Goal: Task Accomplishment & Management: Complete application form

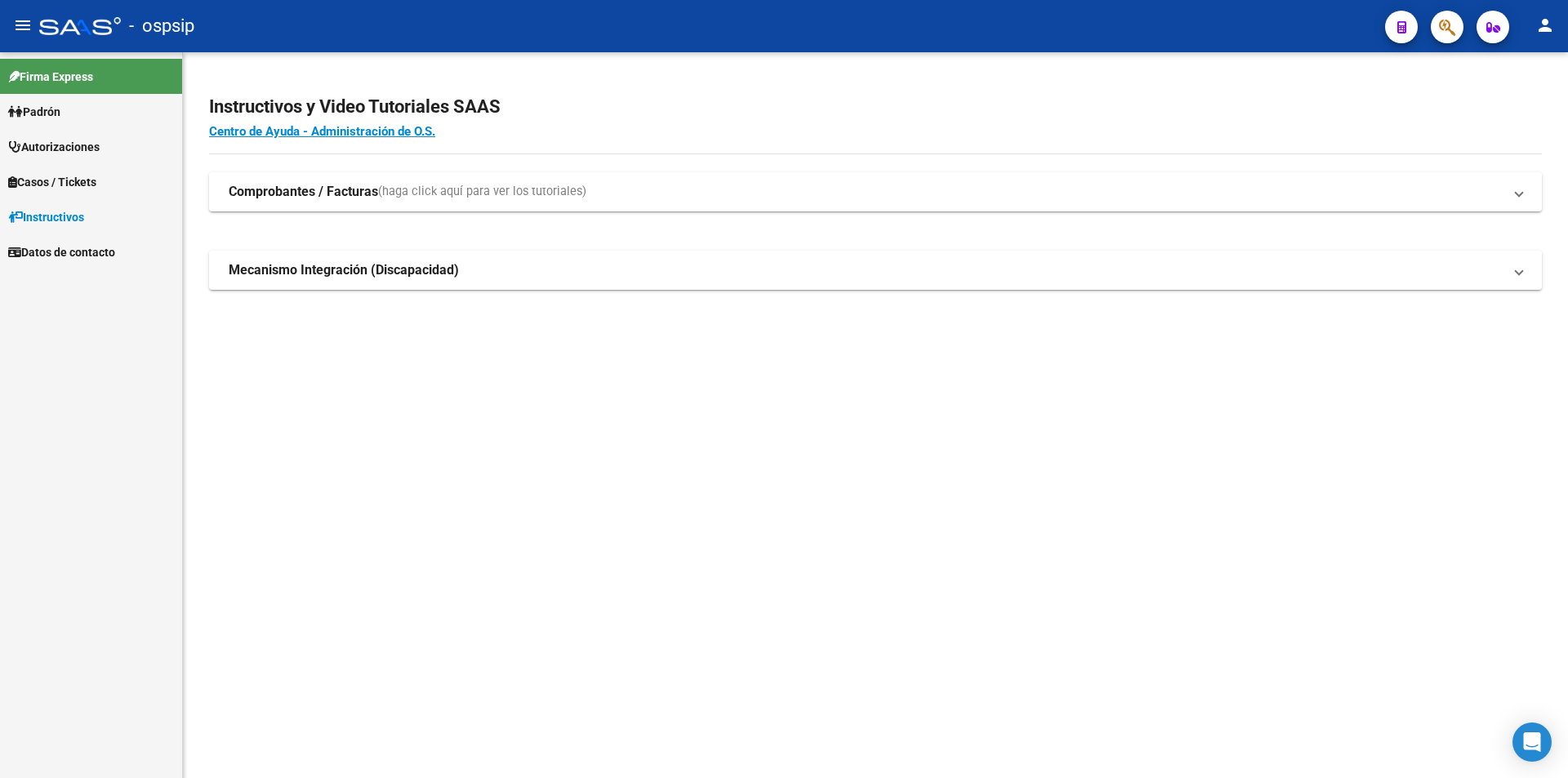
click at [1459, 23] on button "button" at bounding box center [1447, 27] width 33 height 33
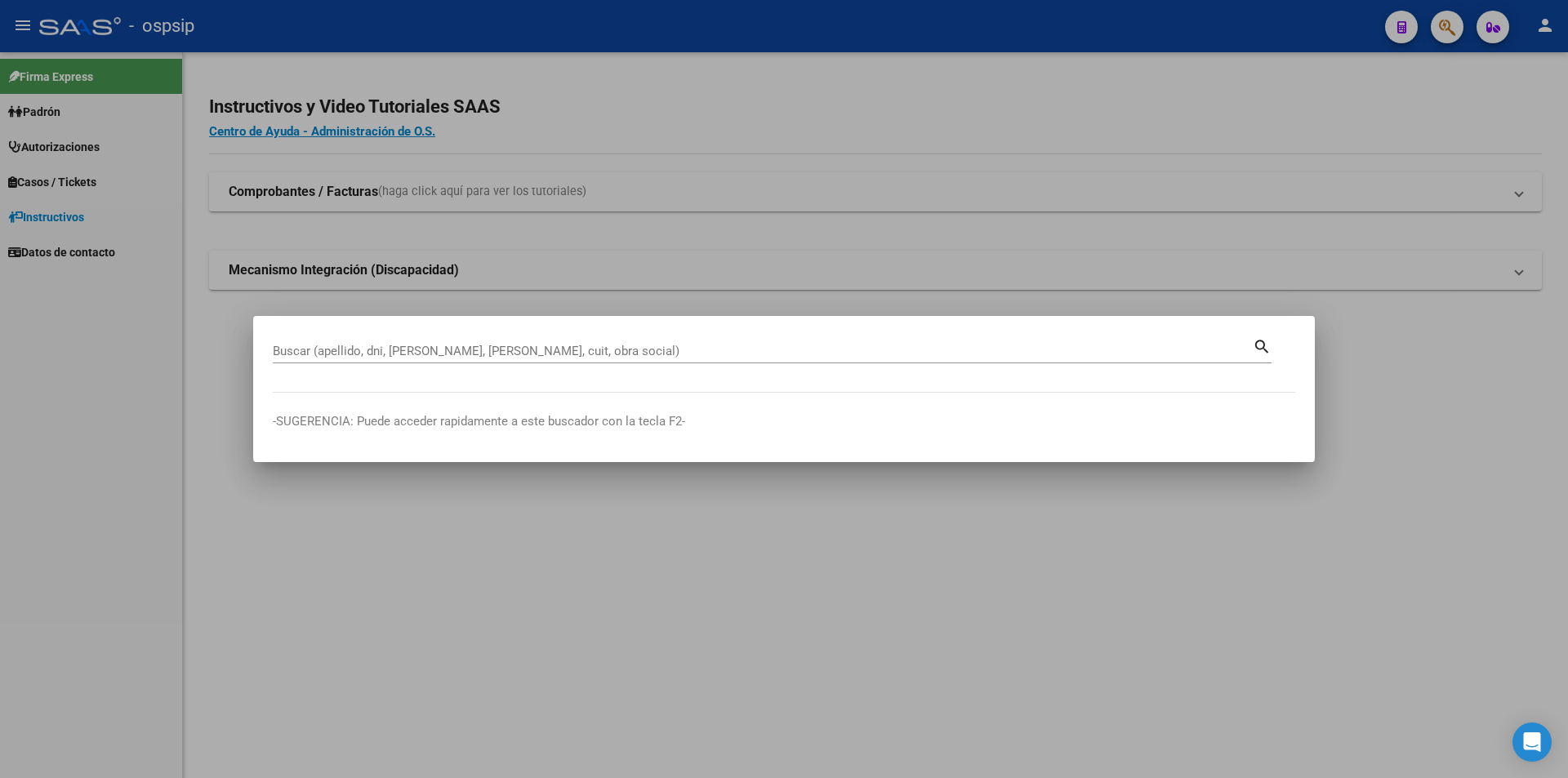
drag, startPoint x: 303, startPoint y: 339, endPoint x: 299, endPoint y: 350, distance: 11.7
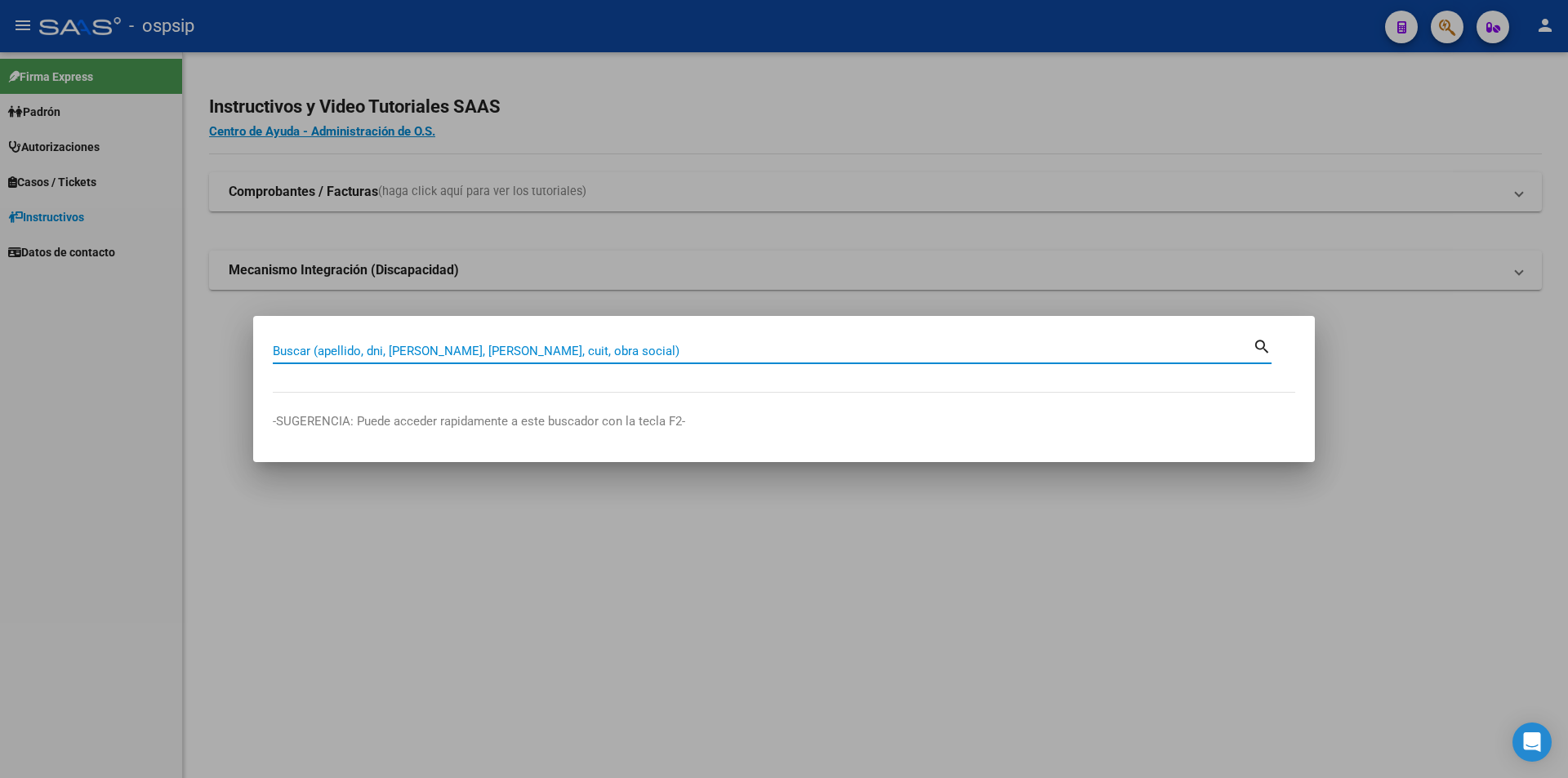
paste input "35075072"
type input "35075072"
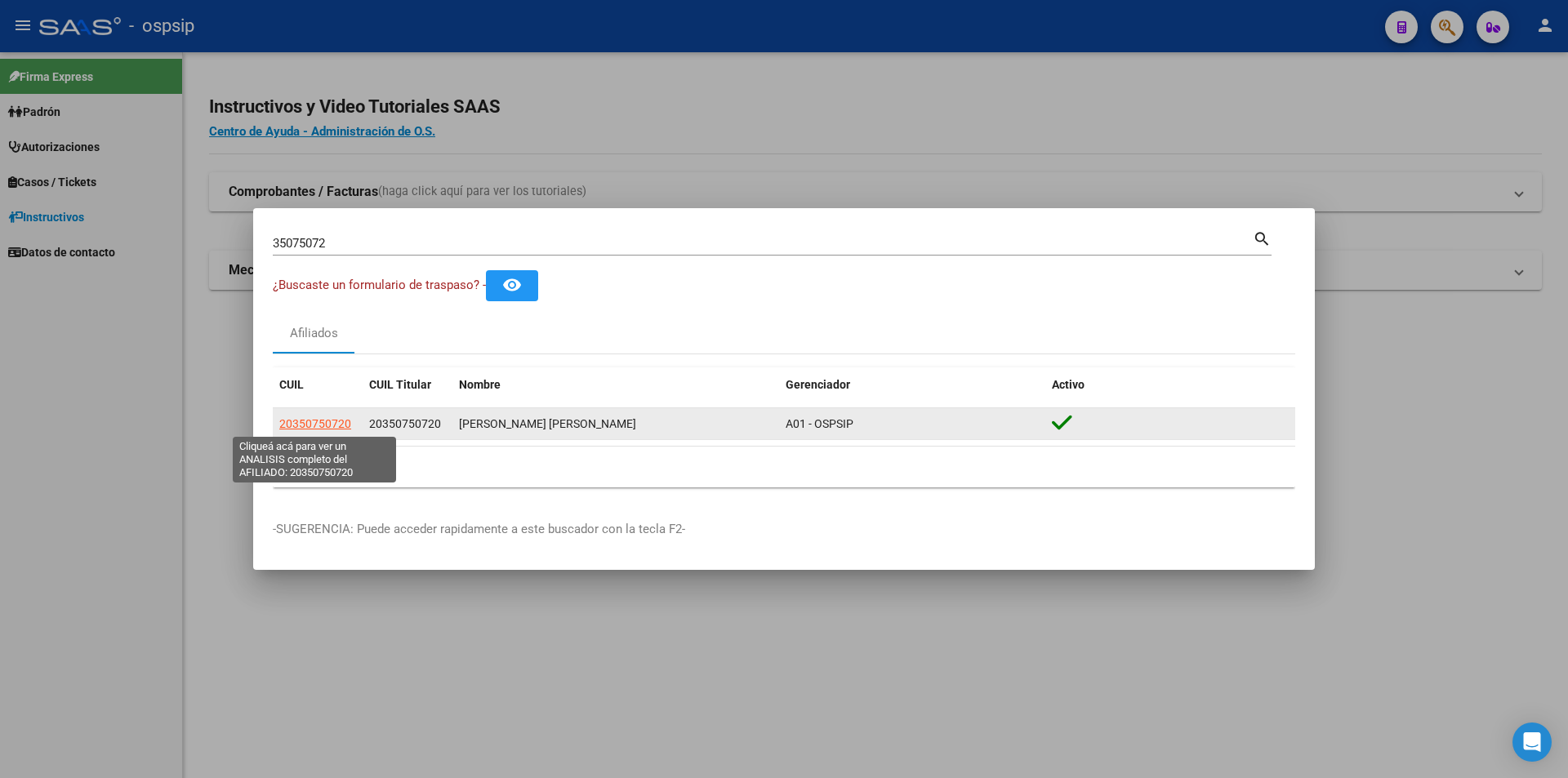
click at [318, 422] on span "20350750720" at bounding box center [315, 424] width 72 height 13
type textarea "20350750720"
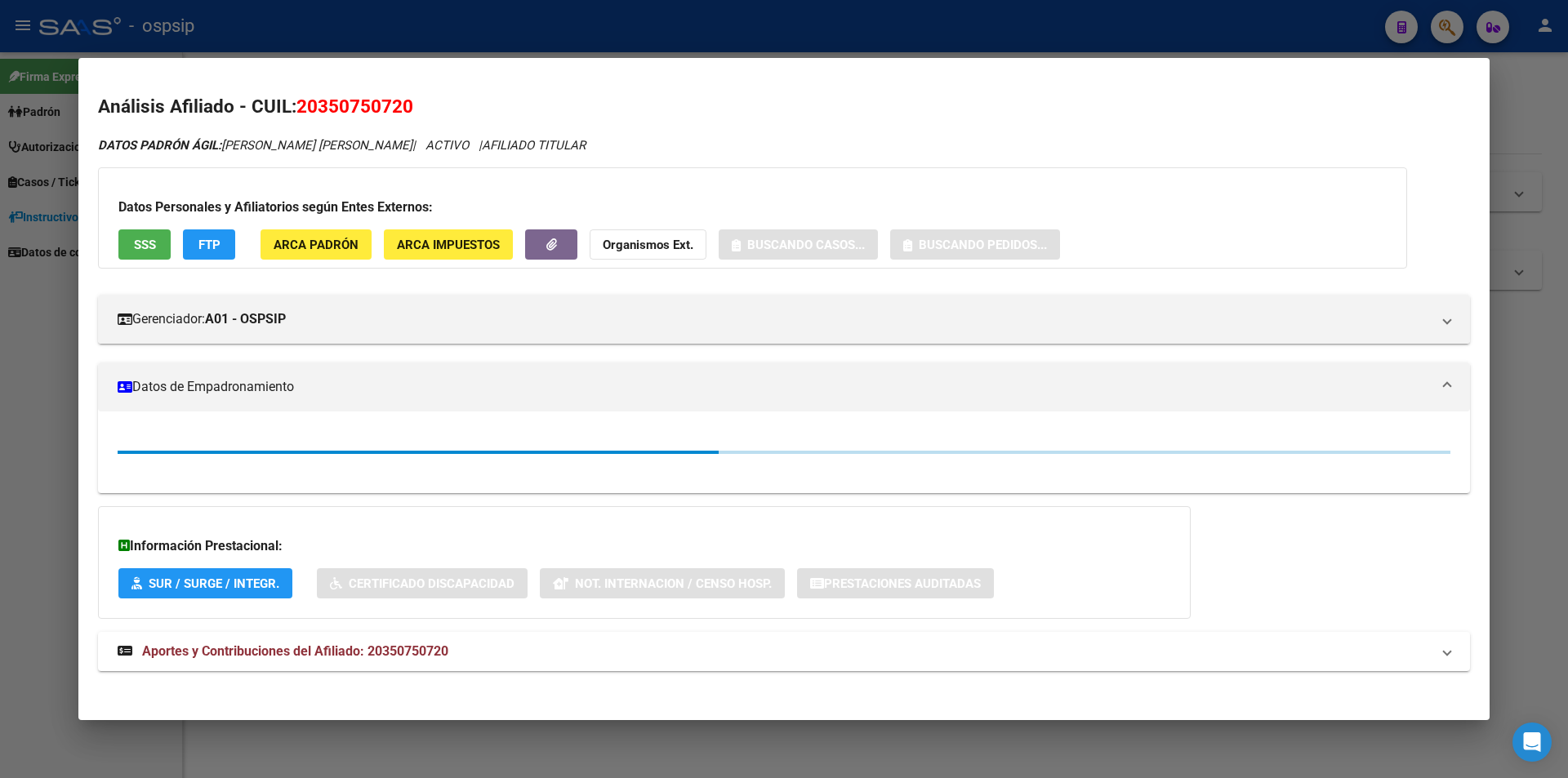
click at [136, 238] on span "SSS" at bounding box center [145, 245] width 22 height 15
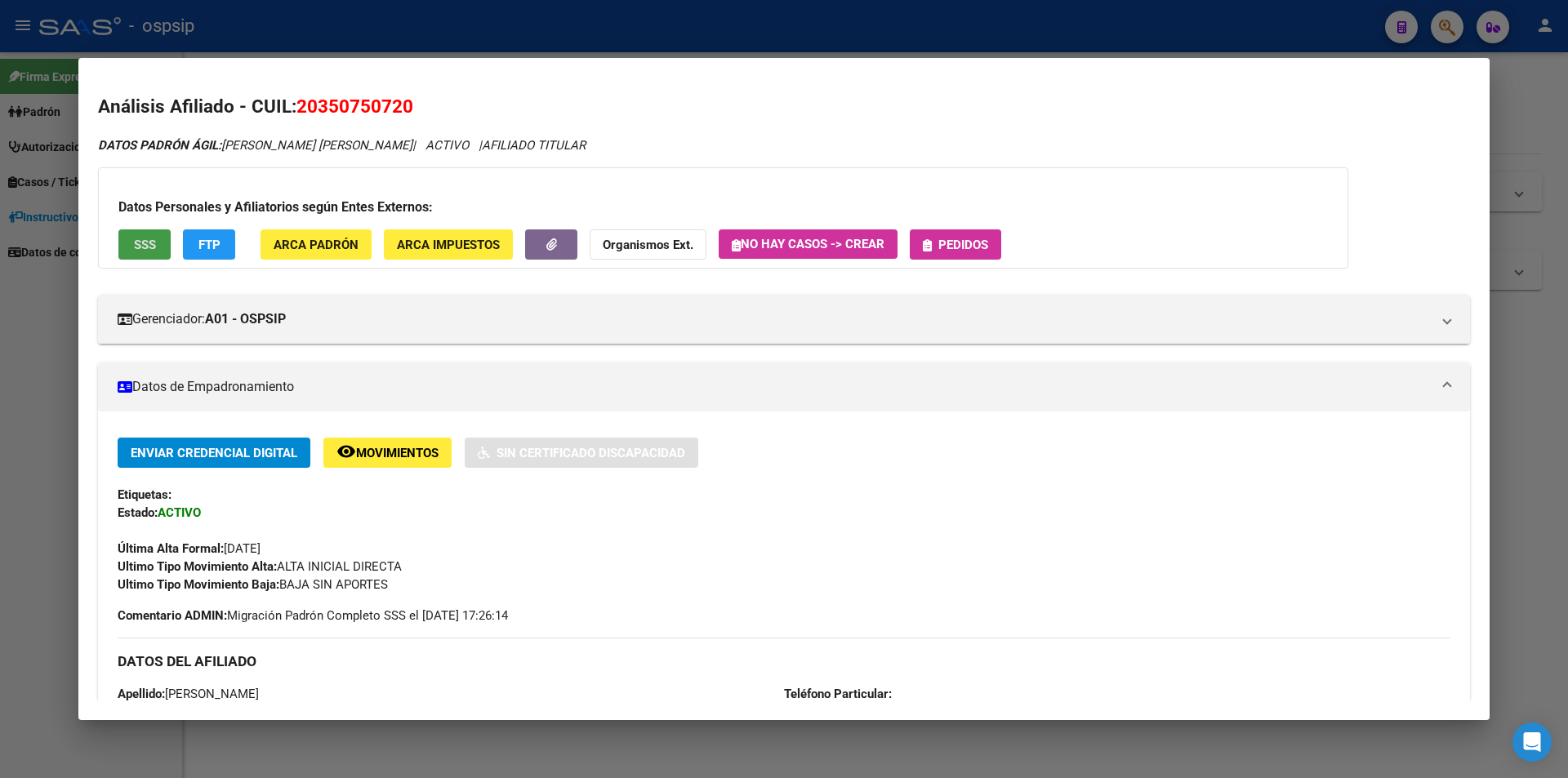
click at [946, 250] on span "Pedidos" at bounding box center [964, 245] width 49 height 15
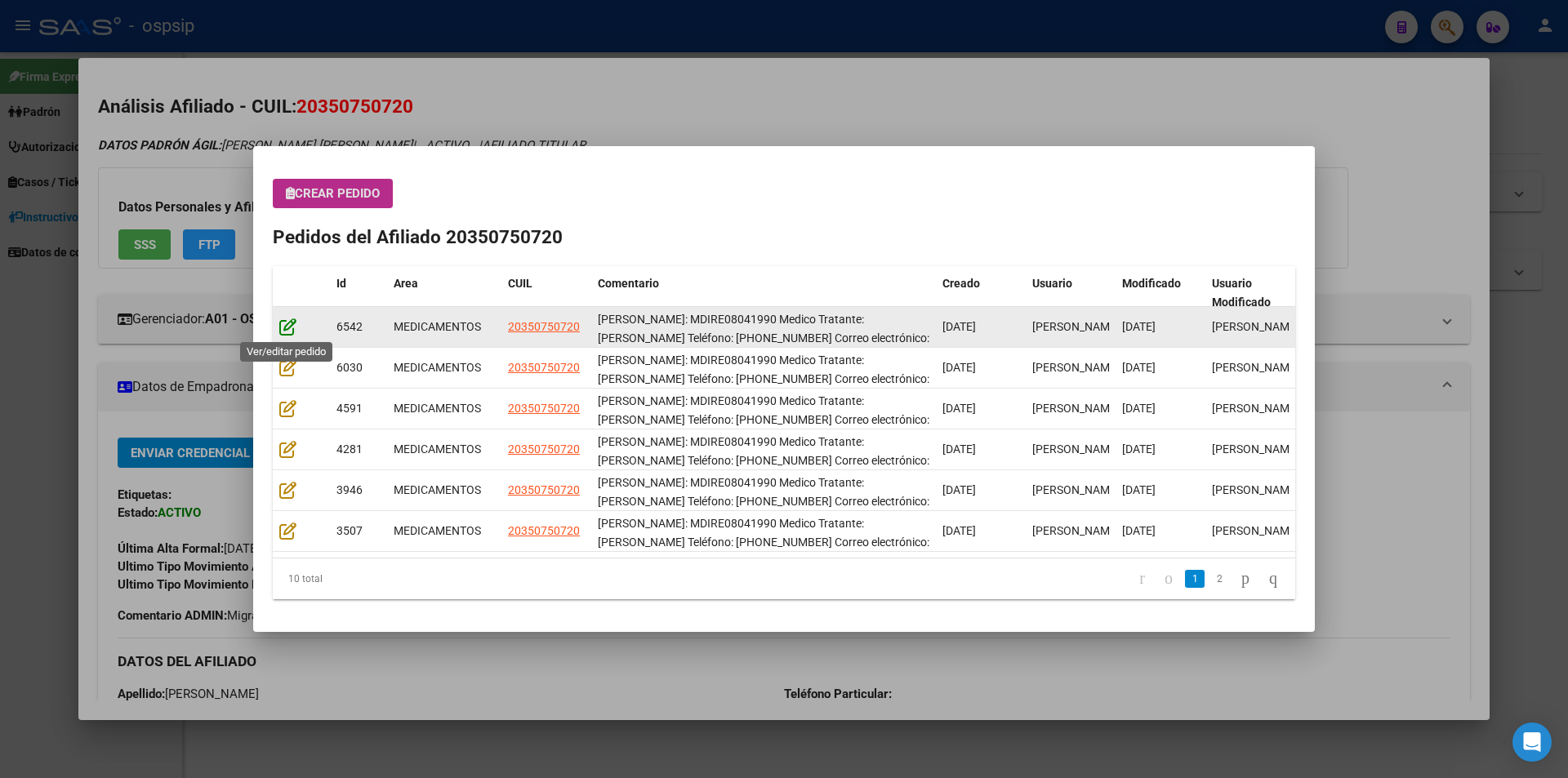
click at [292, 329] on icon at bounding box center [287, 327] width 17 height 18
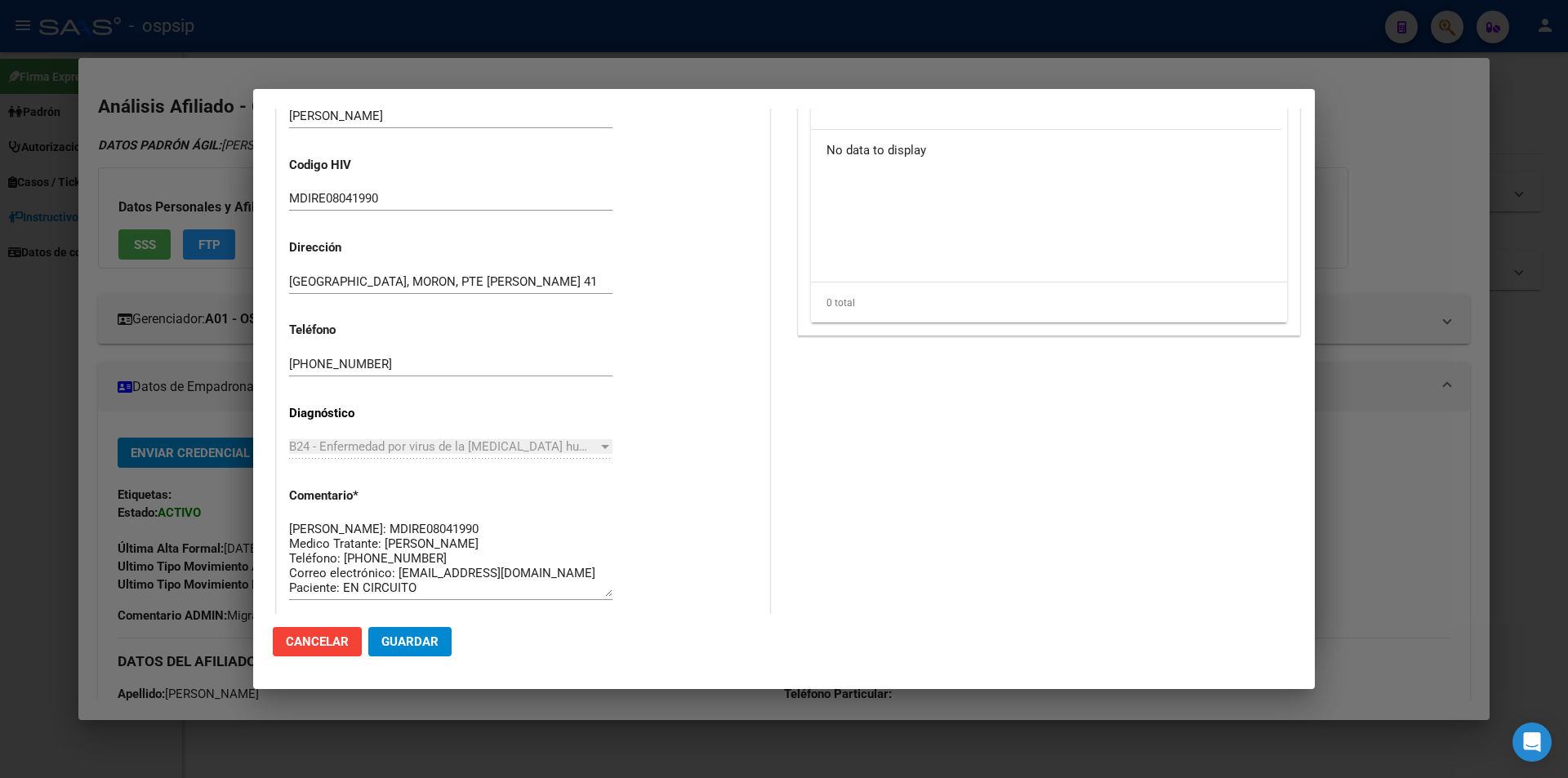
scroll to position [816, 0]
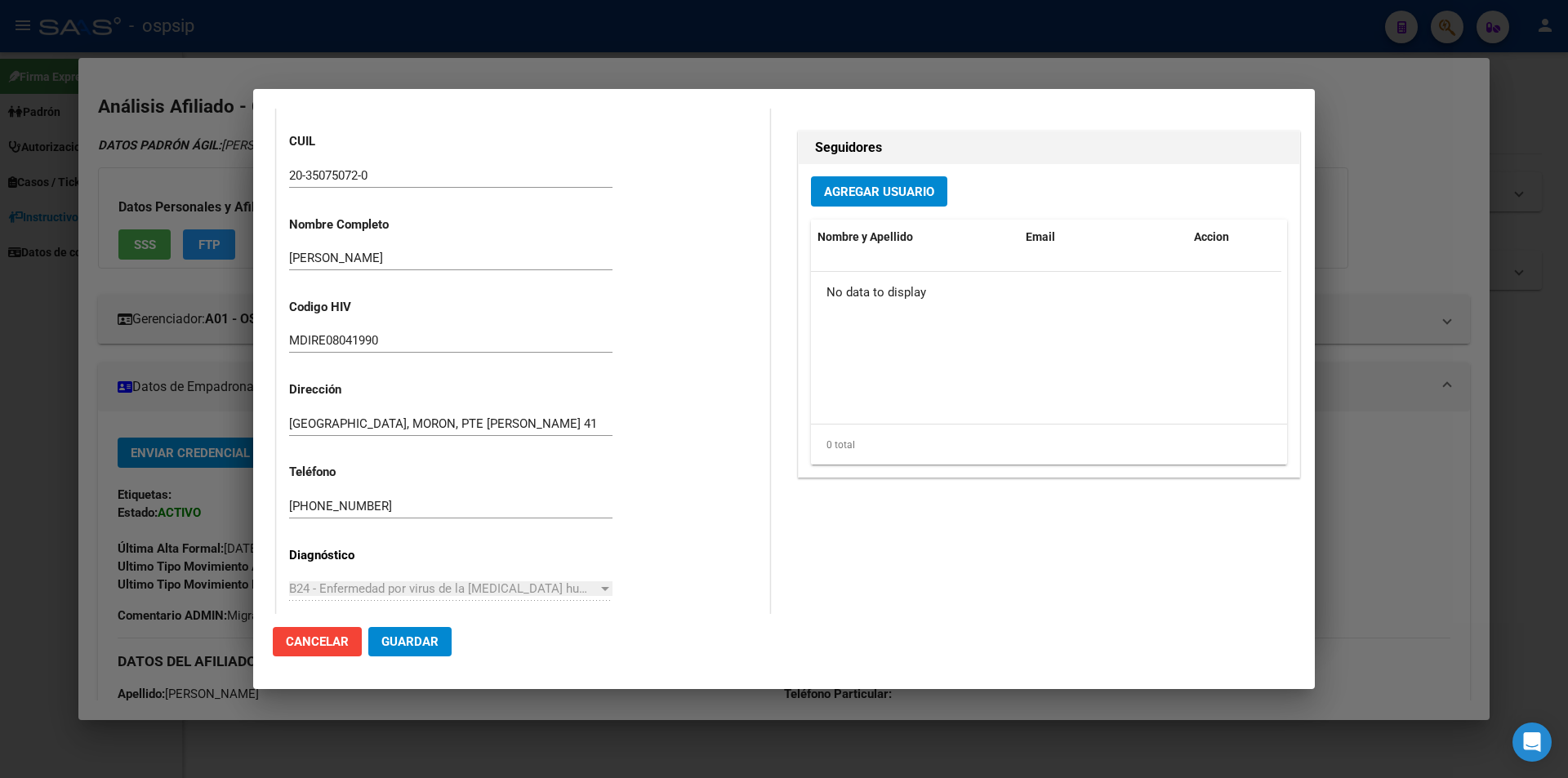
drag, startPoint x: 372, startPoint y: 513, endPoint x: 207, endPoint y: 523, distance: 165.3
click at [207, 523] on div "35075072 Buscar (apellido, dni, cuil, nro traspaso, cuit, obra social) search ¿…" at bounding box center [784, 389] width 1568 height 778
click at [419, 505] on input "[PHONE_NUMBER]" at bounding box center [451, 506] width 324 height 15
drag, startPoint x: 395, startPoint y: 511, endPoint x: 281, endPoint y: 518, distance: 114.2
click at [281, 518] on div "Casos (0) Creado: 15/07/2025 13:50 - Ortiz Jesica Área Liquidación: MEDICAMENTO…" at bounding box center [522, 273] width 493 height 992
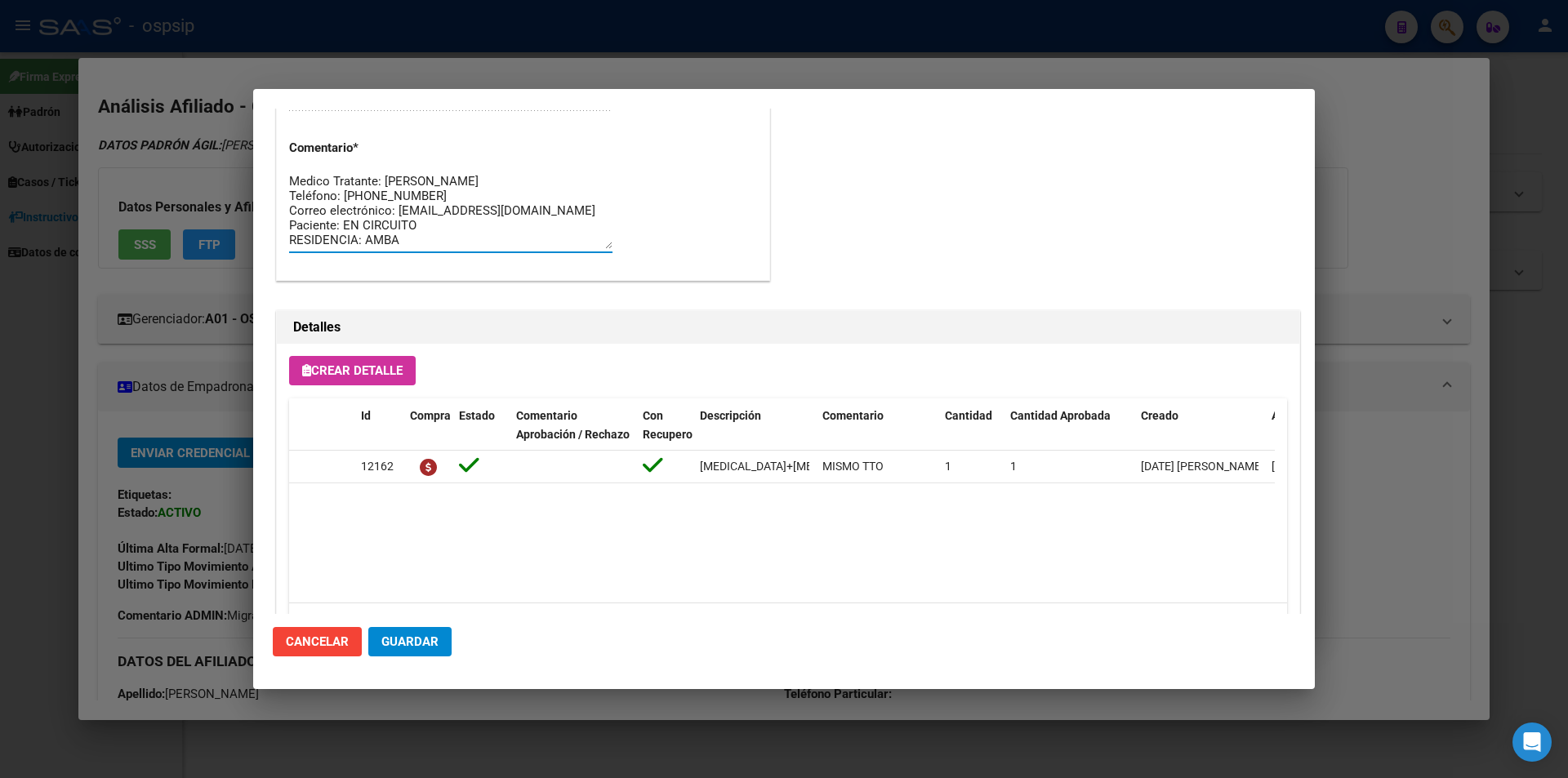
scroll to position [0, 0]
drag, startPoint x: 421, startPoint y: 234, endPoint x: 267, endPoint y: 128, distance: 187.0
click at [267, 128] on mat-dialog-content "Editar Pedido 6542 COMENTARIOS DEL PEDIDO Jesica Ortiz 15/07/2025 14:07 segun e…" at bounding box center [783, 361] width 1061 height 506
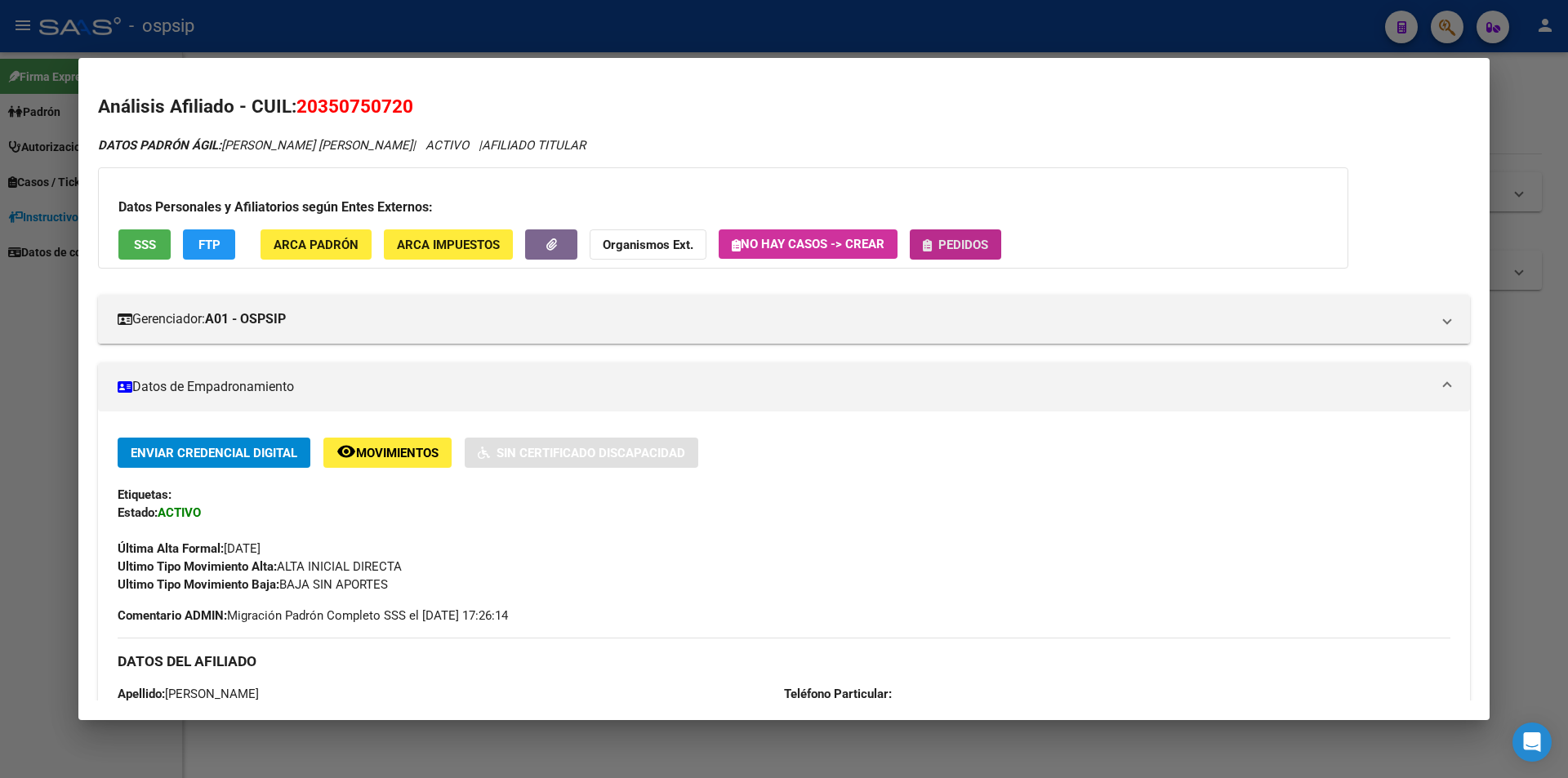
click at [981, 242] on span "Pedidos" at bounding box center [964, 245] width 49 height 15
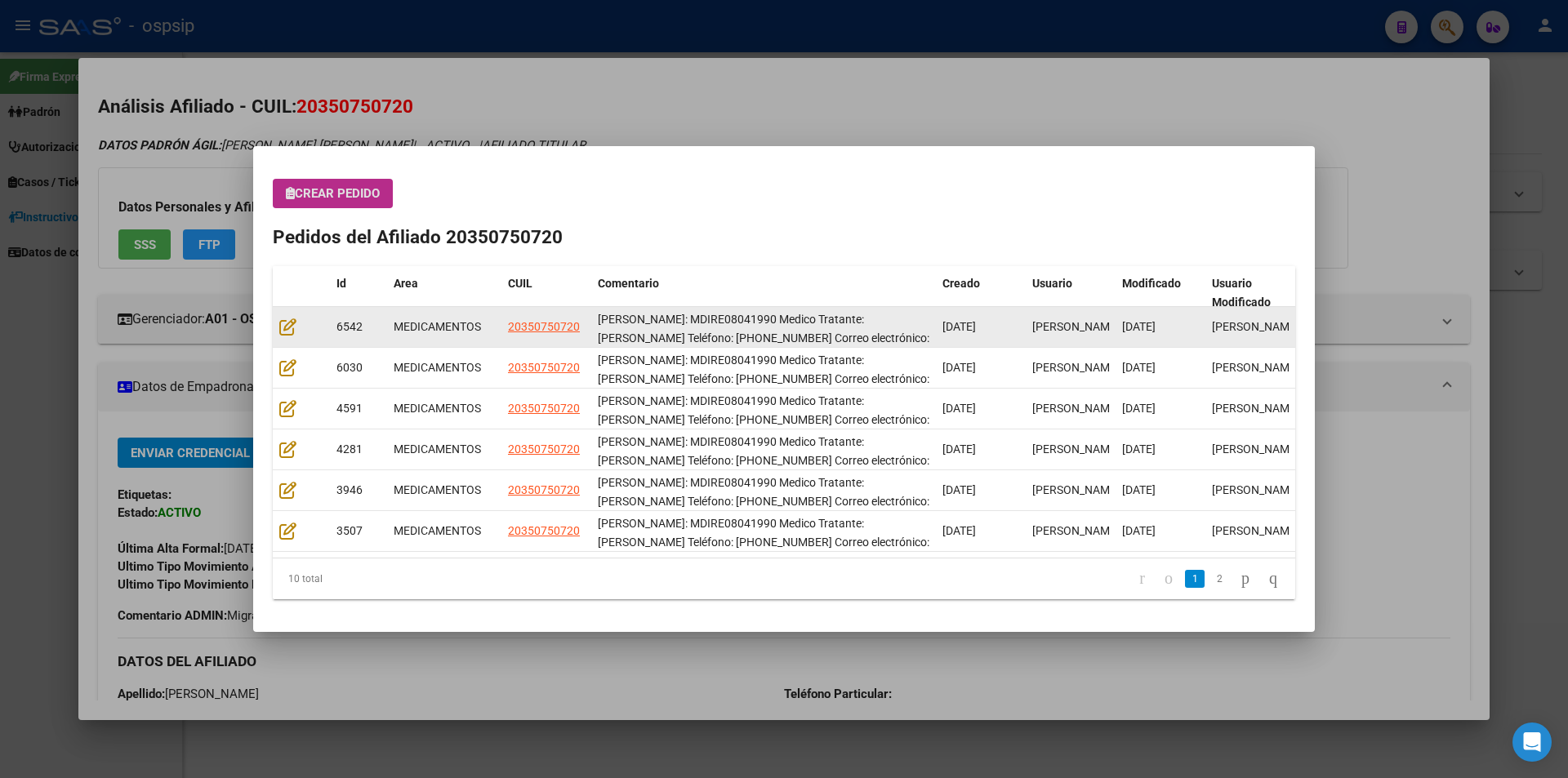
click at [296, 324] on div at bounding box center [301, 327] width 44 height 19
click at [286, 323] on icon at bounding box center [287, 327] width 17 height 18
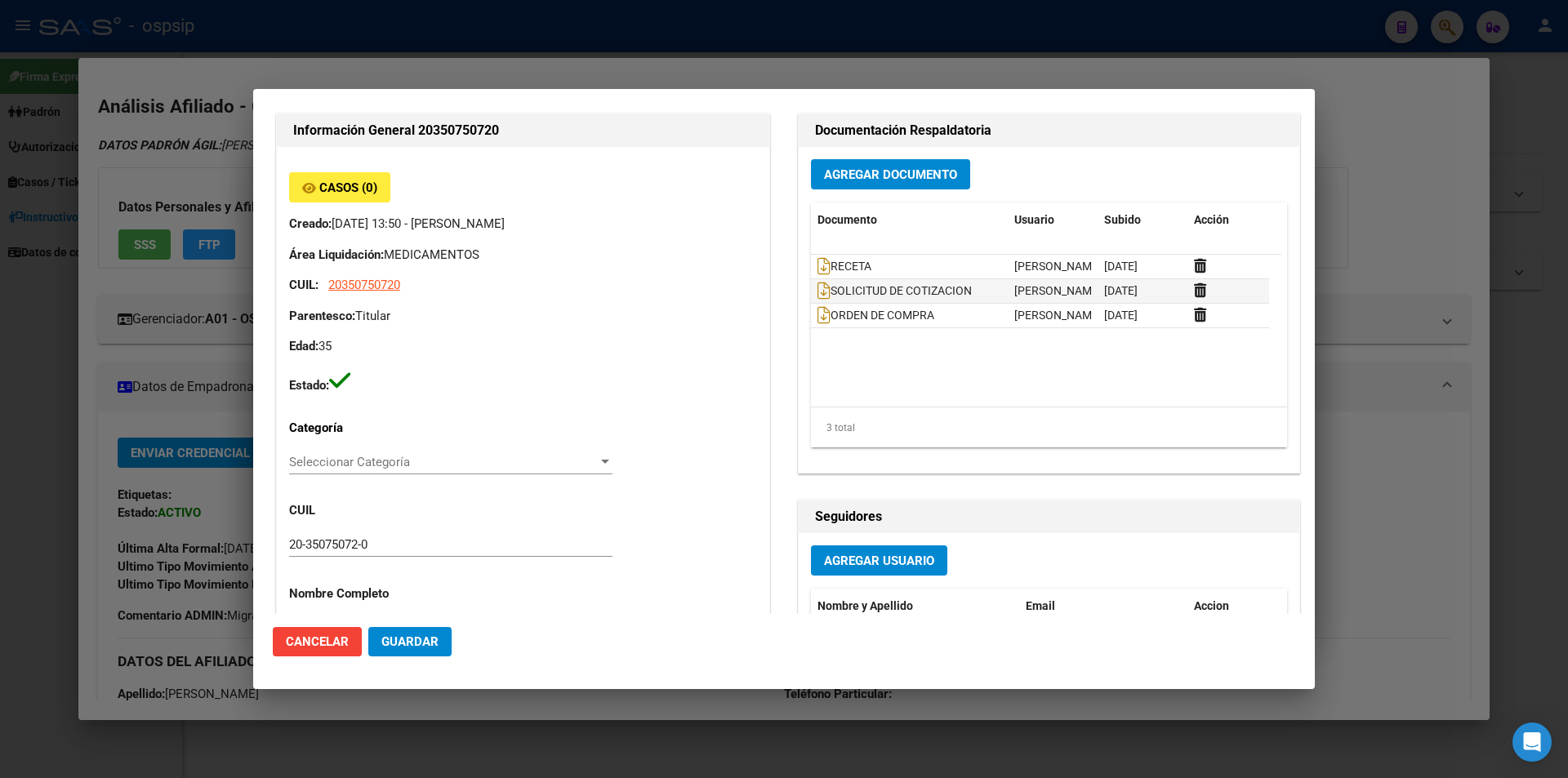
scroll to position [325, 0]
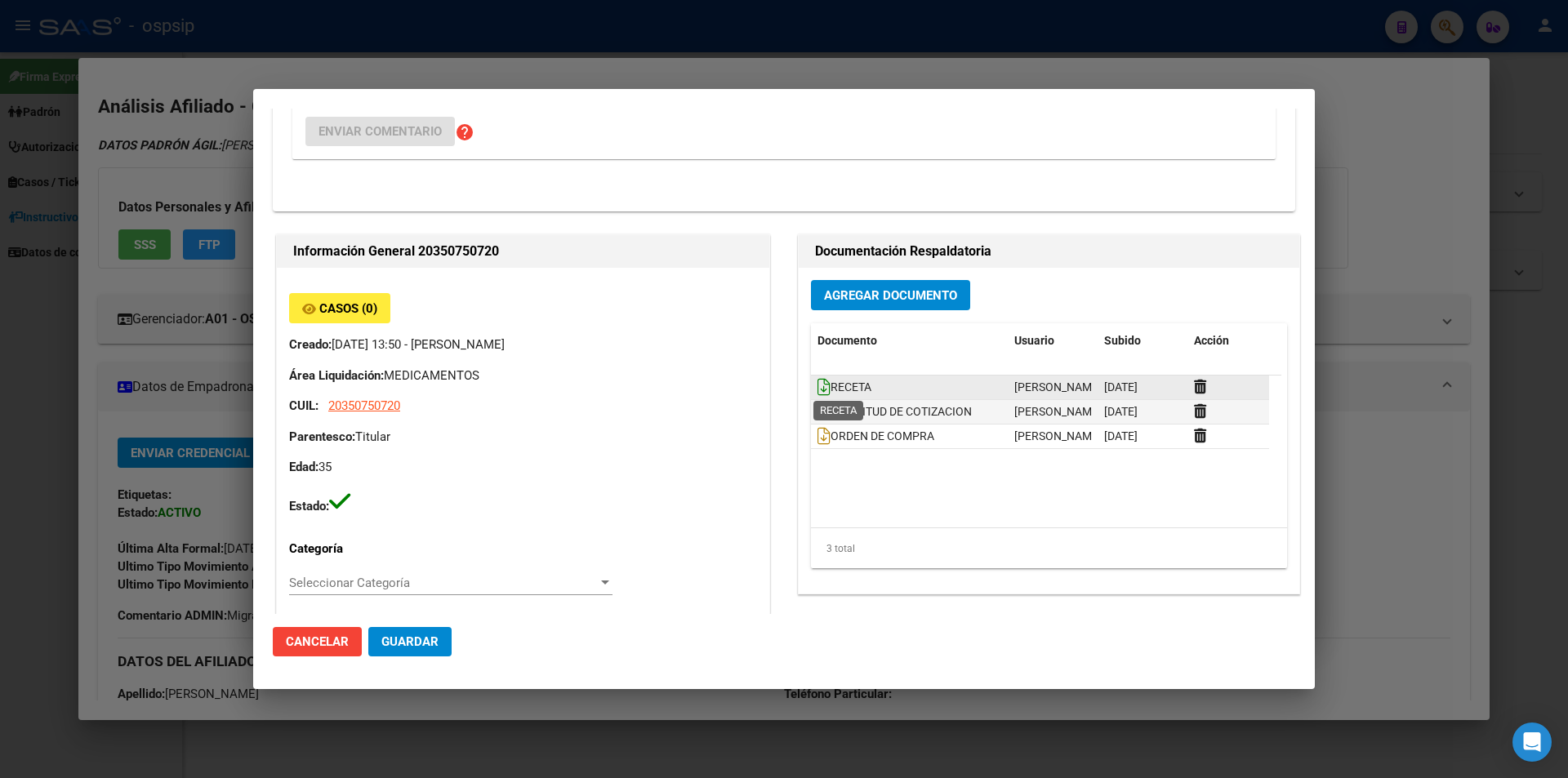
click at [821, 383] on icon at bounding box center [823, 387] width 13 height 18
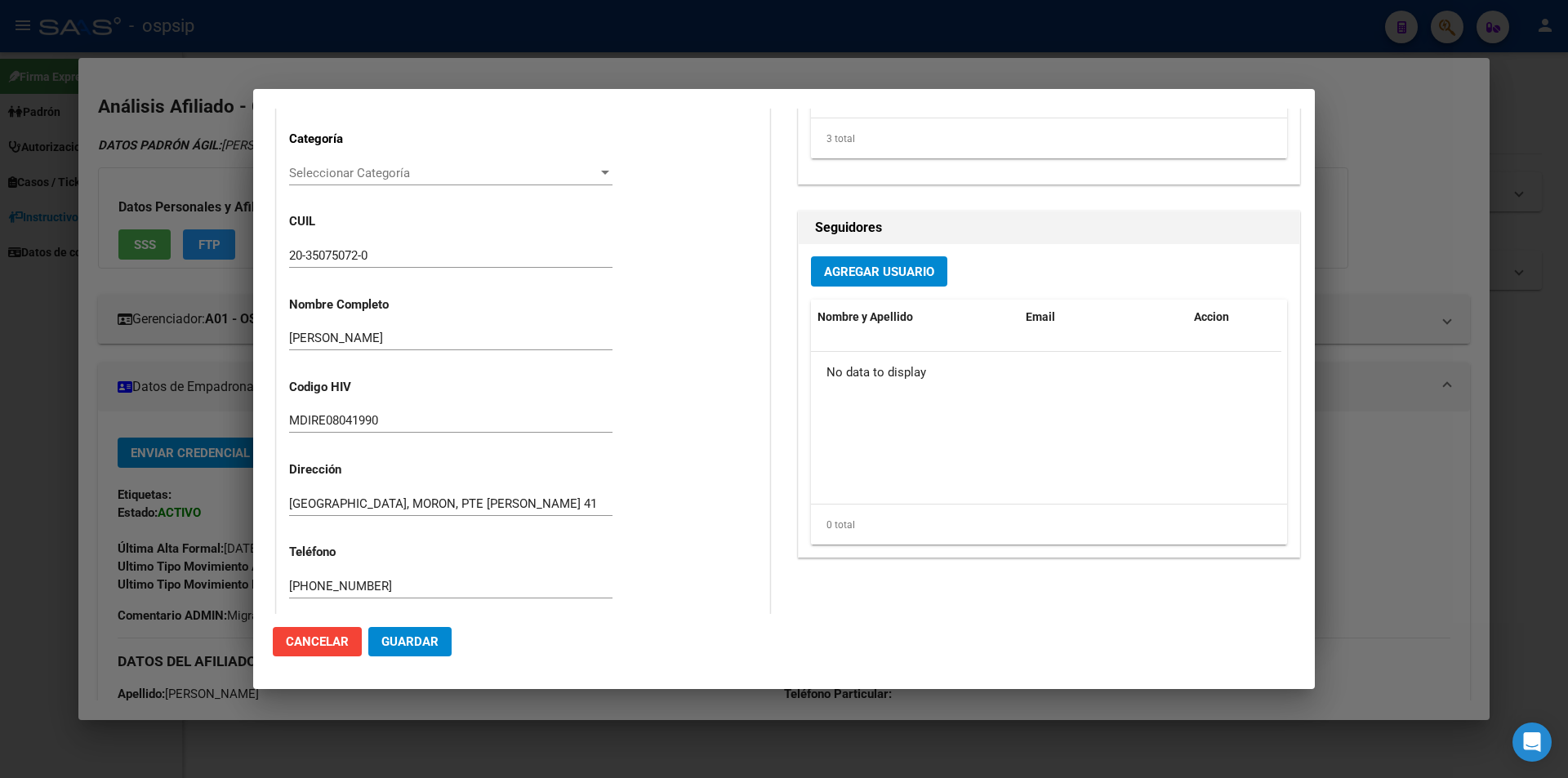
scroll to position [980, 0]
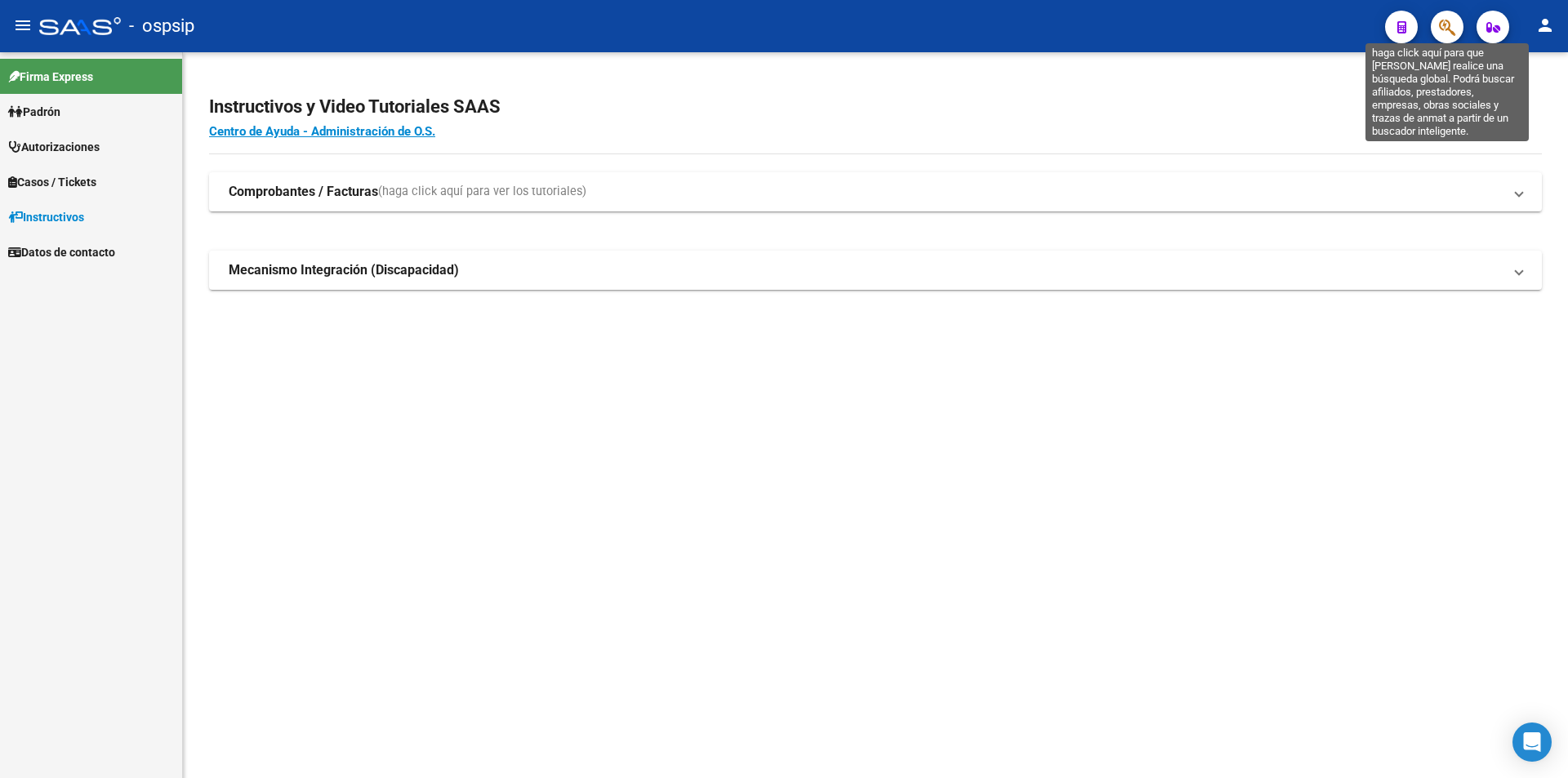
click at [1442, 25] on icon "button" at bounding box center [1448, 27] width 17 height 19
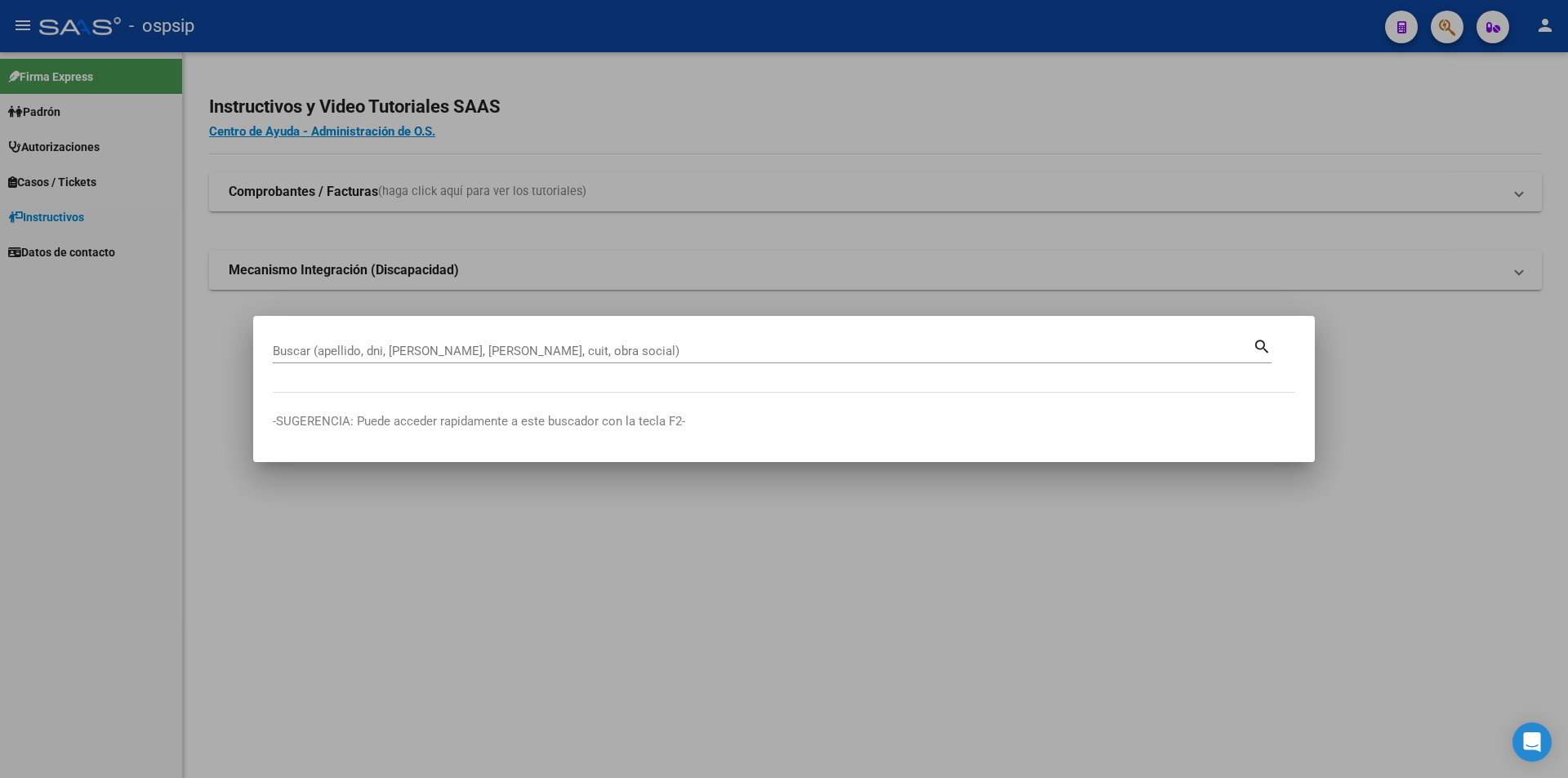
drag, startPoint x: 387, startPoint y: 361, endPoint x: 387, endPoint y: 339, distance: 22.0
drag, startPoint x: 387, startPoint y: 338, endPoint x: 376, endPoint y: 343, distance: 12.1
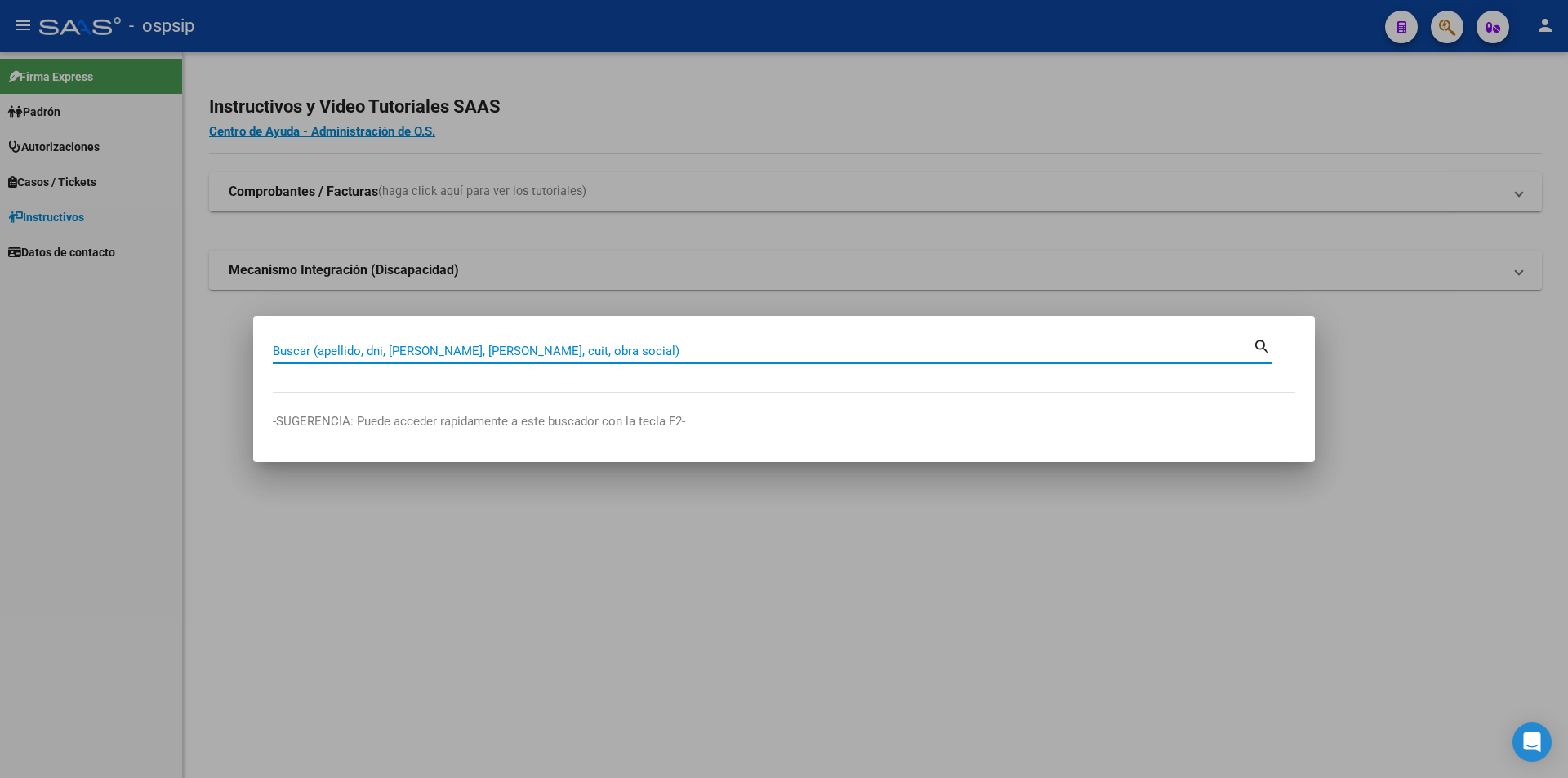
paste input "21957528"
type input "21957528"
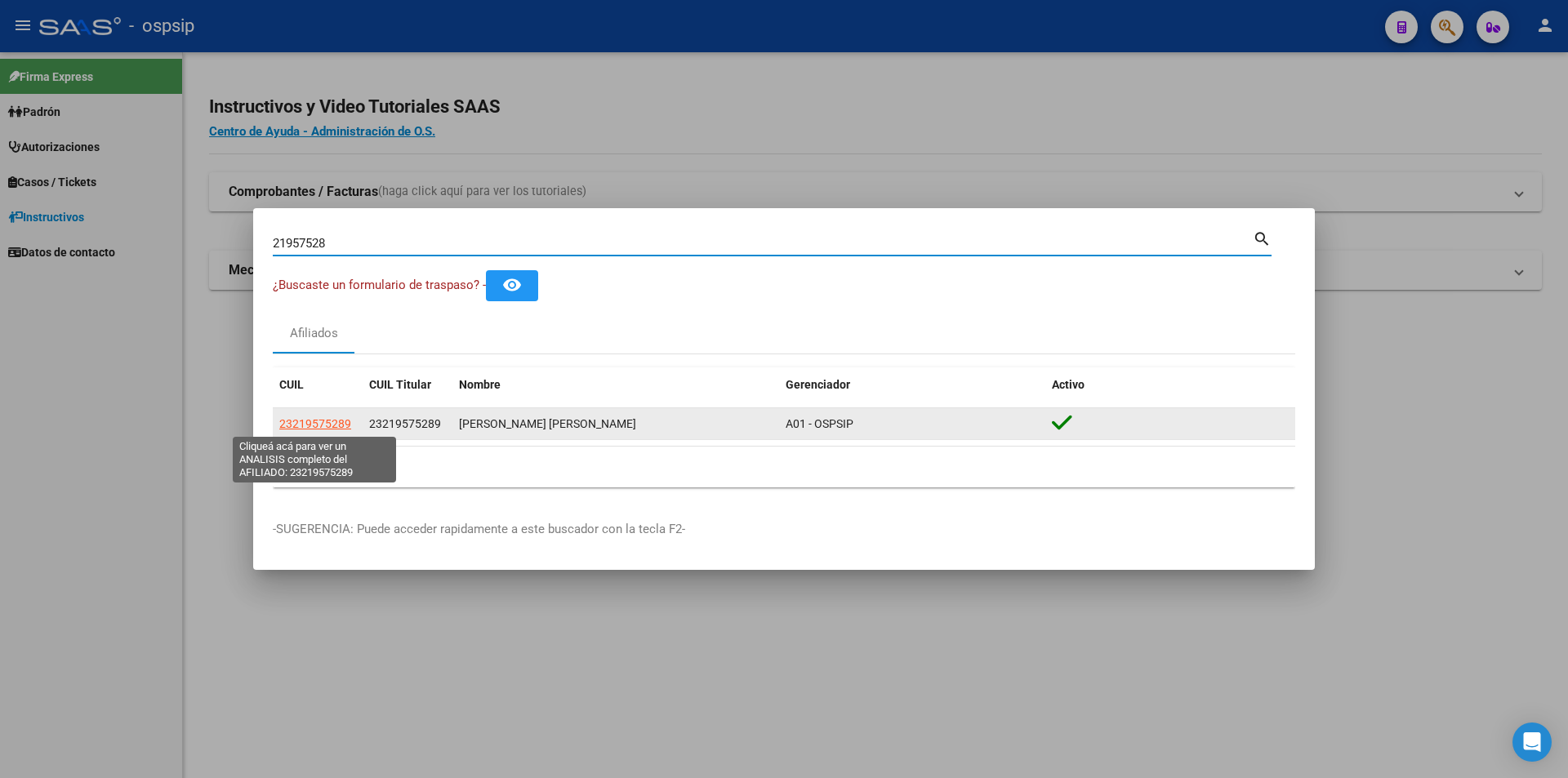
click at [321, 424] on span "23219575289" at bounding box center [315, 424] width 72 height 13
type textarea "23219575289"
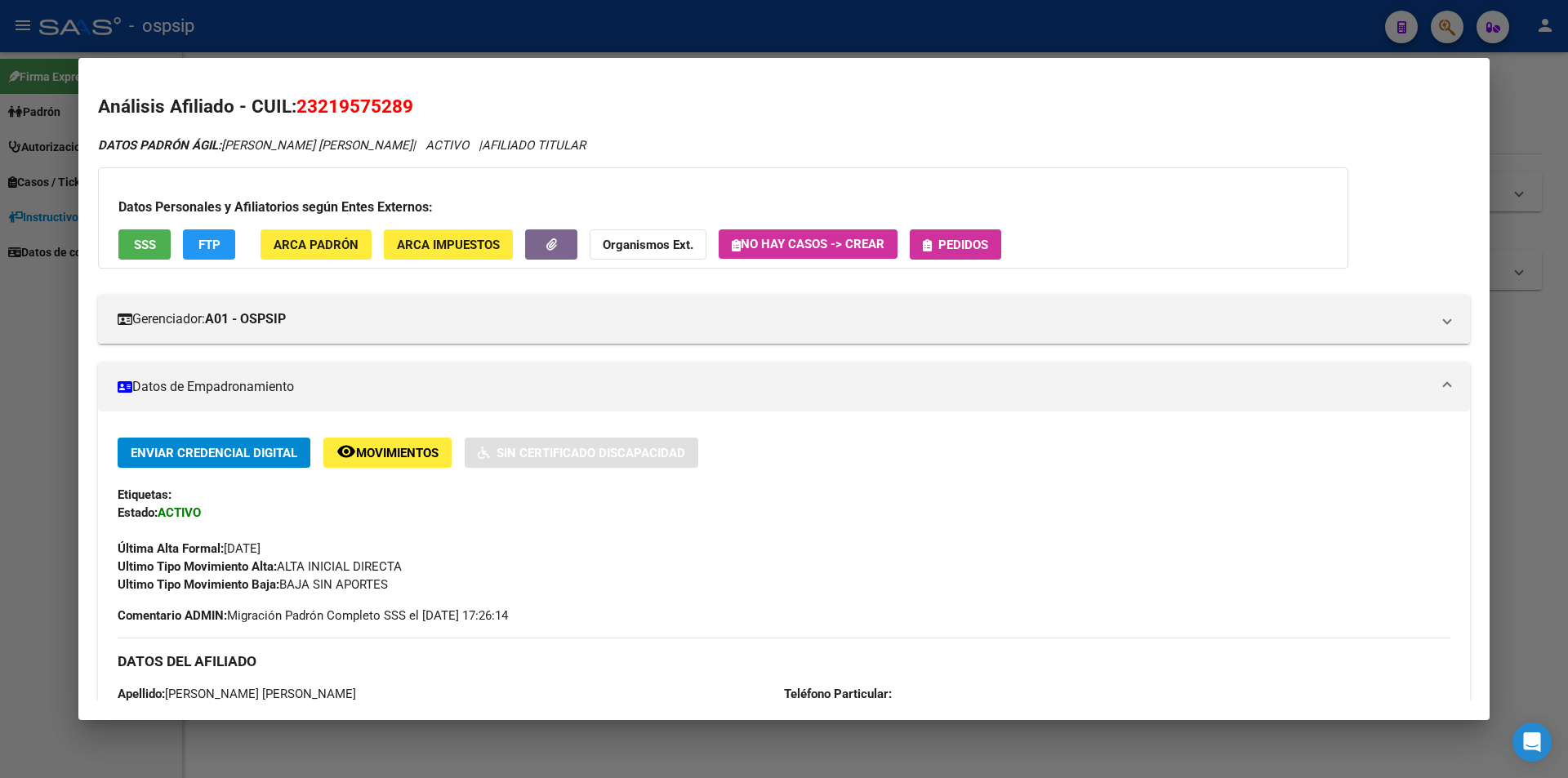
click at [967, 256] on button "Pedidos" at bounding box center [956, 244] width 92 height 31
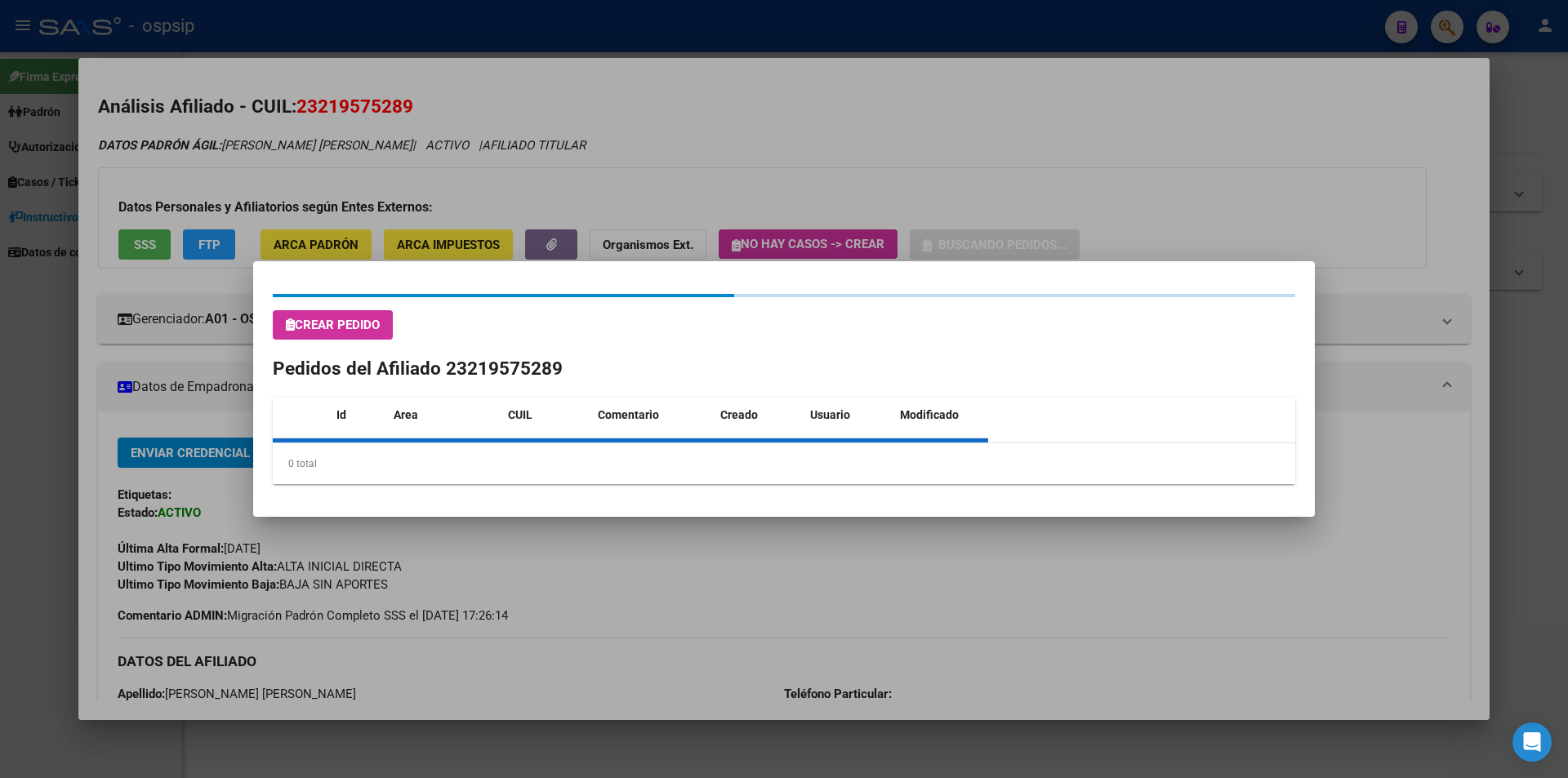
click at [963, 232] on div at bounding box center [784, 389] width 1568 height 778
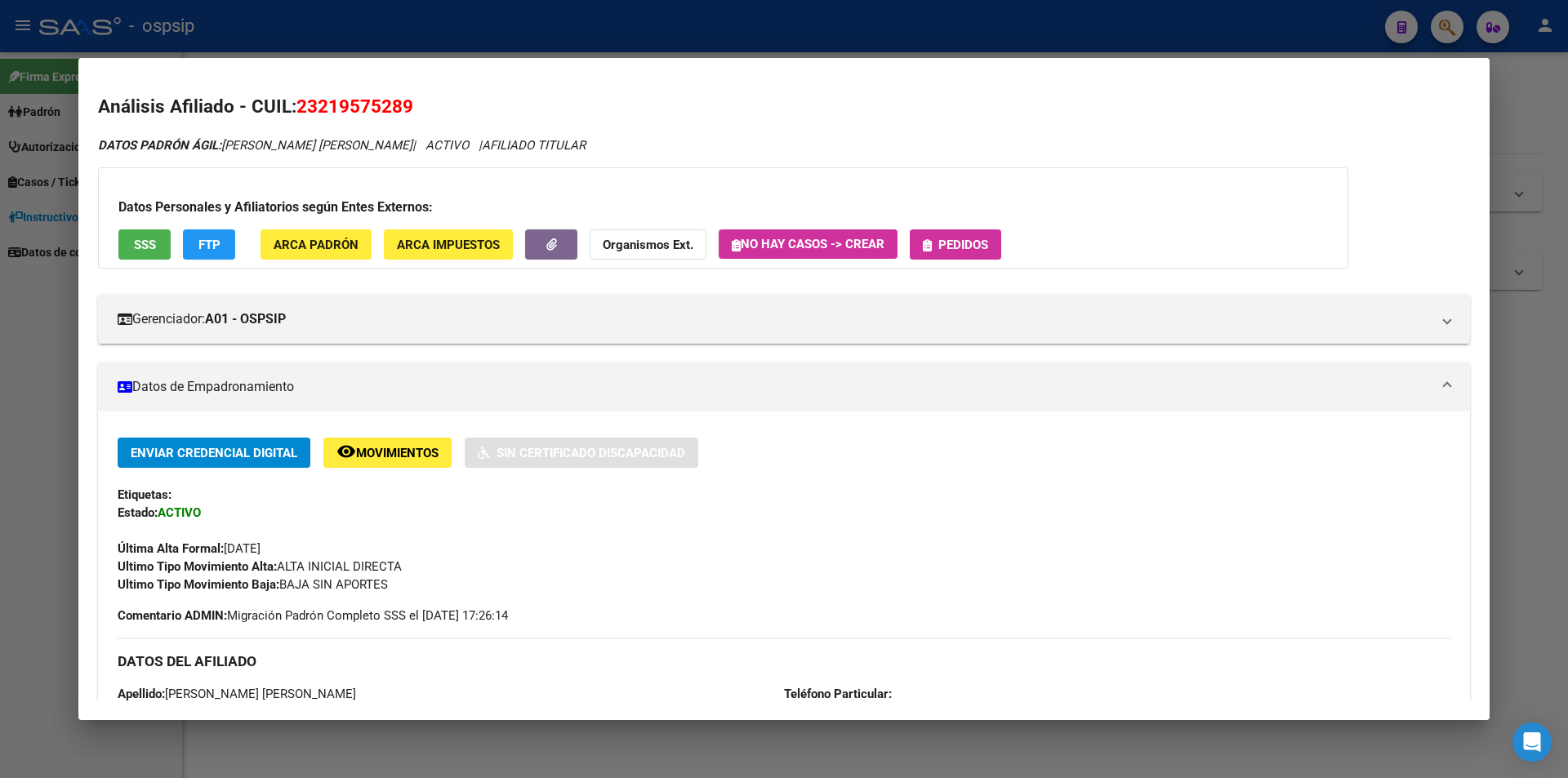
click at [963, 254] on button "Pedidos" at bounding box center [956, 244] width 92 height 31
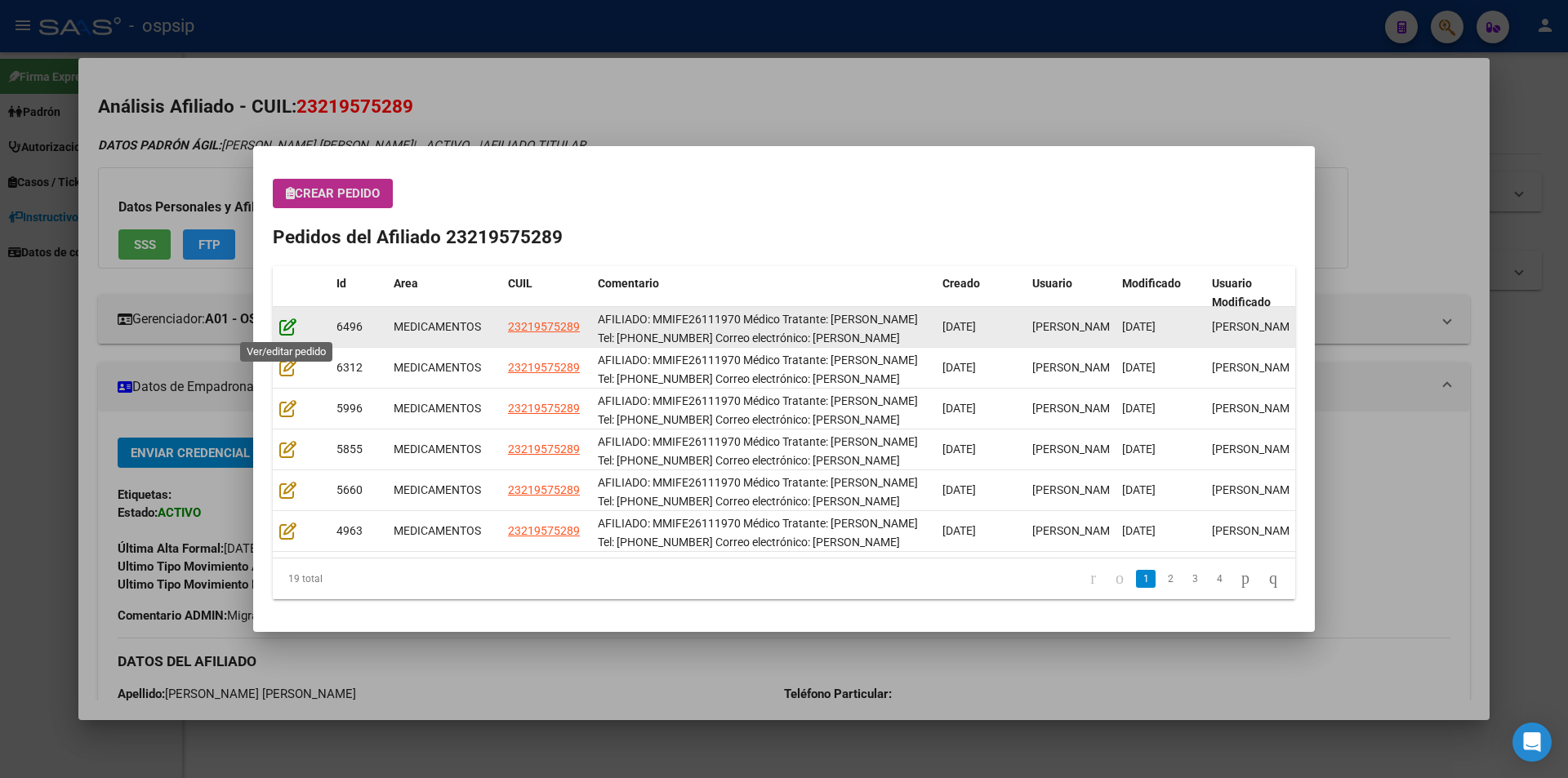
click at [281, 331] on icon at bounding box center [287, 327] width 17 height 18
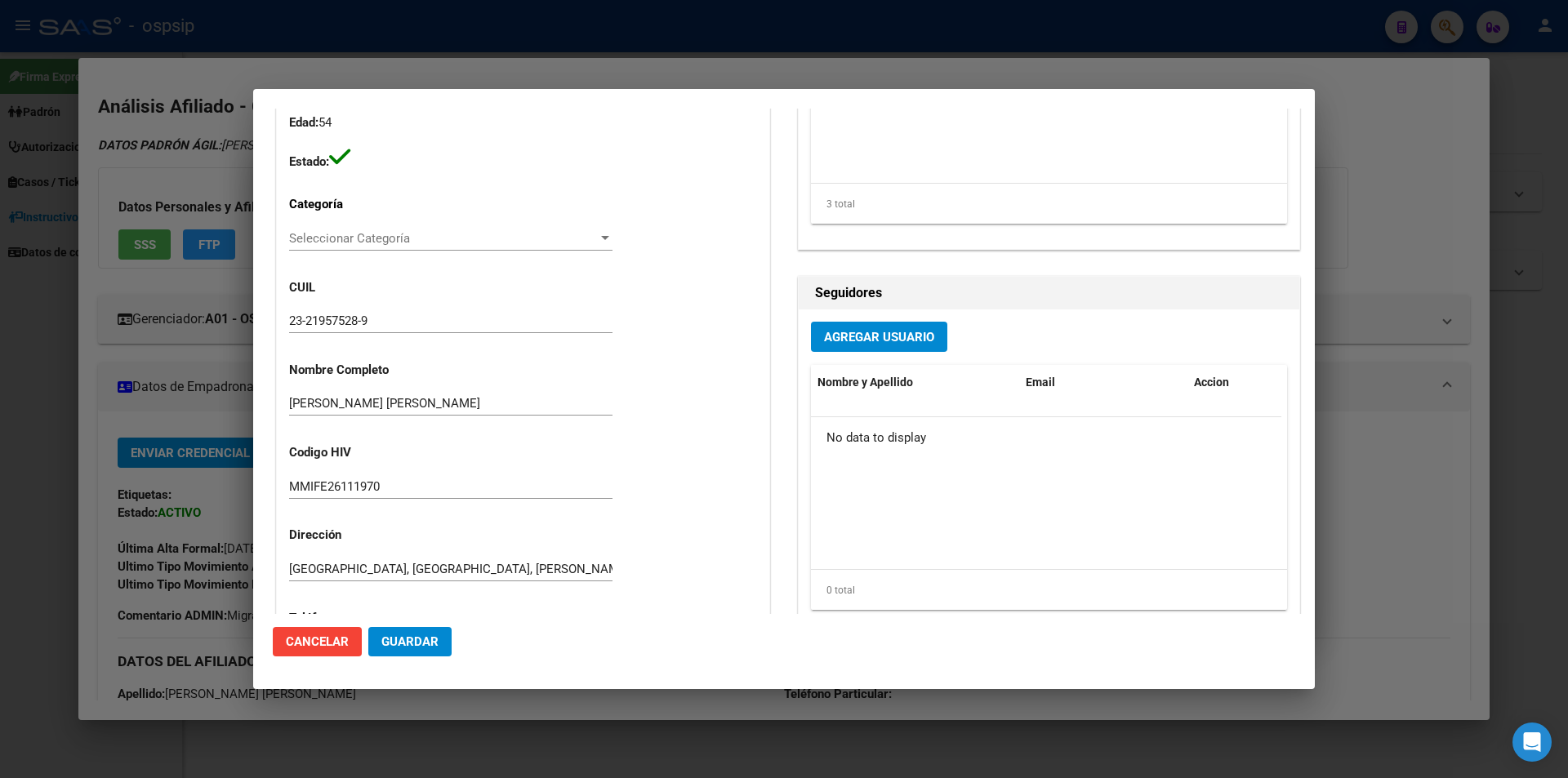
scroll to position [572, 0]
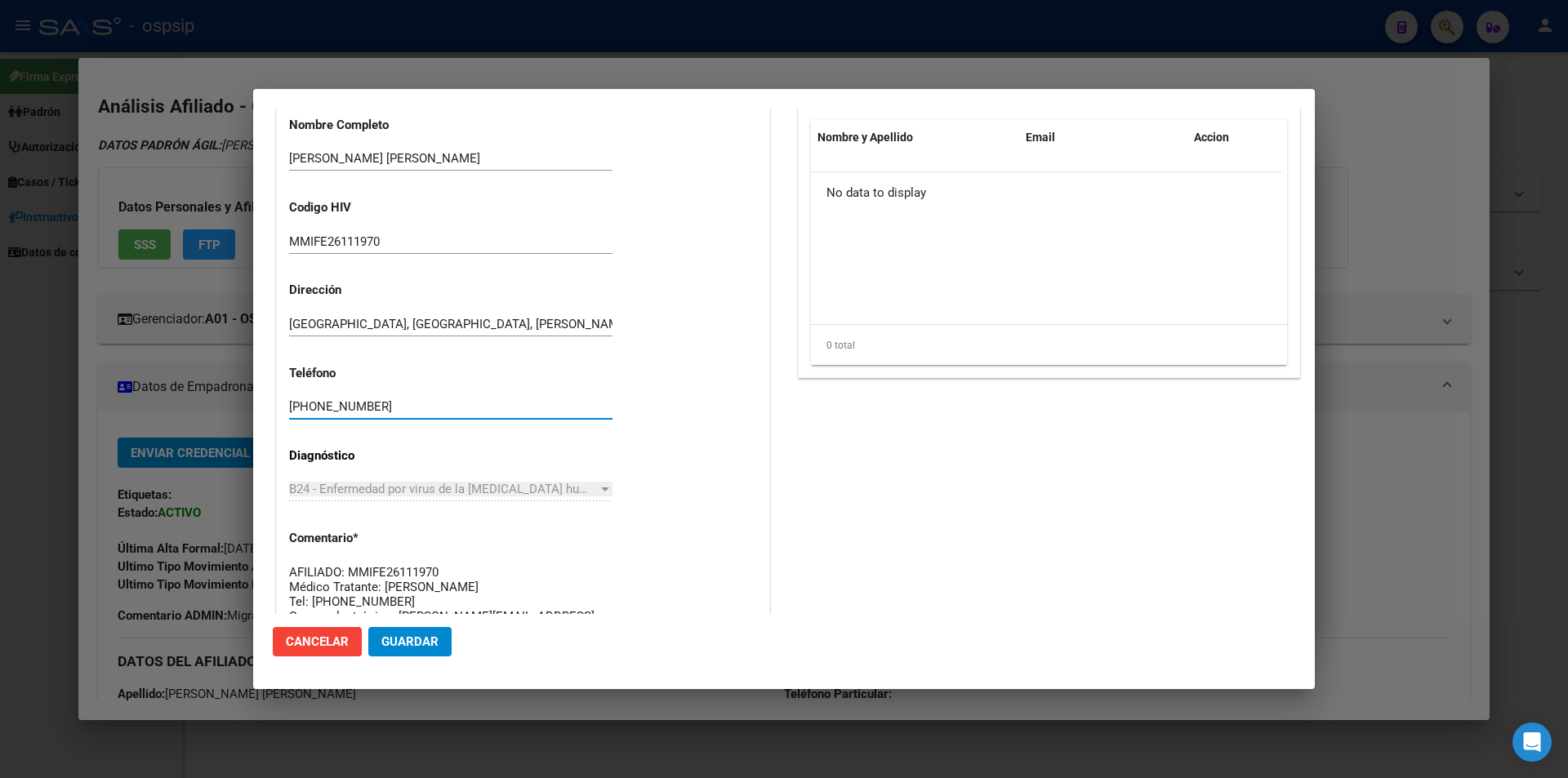
drag, startPoint x: 381, startPoint y: 409, endPoint x: 275, endPoint y: 416, distance: 106.2
click at [275, 416] on div "Información General 23219575289 Casos (0) Creado: 10/07/2025 14:35 - Ortiz Jesi…" at bounding box center [522, 170] width 501 height 1056
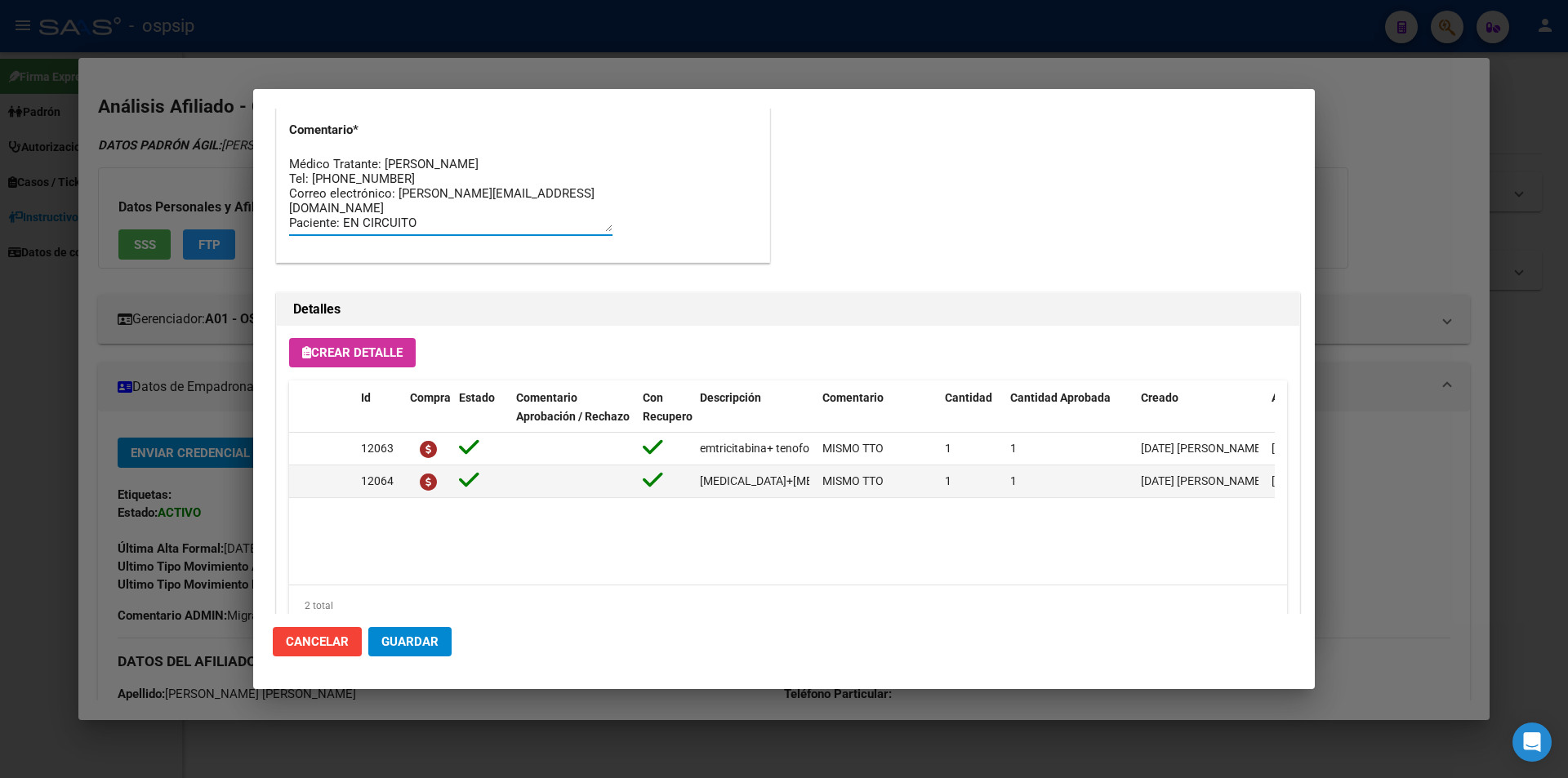
scroll to position [0, 0]
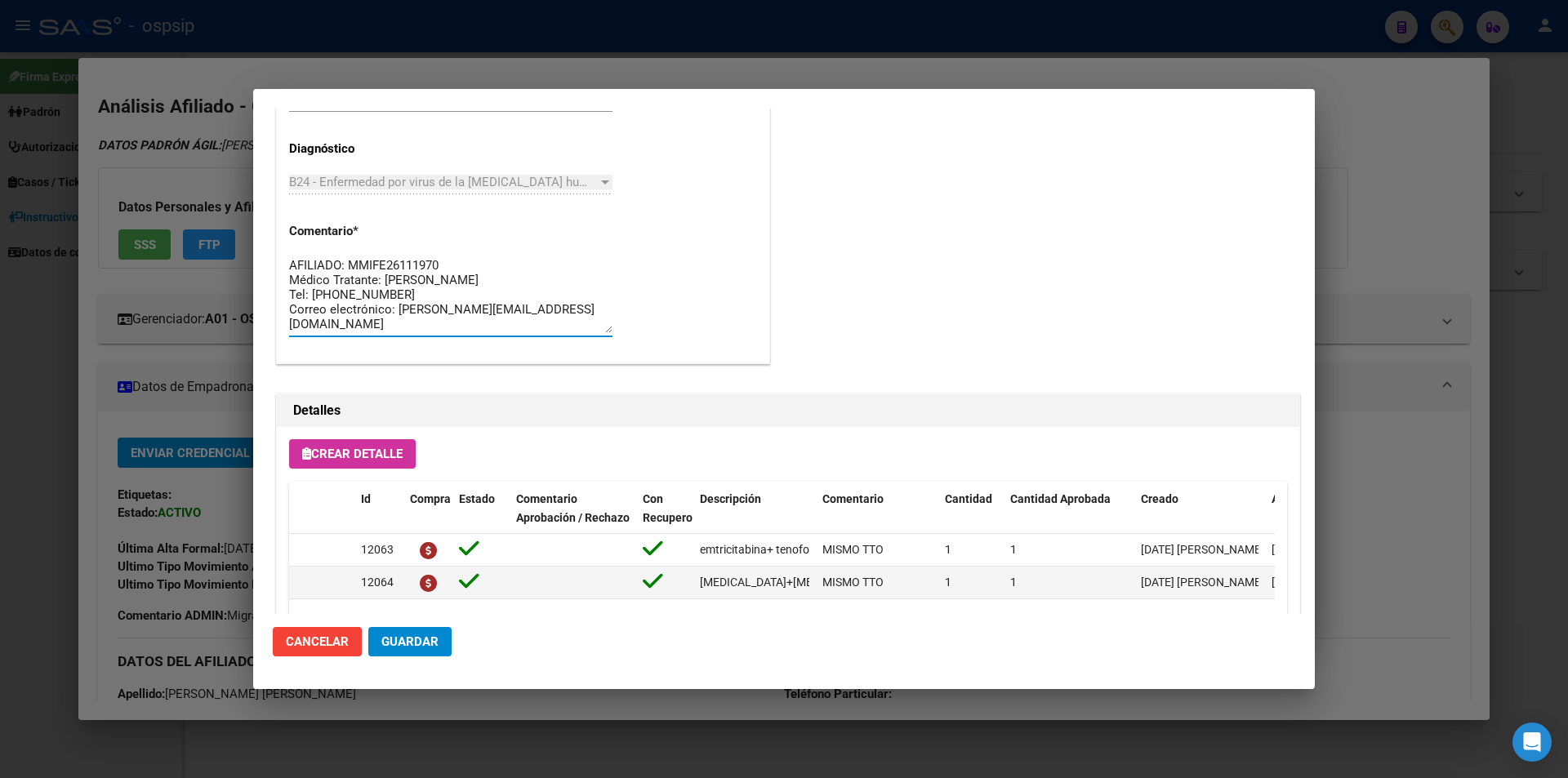
drag, startPoint x: 427, startPoint y: 224, endPoint x: 234, endPoint y: 109, distance: 224.7
click at [234, 109] on div "21957528 Buscar (apellido, dni, cuil, nro traspaso, cuit, obra social) search ¿…" at bounding box center [784, 389] width 1568 height 778
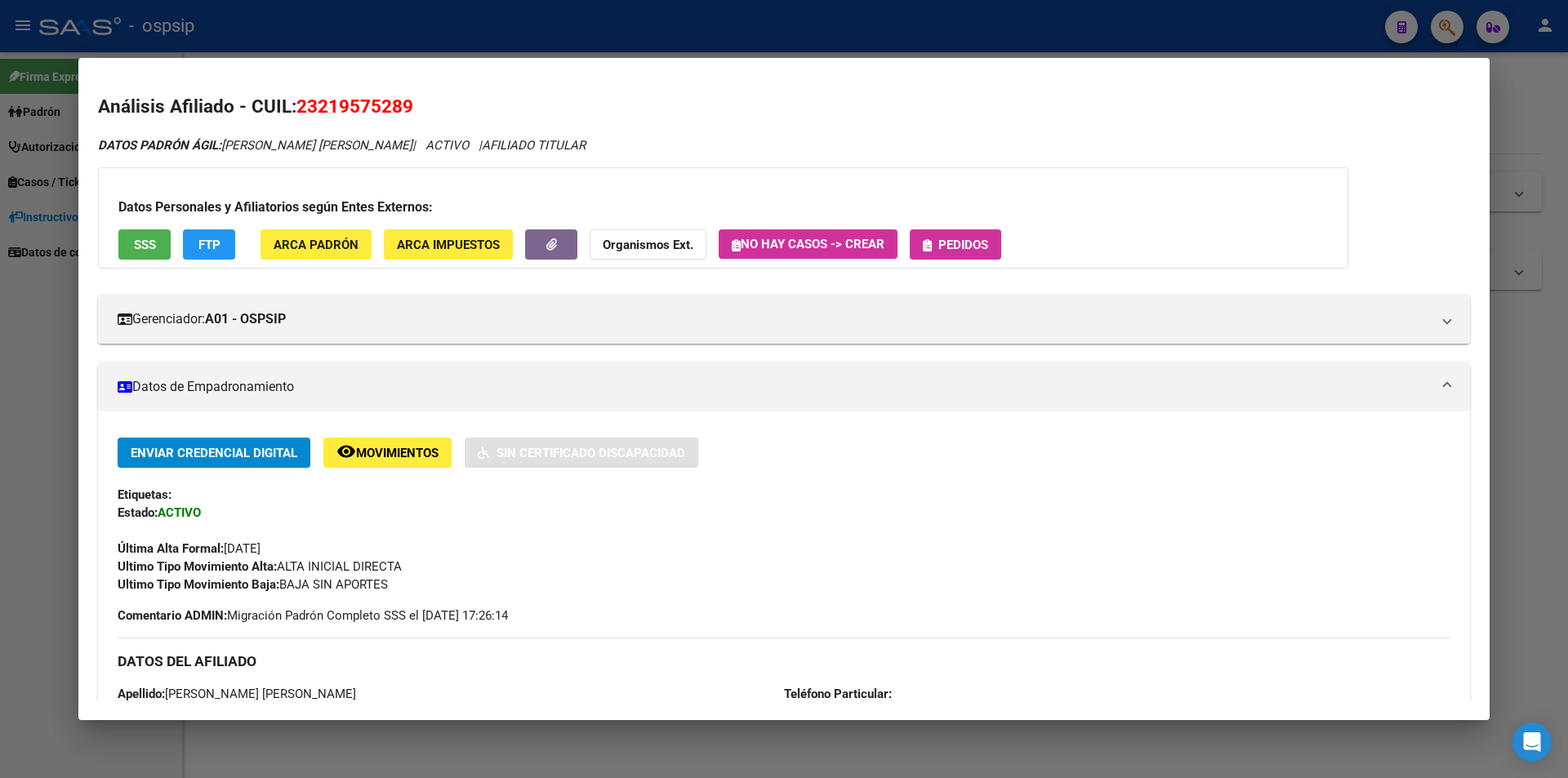
click at [968, 239] on span "Pedidos" at bounding box center [964, 245] width 49 height 15
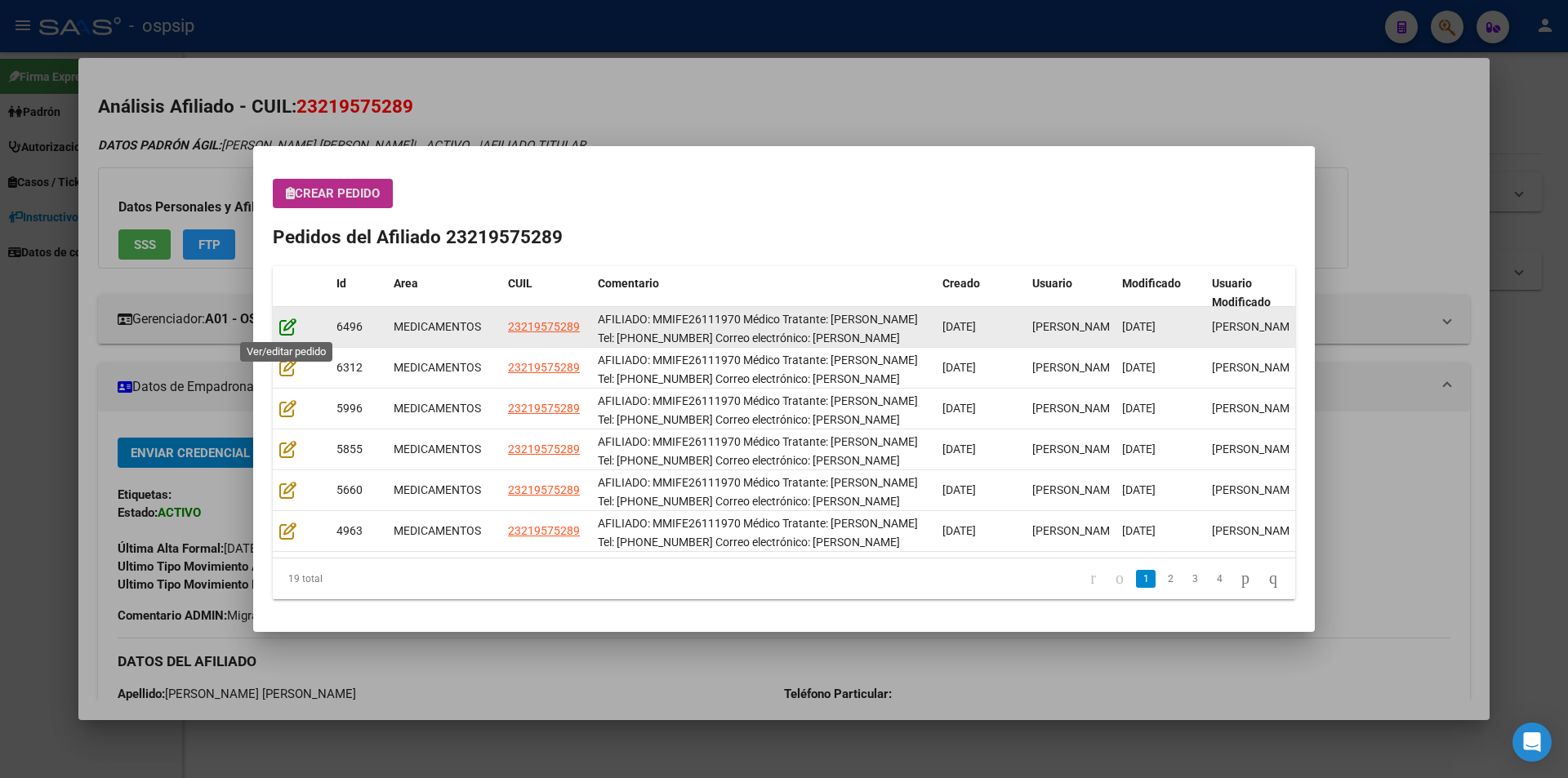
click at [279, 329] on icon at bounding box center [287, 327] width 17 height 18
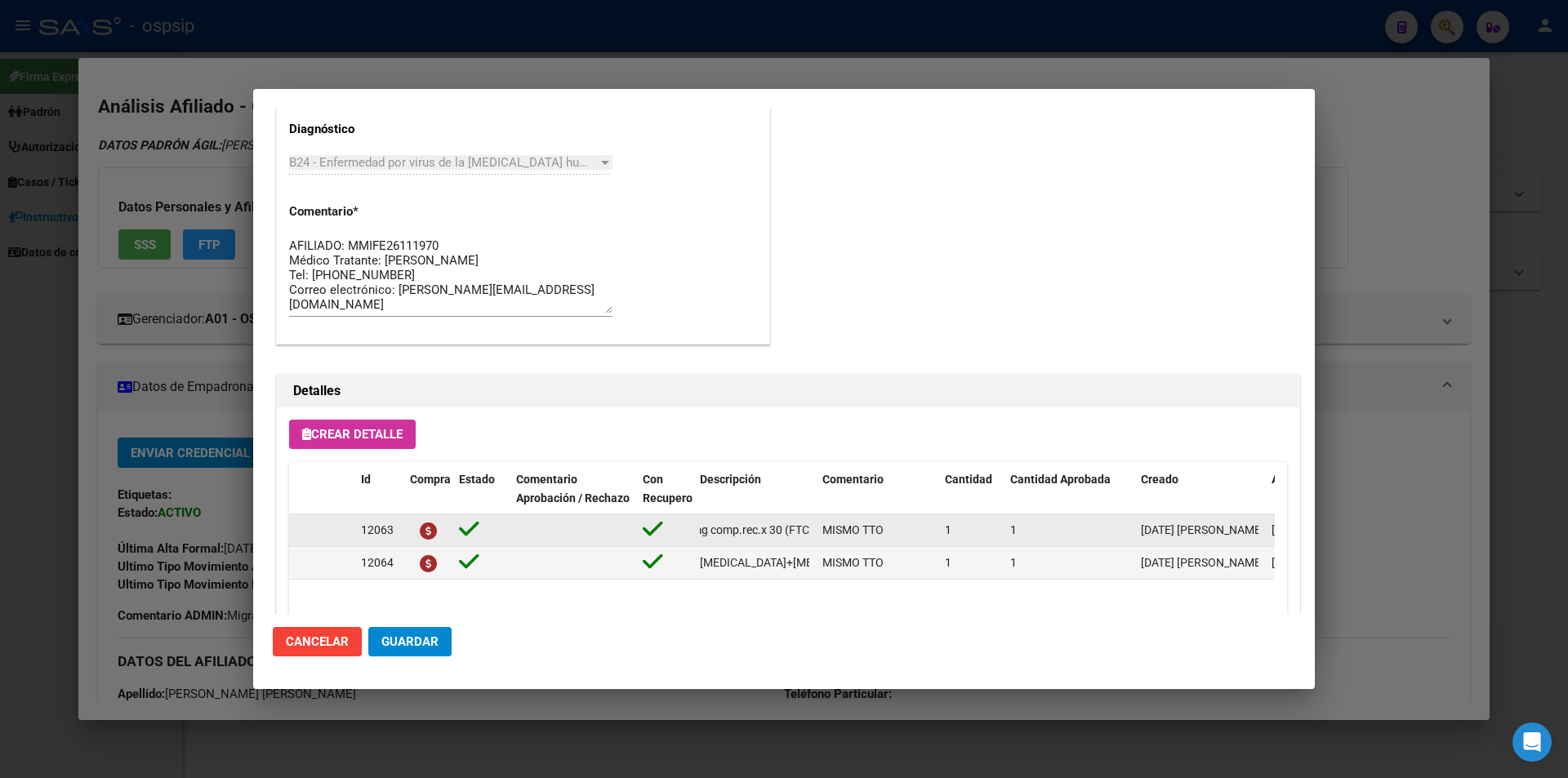
scroll to position [0, 273]
drag, startPoint x: 693, startPoint y: 530, endPoint x: 818, endPoint y: 535, distance: 125.1
click at [818, 535] on div "12063 emtricitabina+ tenofovirdisoprox. 200mg/300 mg comp.rec.x 30 (FTC/TDF) MI…" at bounding box center [900, 530] width 1221 height 33
copy span "emtricitabina+ tenofovirdisoprox. 200mg/300 mg comp.rec.x 30 (FTC/TDF)"
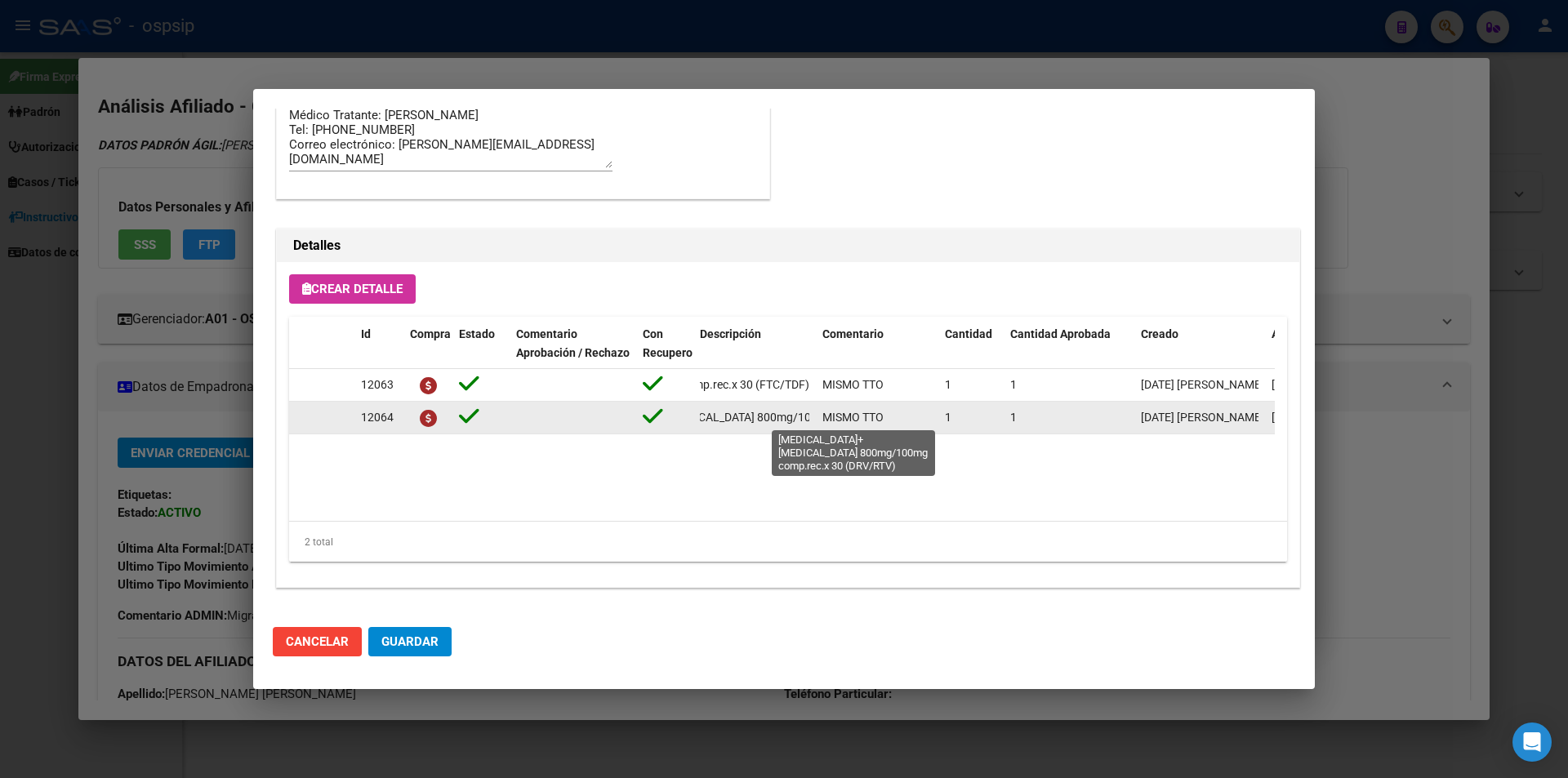
scroll to position [0, 198]
drag, startPoint x: 702, startPoint y: 416, endPoint x: 820, endPoint y: 420, distance: 118.1
click at [820, 420] on div "12064 darunavir+ritonavir 800mg/100mg comp.rec.x 30 (DRV/RTV) MISMO TTO 1 1 10/…" at bounding box center [900, 418] width 1221 height 33
copy span "[MEDICAL_DATA]+[MEDICAL_DATA] 800mg/100mg comp.rec.x 30 (DRV/RTV)"
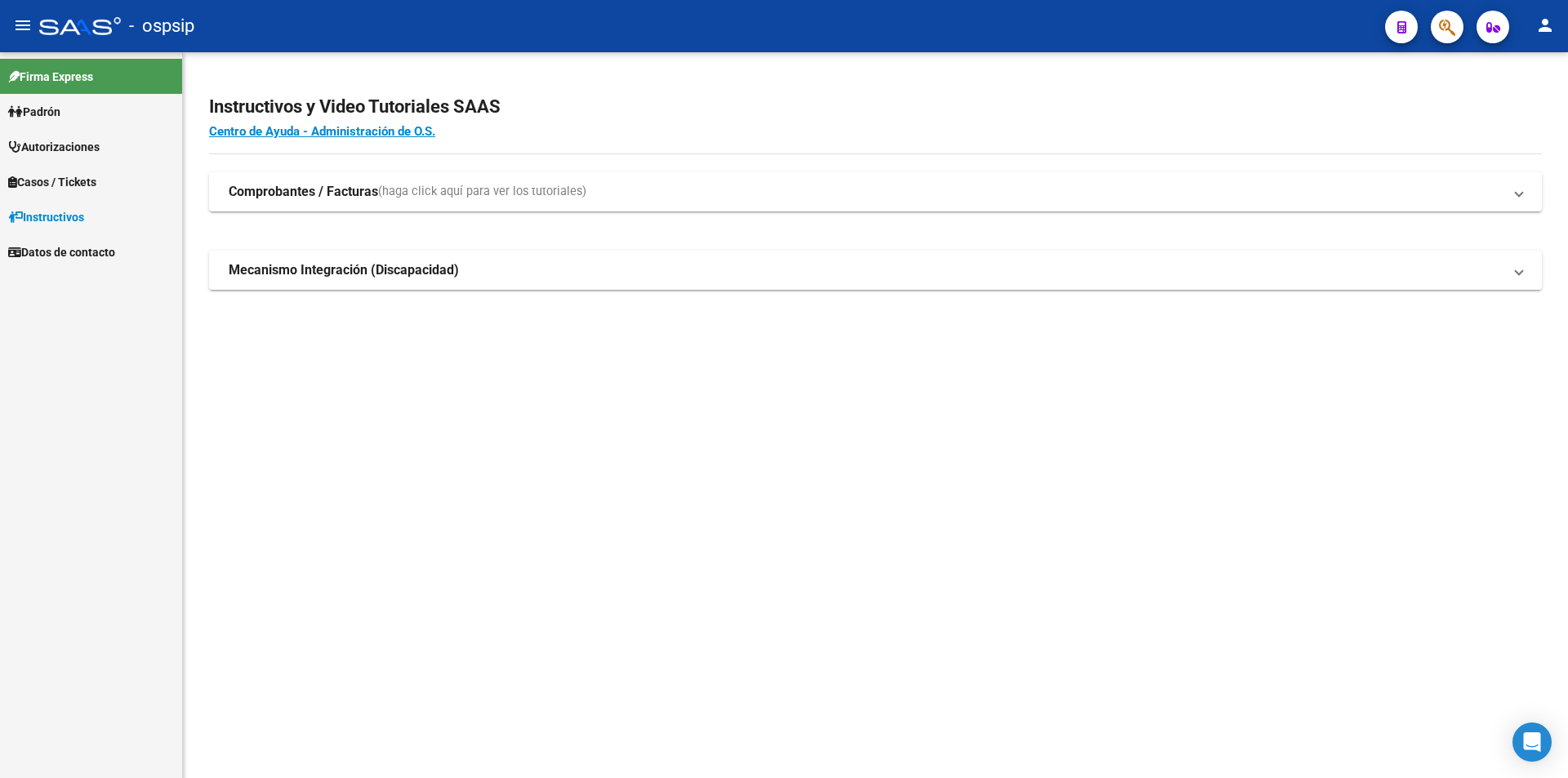
click at [1450, 29] on icon "button" at bounding box center [1448, 27] width 17 height 19
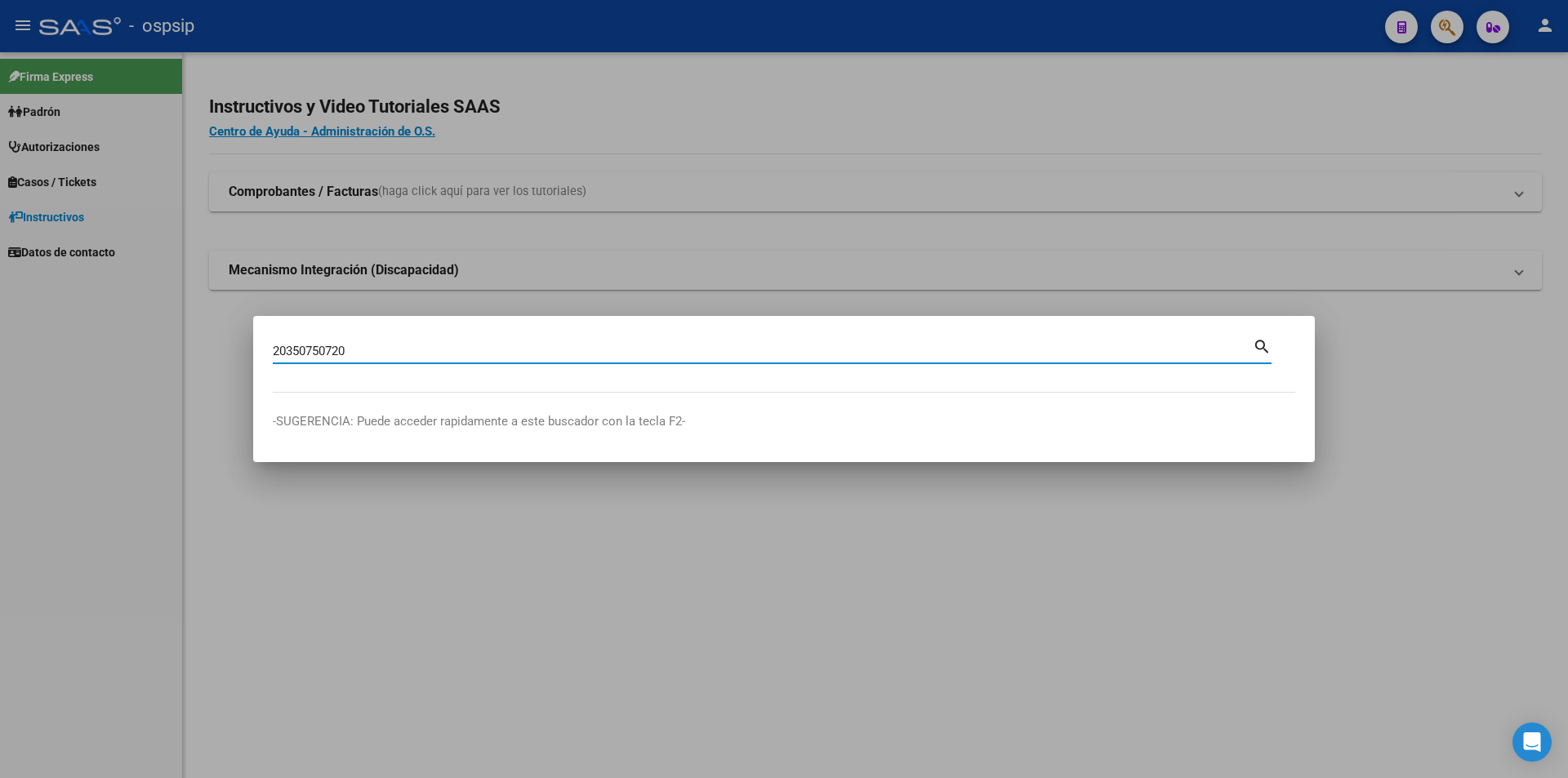
type input "20350750720"
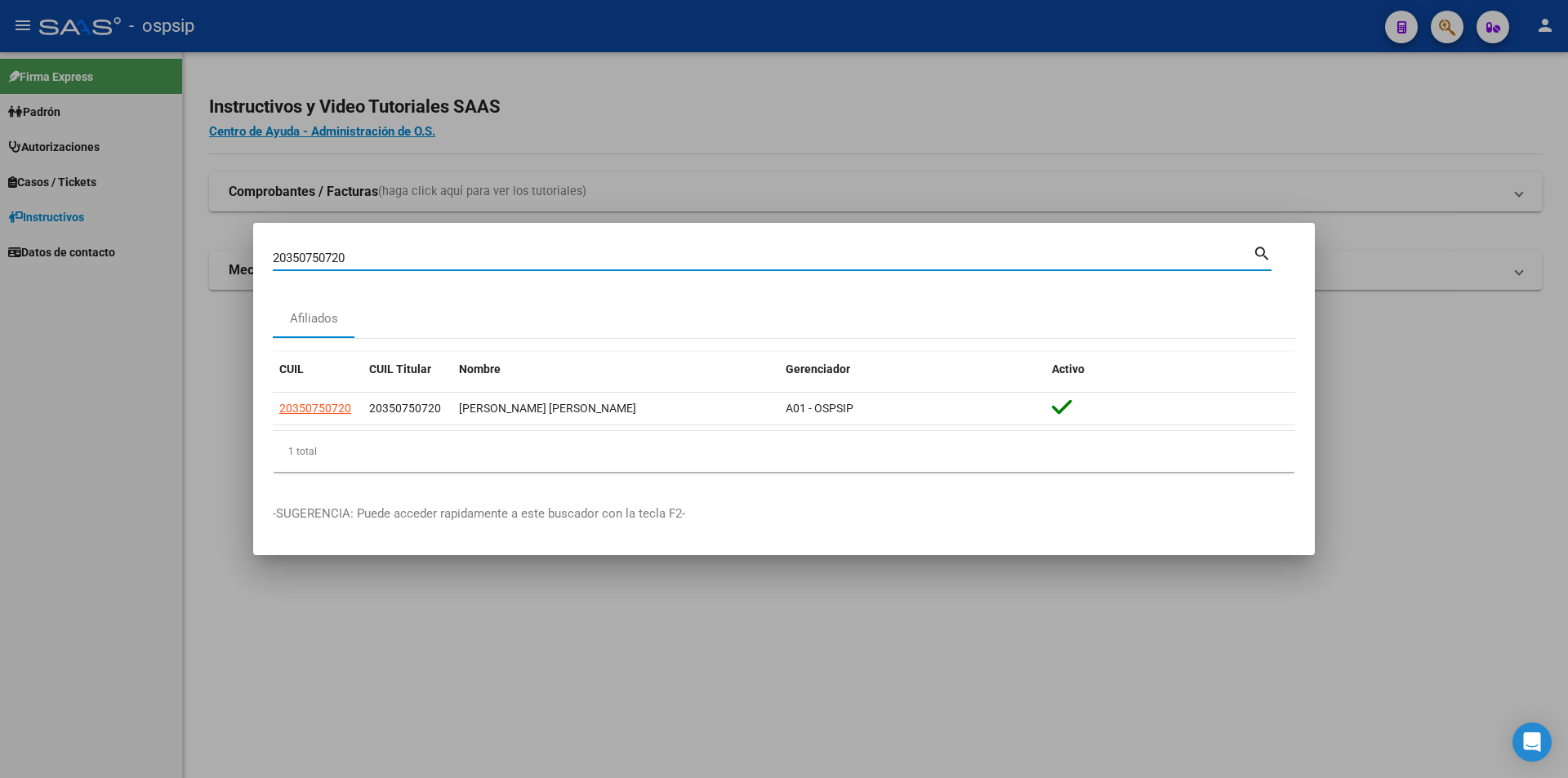
click at [323, 418] on app-link-go-to "20350750720" at bounding box center [315, 409] width 72 height 19
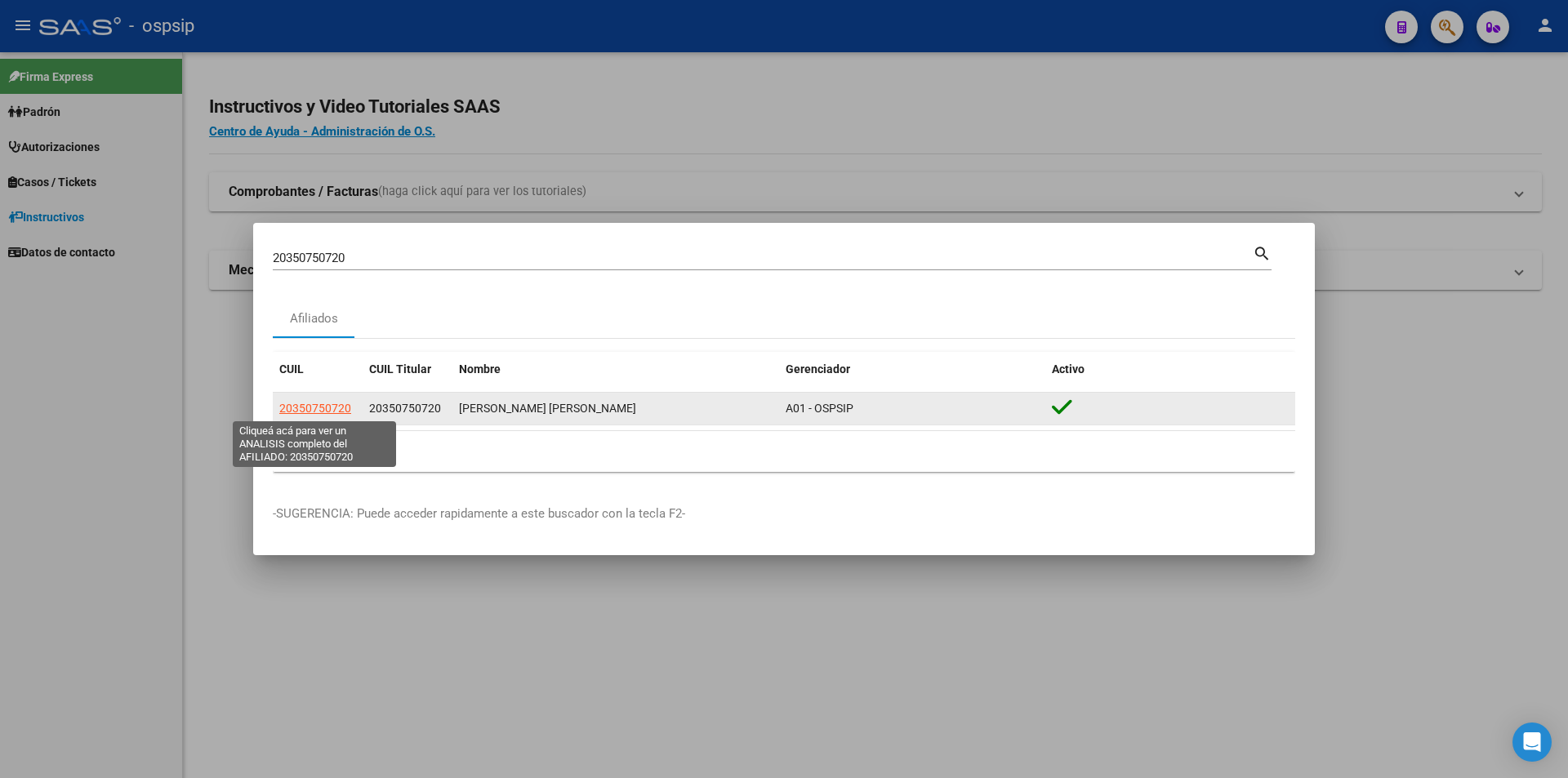
click at [320, 409] on span "20350750720" at bounding box center [315, 408] width 72 height 13
type textarea "20350750720"
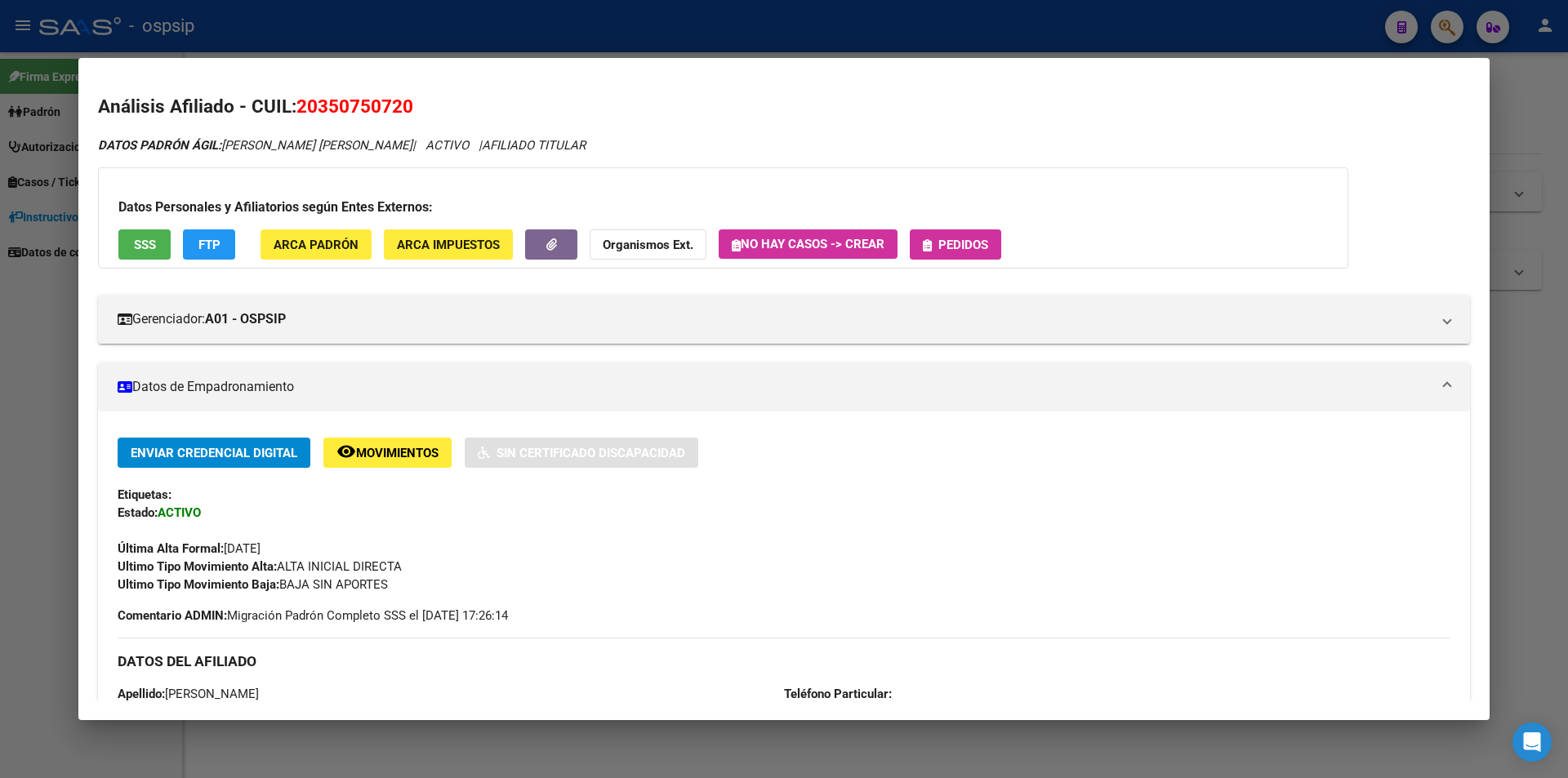
click at [955, 244] on span "Pedidos" at bounding box center [964, 245] width 49 height 15
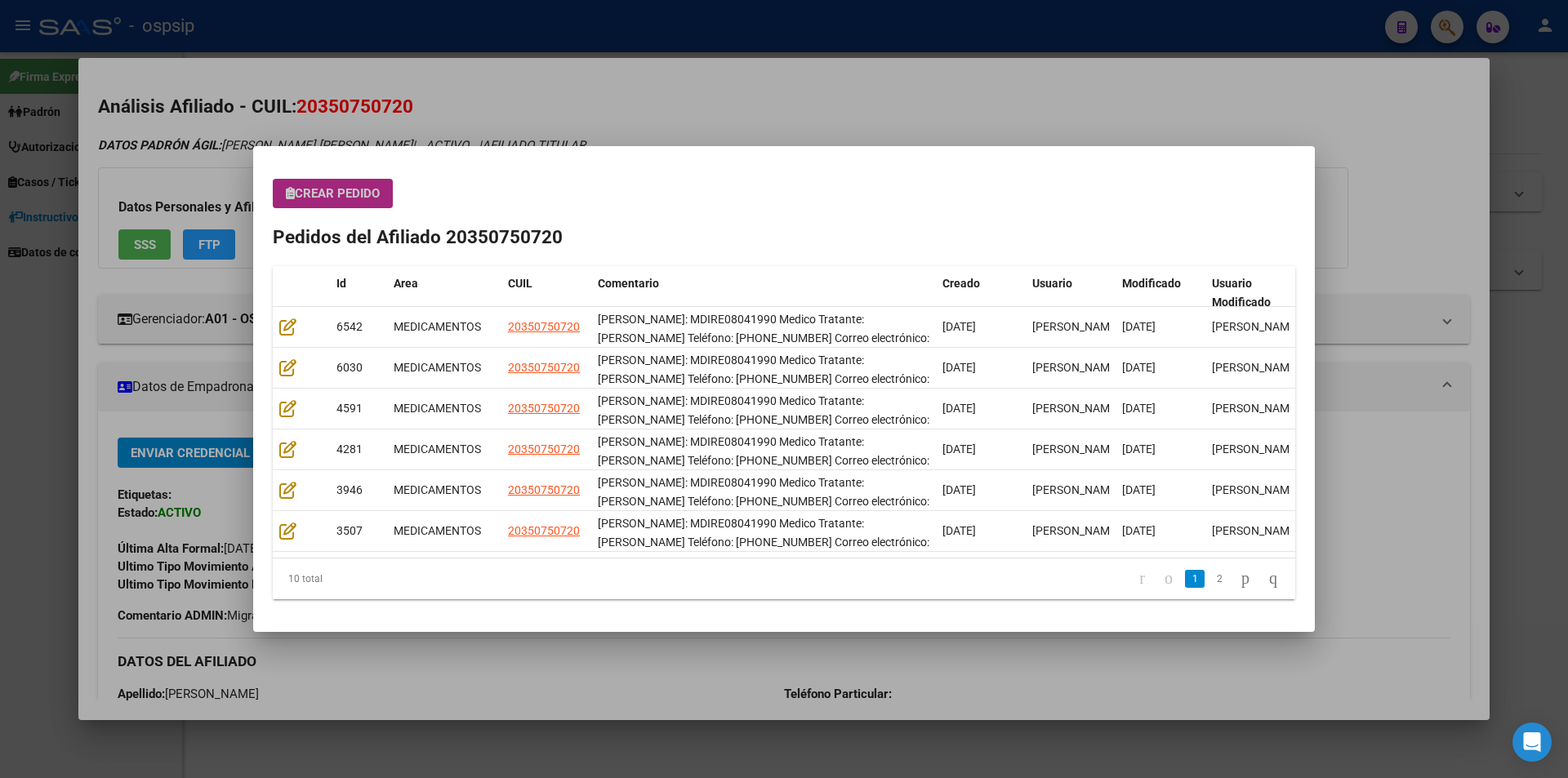
click at [335, 206] on button "Crear Pedido" at bounding box center [333, 194] width 120 height 30
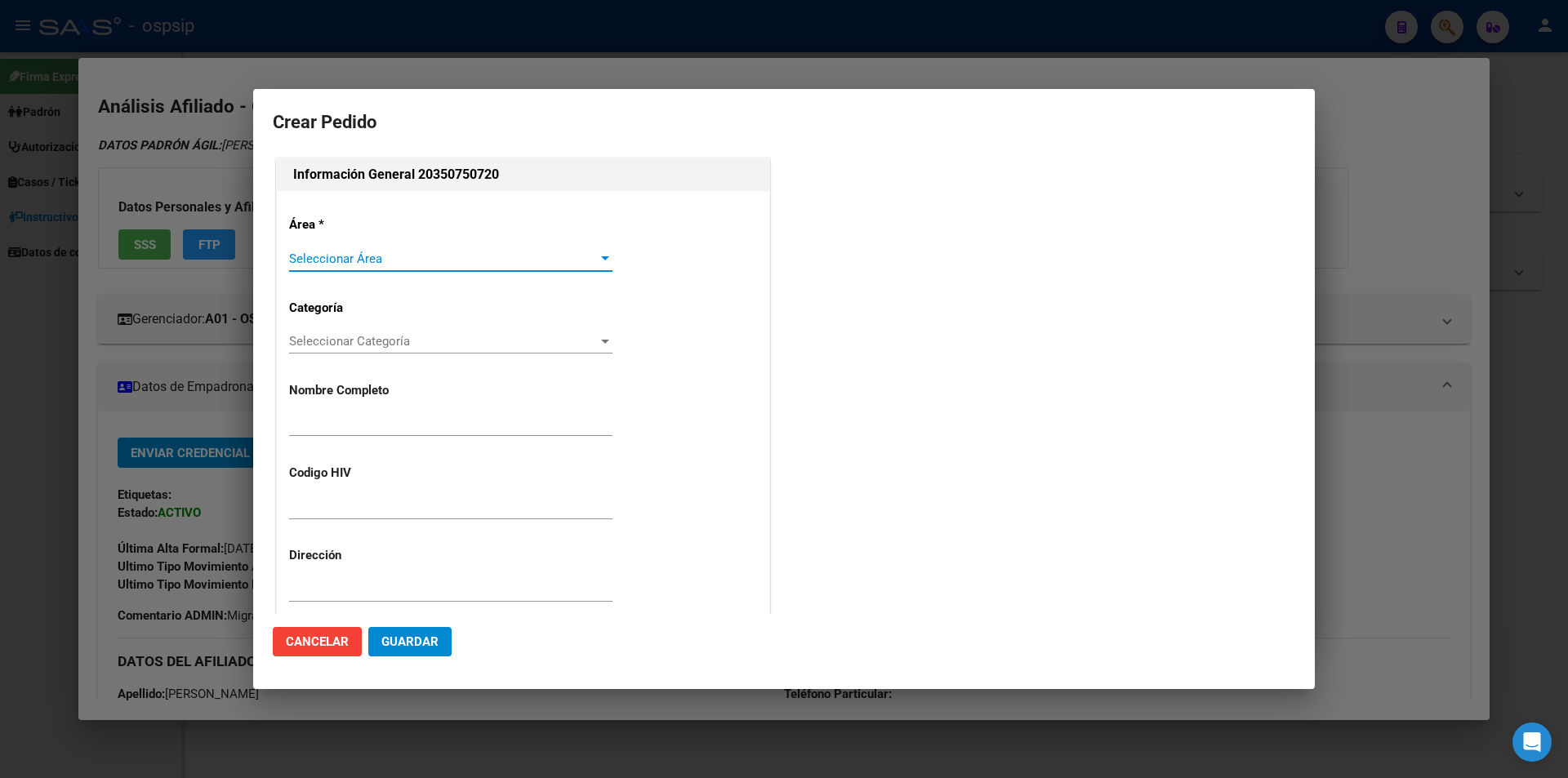
type input "[PERSON_NAME]"
type input "MDIRE08041990"
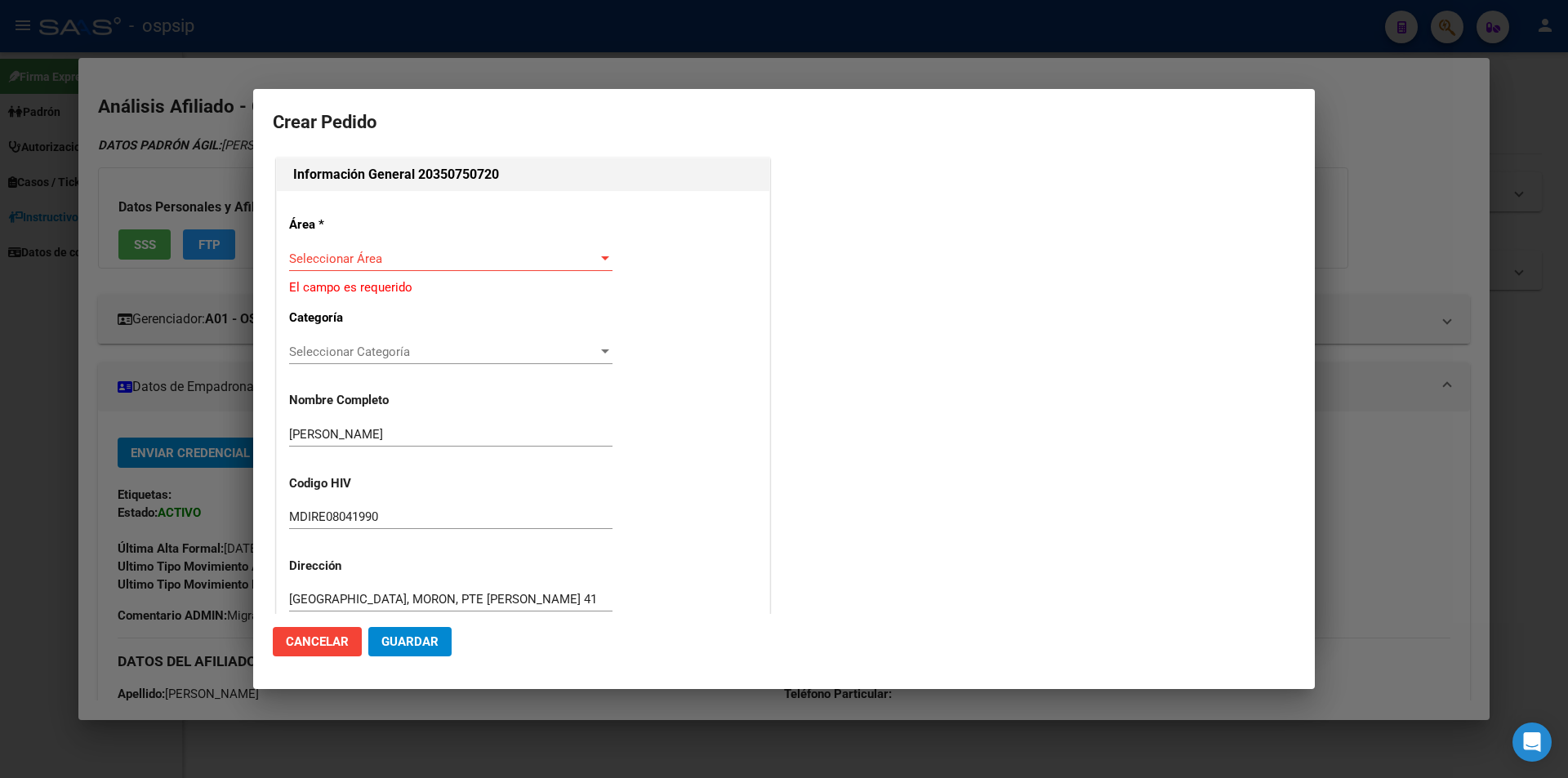
click at [313, 245] on div "Área * Seleccionar Área Seleccionar Área El campo es requerido Categoría Selecc…" at bounding box center [522, 569] width 493 height 755
type input "[GEOGRAPHIC_DATA], MORON, PTE [PERSON_NAME] 41"
click at [319, 263] on span "Seleccionar Área" at bounding box center [443, 259] width 309 height 15
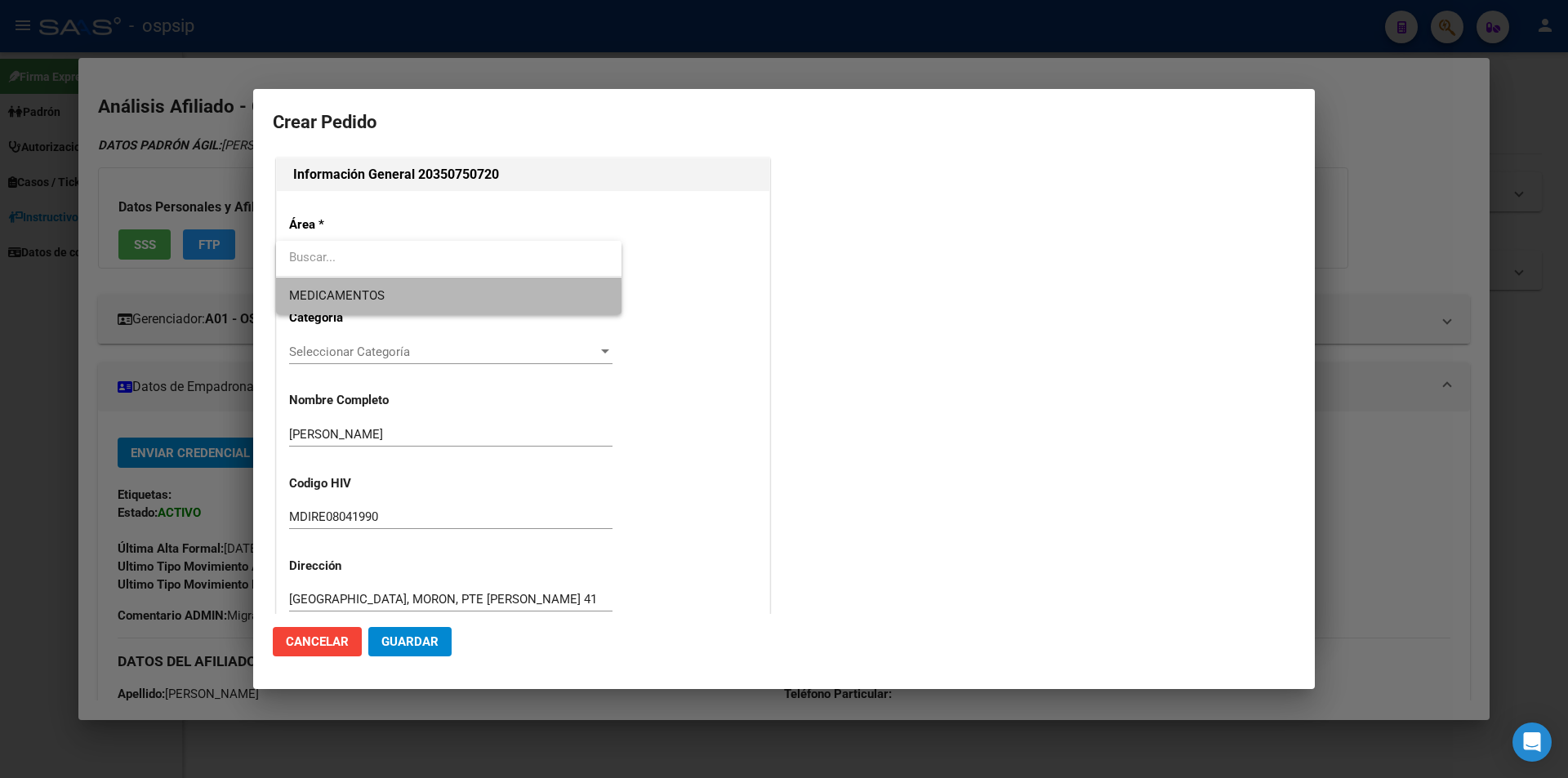
click at [319, 305] on span "MEDICAMENTOS" at bounding box center [448, 295] width 319 height 37
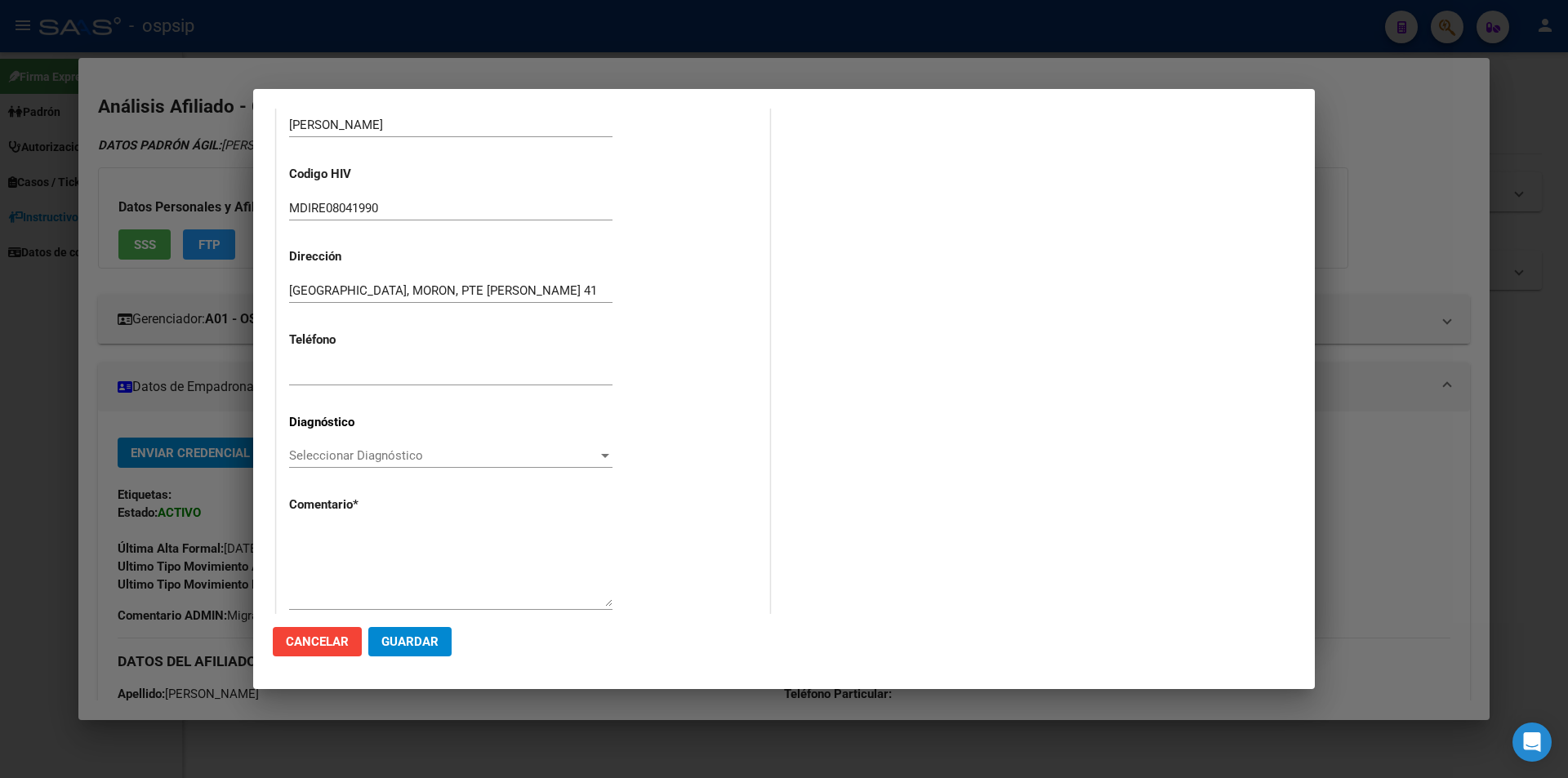
scroll to position [349, 0]
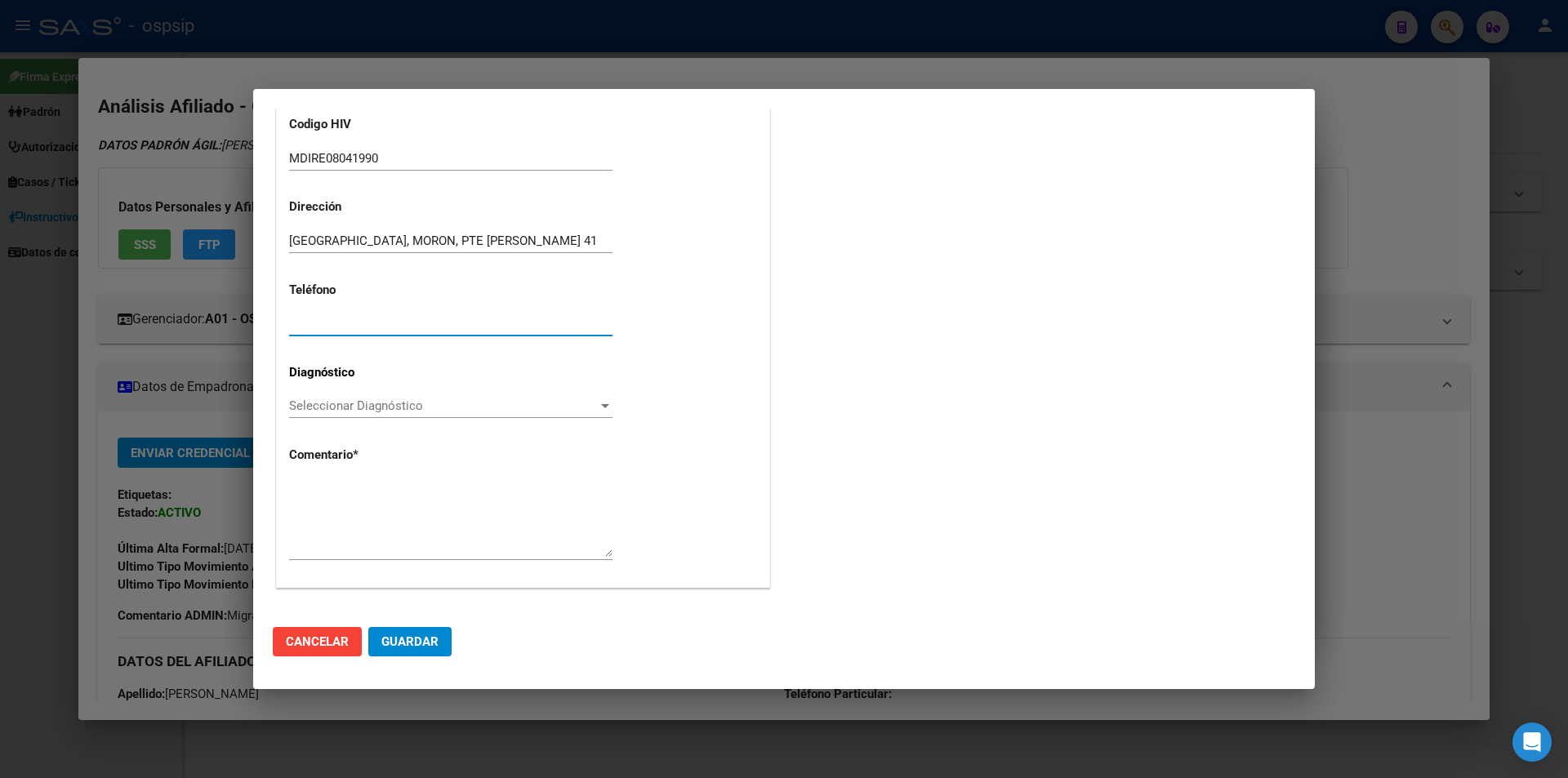
paste input "[PHONE_NUMBER]"
type input "[PHONE_NUMBER]"
click at [320, 415] on div "Seleccionar Diagnóstico Seleccionar Diagnóstico" at bounding box center [451, 406] width 324 height 25
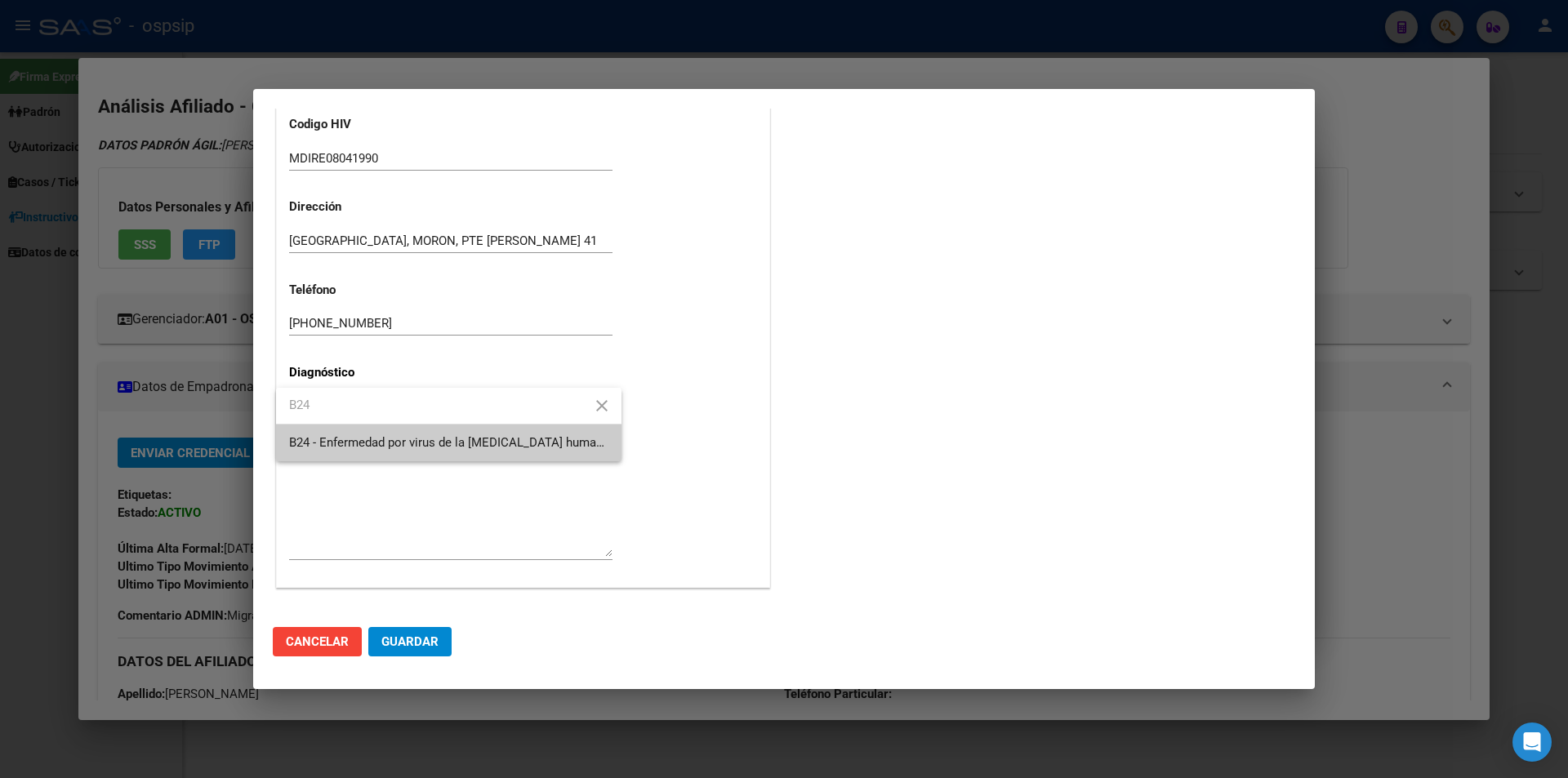
type input "B24"
click at [335, 454] on span "B24 - Enfermedad por virus de la [MEDICAL_DATA] humana [VIH], sin otra especifi…" at bounding box center [448, 442] width 319 height 37
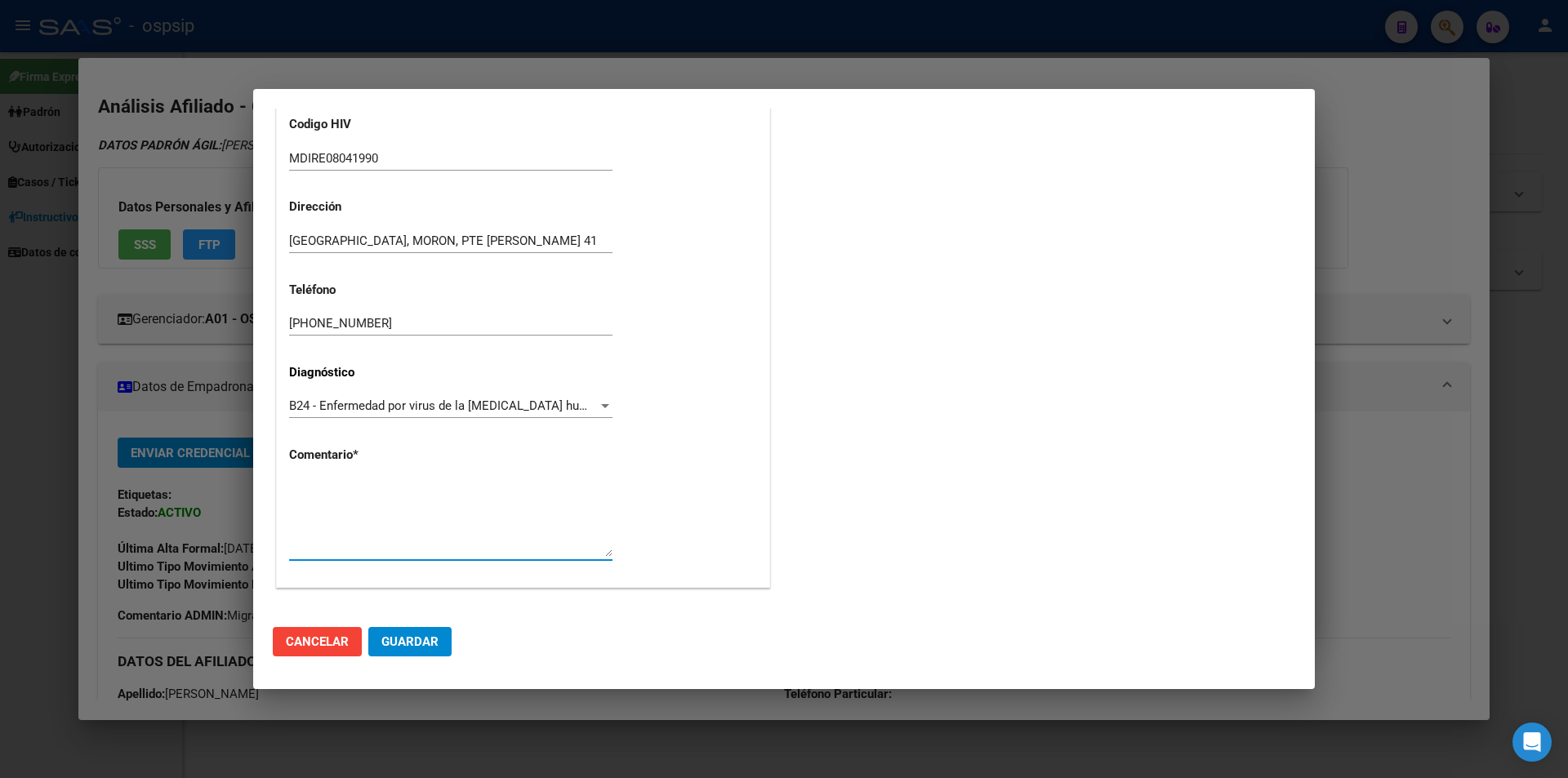
paste textarea "[PERSON_NAME]: MDIRE08041990 Medico Tratante: [PERSON_NAME] Teléfono: [PHONE_NU…"
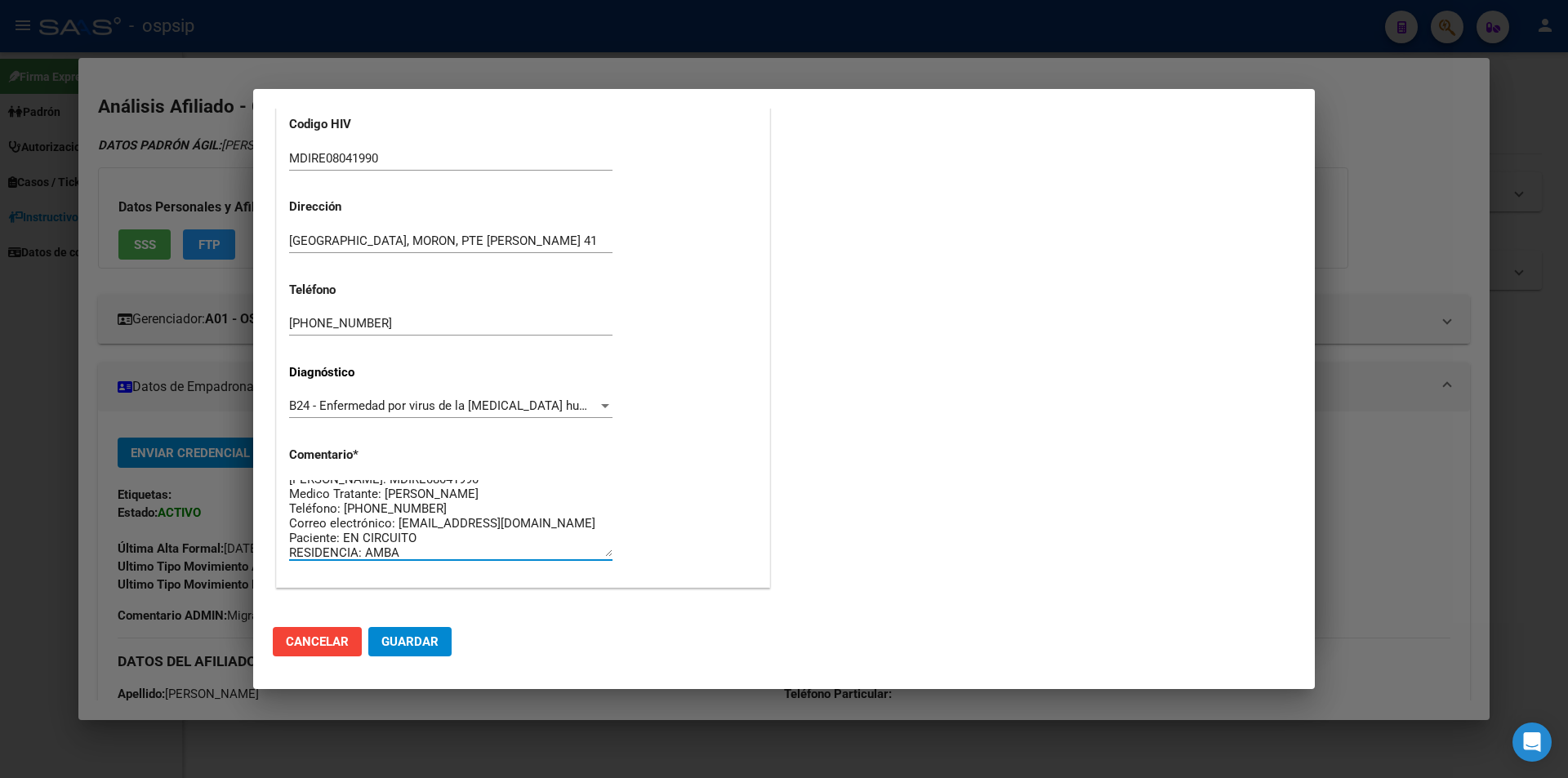
scroll to position [15, 0]
click at [438, 553] on textarea "[PERSON_NAME]: MDIRE08041990 Medico Tratante: [PERSON_NAME] Teléfono: [PHONE_NU…" at bounding box center [451, 518] width 324 height 77
type textarea "[PERSON_NAME]: MDIRE08041990 Medico Tratante: [PERSON_NAME] Teléfono: [PHONE_NU…"
click at [409, 637] on span "Guardar" at bounding box center [410, 642] width 57 height 15
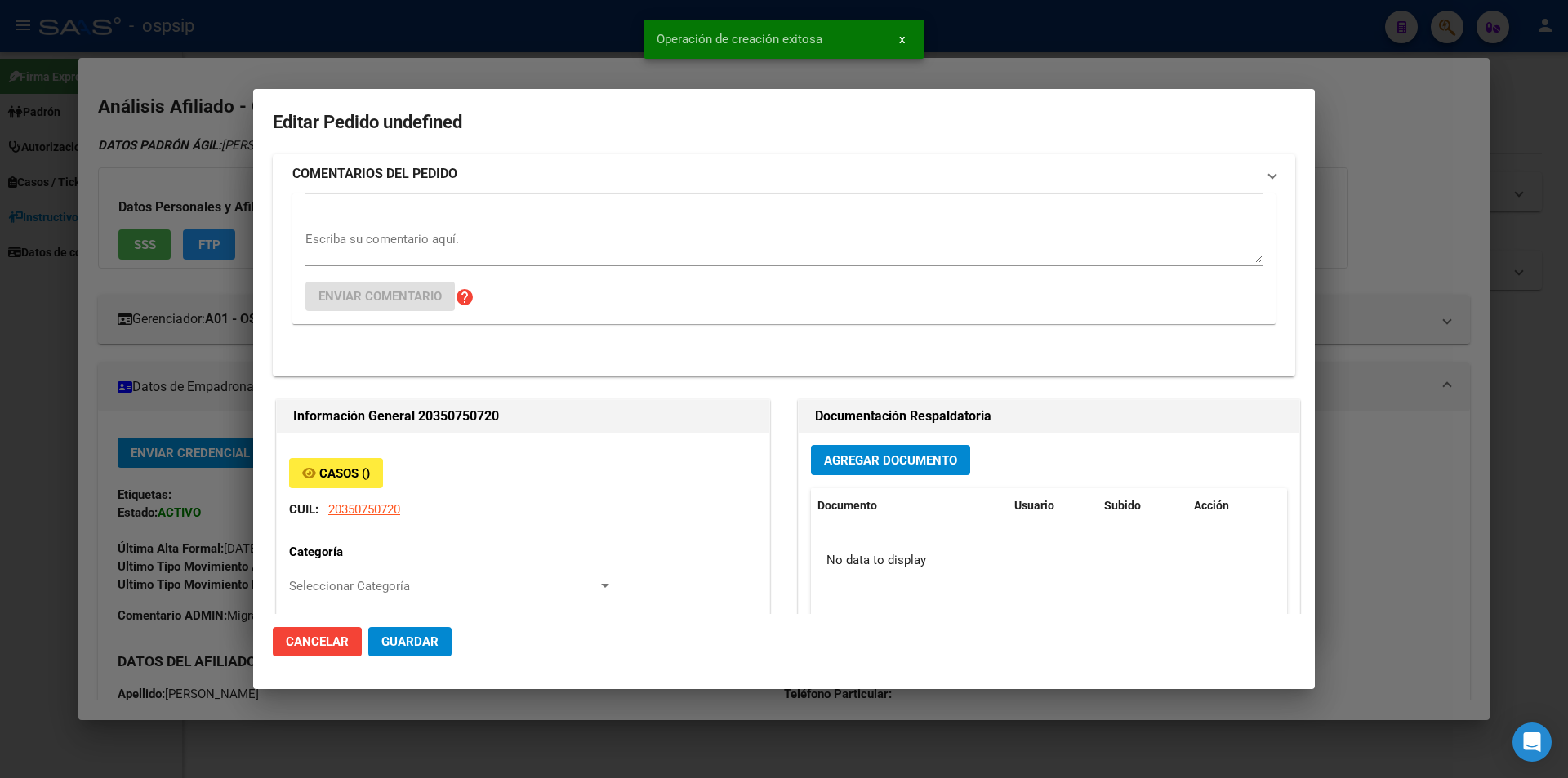
scroll to position [0, 0]
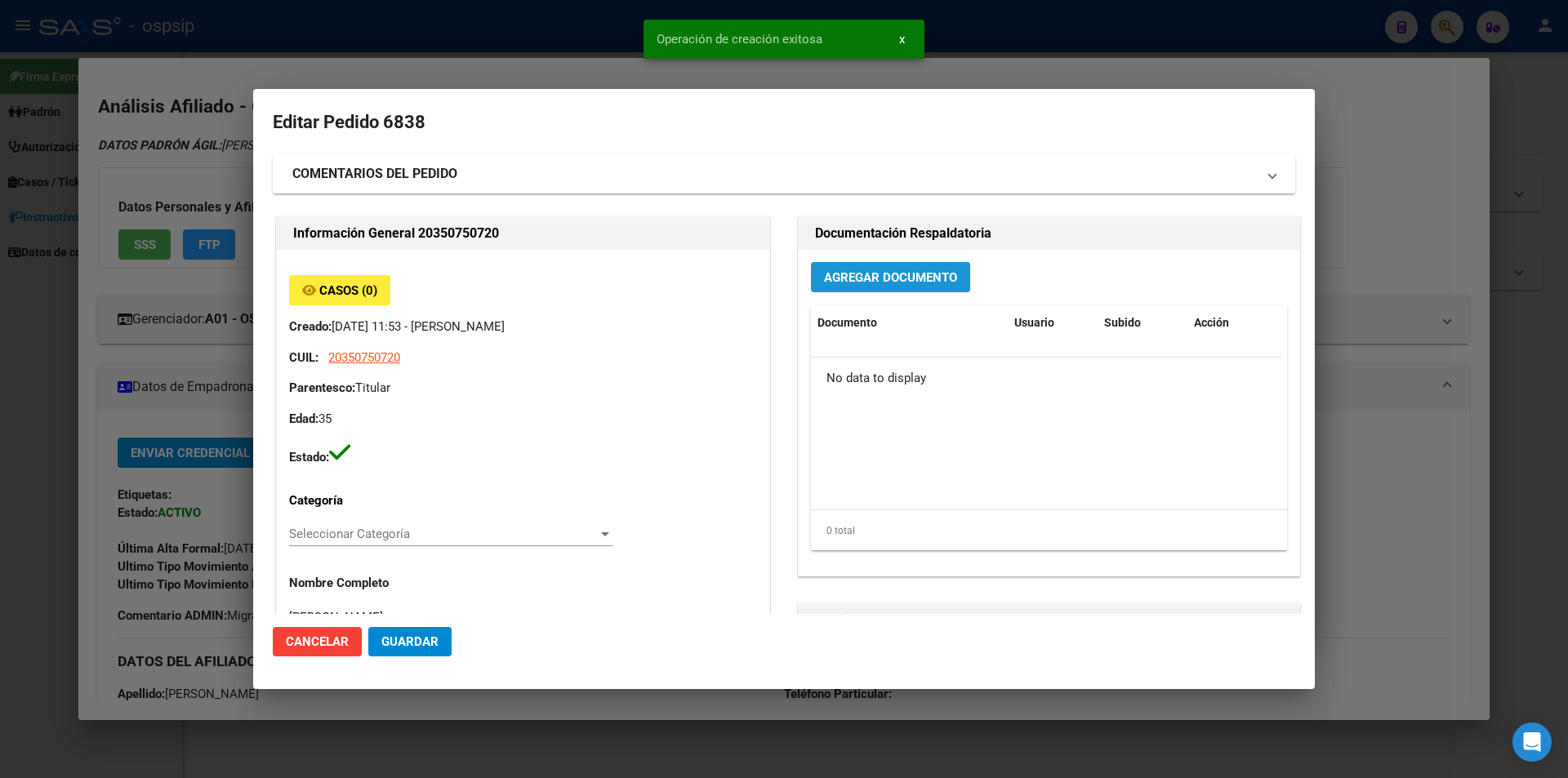
click at [853, 283] on span "Agregar Documento" at bounding box center [891, 277] width 133 height 15
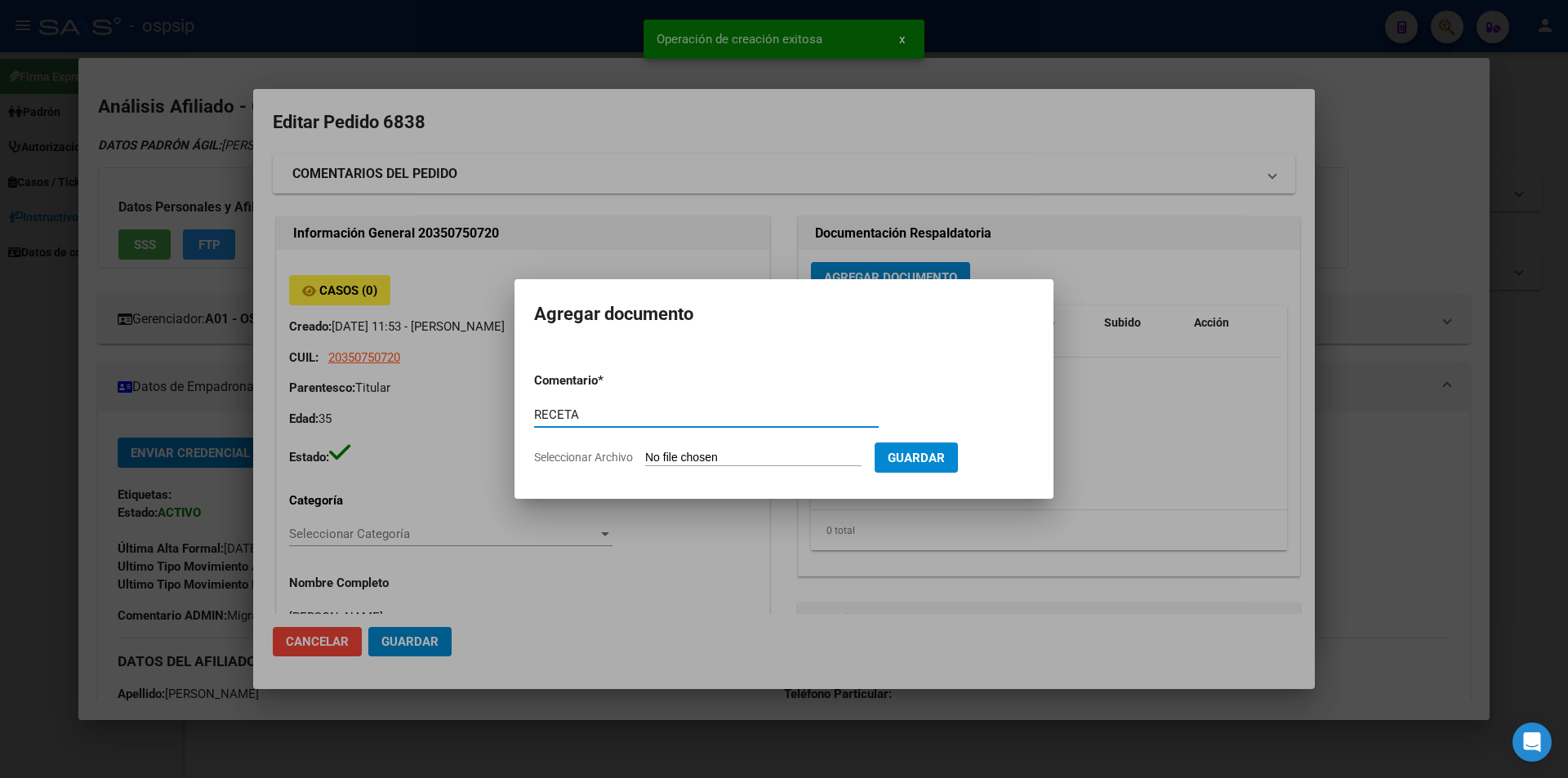
type input "RECETA"
click at [669, 452] on input "Seleccionar Archivo" at bounding box center [753, 459] width 216 height 16
type input "C:\fakepath\30920018_b435a822dc96b3a7911bd079afe93d11d6728677 (1).pdf"
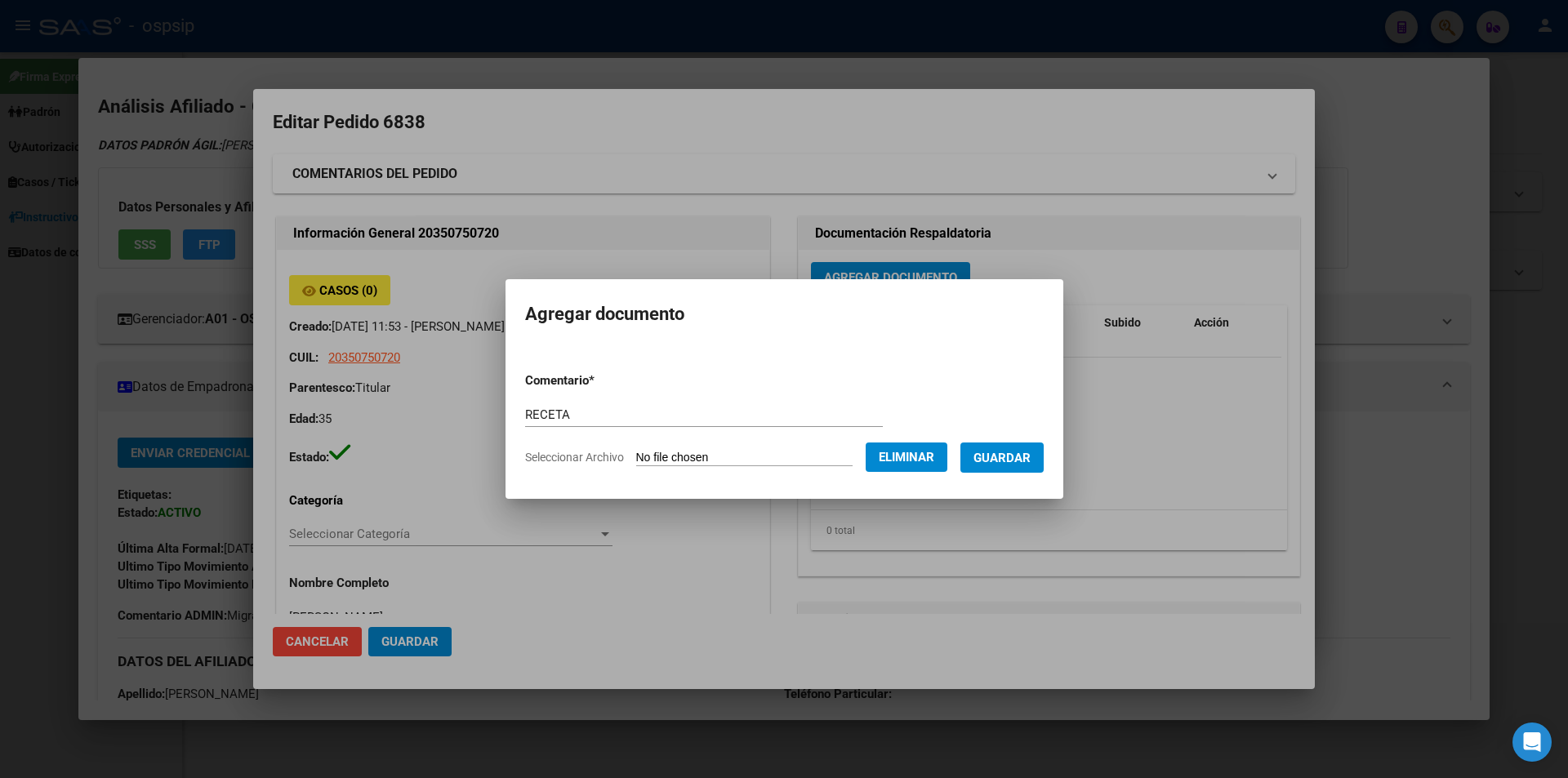
click at [1020, 464] on span "Guardar" at bounding box center [1002, 458] width 57 height 15
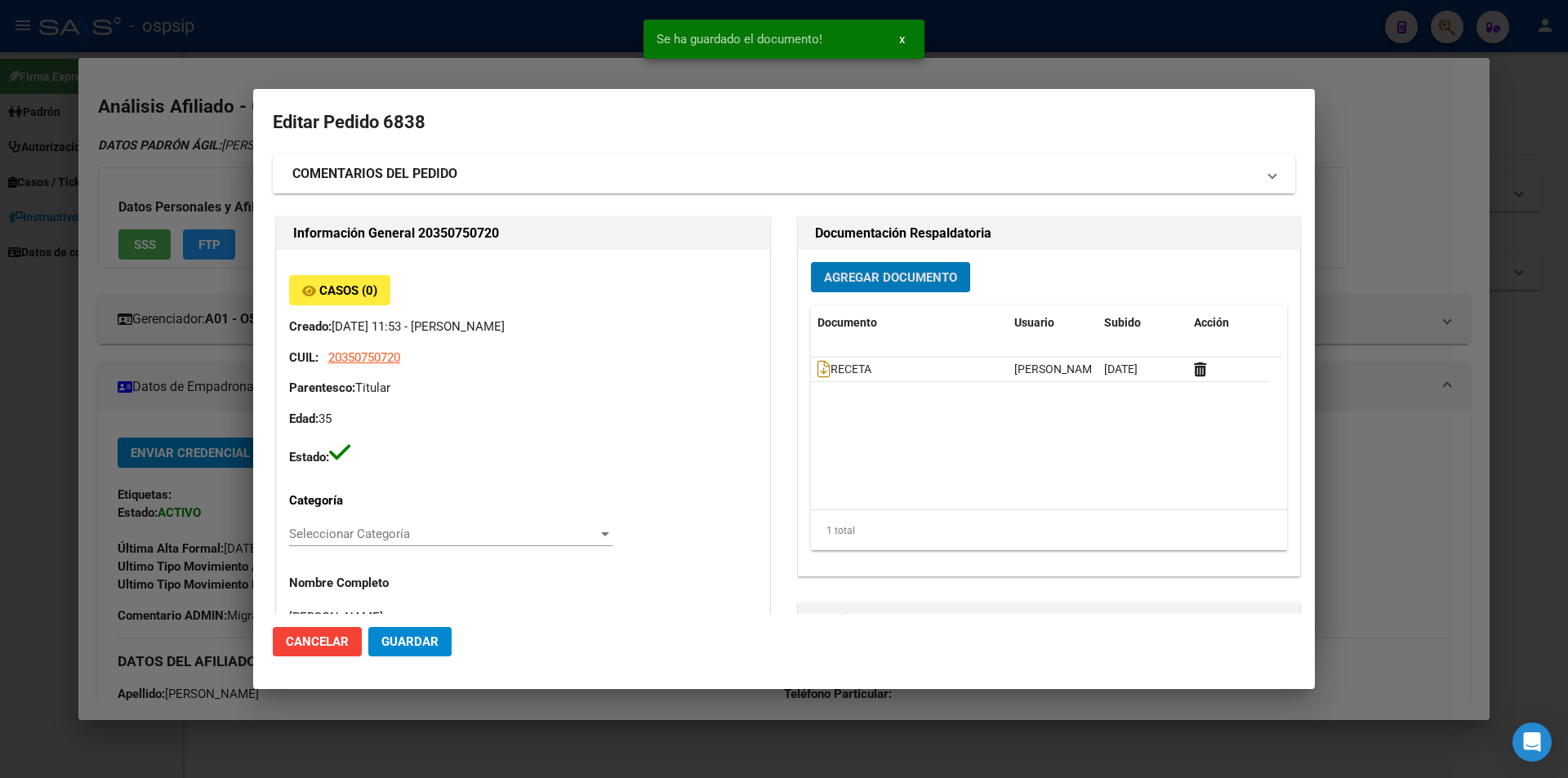
click at [867, 276] on span "Agregar Documento" at bounding box center [891, 277] width 133 height 15
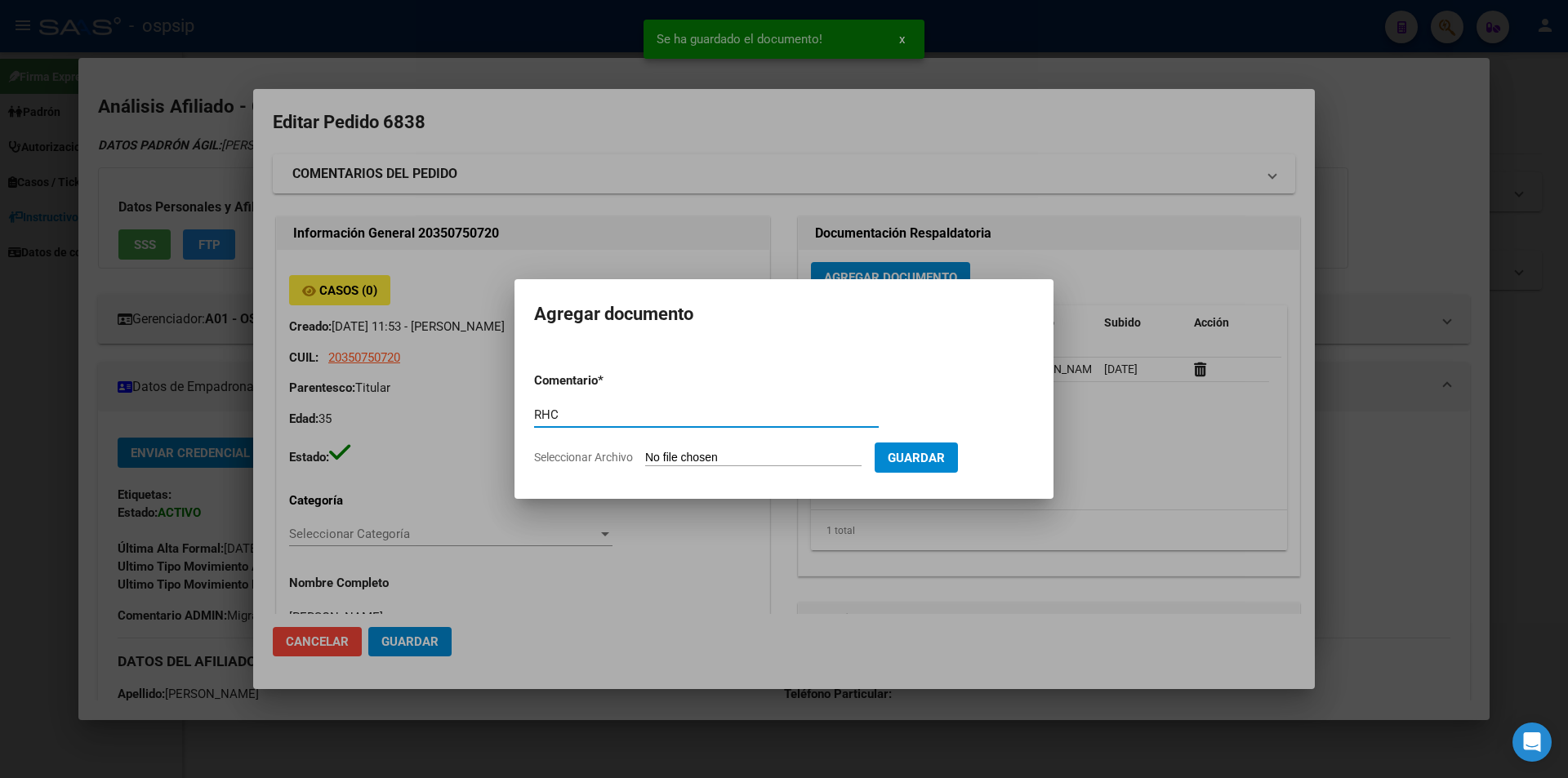
type input "RHC"
click at [717, 456] on input "Seleccionar Archivo" at bounding box center [753, 459] width 216 height 16
type input "C:\fakepath\IMG_4093.jpeg"
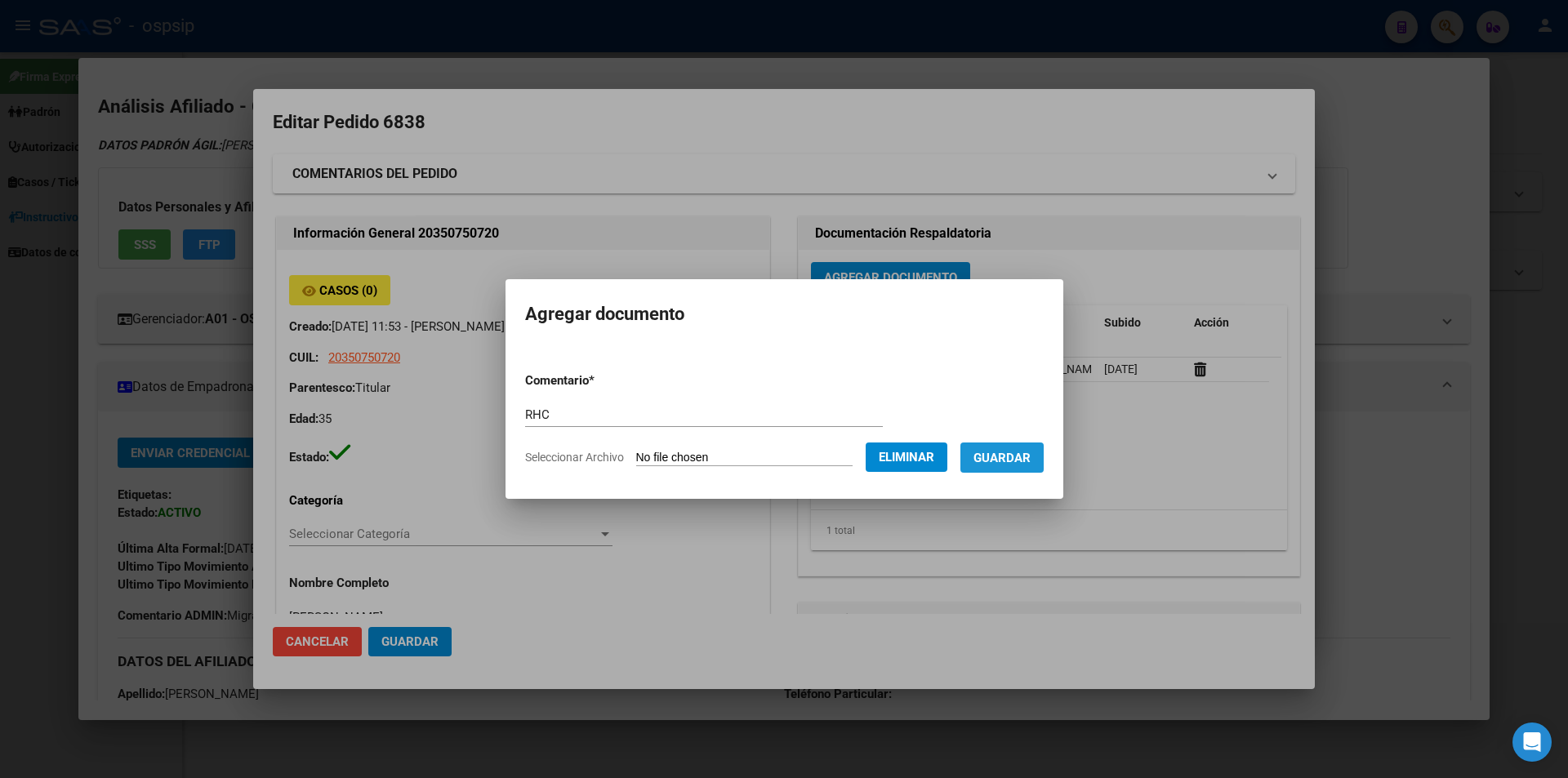
click at [1027, 453] on span "Guardar" at bounding box center [1002, 458] width 57 height 15
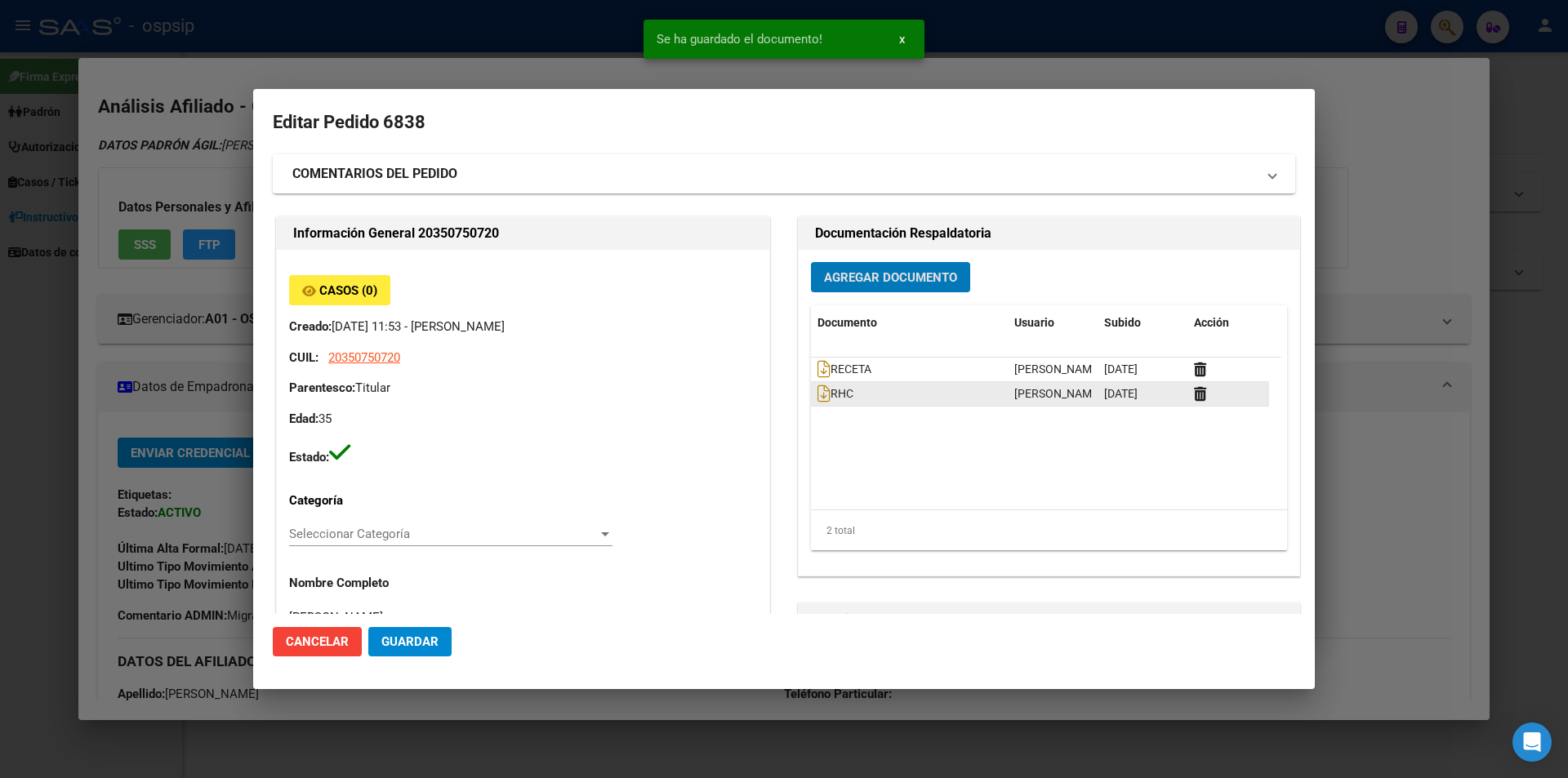
click at [812, 391] on datatable-body-cell "RHC" at bounding box center [909, 394] width 196 height 24
click at [818, 392] on icon at bounding box center [823, 394] width 13 height 18
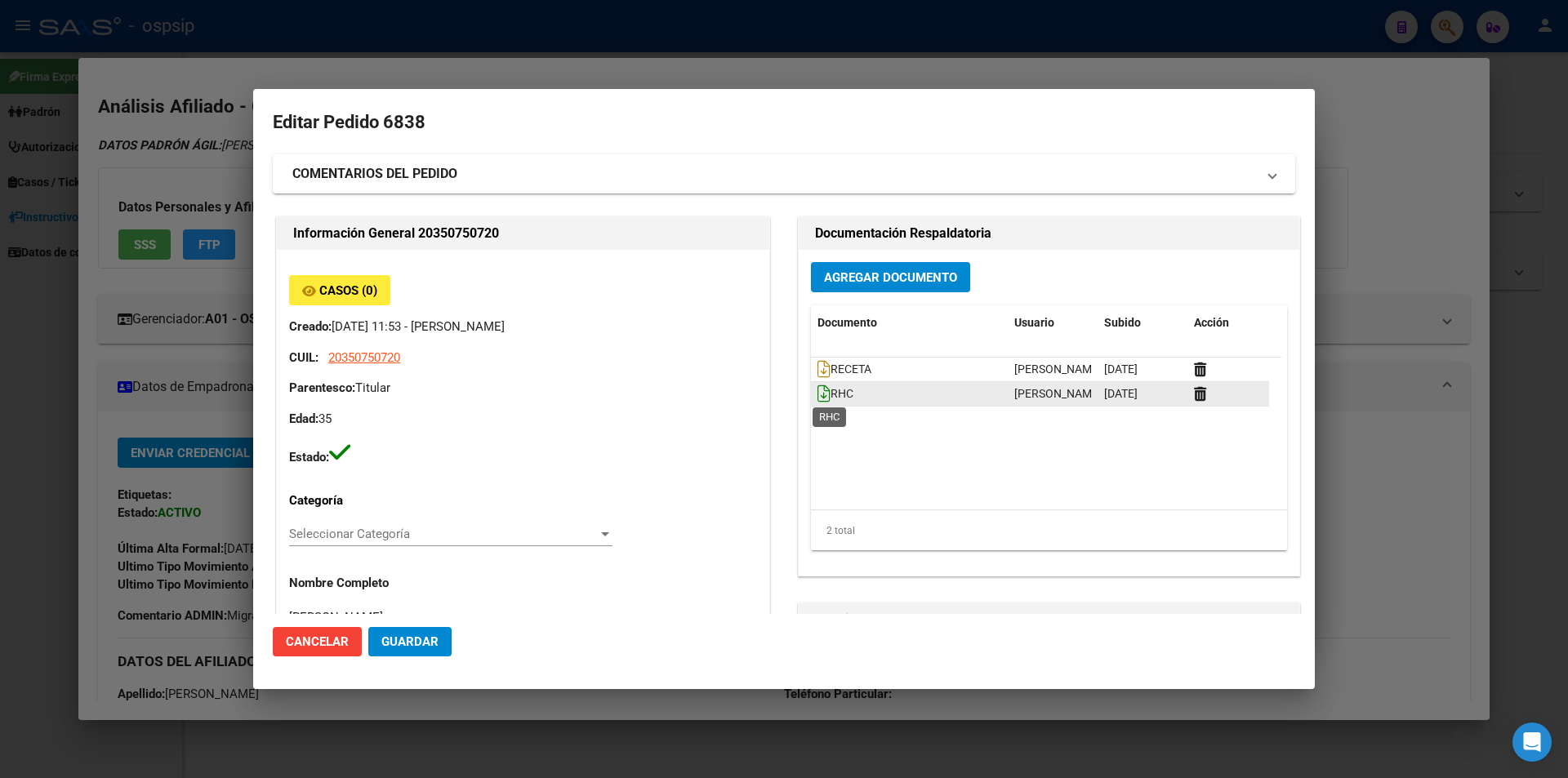
click at [818, 391] on icon at bounding box center [823, 394] width 13 height 18
click at [818, 372] on icon at bounding box center [823, 369] width 13 height 18
click at [866, 288] on button "Agregar Documento" at bounding box center [891, 277] width 159 height 31
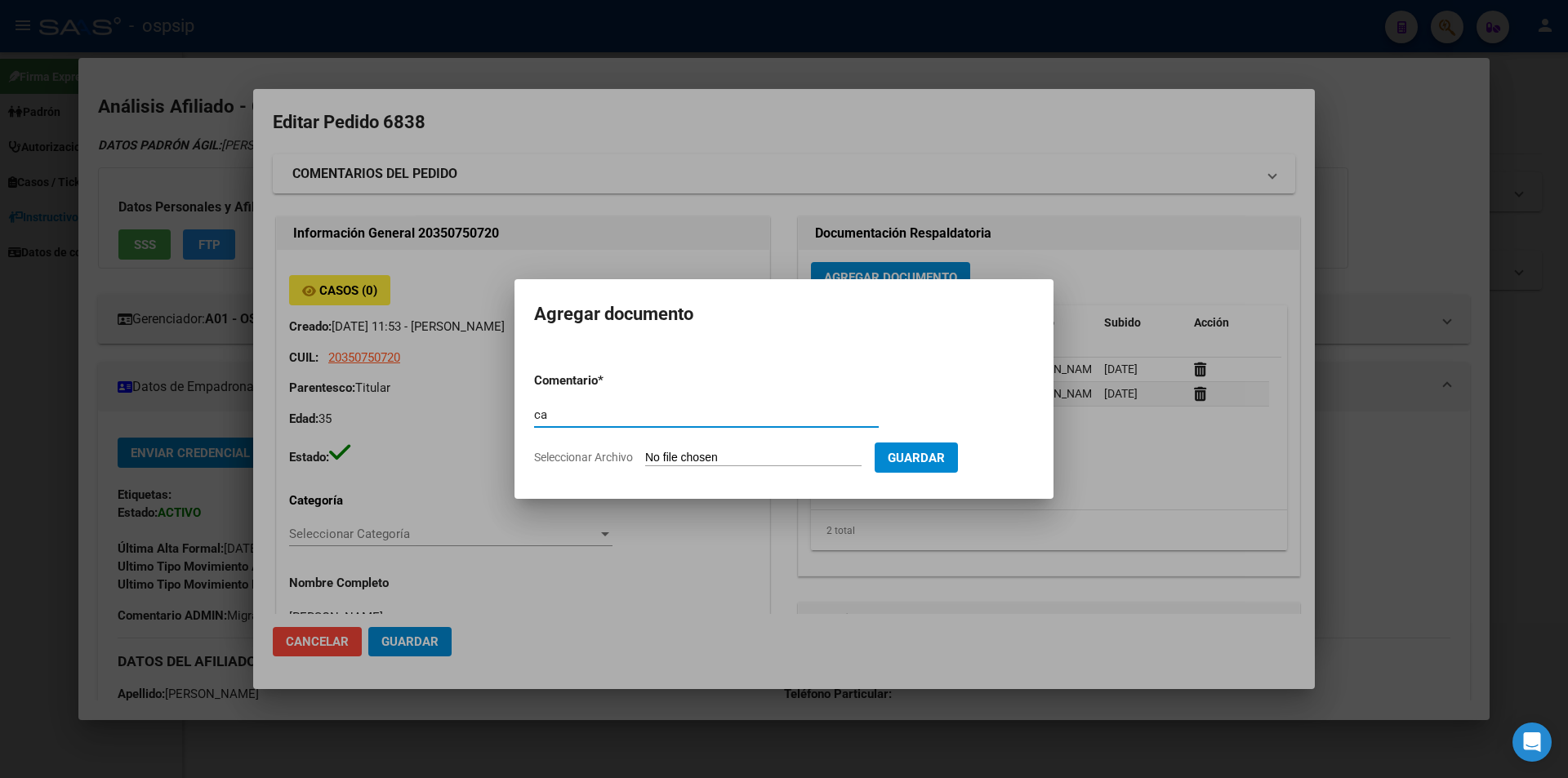
type input "c"
type input "CAMBIO DE MEDICACION"
click at [654, 464] on input "Seleccionar Archivo" at bounding box center [753, 459] width 216 height 16
type input "C:\fakepath\IMG_4094 (1).jpeg"
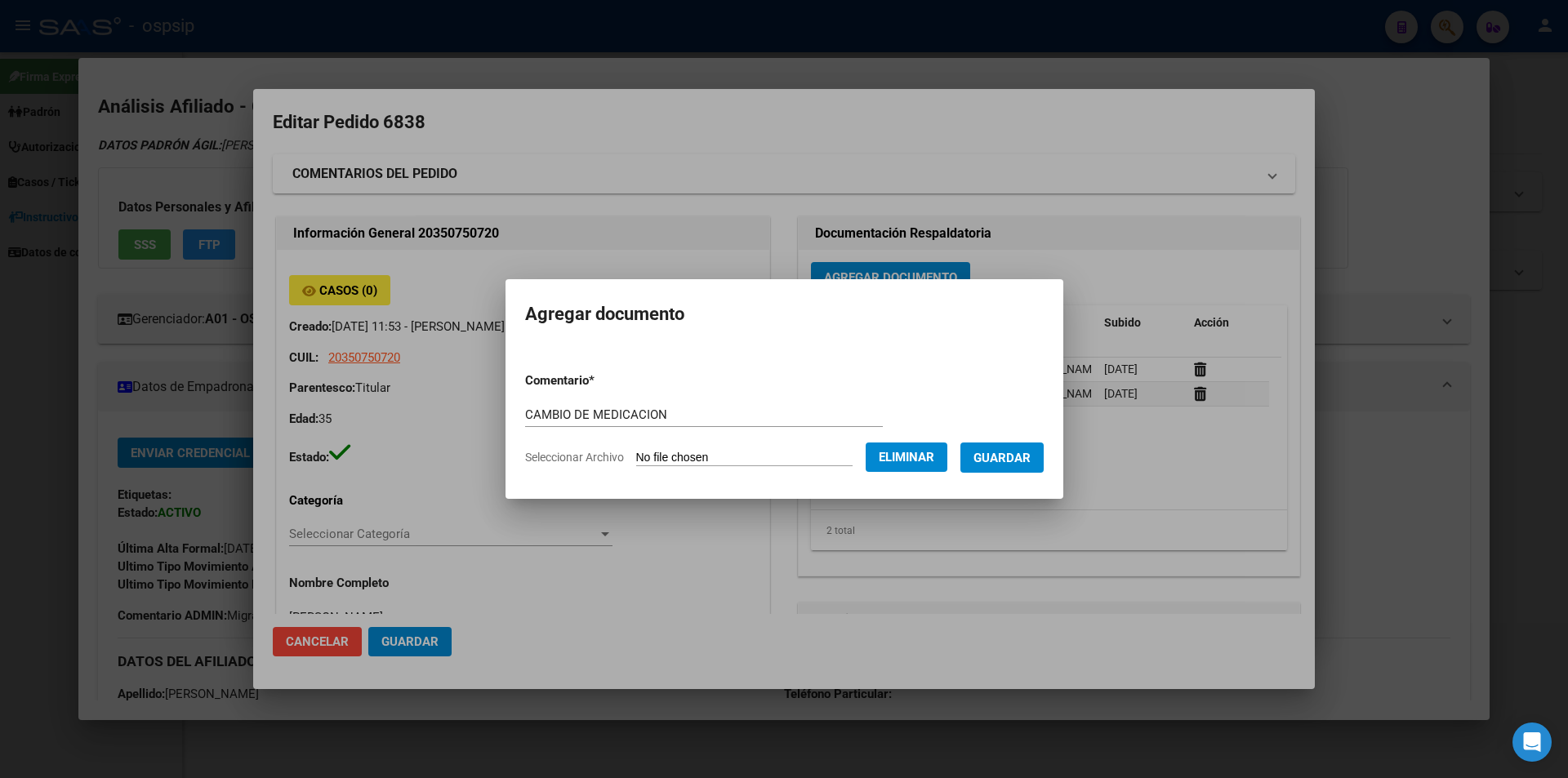
click at [1030, 461] on span "Guardar" at bounding box center [1002, 458] width 57 height 15
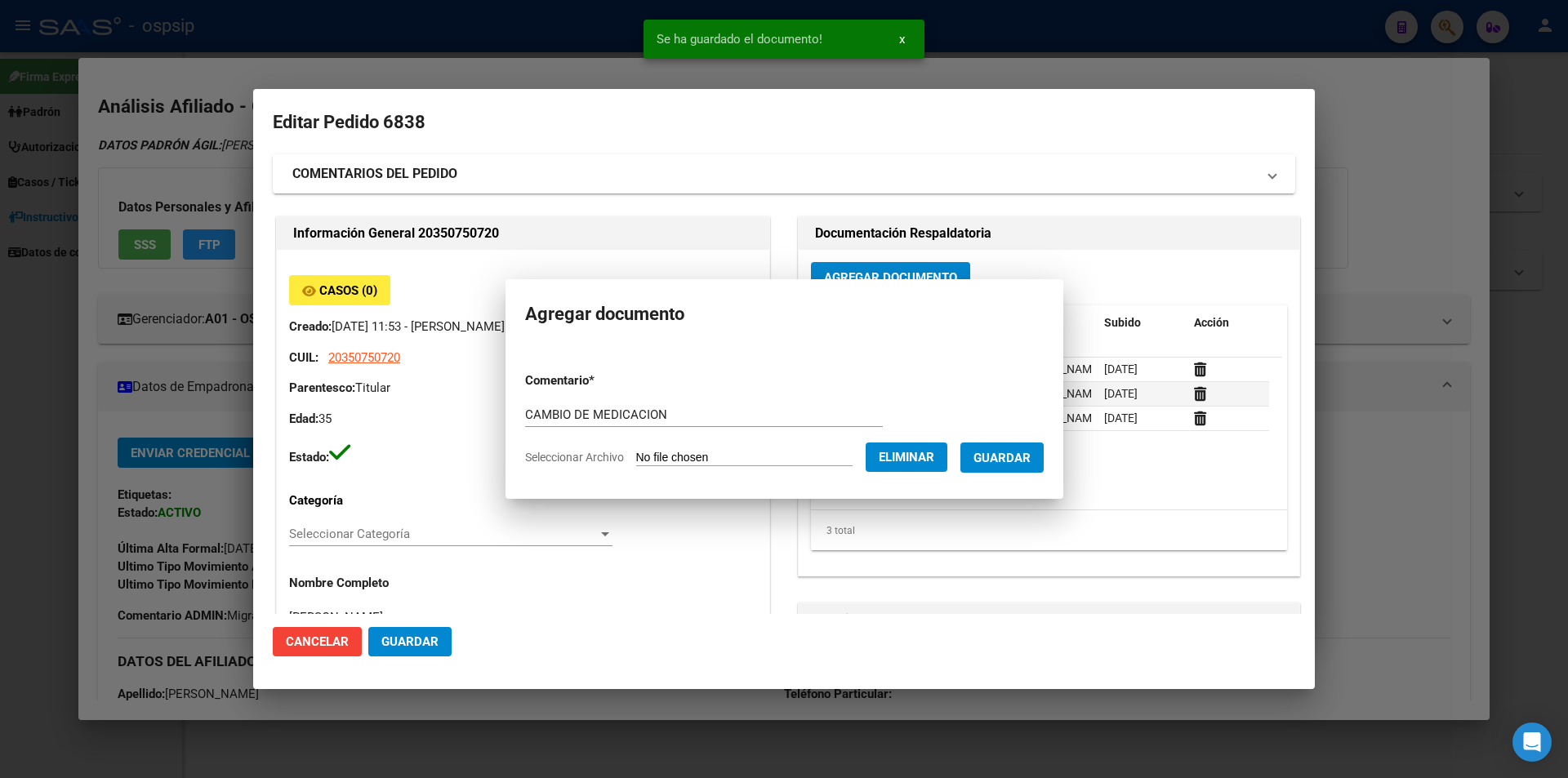
click at [452, 160] on mat-expansion-panel-header "COMENTARIOS DEL PEDIDO" at bounding box center [784, 174] width 1023 height 39
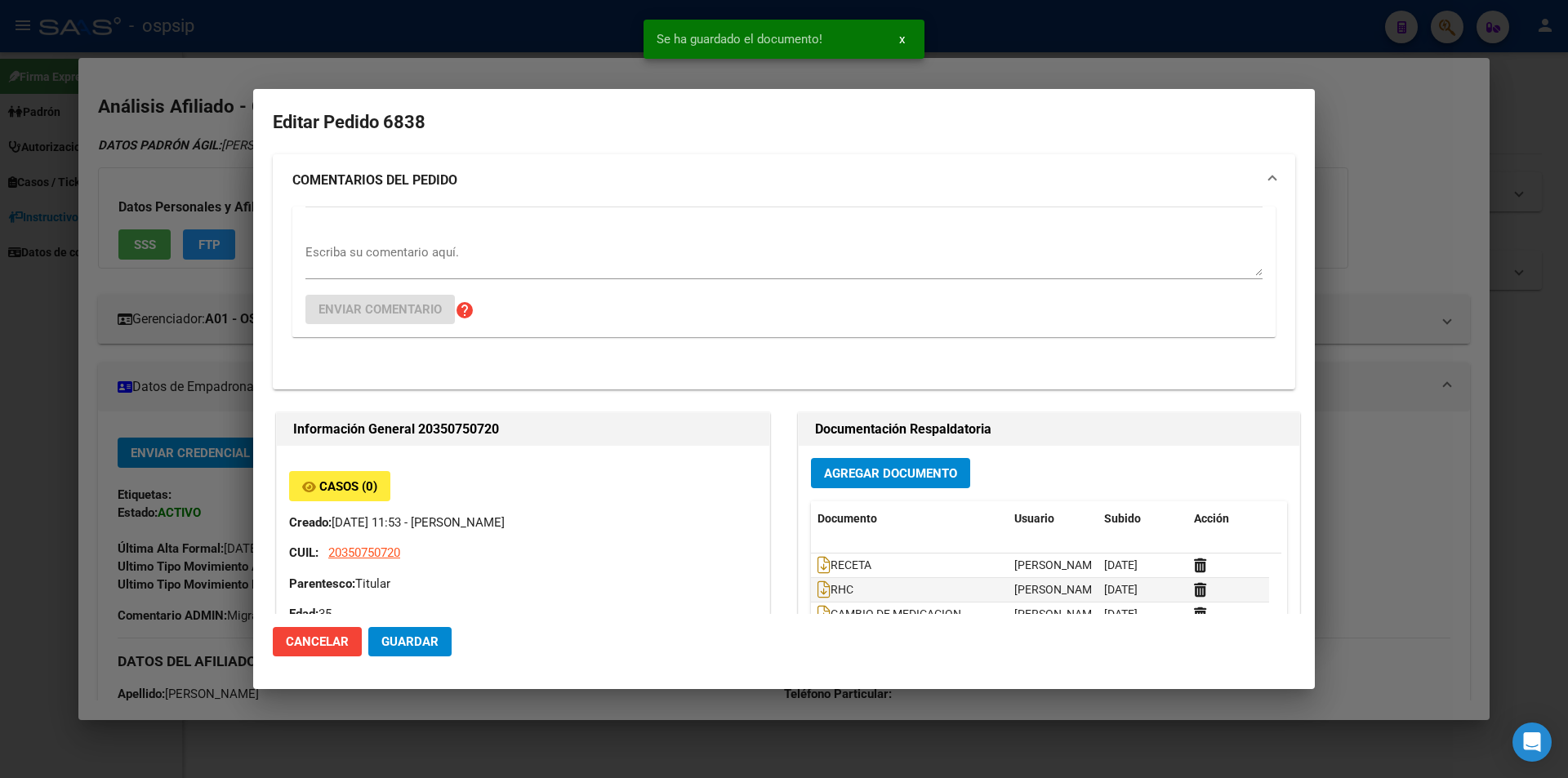
click at [363, 273] on textarea "Escriba su comentario aquí." at bounding box center [784, 260] width 958 height 33
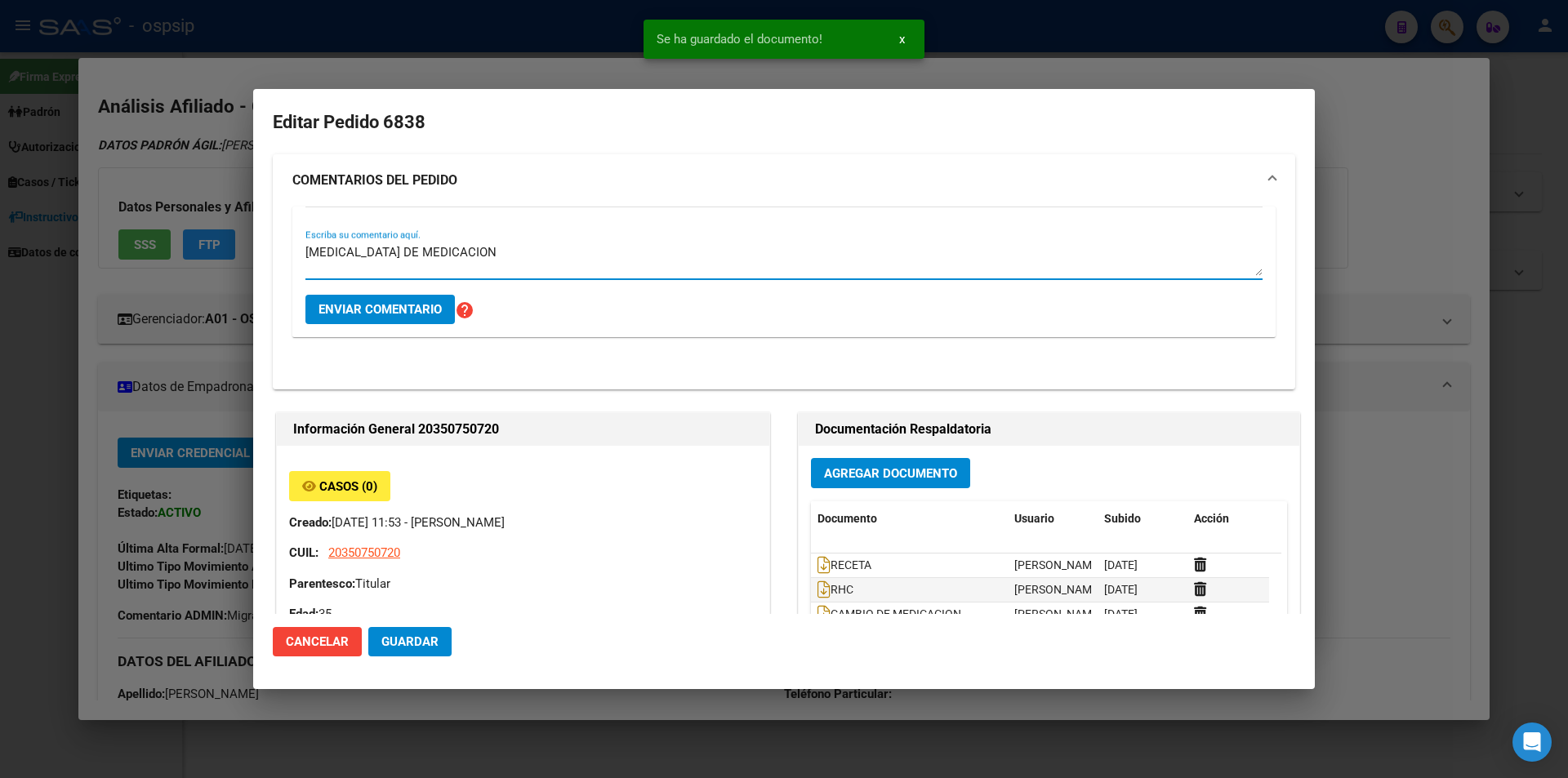
type textarea "[MEDICAL_DATA] DE MEDICACION"
click at [371, 295] on button "Enviar comentario" at bounding box center [379, 310] width 149 height 30
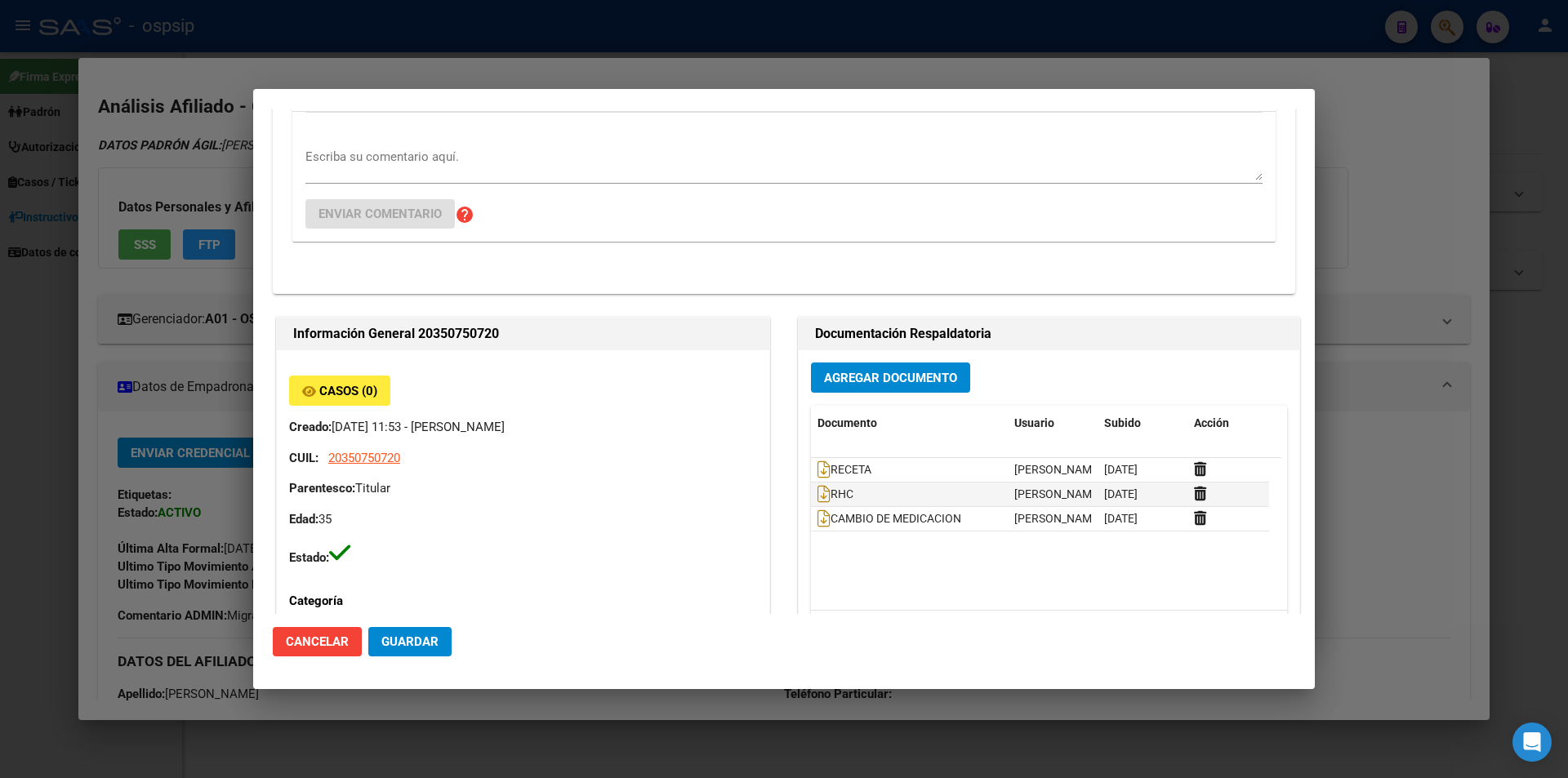
scroll to position [409, 0]
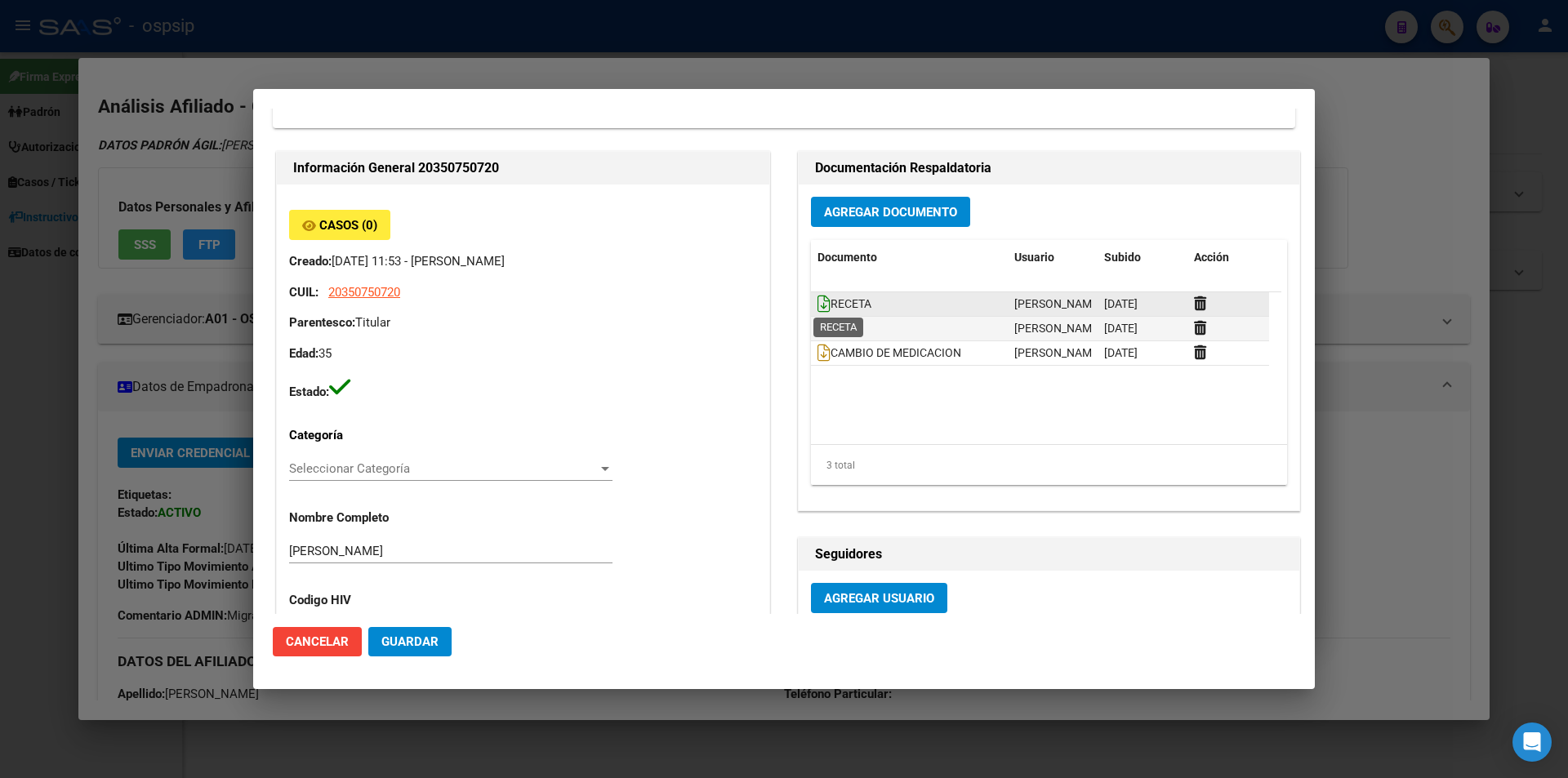
click at [822, 304] on icon at bounding box center [823, 304] width 13 height 18
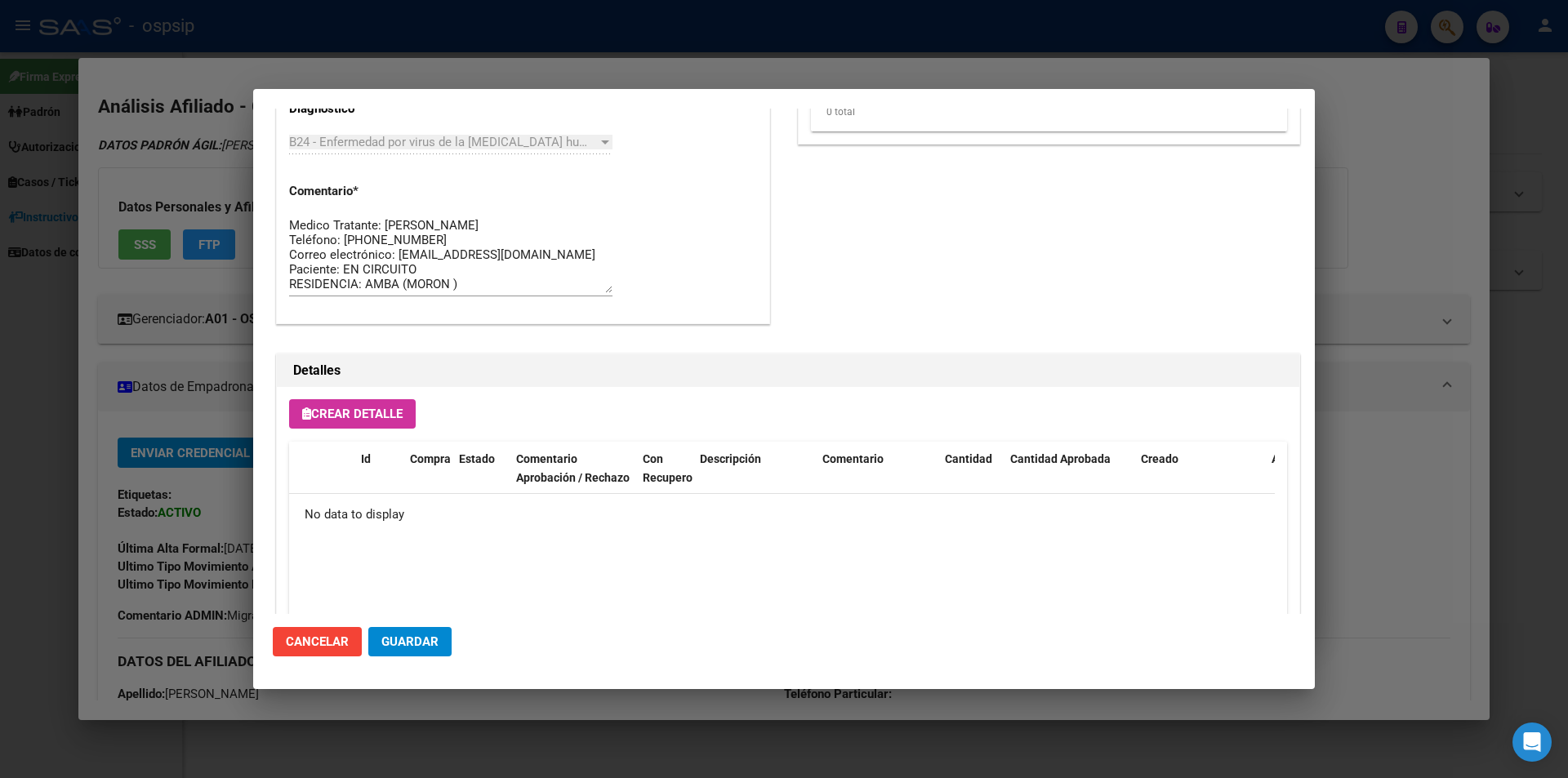
scroll to position [1274, 0]
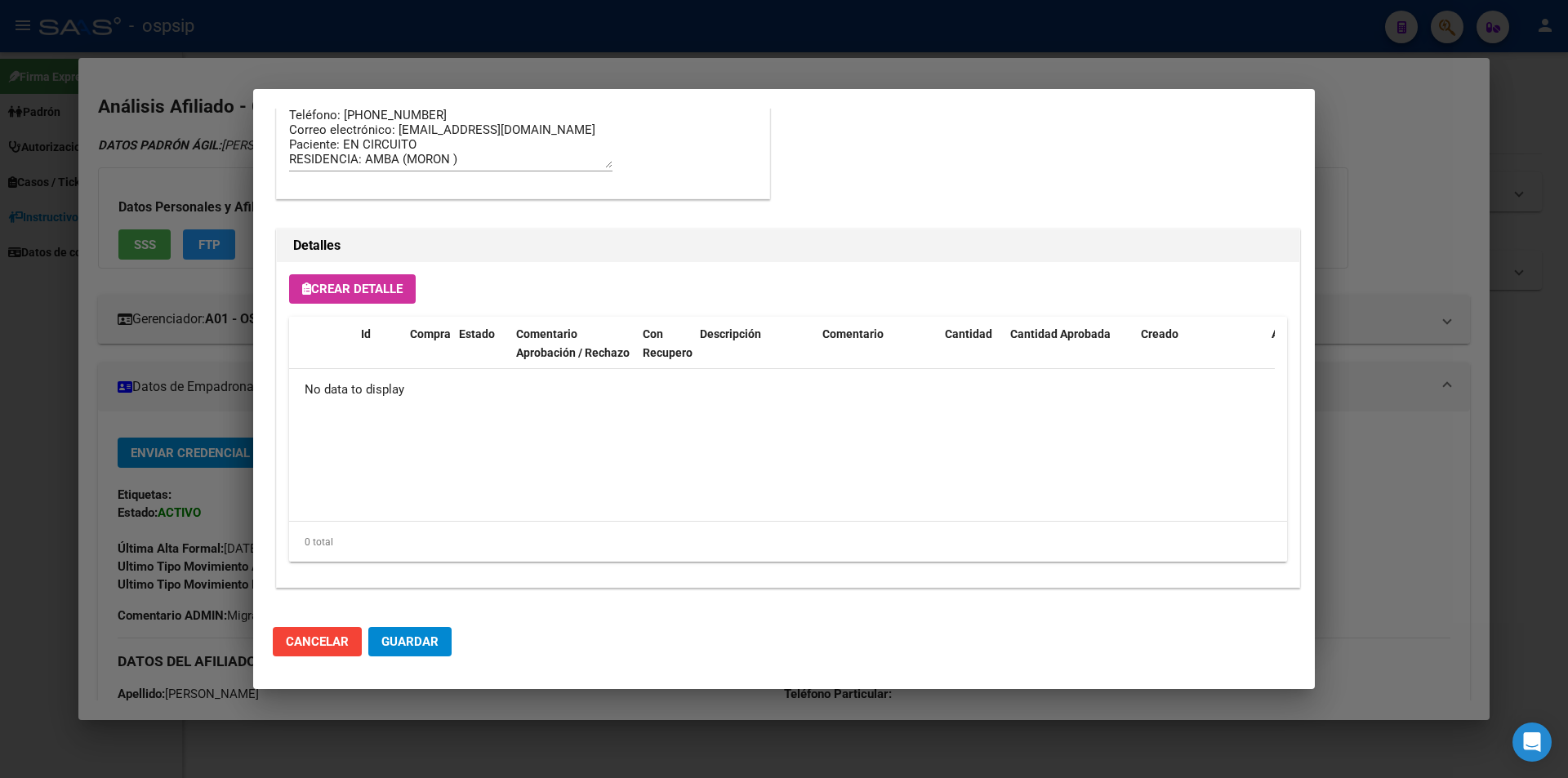
click at [388, 297] on button "Crear Detalle" at bounding box center [353, 289] width 126 height 30
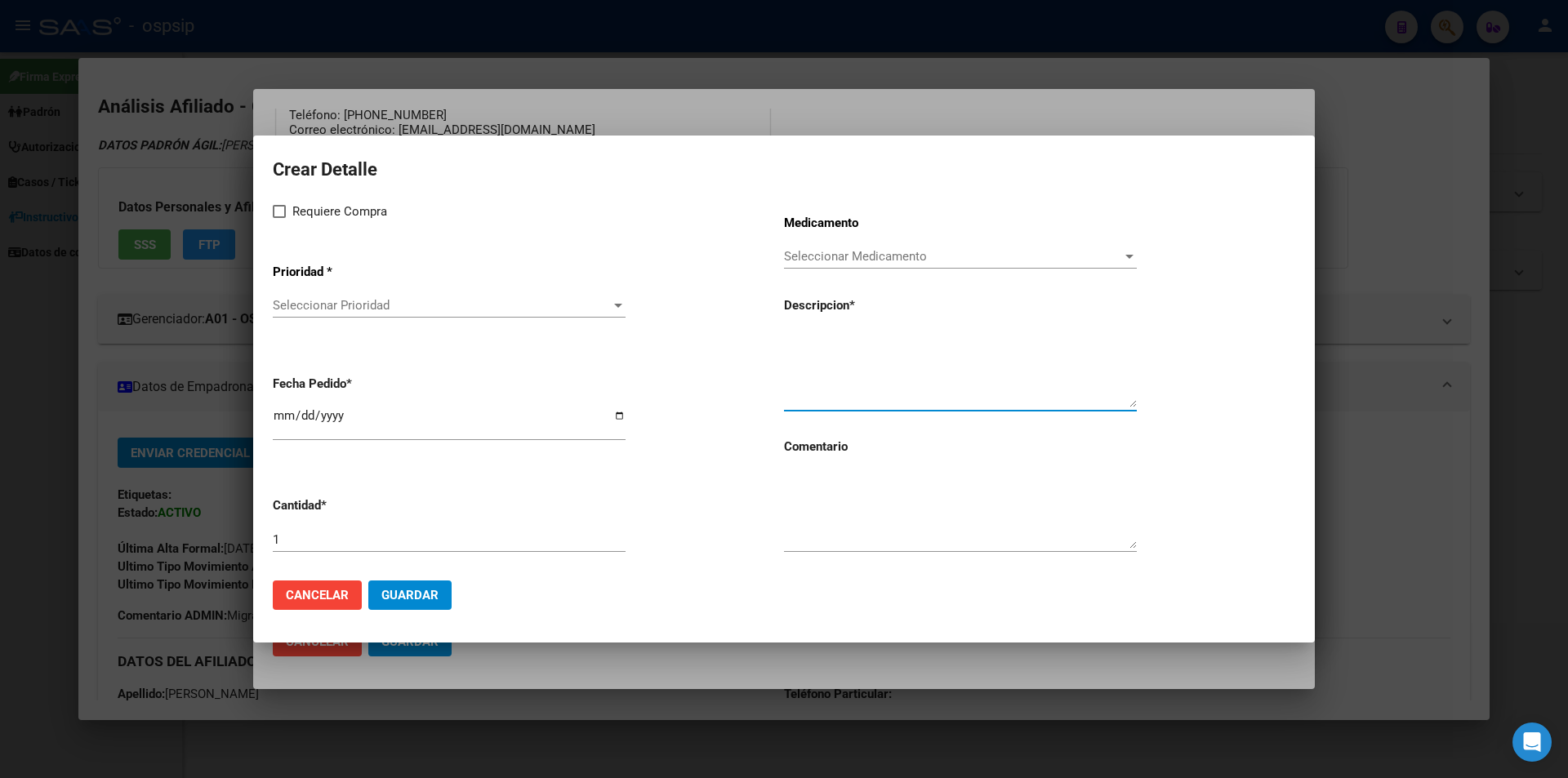
paste textarea "[MEDICAL_DATA]+[MEDICAL_DATA] alaf.+[MEDICAL_DATA] 200mg/25mg/50mg comp.rec.x 3…"
type textarea "[MEDICAL_DATA]+[MEDICAL_DATA] alaf.+[MEDICAL_DATA] 200mg/25mg/50mg comp.rec.x 3…"
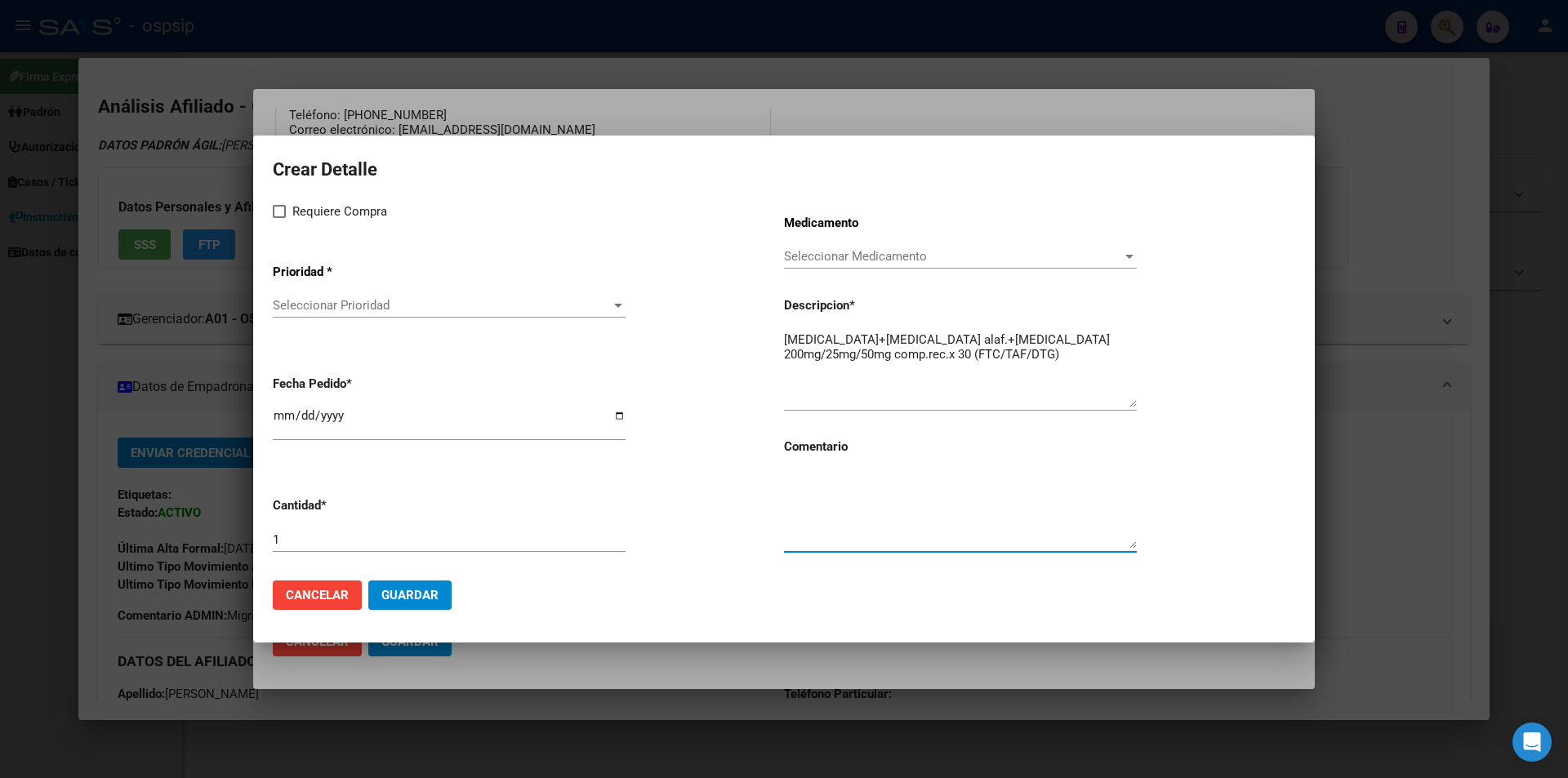
click at [838, 508] on textarea at bounding box center [960, 510] width 353 height 77
type textarea "MISMO TTO"
click at [276, 210] on span at bounding box center [278, 211] width 13 height 13
click at [278, 218] on input "Requiere Compra" at bounding box center [278, 218] width 1 height 1
checkbox input "true"
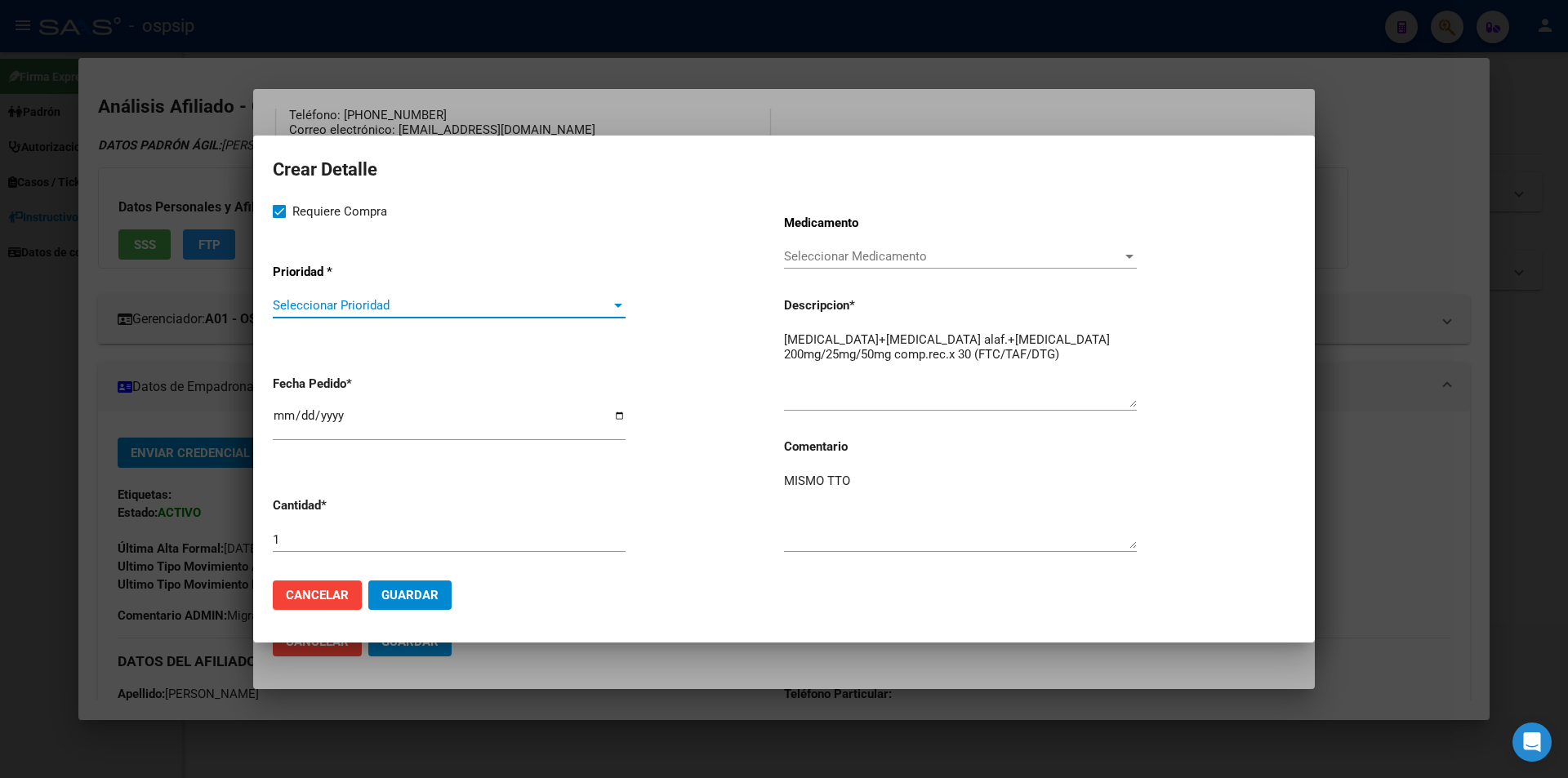
click at [314, 300] on span "Seleccionar Prioridad" at bounding box center [441, 305] width 339 height 15
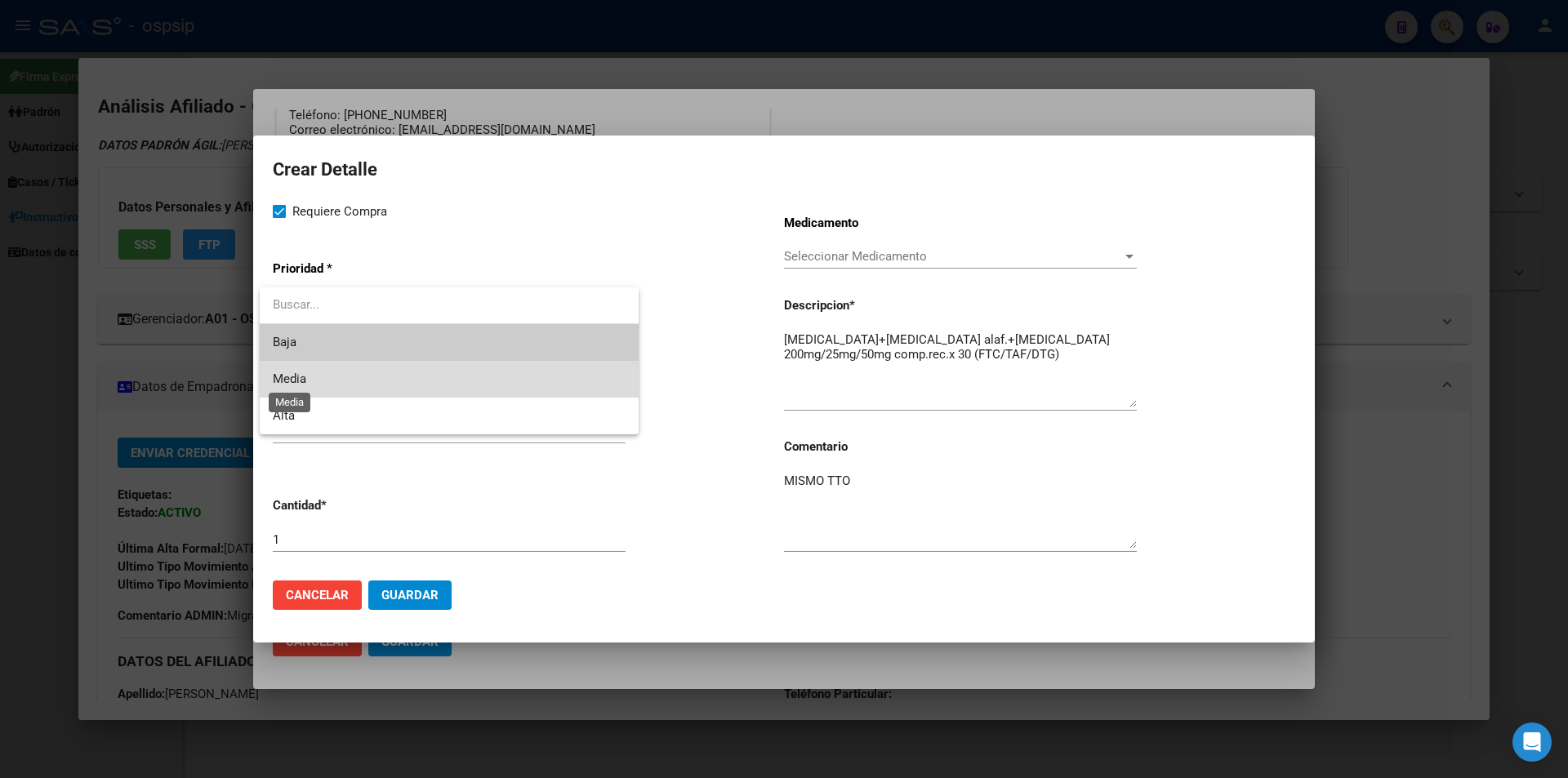
click at [305, 379] on span "Media" at bounding box center [289, 378] width 34 height 15
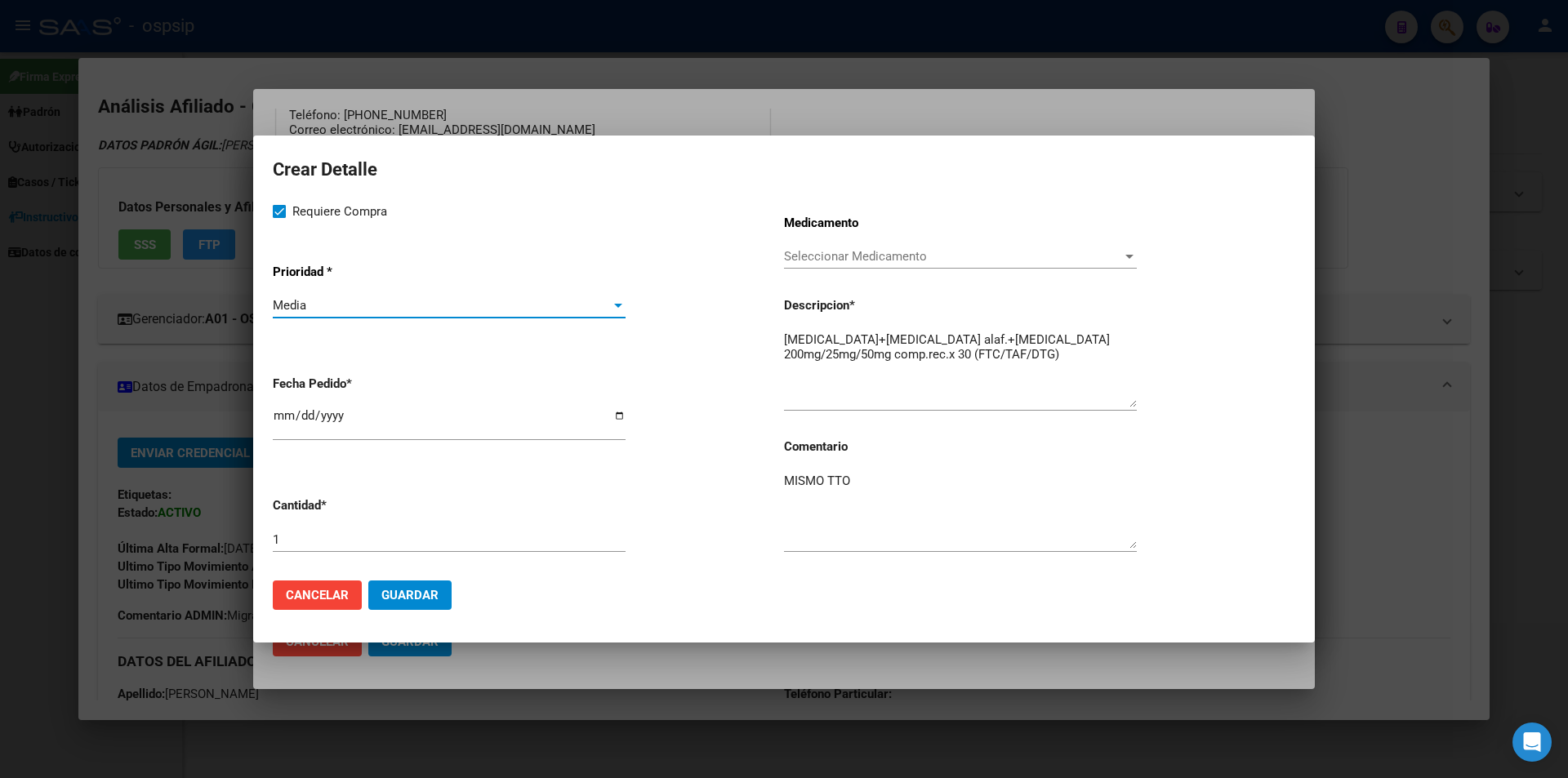
click at [286, 421] on input "[DATE]" at bounding box center [448, 422] width 353 height 26
type input "[DATE]"
click at [424, 593] on span "Guardar" at bounding box center [410, 595] width 57 height 15
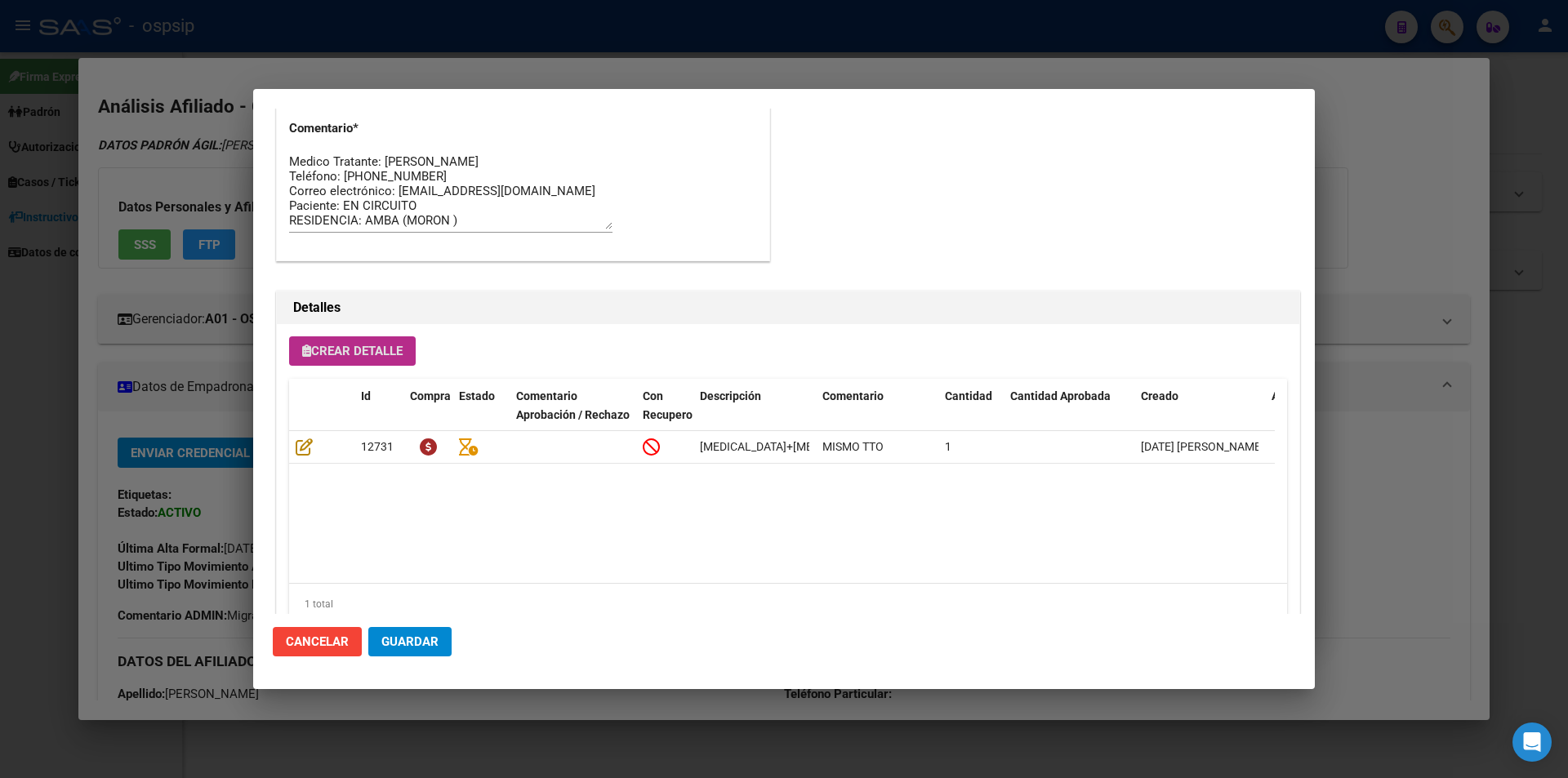
scroll to position [1304, 0]
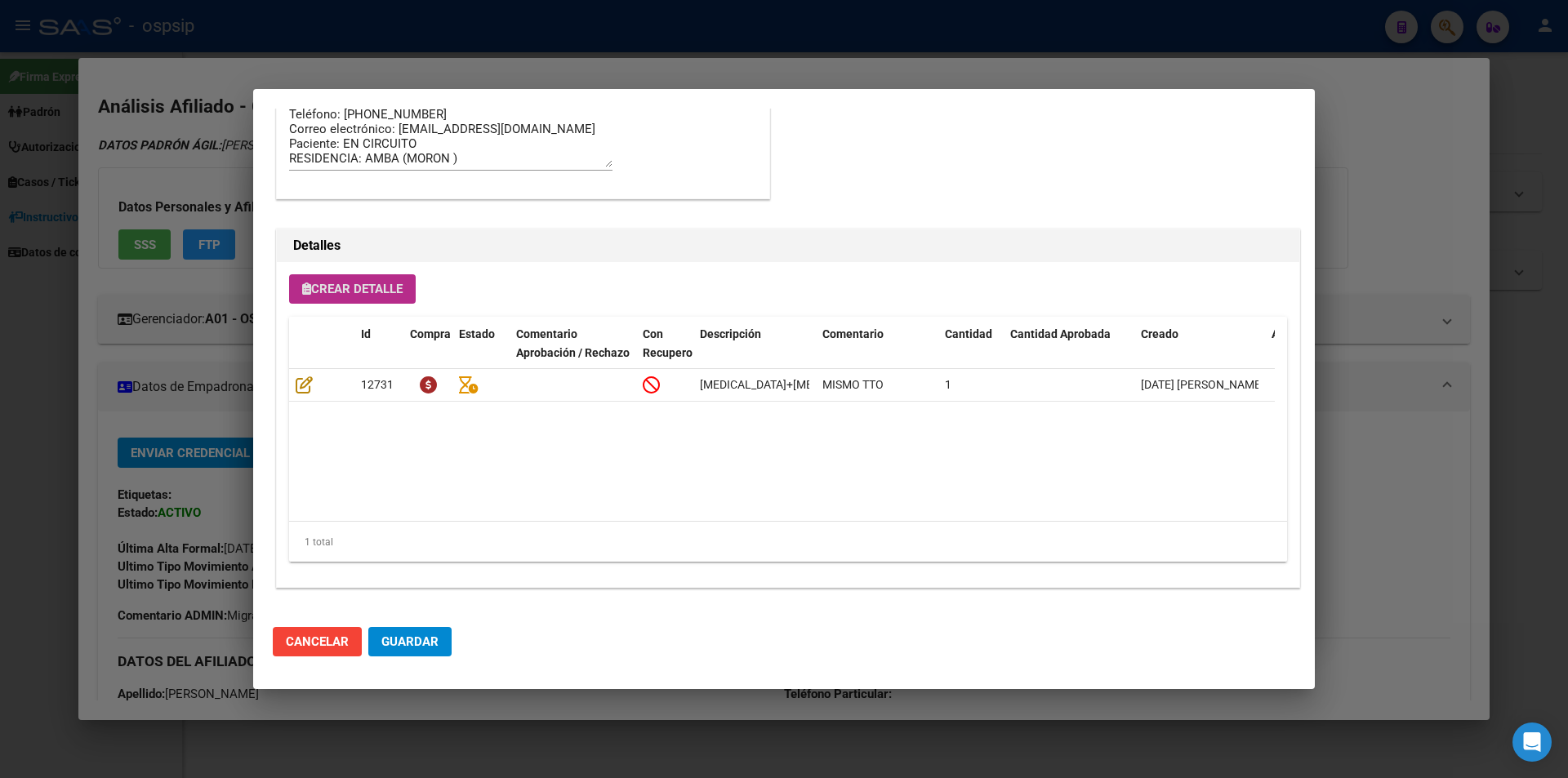
click at [411, 646] on span "Guardar" at bounding box center [410, 642] width 57 height 15
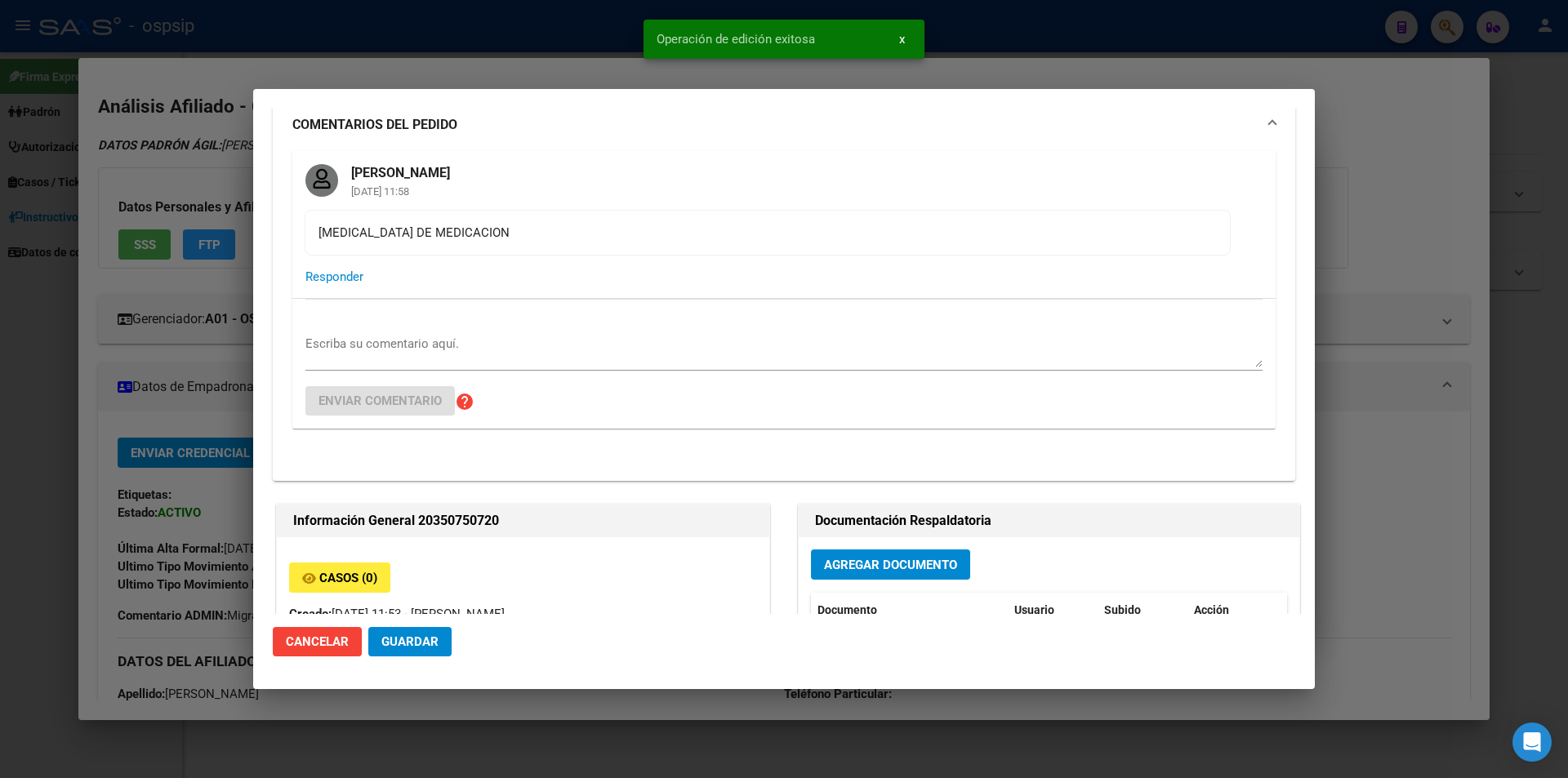
scroll to position [0, 0]
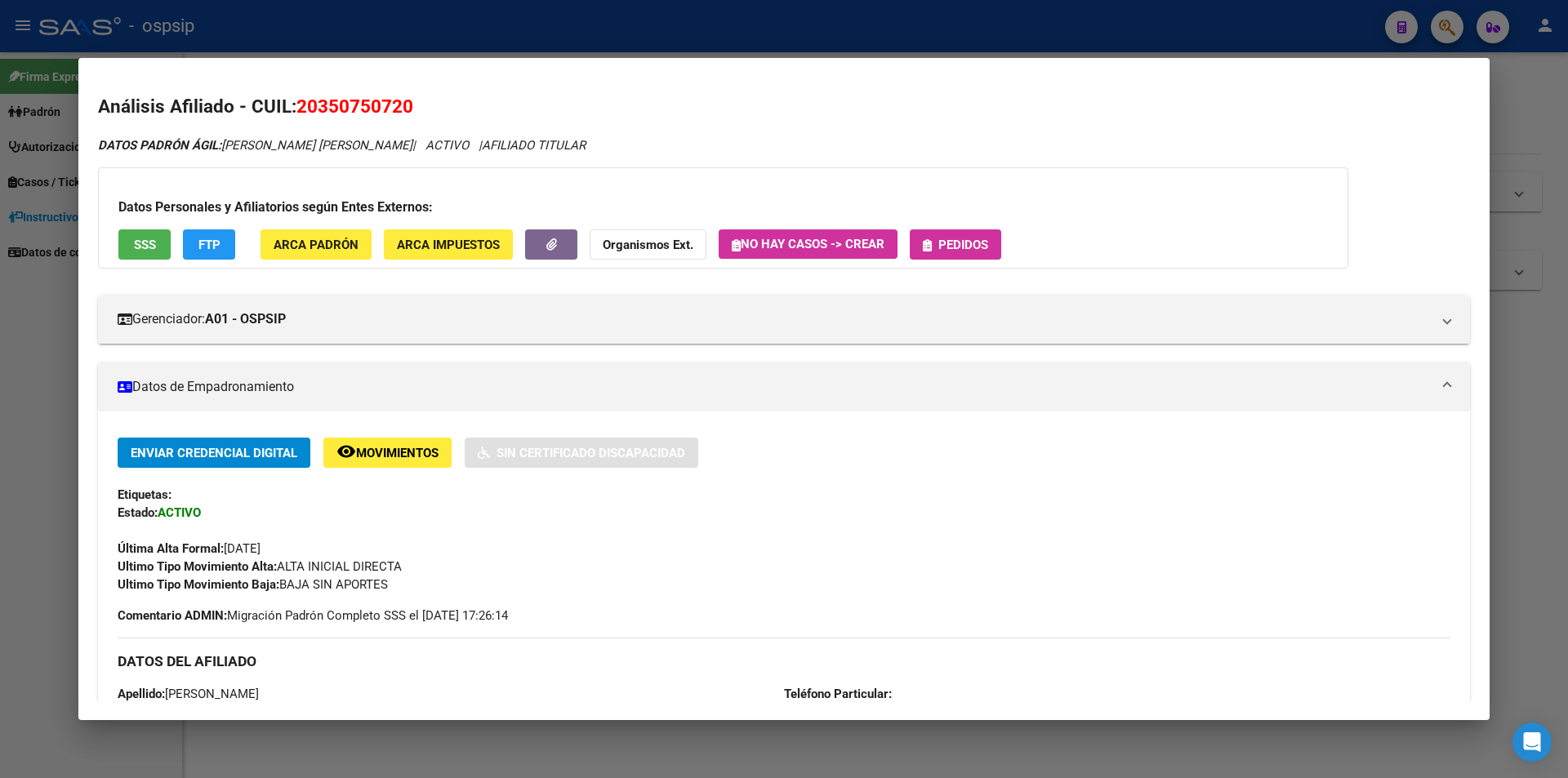
click at [951, 245] on span "Pedidos" at bounding box center [964, 245] width 49 height 15
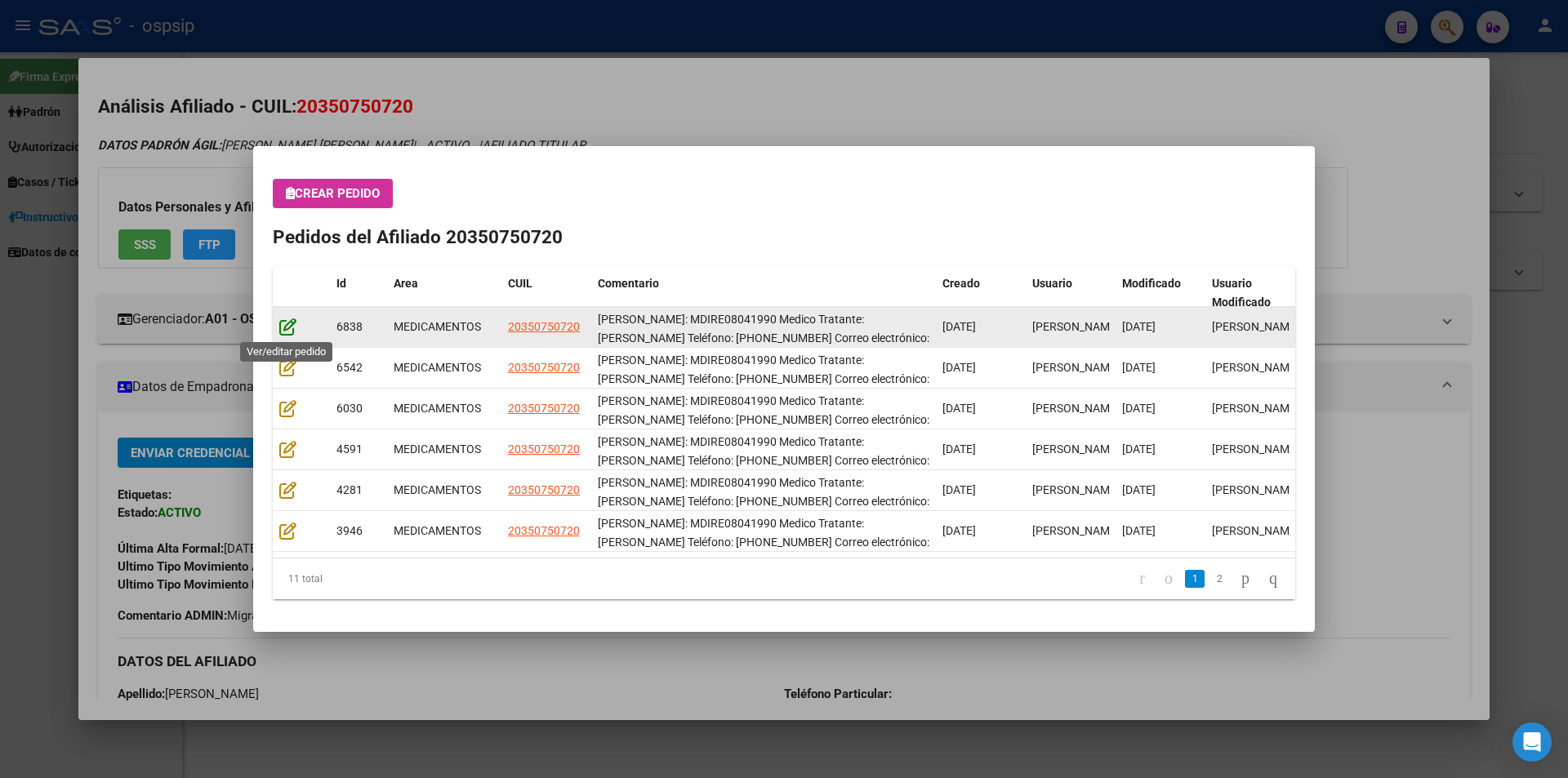
click at [288, 331] on icon at bounding box center [287, 327] width 17 height 18
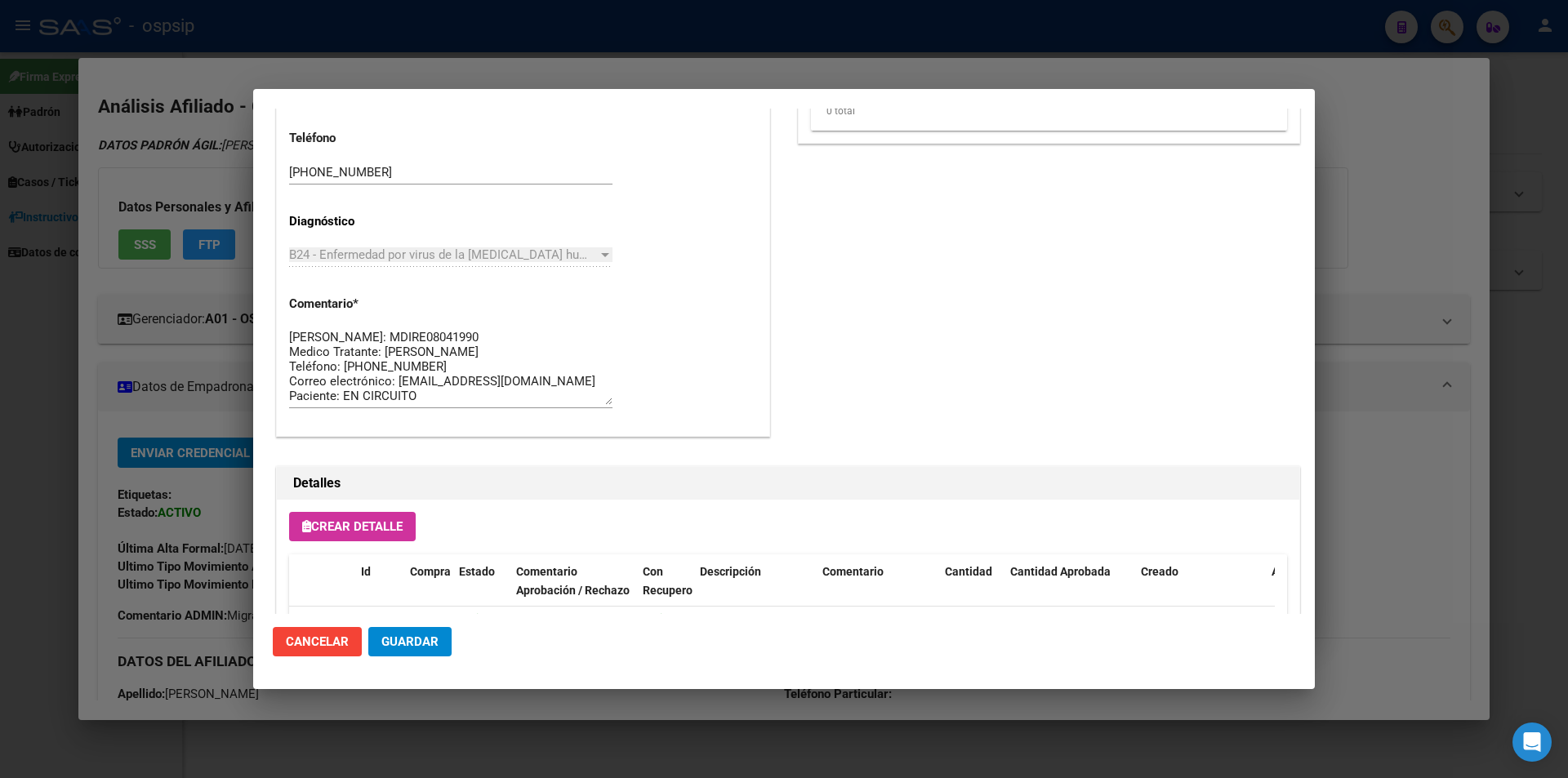
scroll to position [1387, 0]
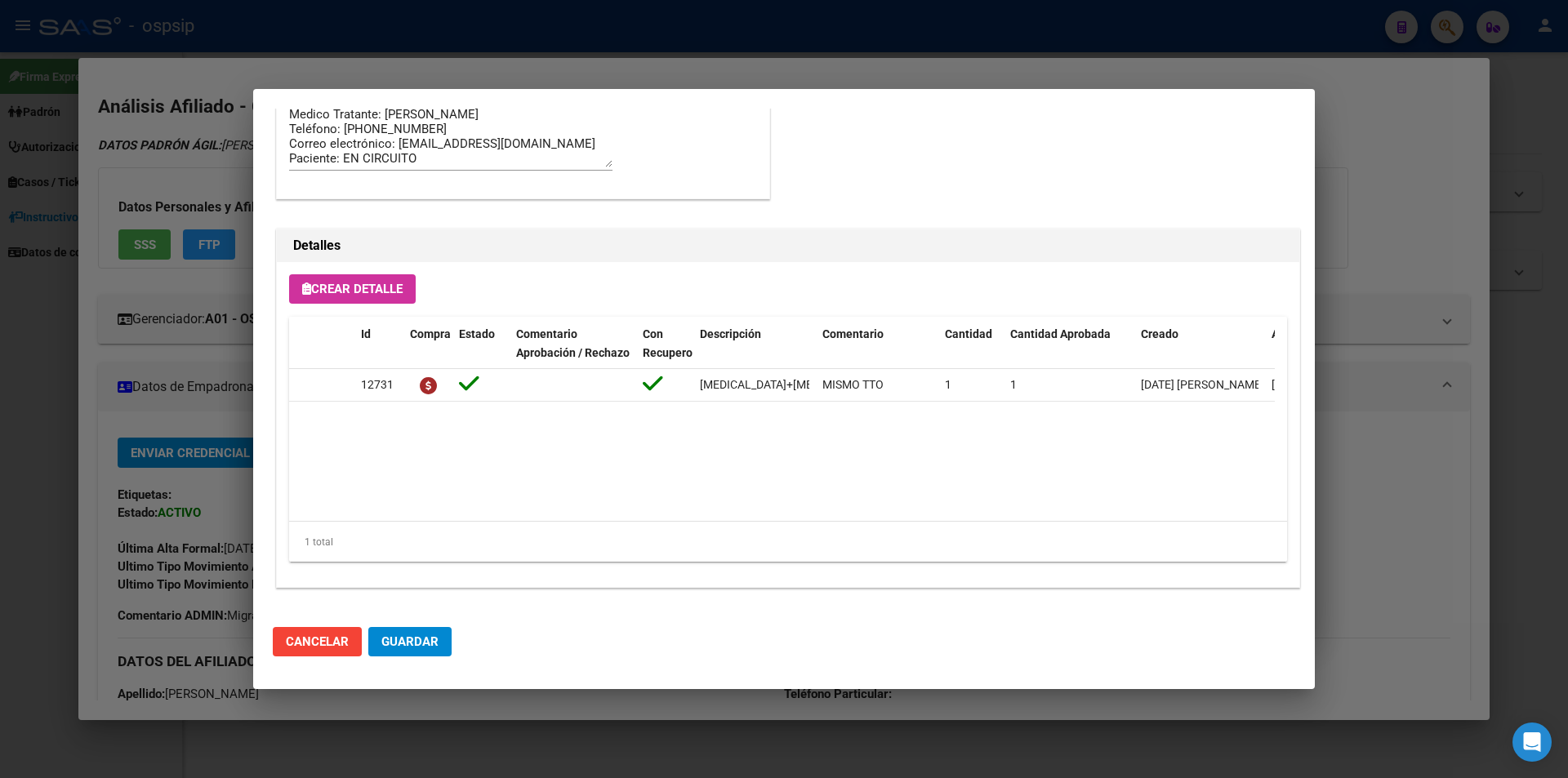
click at [427, 650] on span "Guardar" at bounding box center [410, 642] width 57 height 15
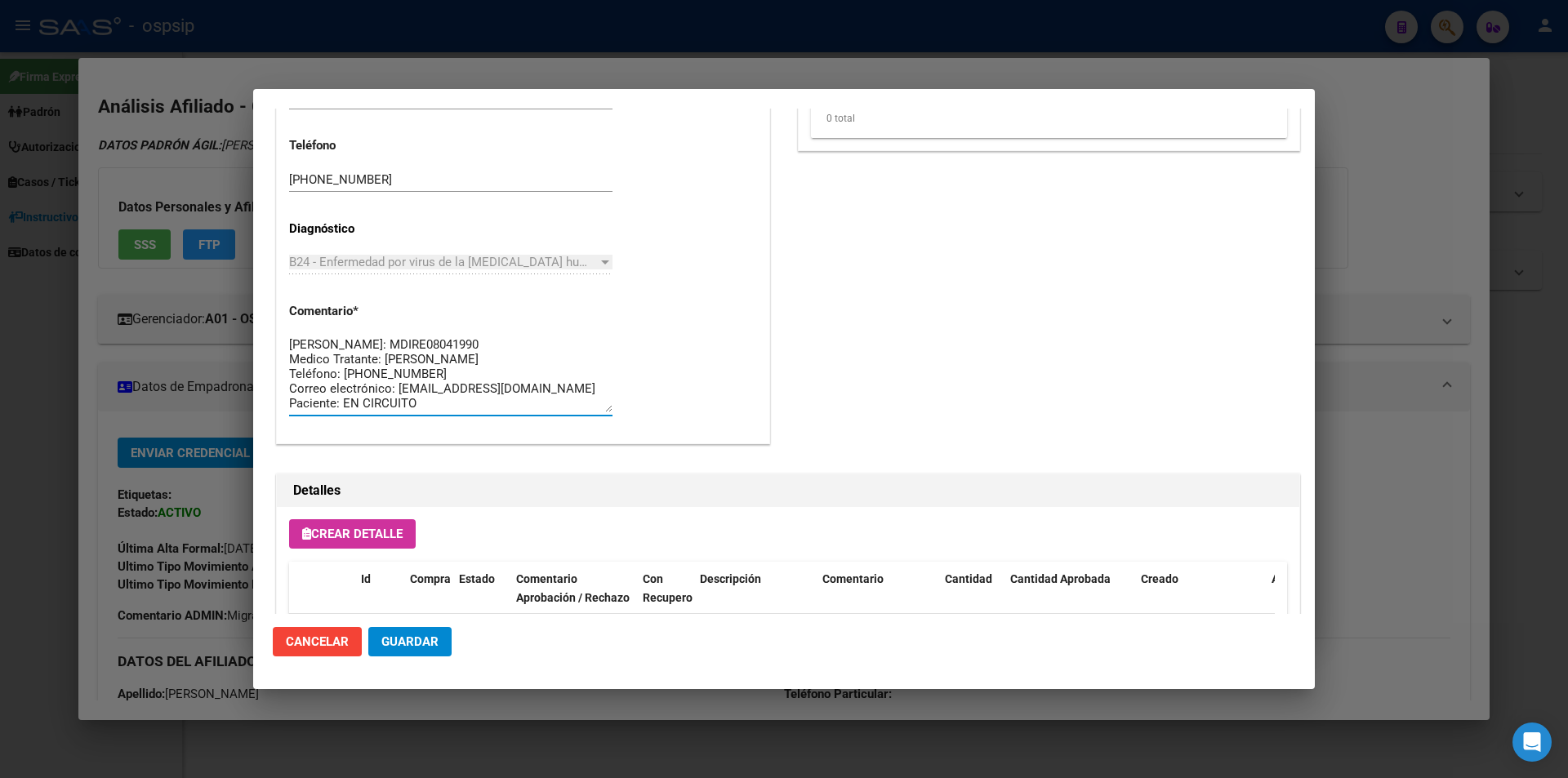
scroll to position [15, 0]
drag, startPoint x: 511, startPoint y: 391, endPoint x: 242, endPoint y: 375, distance: 269.5
click at [242, 375] on div "20350750720 Buscar (apellido, dni, cuil, nro traspaso, cuit, obra social) searc…" at bounding box center [784, 389] width 1568 height 778
drag, startPoint x: 470, startPoint y: 403, endPoint x: 262, endPoint y: 325, distance: 222.1
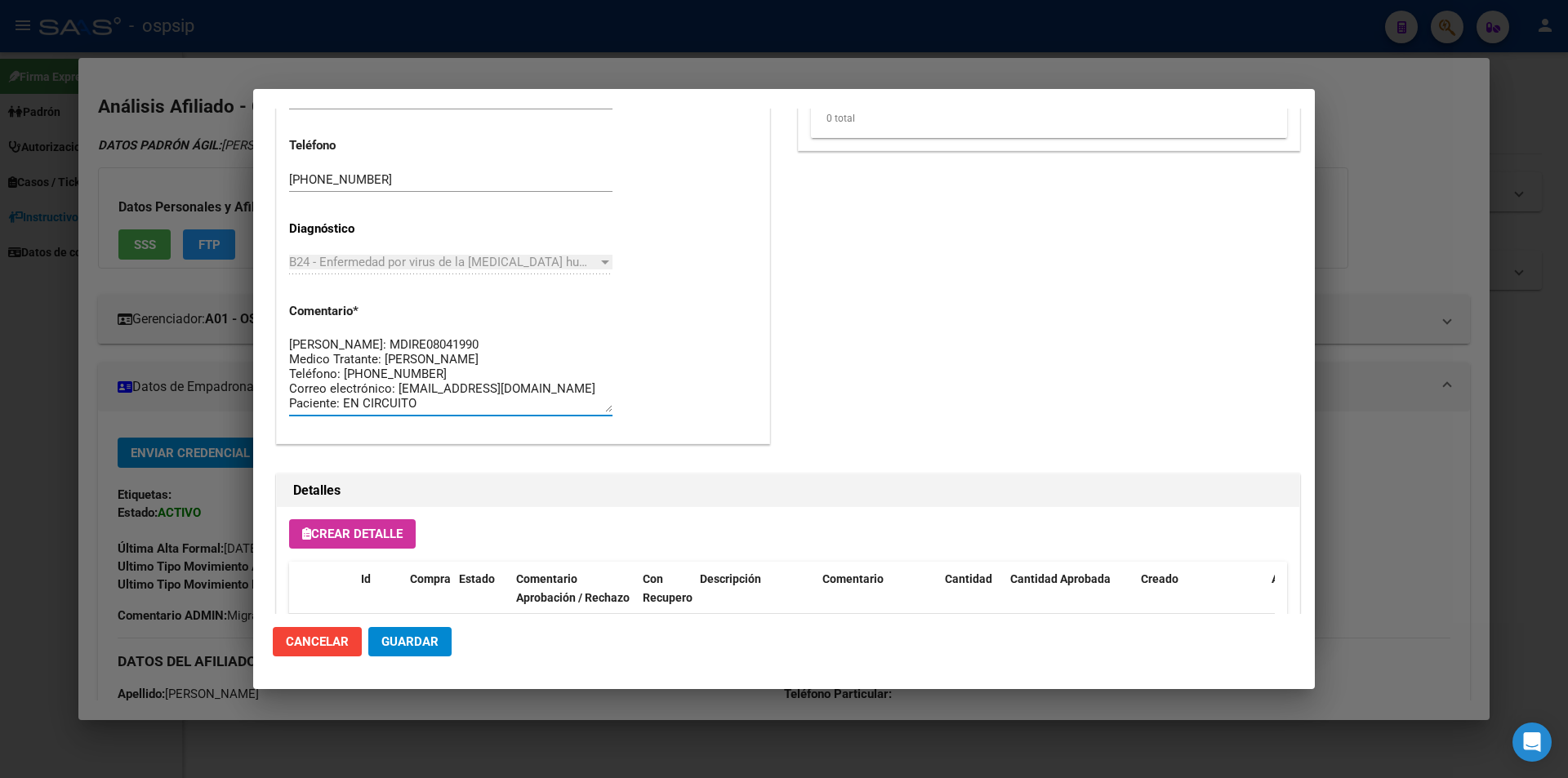
click at [262, 325] on mat-dialog-content "Editar Pedido 6838 COMENTARIOS DEL PEDIDO [PERSON_NAME] [DATE] 11:58 [MEDICAL_D…" at bounding box center [783, 361] width 1061 height 506
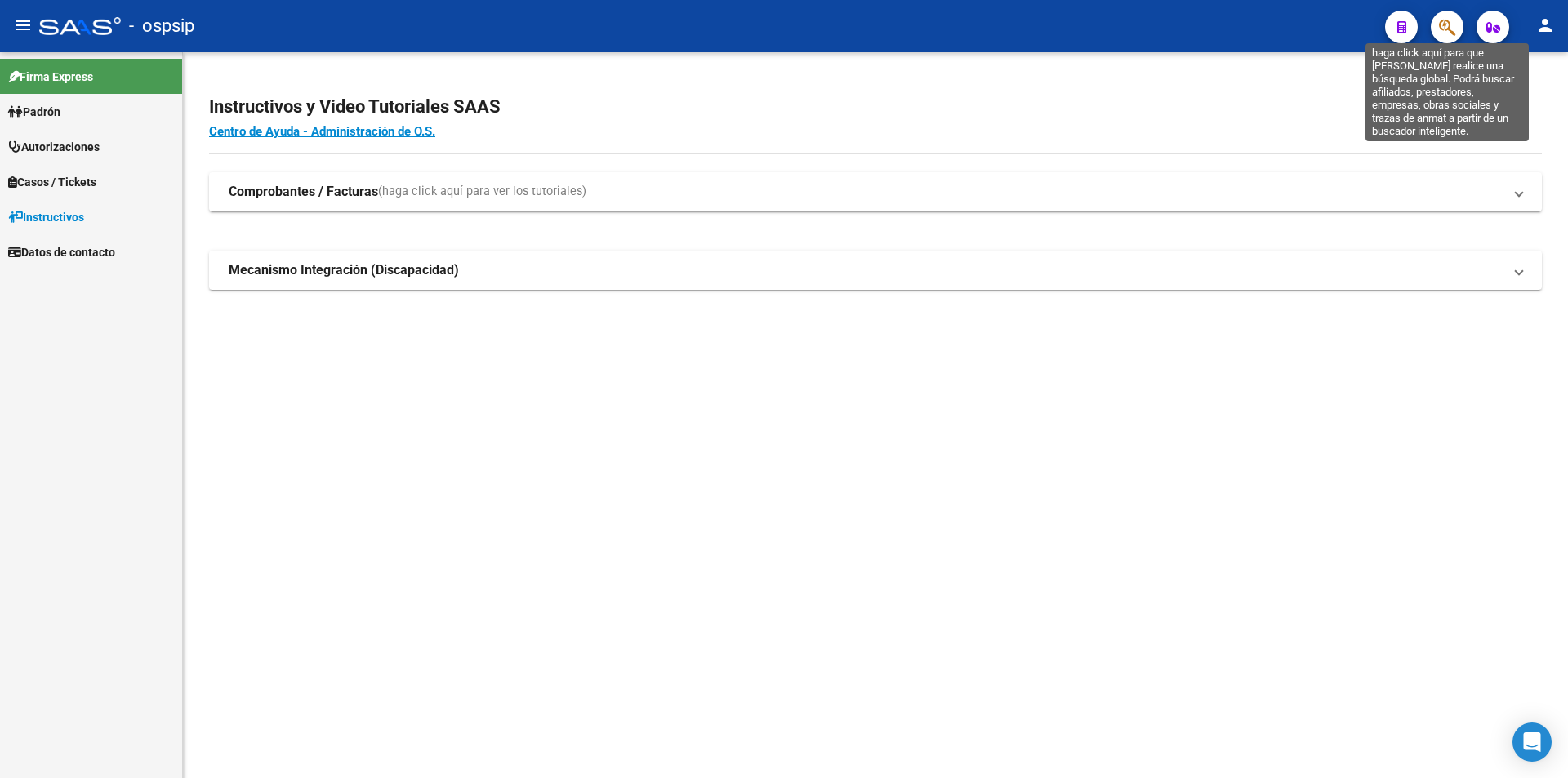
click at [1450, 36] on icon "button" at bounding box center [1448, 27] width 17 height 19
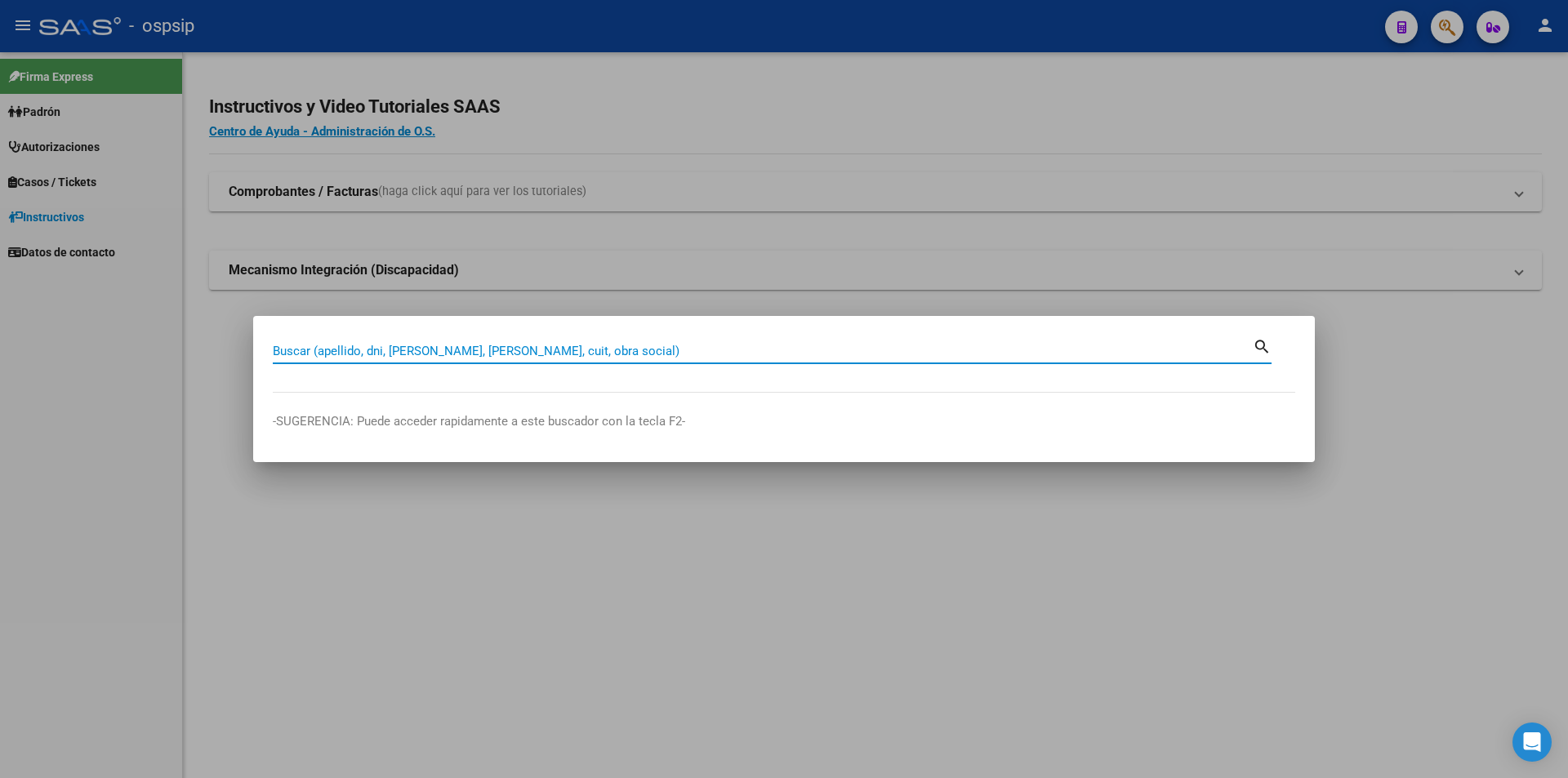
paste input "23219575289"
type input "23219575289"
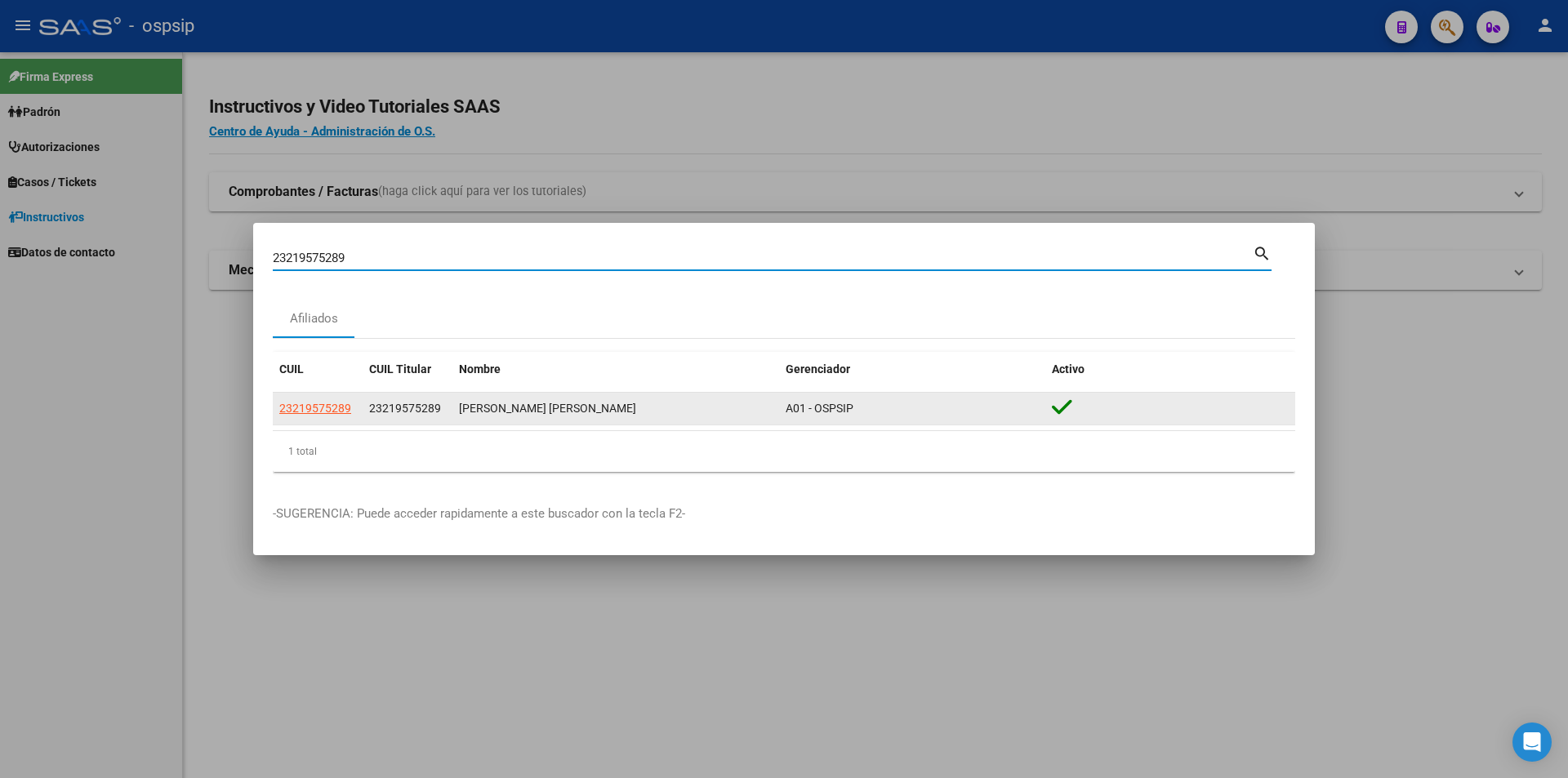
click at [326, 404] on span "23219575289" at bounding box center [315, 408] width 72 height 13
type textarea "23219575289"
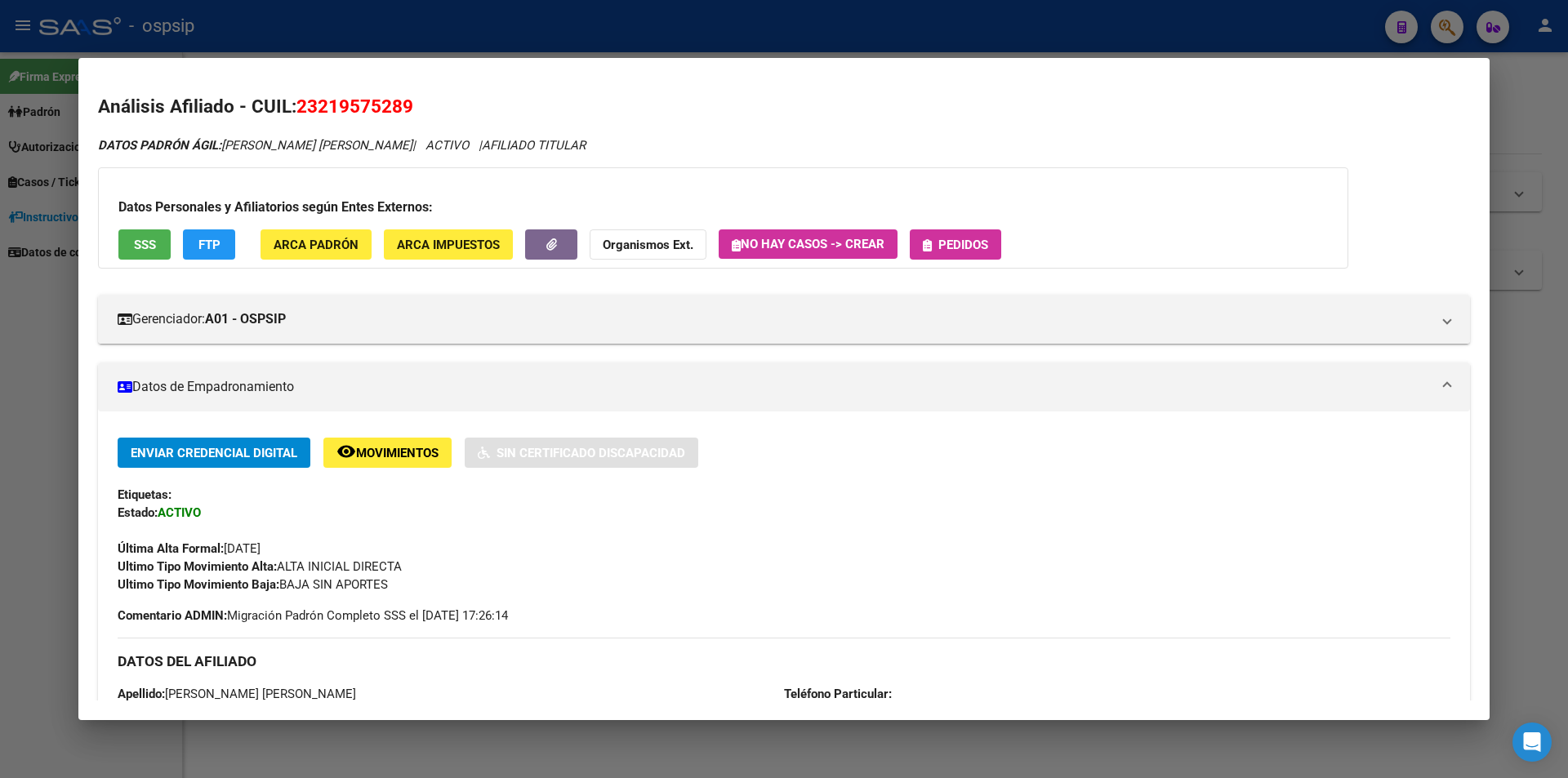
click at [972, 253] on span "Pedidos" at bounding box center [964, 245] width 49 height 15
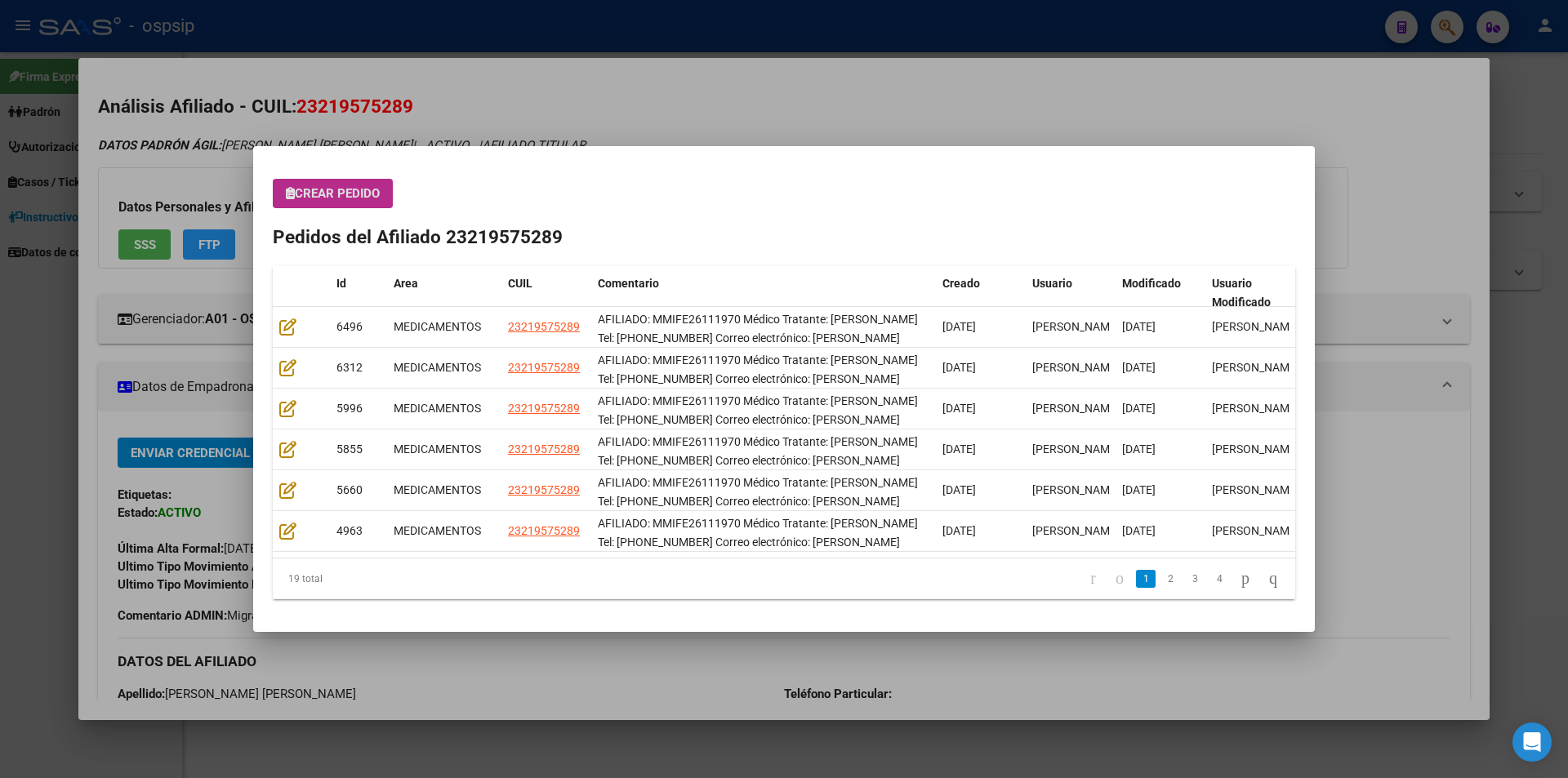
click at [344, 199] on span "Crear Pedido" at bounding box center [333, 194] width 94 height 15
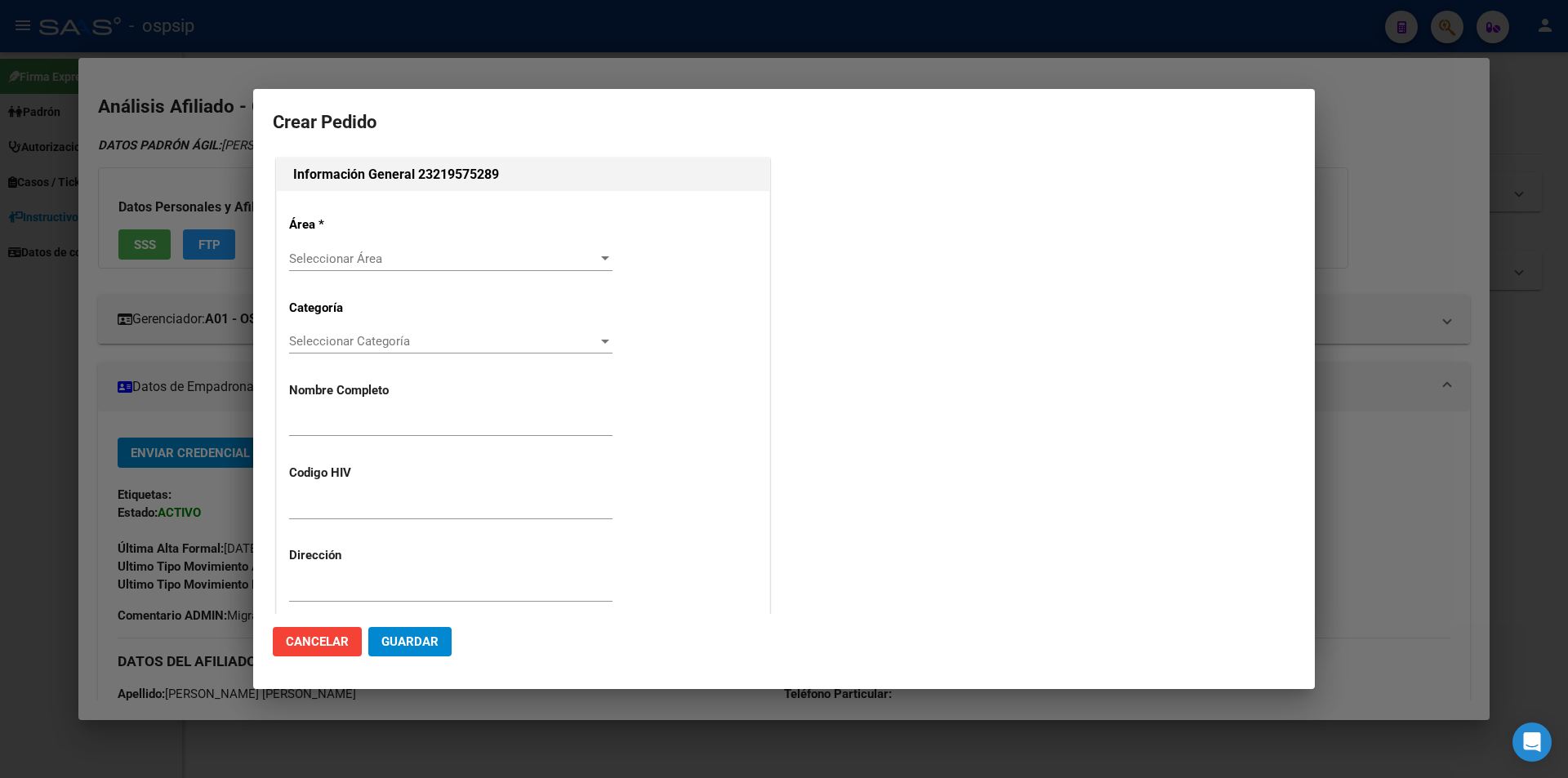
type input "[PERSON_NAME] [PERSON_NAME]"
type input "MMIFE26111970"
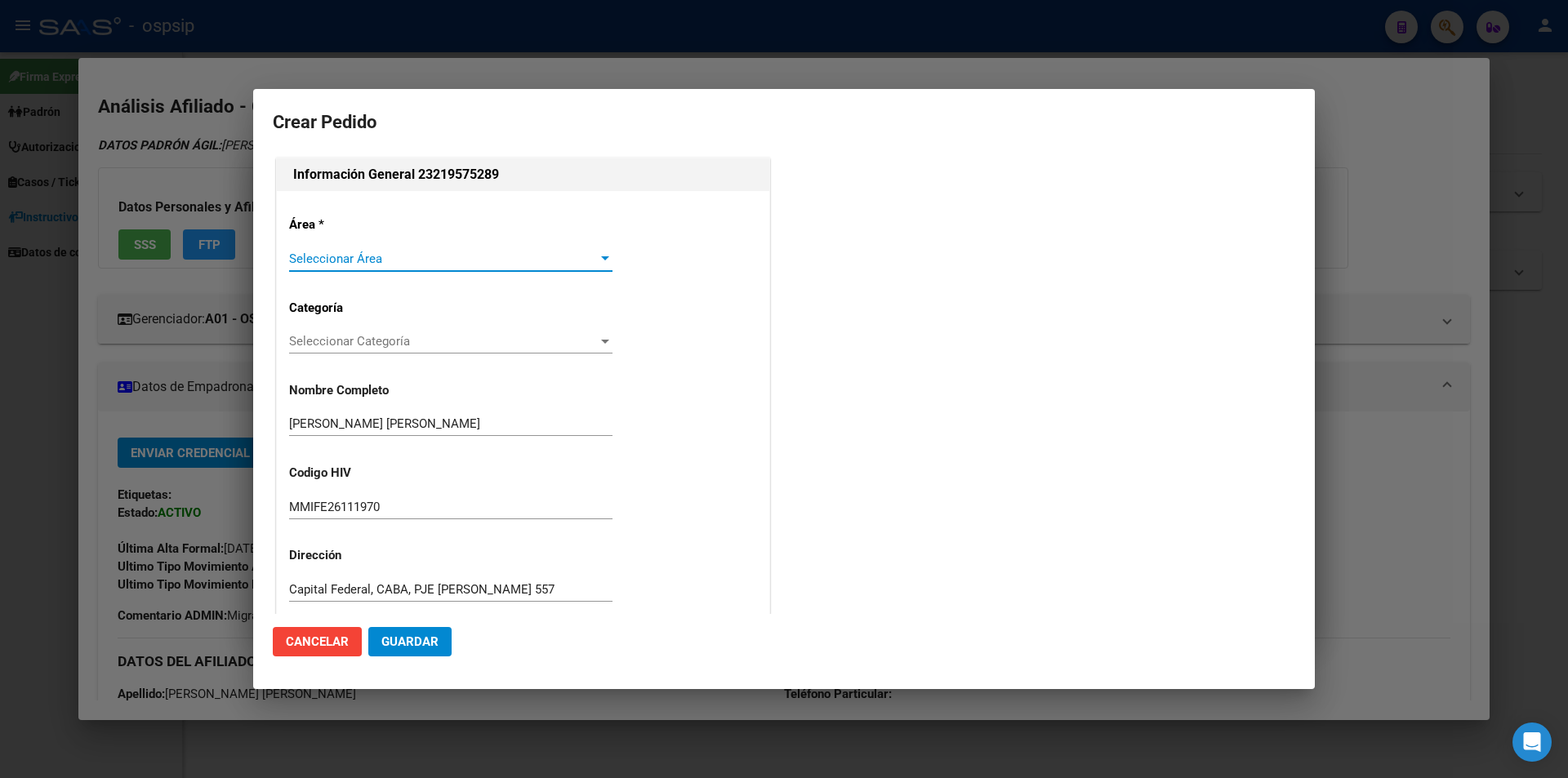
click at [339, 262] on span "Seleccionar Área" at bounding box center [443, 259] width 309 height 15
type input "[GEOGRAPHIC_DATA], [GEOGRAPHIC_DATA], [PERSON_NAME] 557"
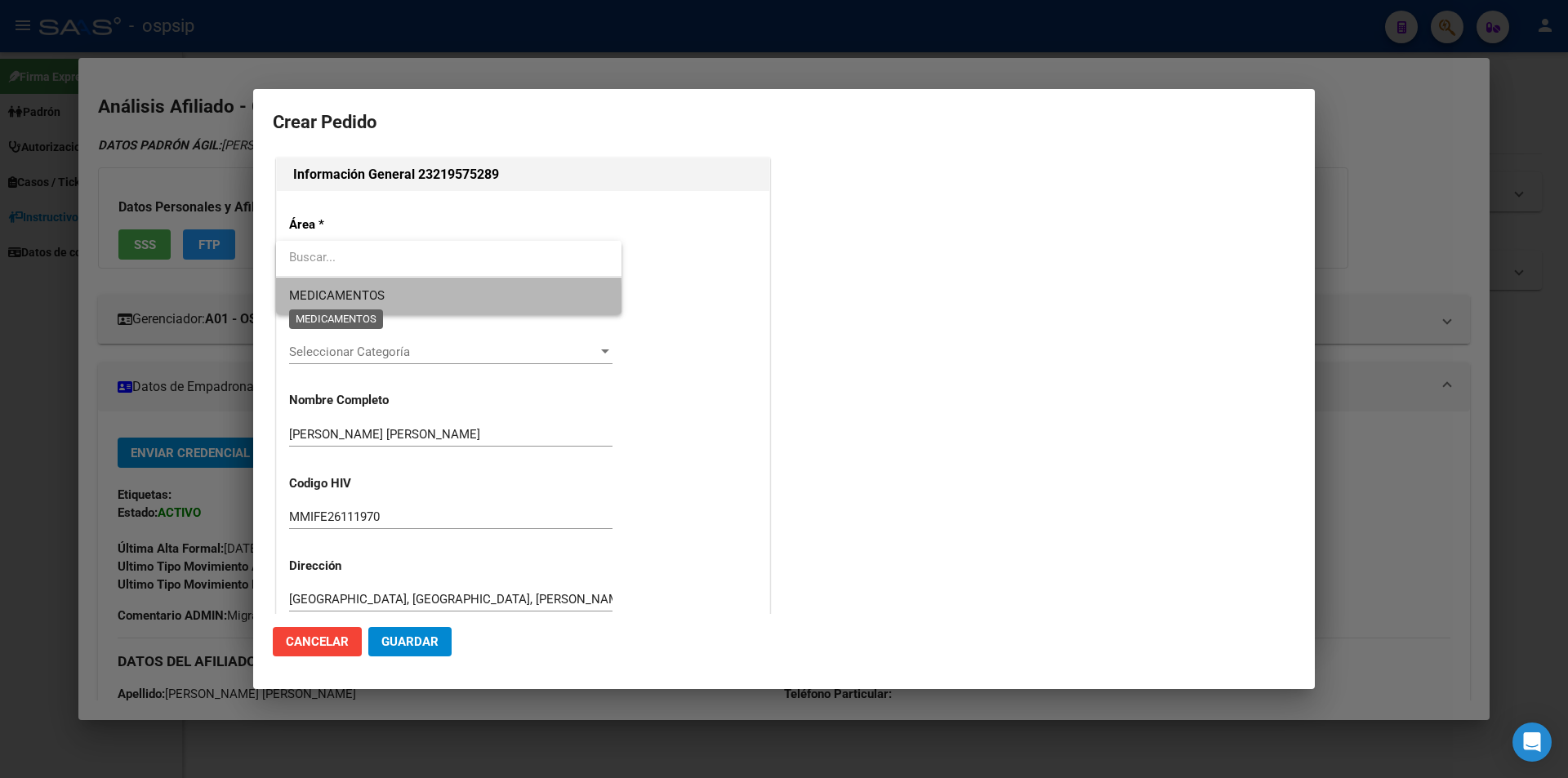
click at [325, 307] on span "MEDICAMENTOS" at bounding box center [448, 295] width 319 height 37
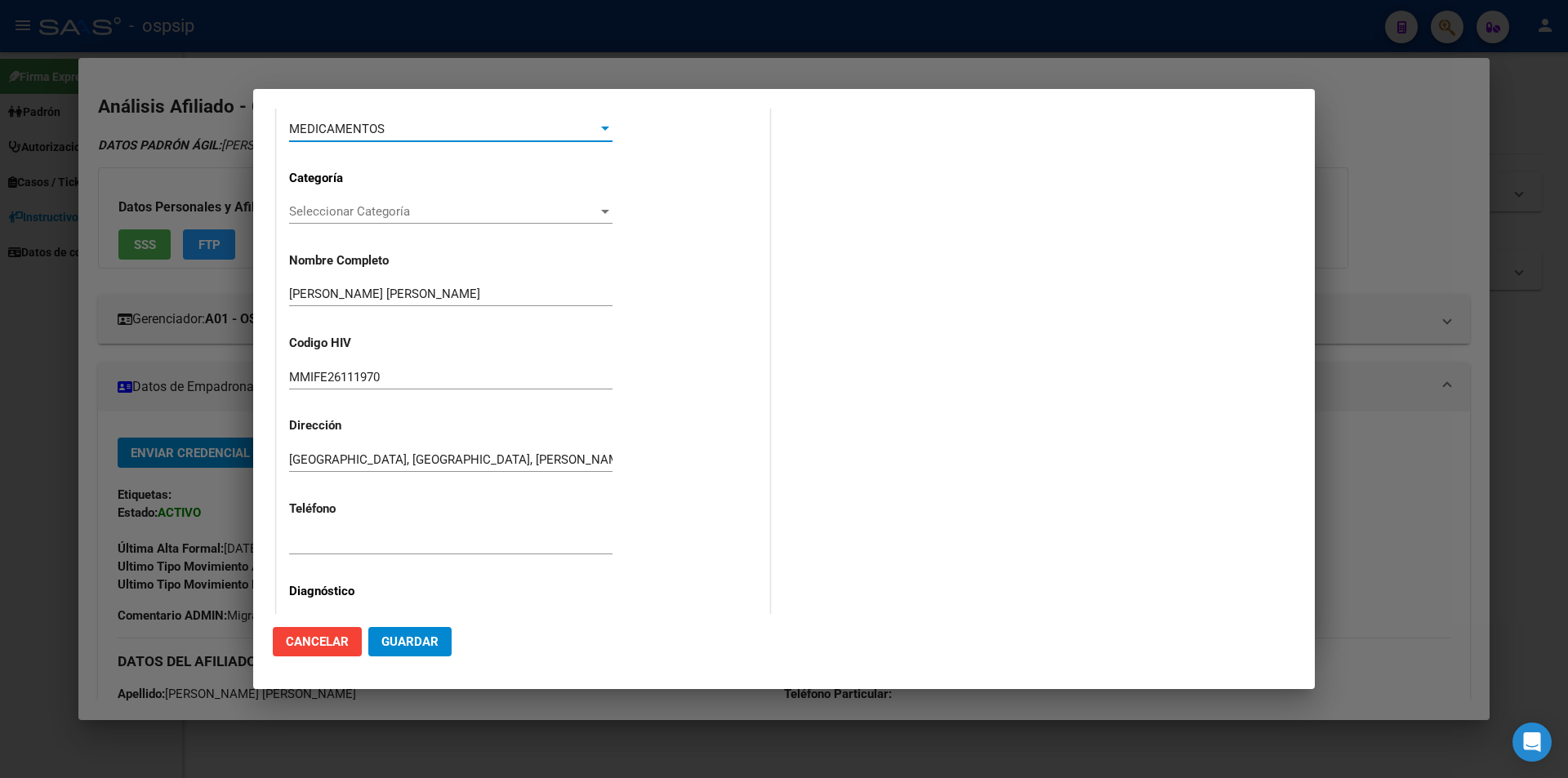
scroll to position [245, 0]
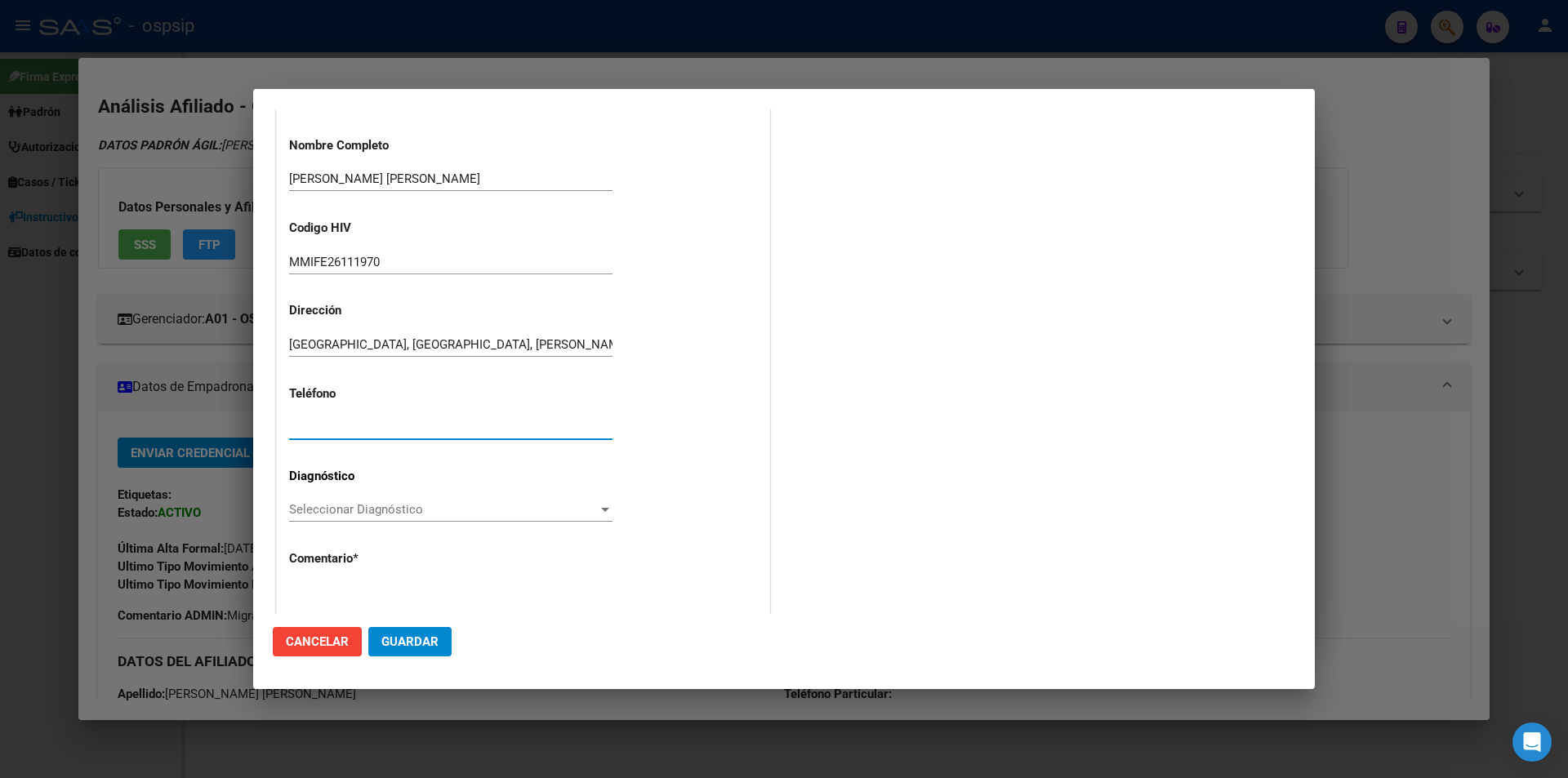
paste input "[PHONE_NUMBER]"
type input "[PHONE_NUMBER]"
click at [318, 504] on span "Seleccionar Diagnóstico" at bounding box center [443, 509] width 309 height 15
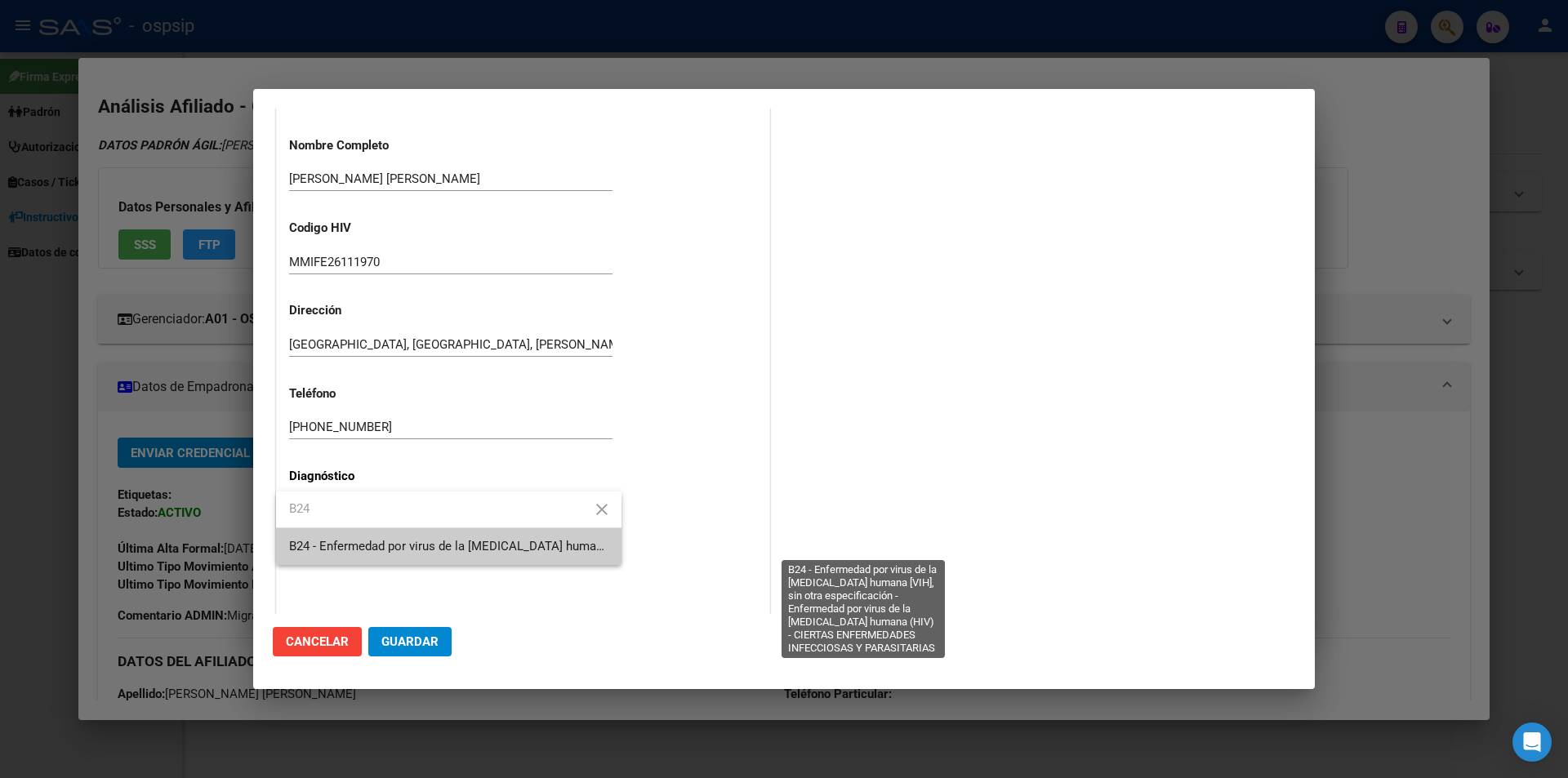
type input "B24"
click at [343, 540] on span "B24 - Enfermedad por virus de la [MEDICAL_DATA] humana [VIH], sin otra especifi…" at bounding box center [860, 546] width 1142 height 15
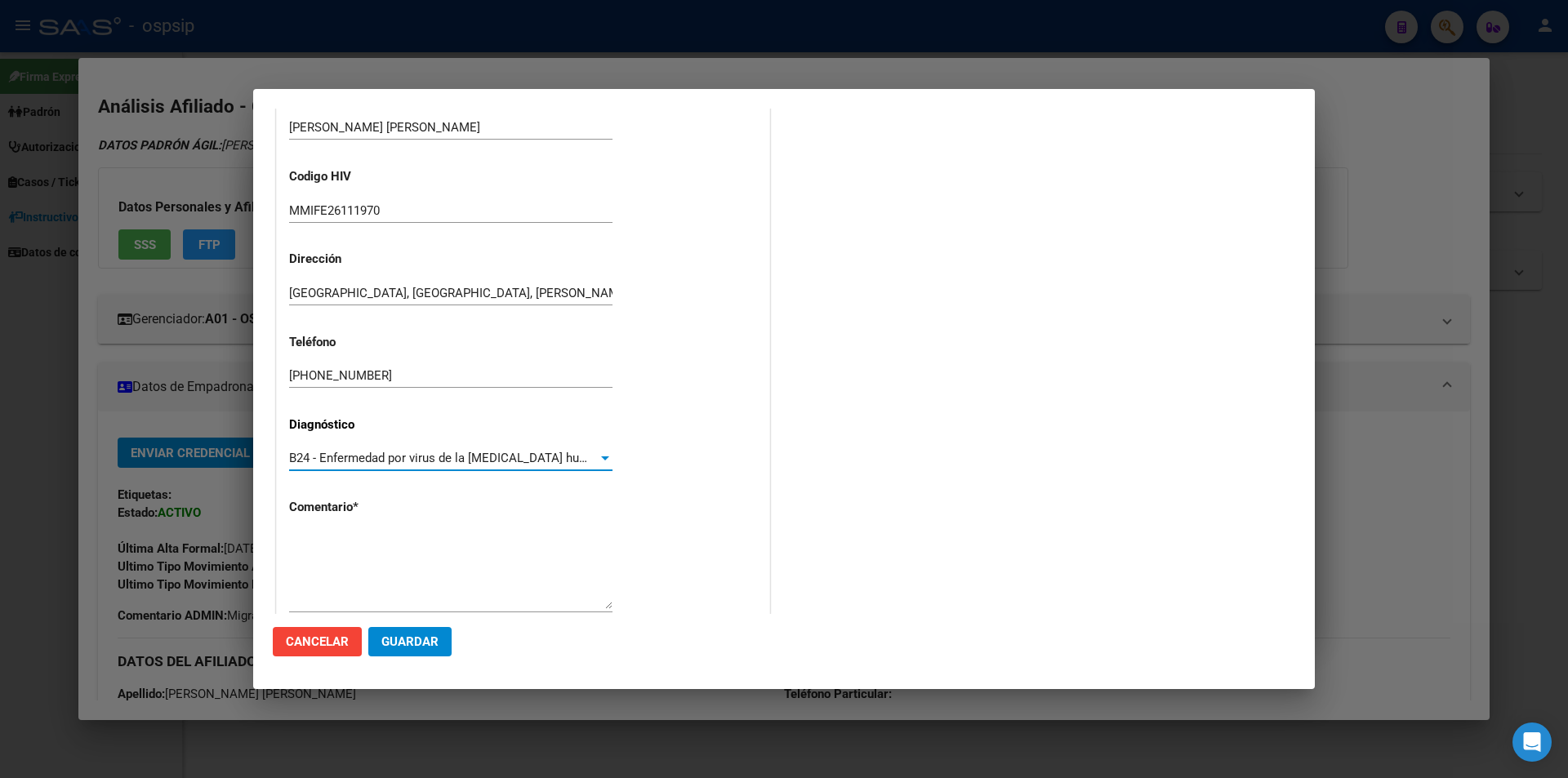
scroll to position [349, 0]
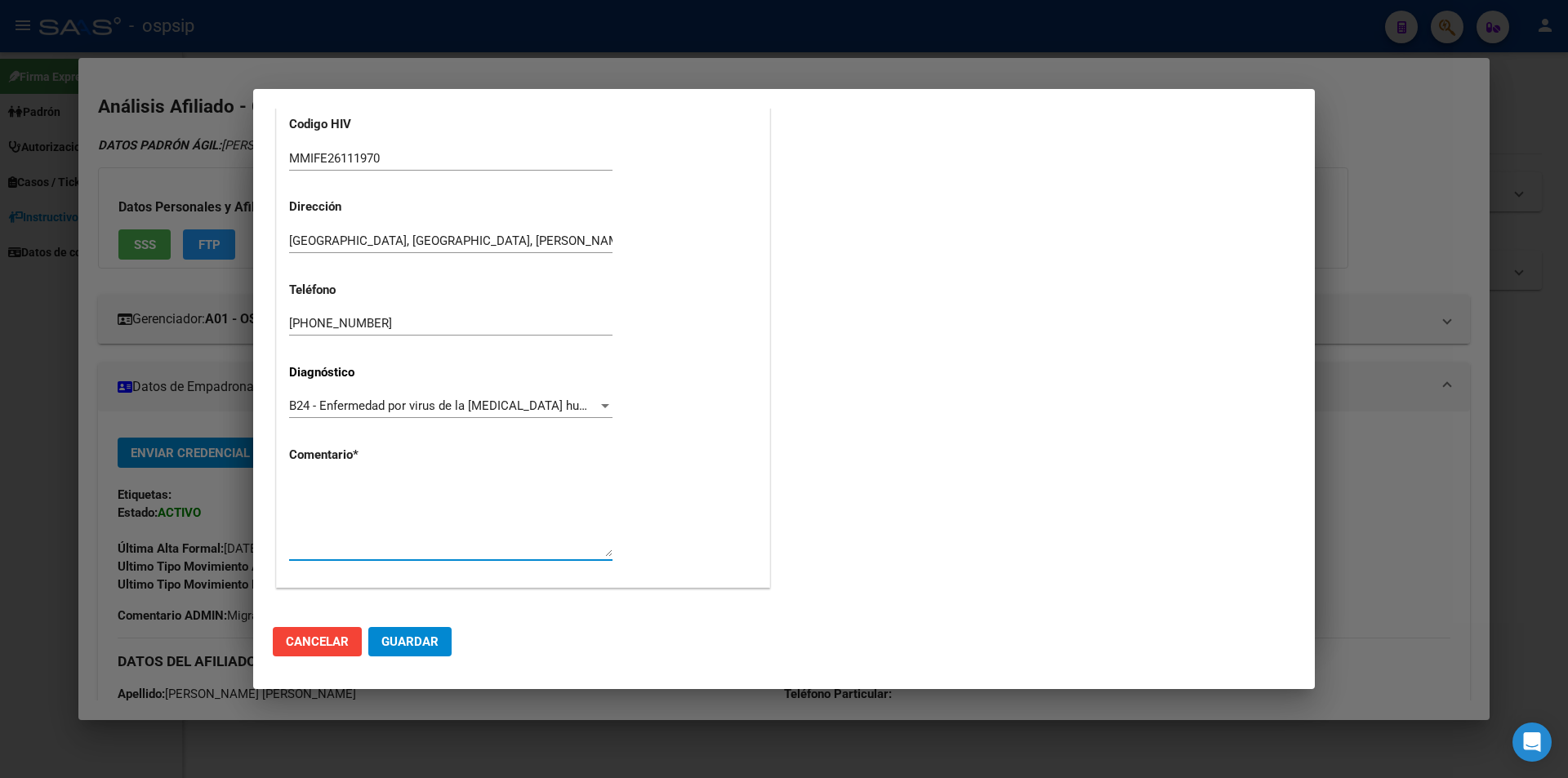
paste textarea "AFILIADO: MMIFE26111970 Médico Tratante: [PERSON_NAME] Tel: [PHONE_NUMBER] Corr…"
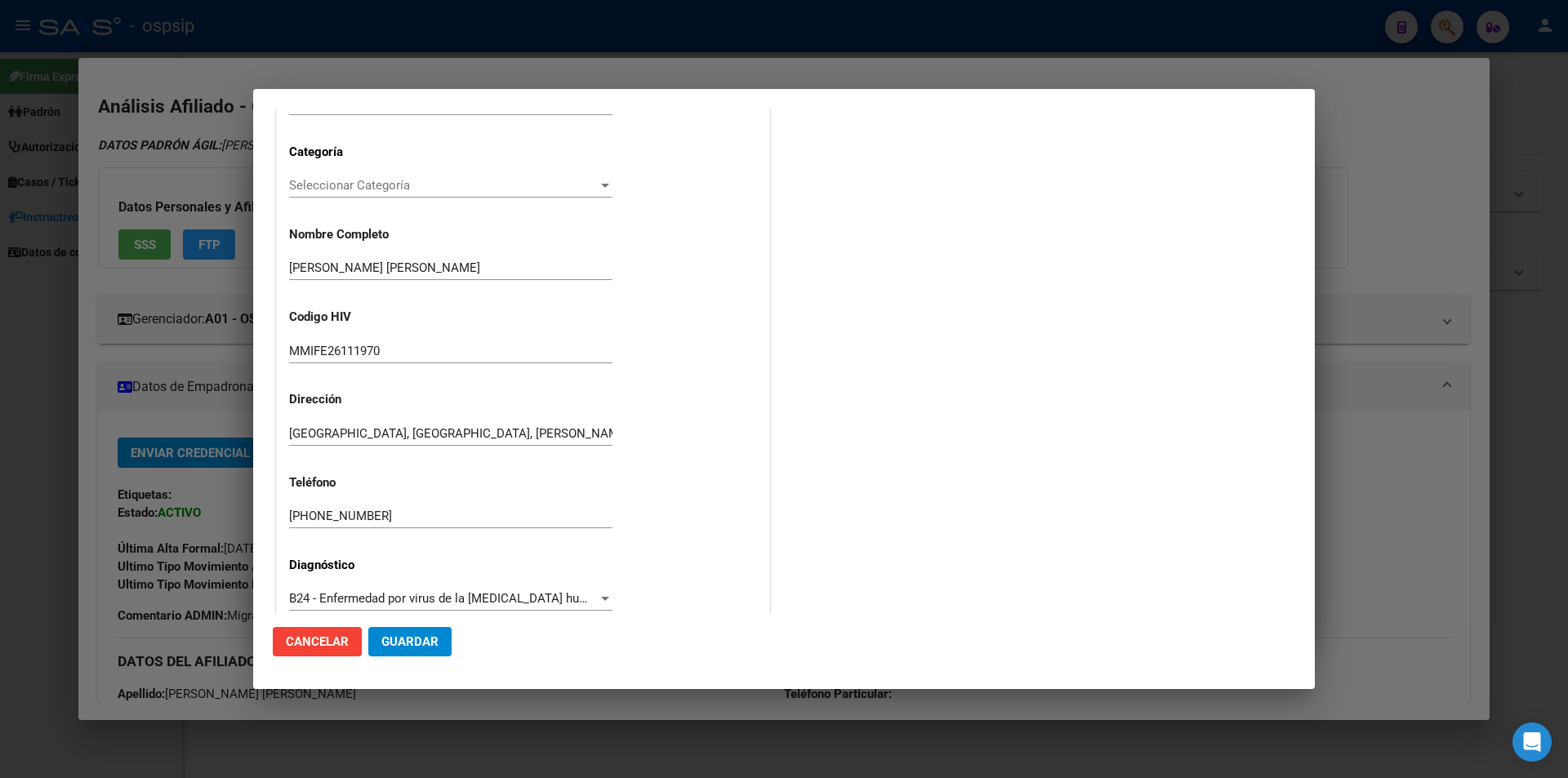
scroll to position [104, 0]
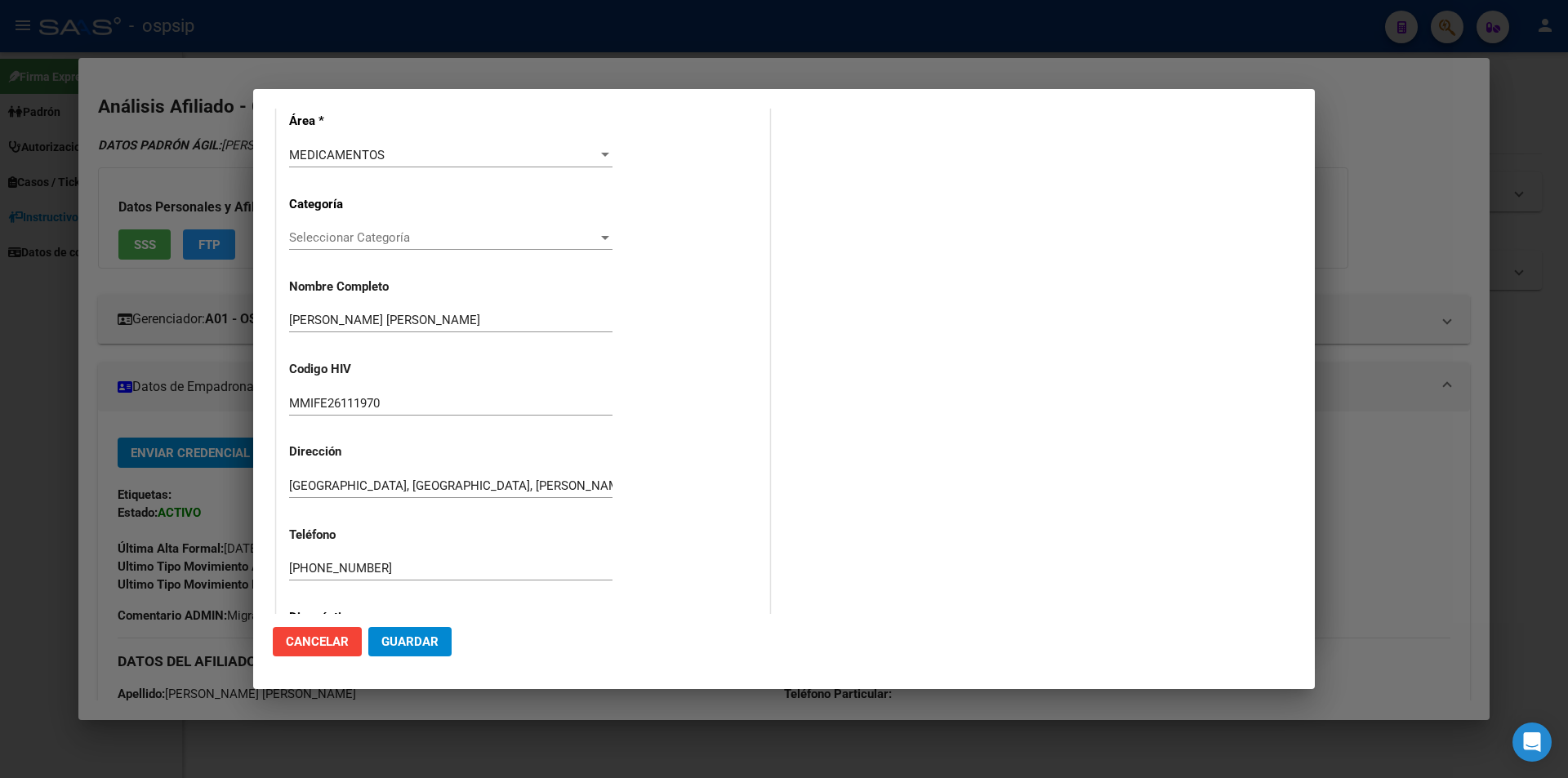
type textarea "AFILIADO: MMIFE26111970 Médico Tratante: [PERSON_NAME] Tel: [PHONE_NUMBER] Corr…"
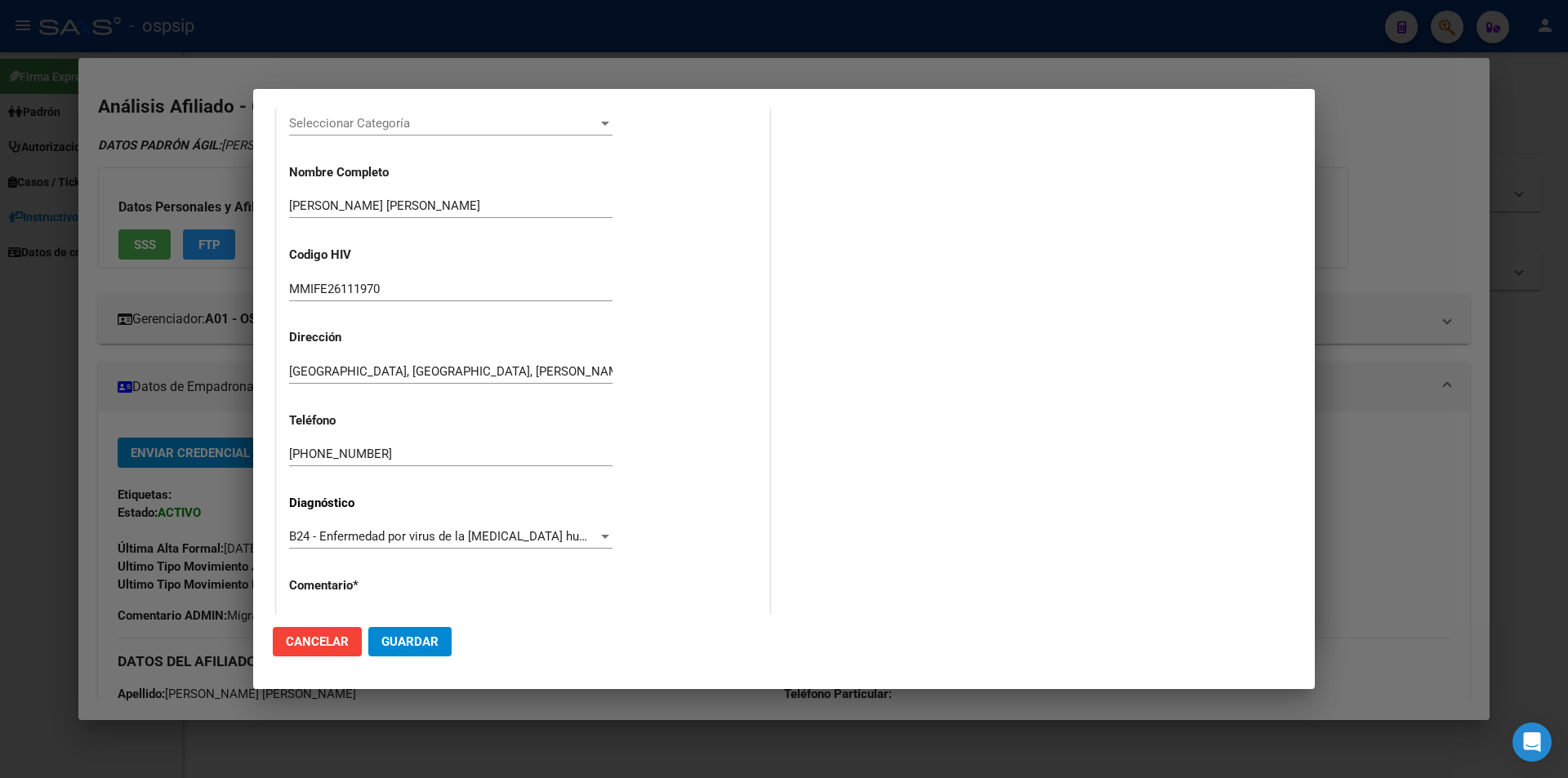
scroll to position [349, 0]
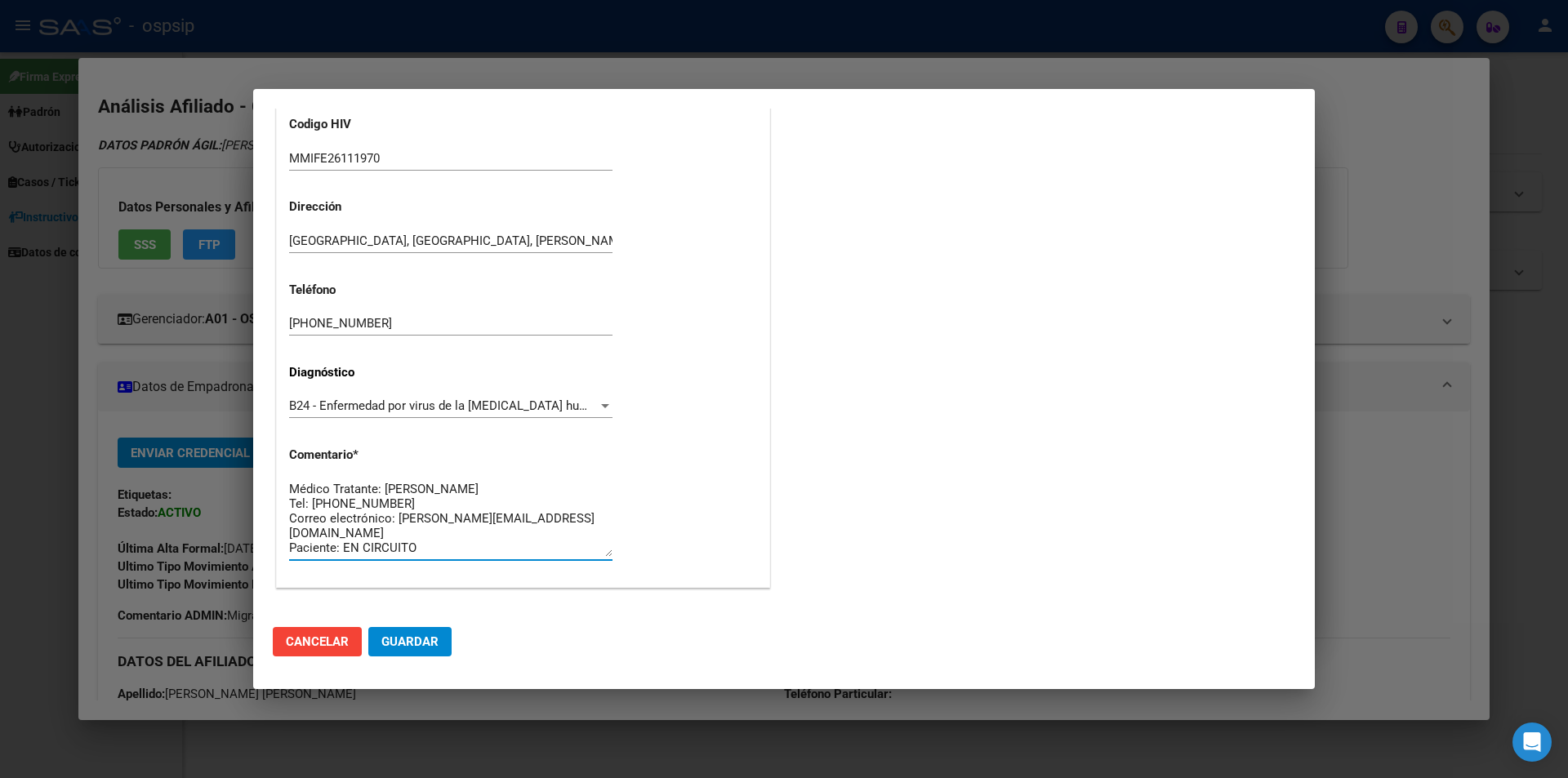
click at [414, 640] on span "Guardar" at bounding box center [410, 642] width 57 height 15
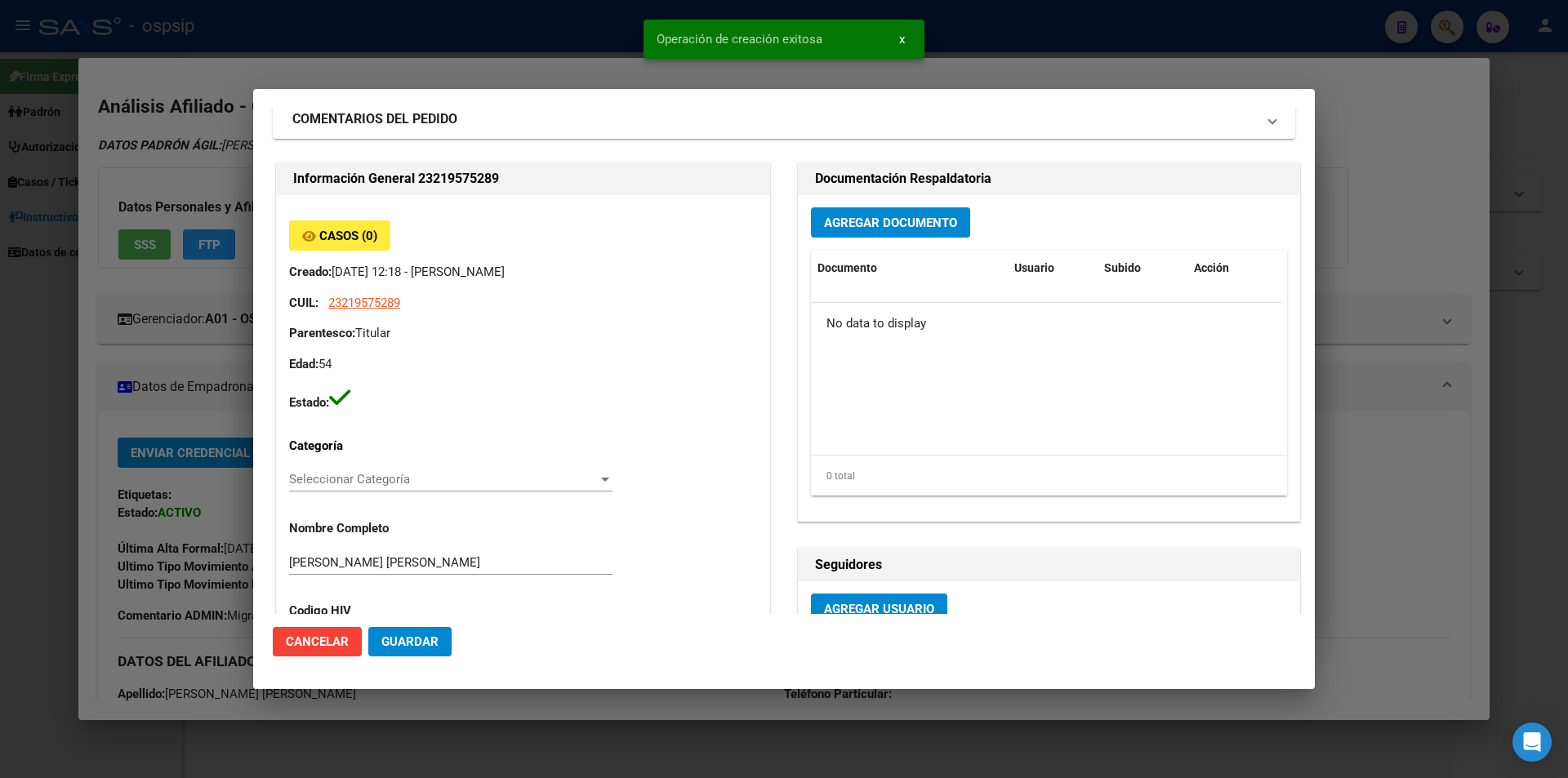
scroll to position [0, 0]
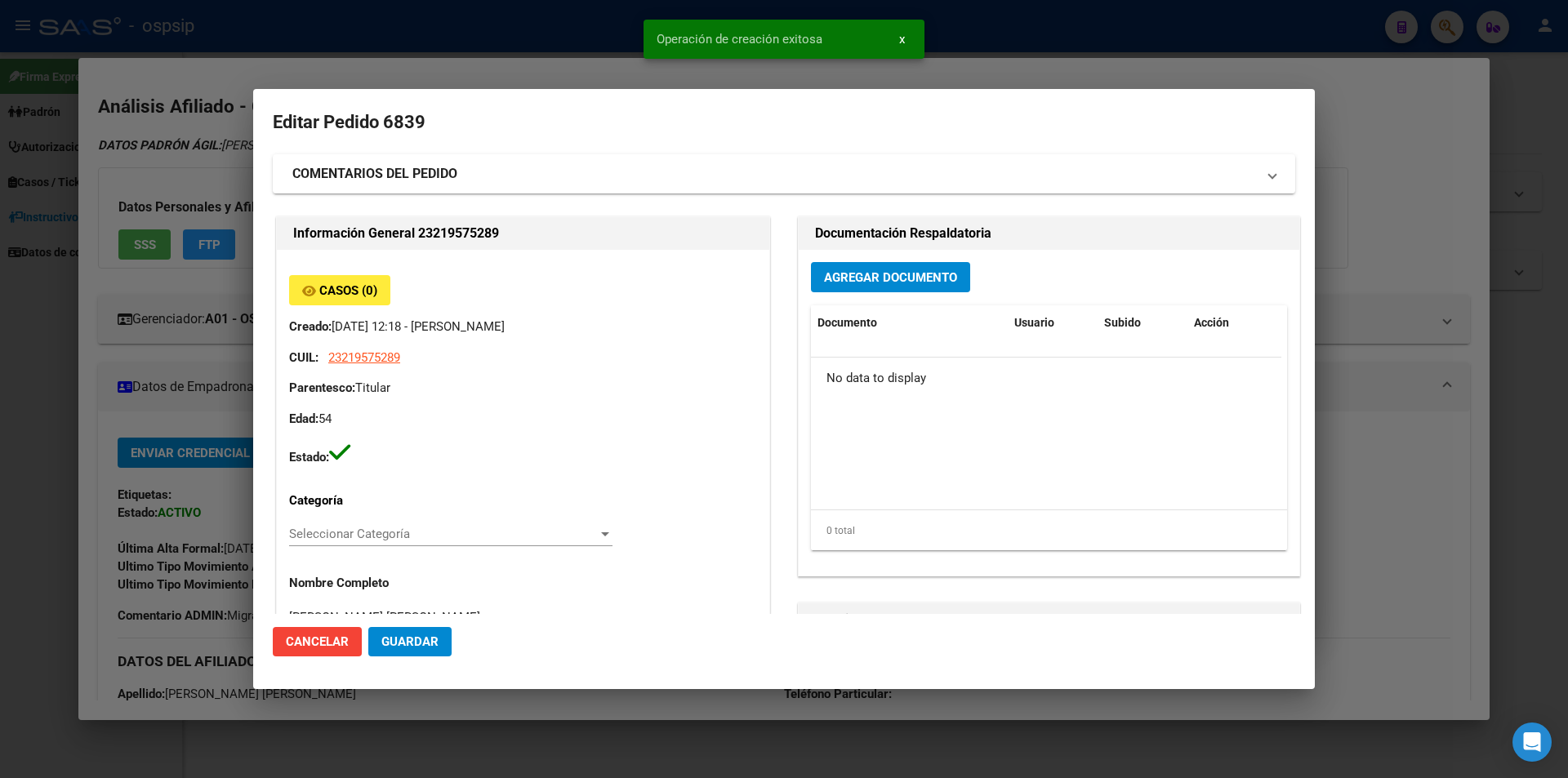
click at [896, 290] on button "Agregar Documento" at bounding box center [891, 277] width 159 height 31
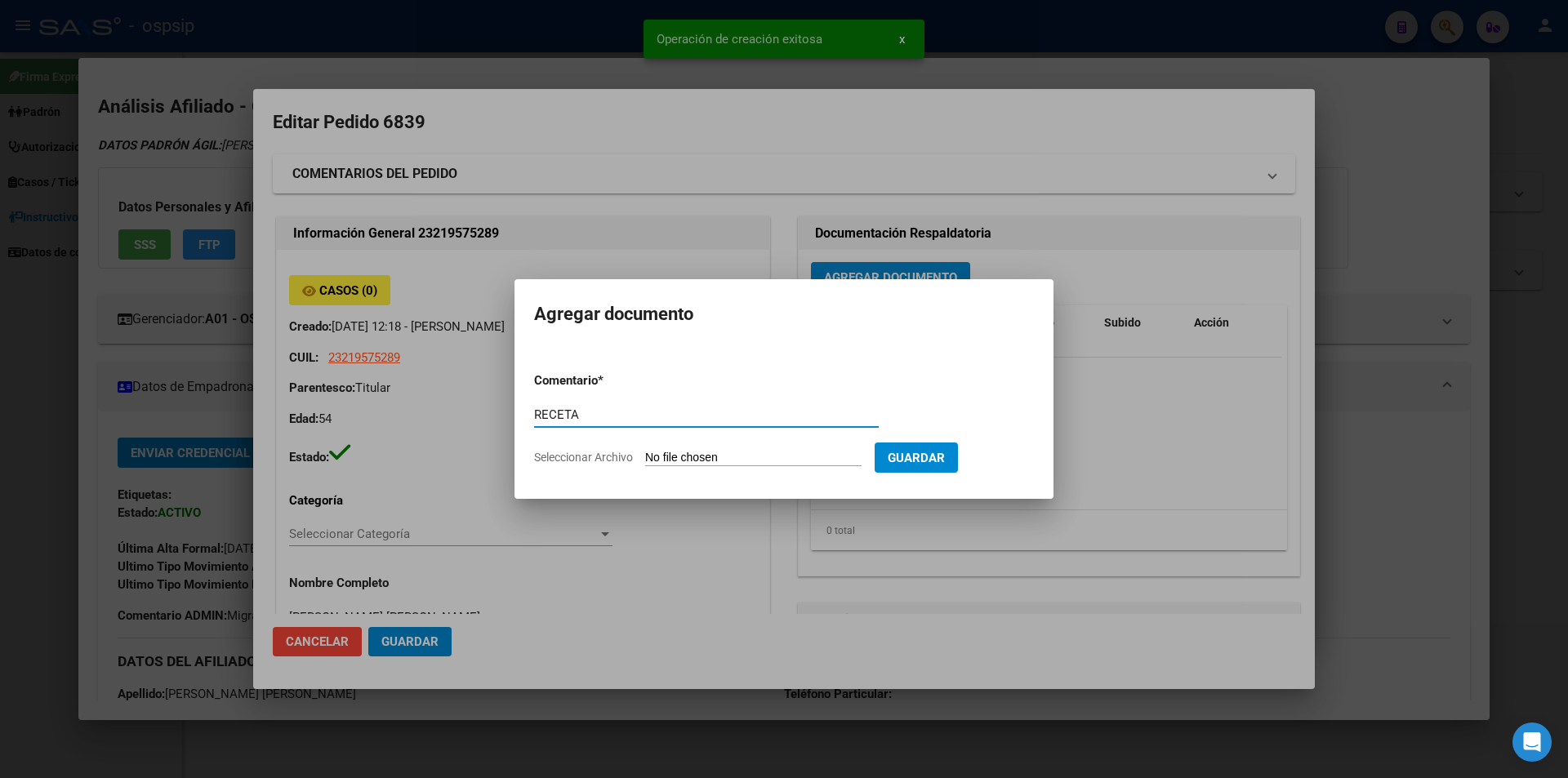
type input "RECETA"
click at [685, 447] on form "Comentario * RECETA Comentario Seleccionar Archivo Guardar" at bounding box center [784, 419] width 500 height 119
click at [726, 455] on input "Seleccionar Archivo" at bounding box center [753, 459] width 216 height 16
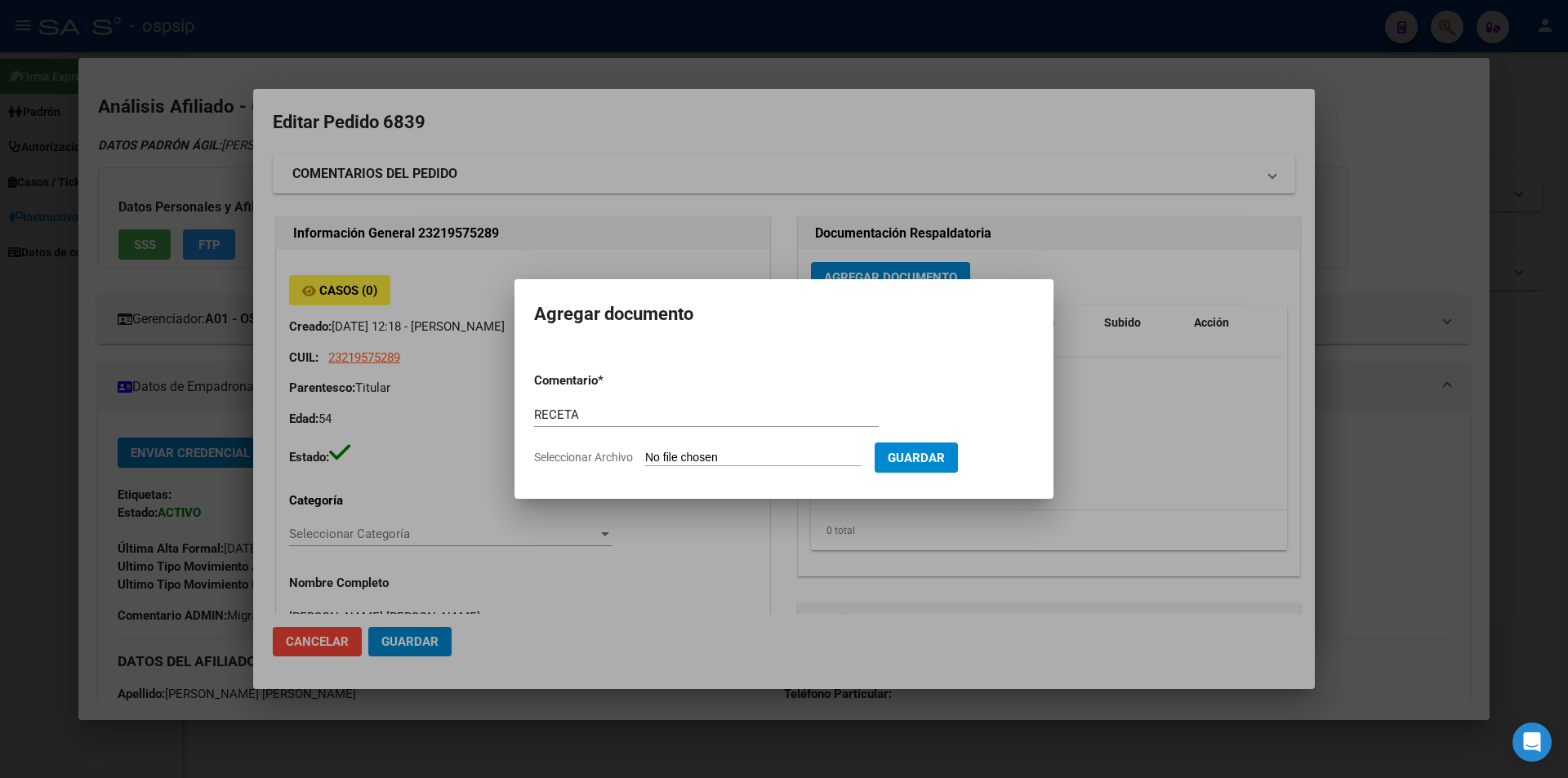
type input "C:\fakepath\receta_2 (14).pdf"
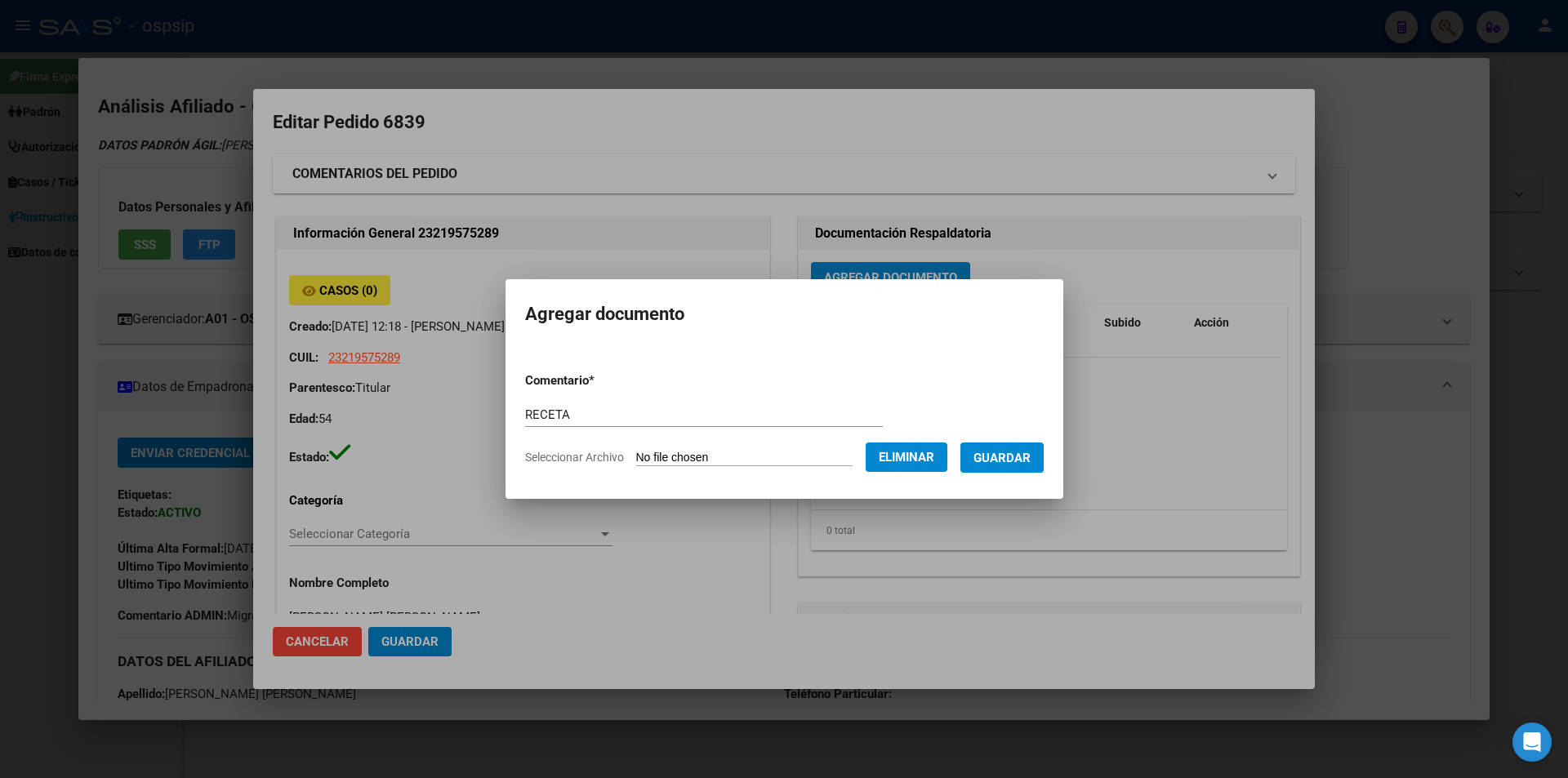
click at [1019, 466] on button "Guardar" at bounding box center [1002, 457] width 83 height 31
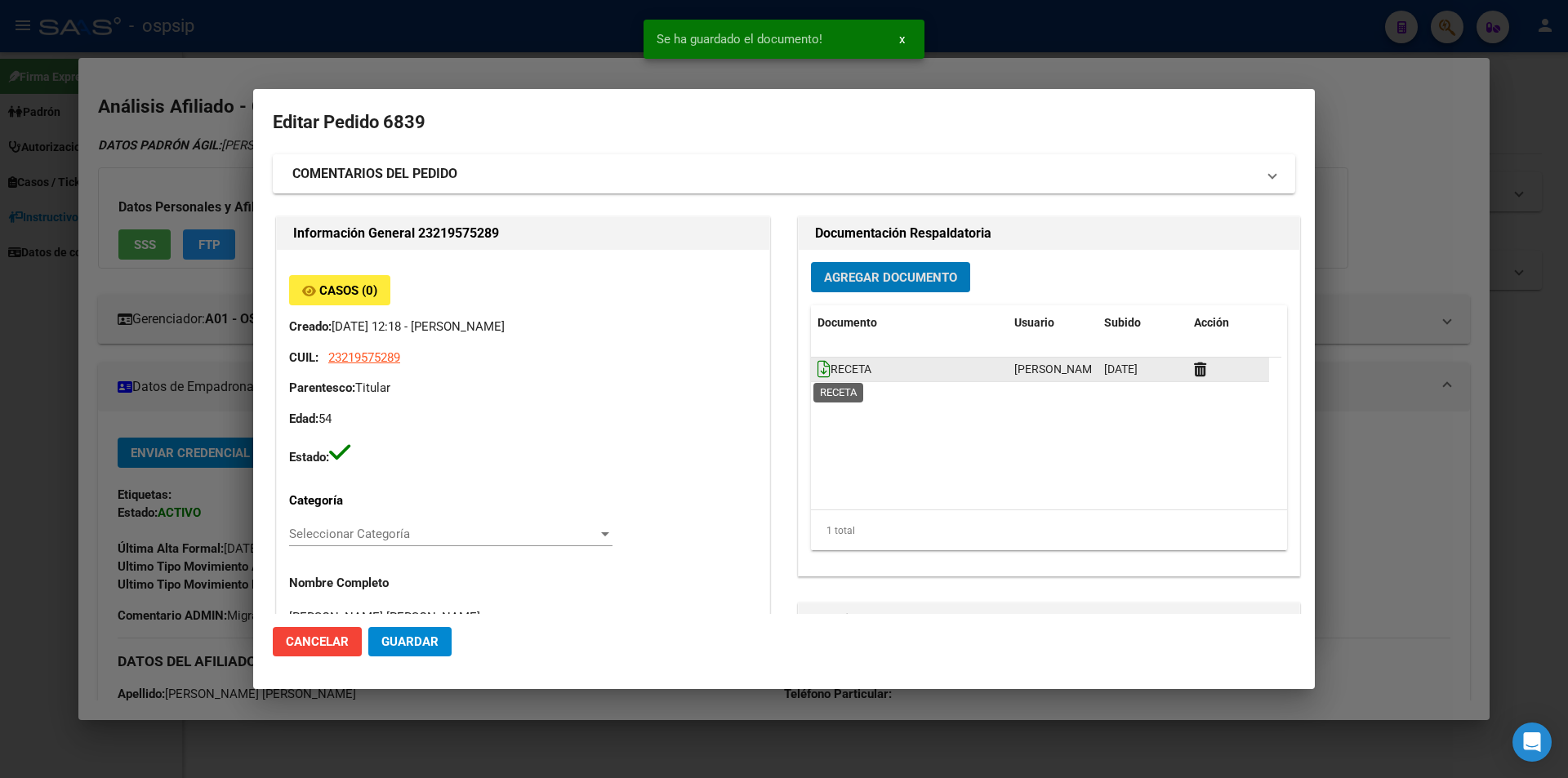
click at [822, 373] on icon at bounding box center [823, 369] width 13 height 18
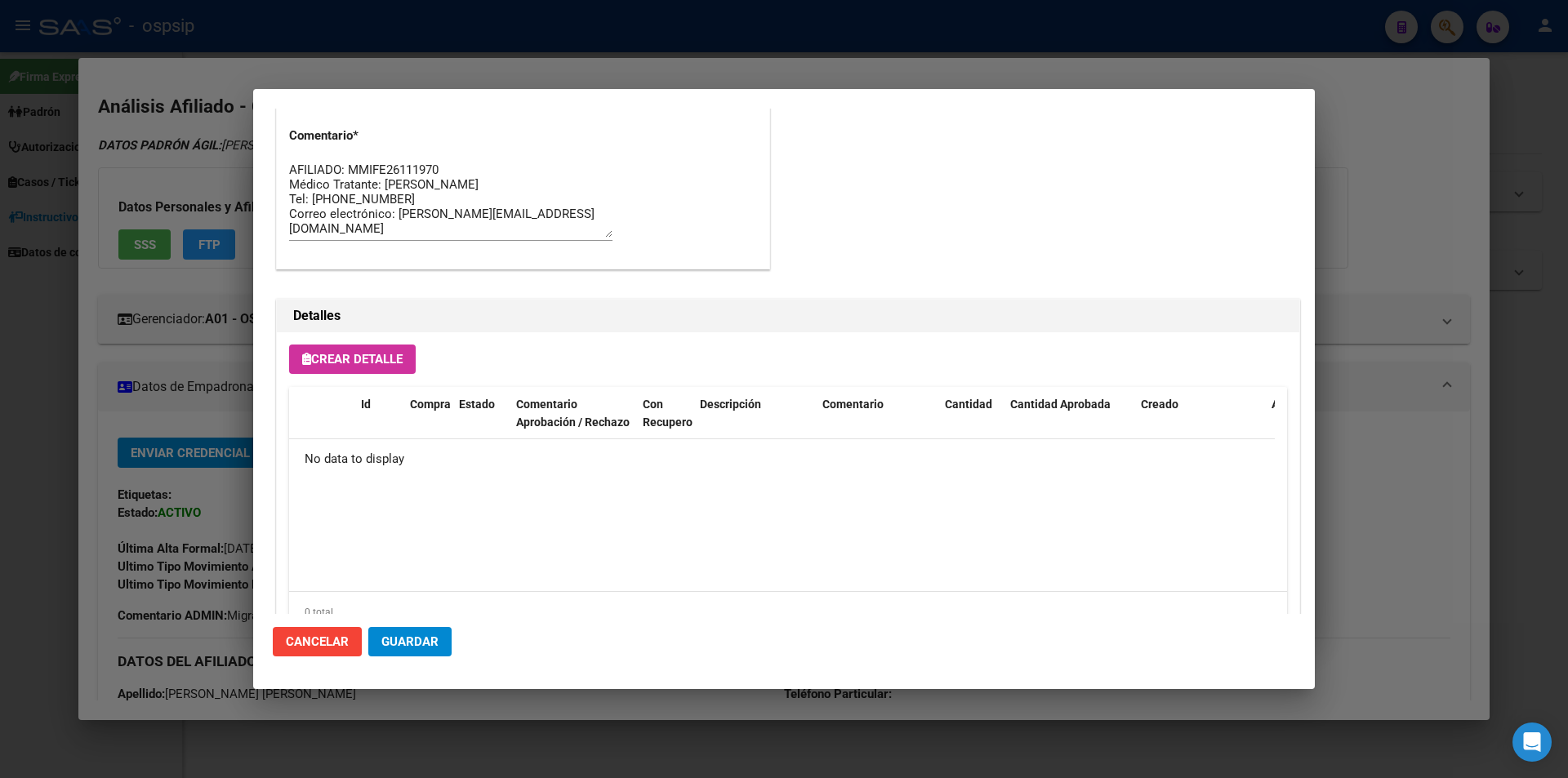
scroll to position [931, 0]
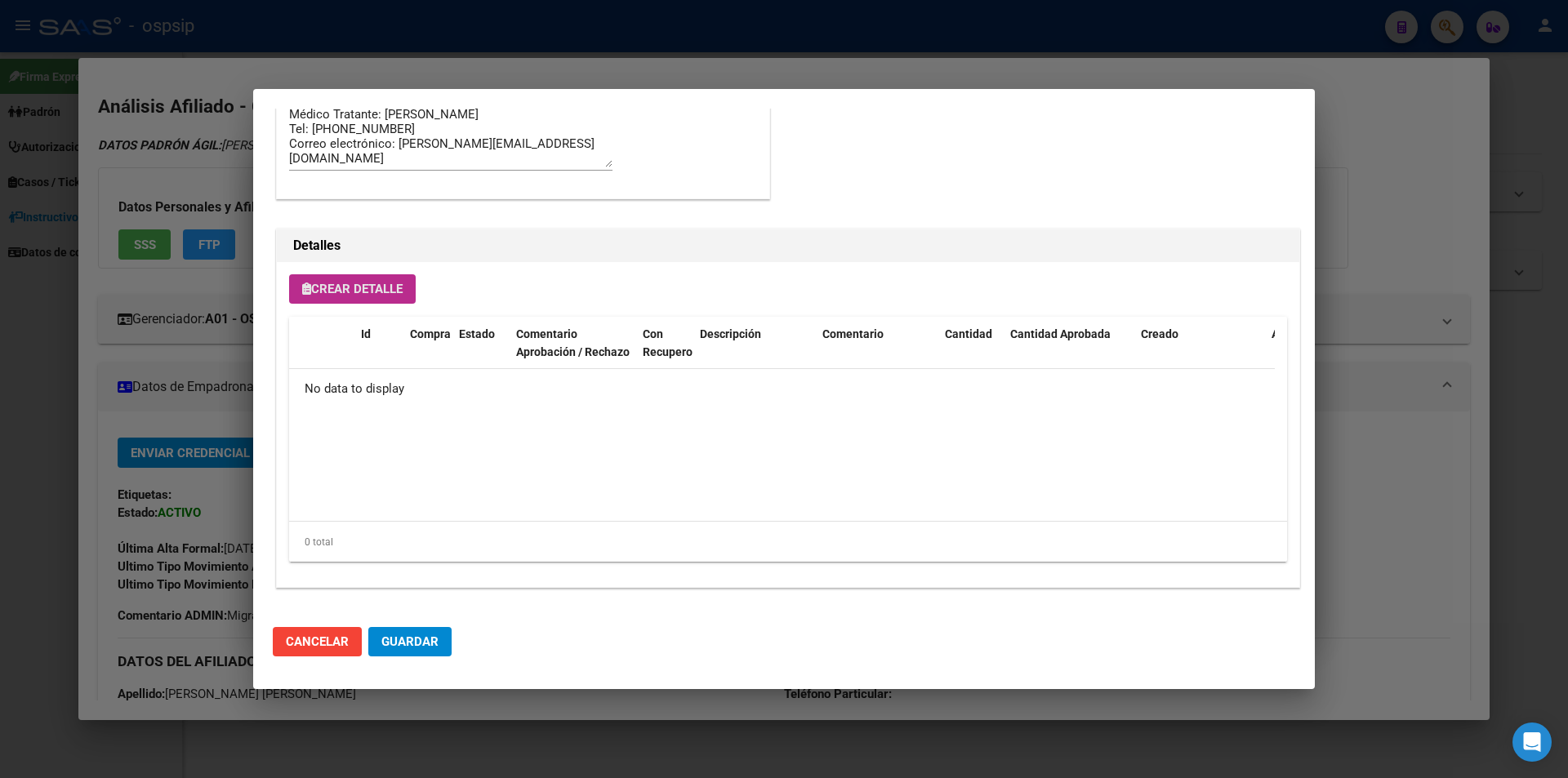
click at [334, 296] on button "Crear Detalle" at bounding box center [353, 289] width 126 height 30
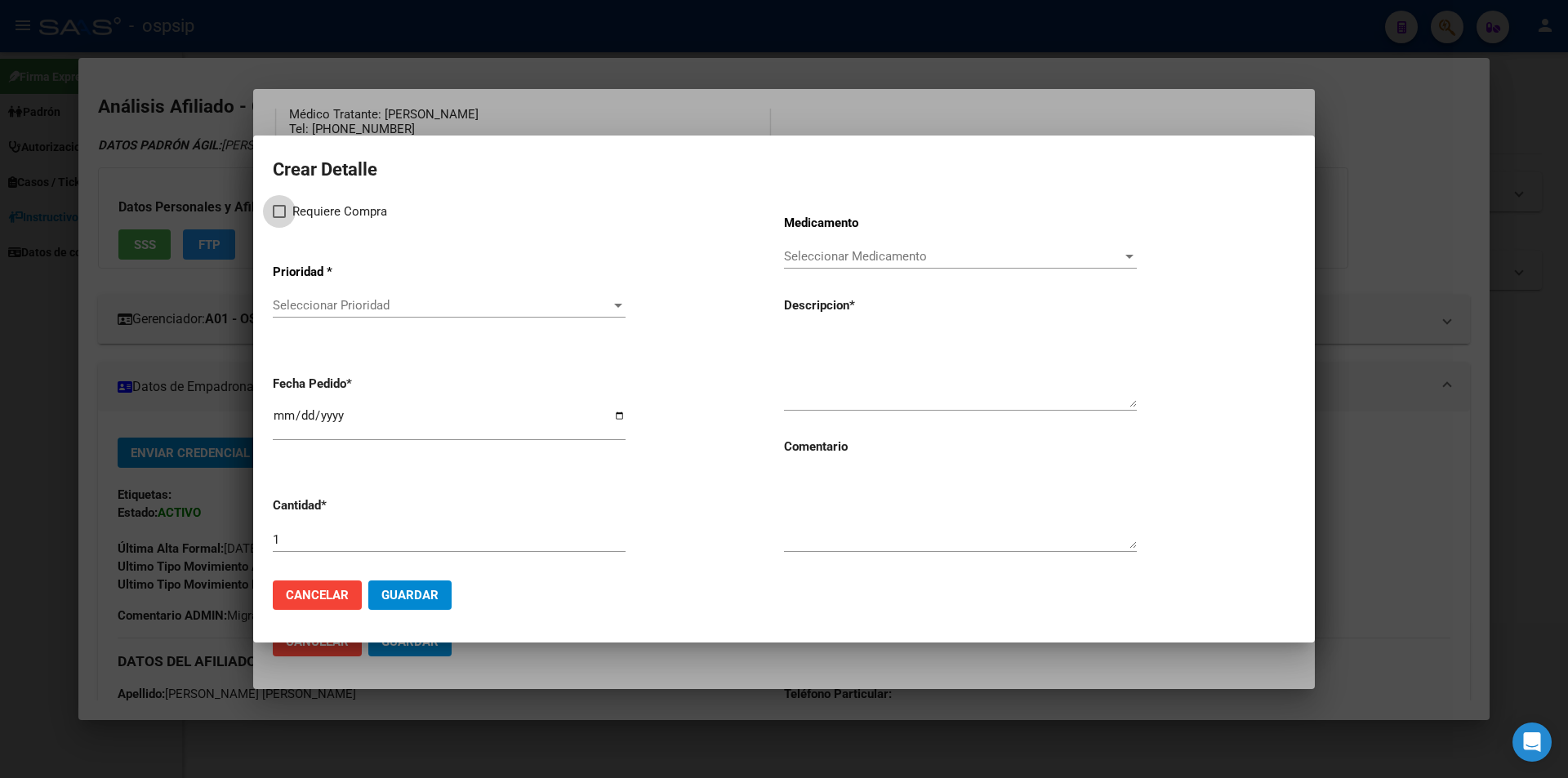
click at [284, 215] on span at bounding box center [278, 211] width 13 height 13
click at [279, 218] on input "Requiere Compra" at bounding box center [278, 218] width 1 height 1
checkbox input "true"
click at [325, 303] on span "Seleccionar Prioridad" at bounding box center [441, 305] width 339 height 15
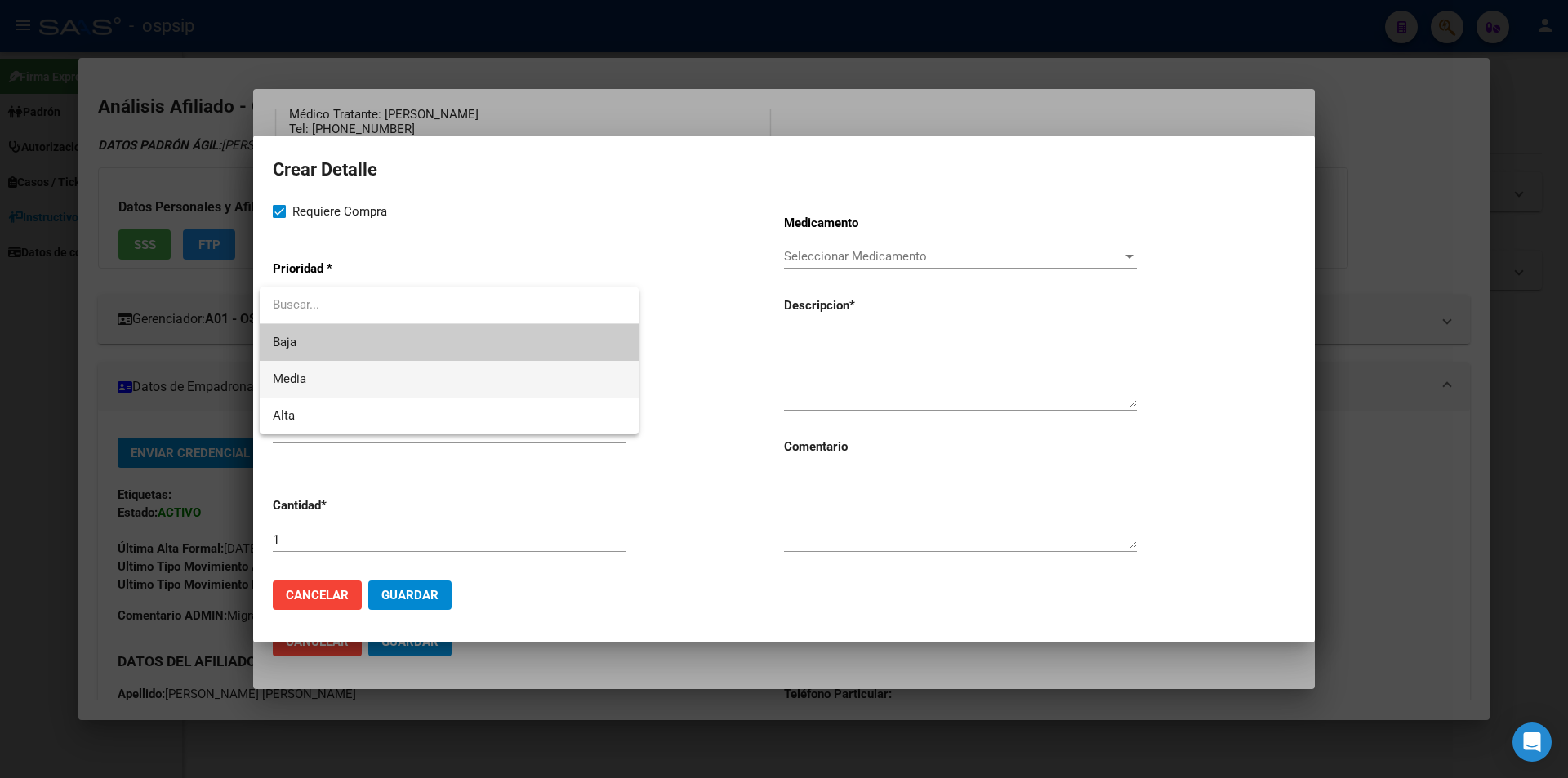
click at [350, 386] on span "Media" at bounding box center [448, 379] width 353 height 37
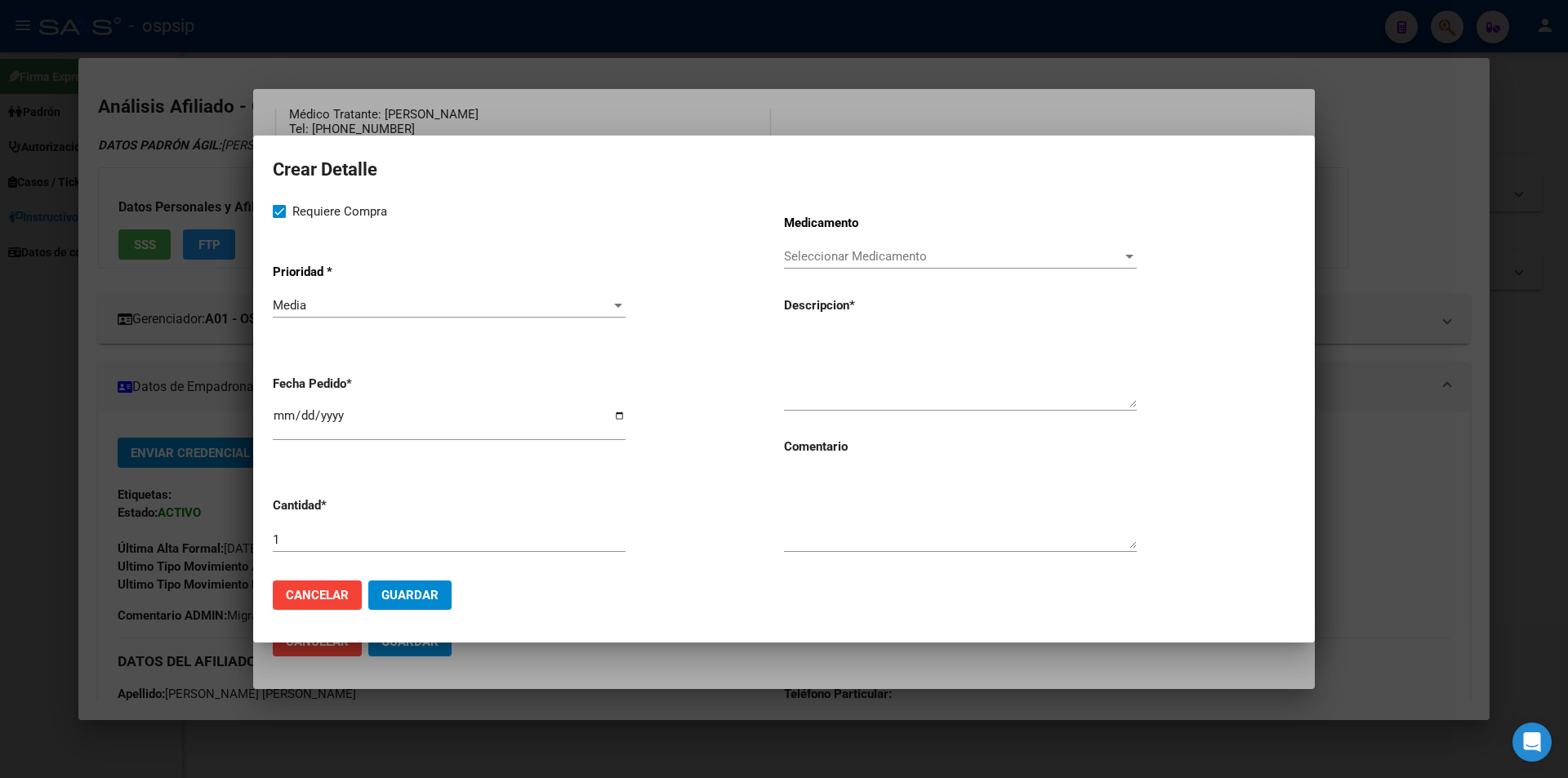
click at [272, 412] on mat-dialog-content "Crear Detalle Requiere Compra Prioridad * Media Seleccionar Prioridad Fecha Ped…" at bounding box center [783, 360] width 1061 height 412
click at [276, 415] on input "[DATE]" at bounding box center [448, 422] width 353 height 26
type input "[DATE]"
paste textarea "emtricitabina+ tenofovirdisoprox. 200mg/300 mg comp.rec.x 30 (FTC/TDF)"
type textarea "emtricitabina+ tenofovirdisoprox. 200mg/300 mg comp.rec.x 30 (FTC/TDF)"
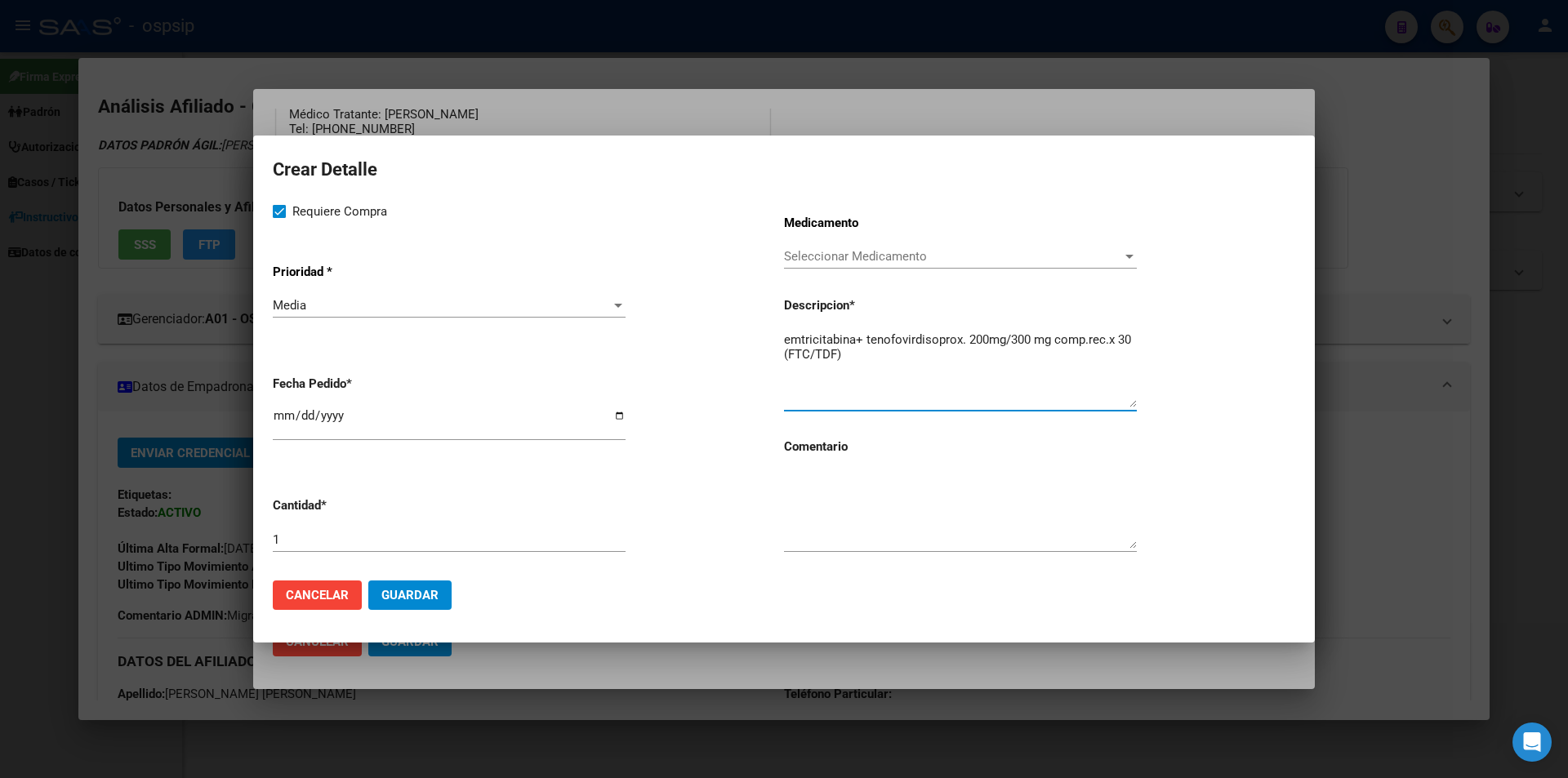
click at [870, 517] on textarea at bounding box center [960, 510] width 353 height 77
type textarea "MISMO TTO"
click at [417, 599] on span "Guardar" at bounding box center [410, 595] width 57 height 15
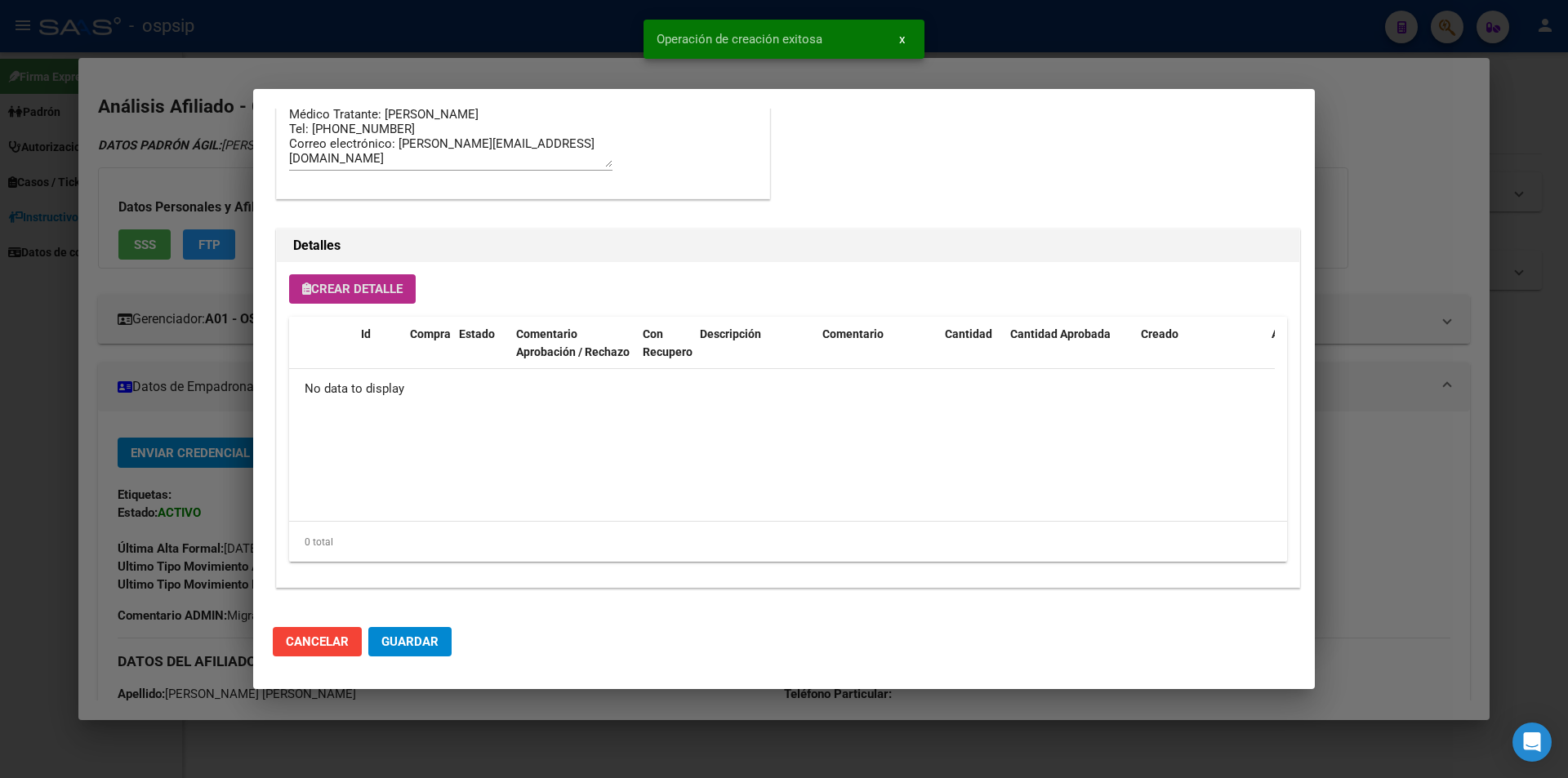
scroll to position [962, 0]
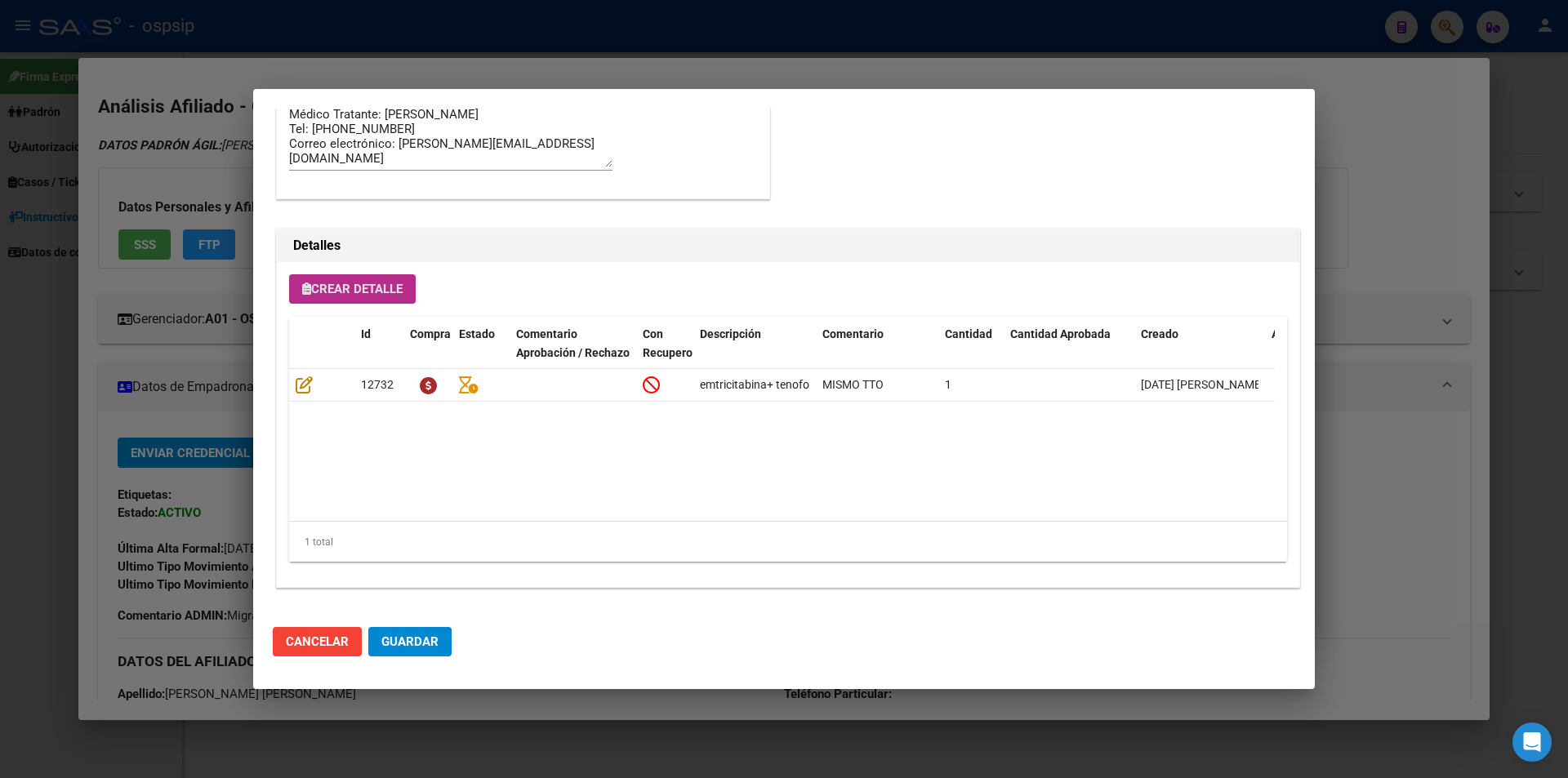
click at [356, 290] on span "Crear Detalle" at bounding box center [353, 288] width 101 height 15
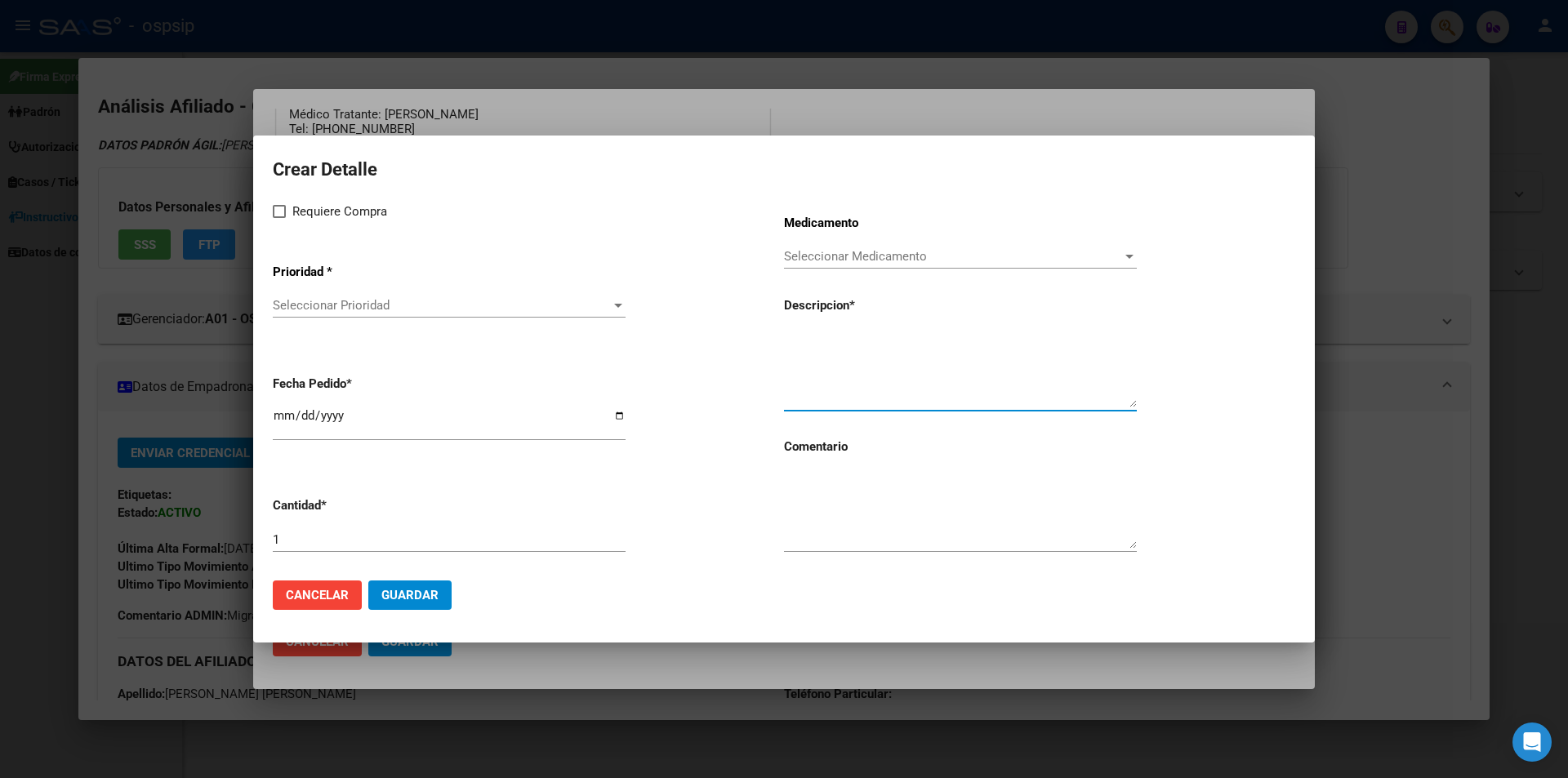
paste textarea "[MEDICAL_DATA]+[MEDICAL_DATA] 800mg/100mg comp.rec.x 30 (DRV/RTV)"
type textarea "[MEDICAL_DATA]+[MEDICAL_DATA] 800mg/100mg comp.rec.x 30 (DRV/RTV)"
click at [850, 510] on textarea at bounding box center [960, 510] width 353 height 77
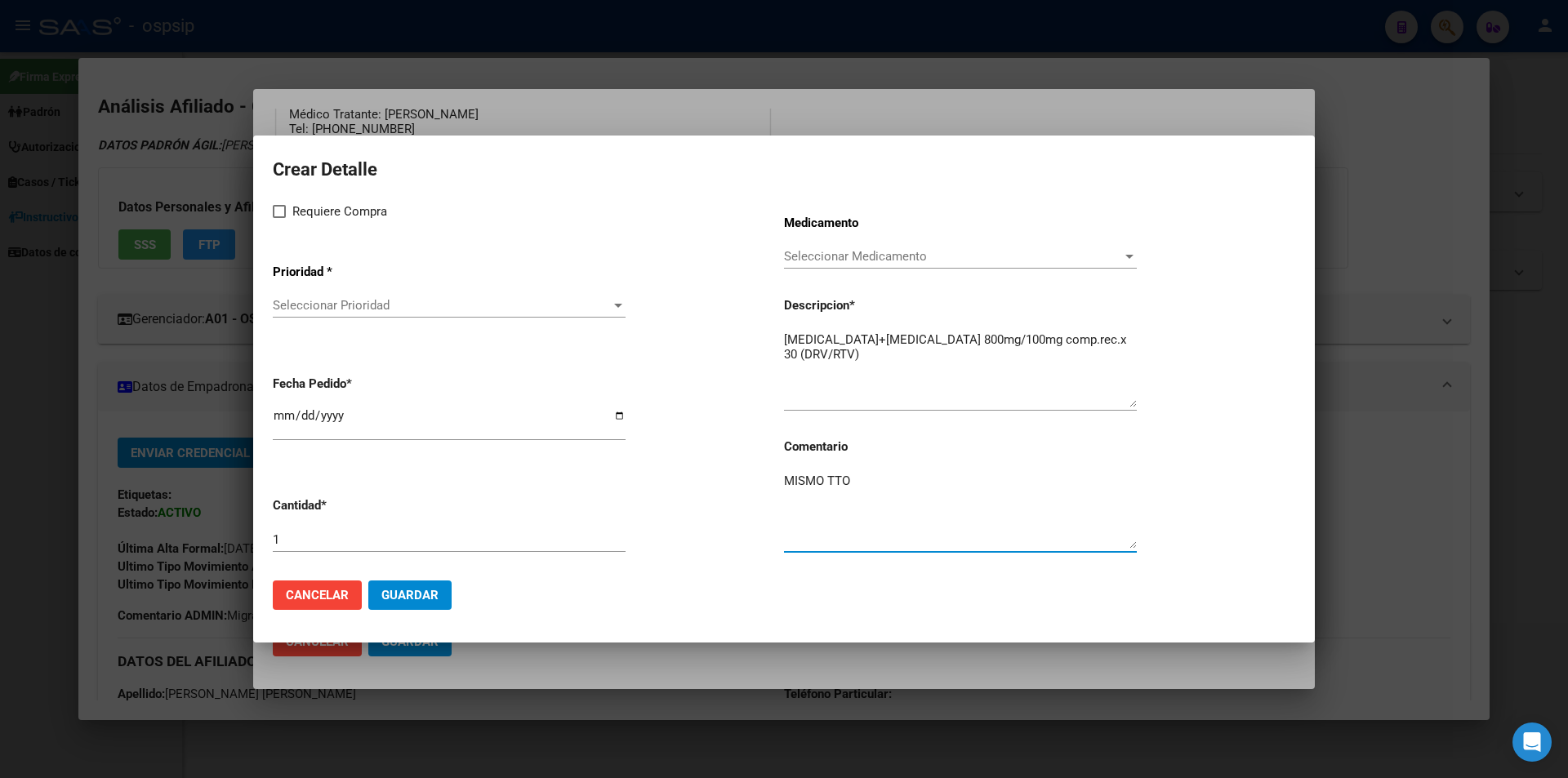
type textarea "MISMO TTO"
click at [292, 223] on div "Requiere Compra Prioridad * Seleccionar Prioridad Seleccionar Prioridad Fecha P…" at bounding box center [528, 384] width 511 height 366
click at [285, 211] on span at bounding box center [278, 211] width 13 height 13
click at [279, 218] on input "Requiere Compra" at bounding box center [278, 218] width 1 height 1
checkbox input "true"
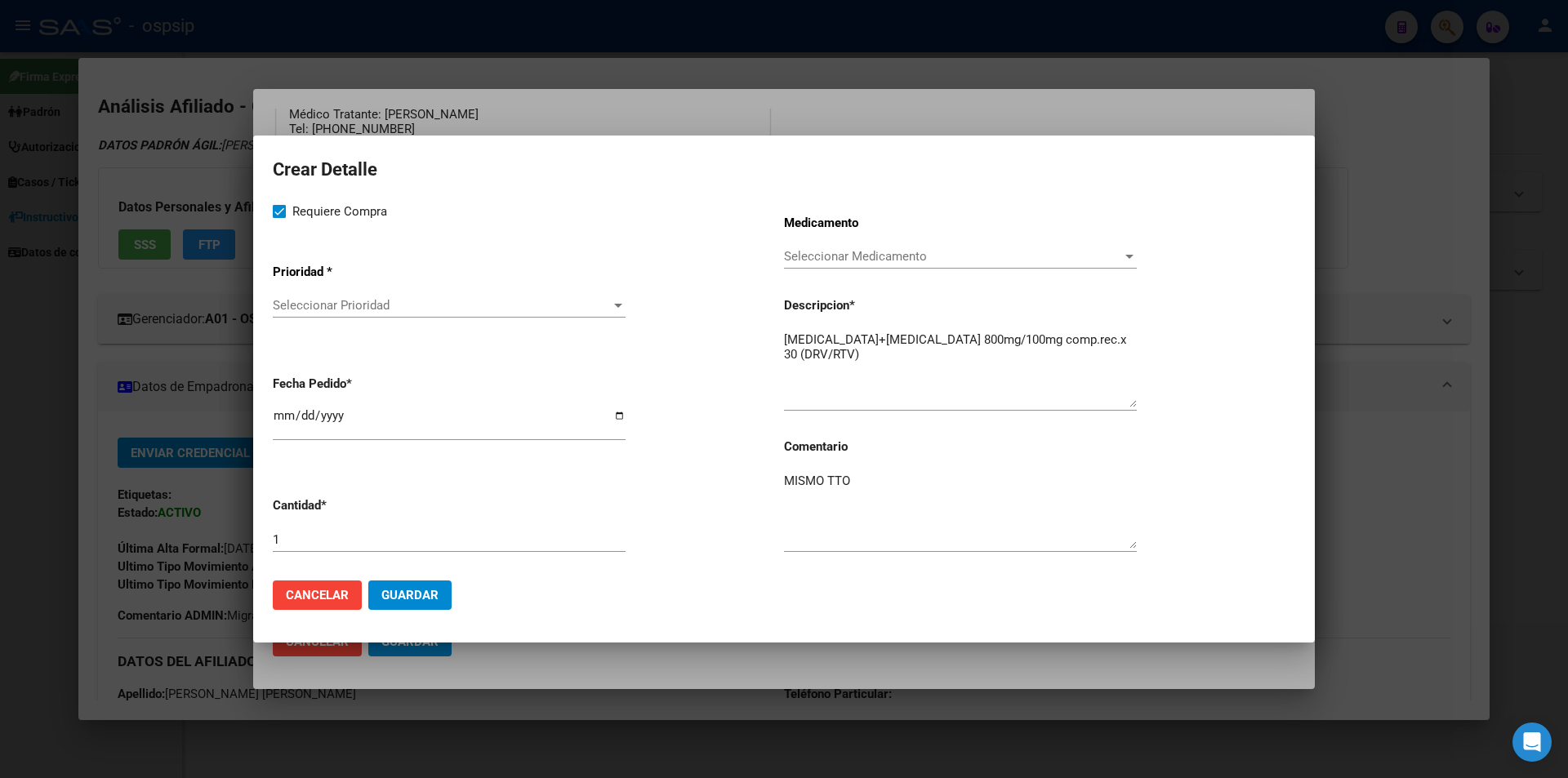
click at [326, 306] on span "Seleccionar Prioridad" at bounding box center [441, 305] width 339 height 15
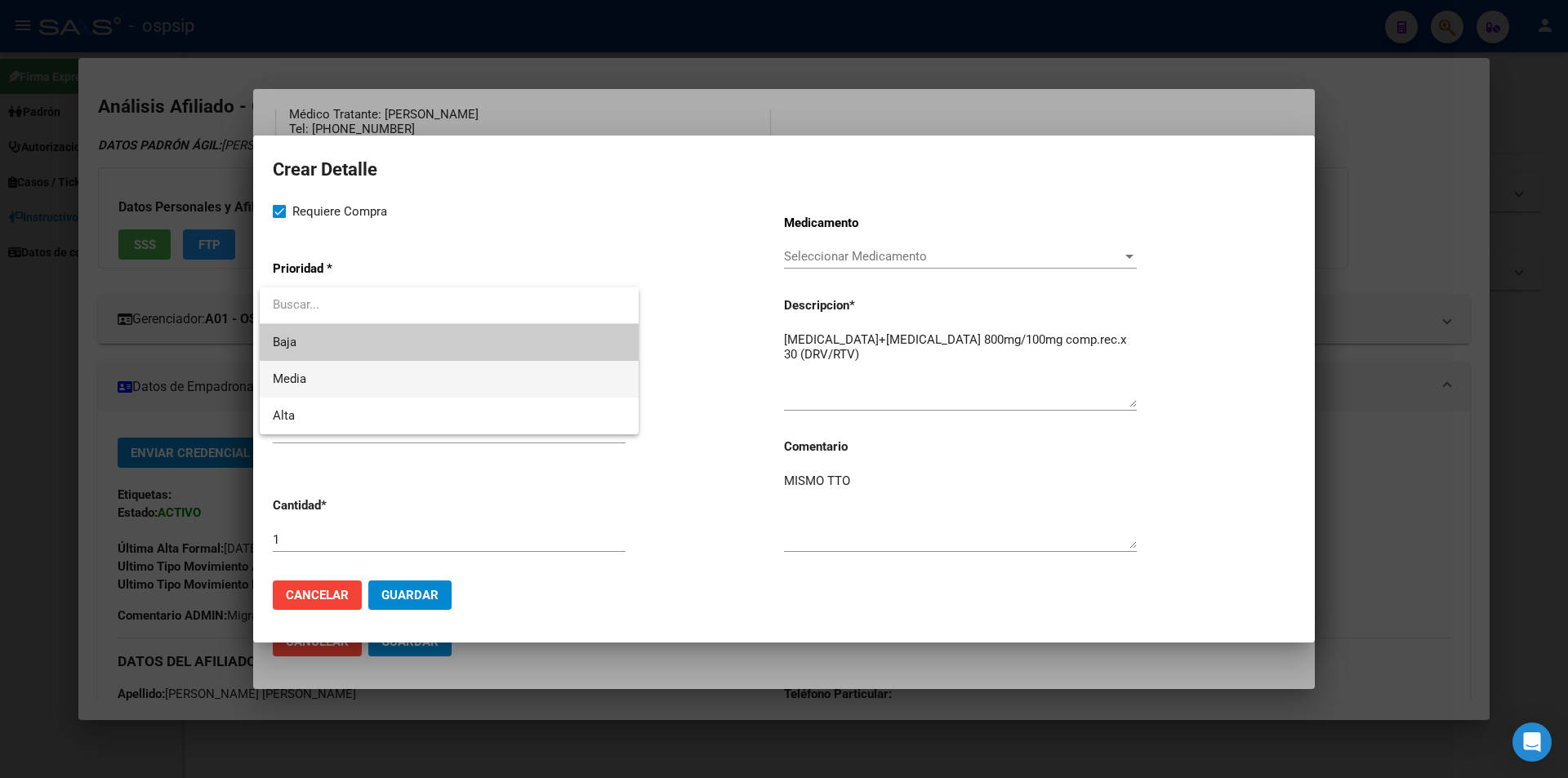
click at [327, 371] on span "Media" at bounding box center [448, 379] width 353 height 37
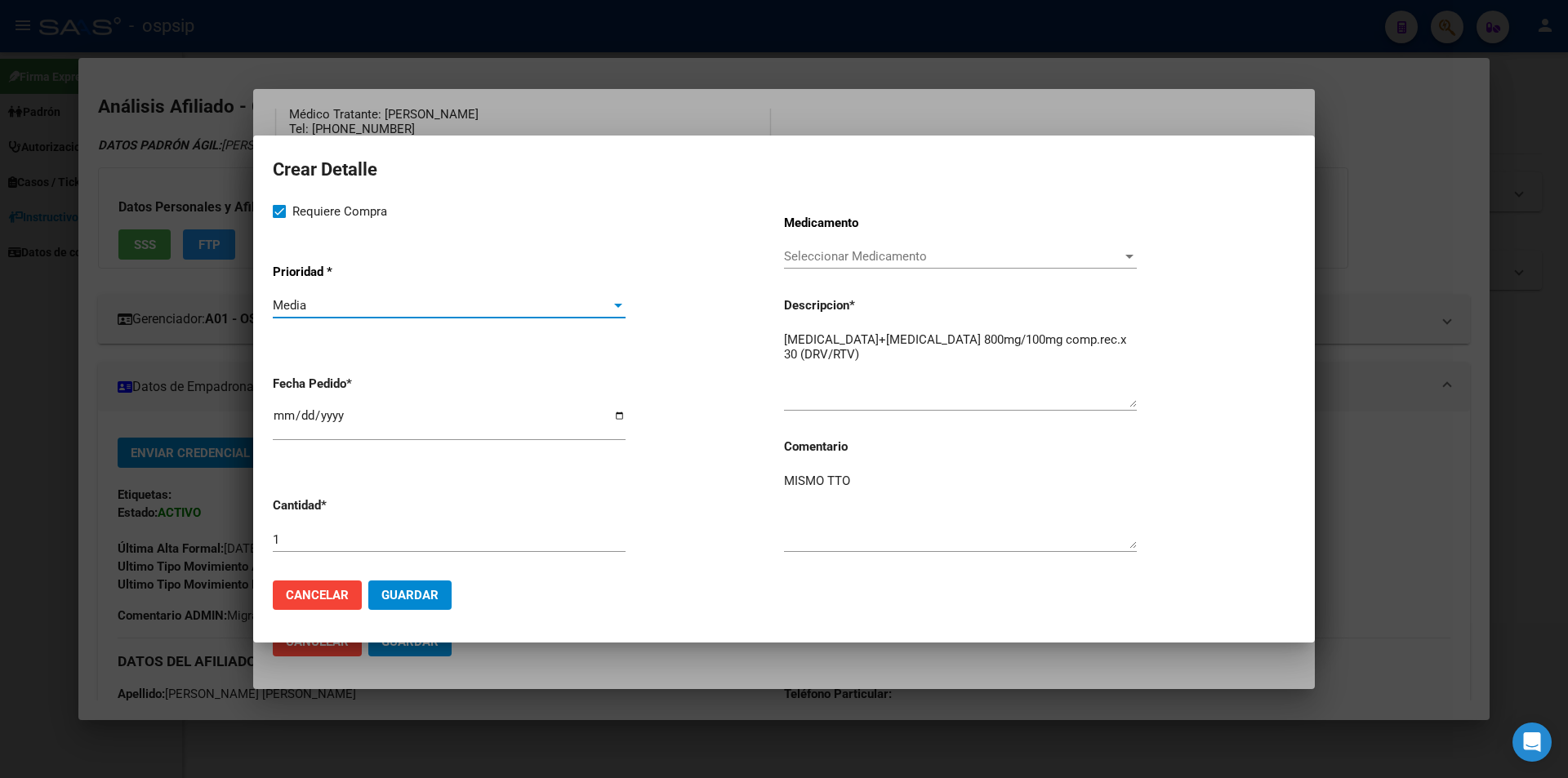
click at [283, 425] on input "[DATE]" at bounding box center [448, 422] width 353 height 26
type input "[DATE]"
click at [414, 612] on mat-dialog-actions "Cancelar Guardar" at bounding box center [784, 595] width 1023 height 55
click at [415, 611] on mat-dialog-actions "Cancelar Guardar" at bounding box center [784, 595] width 1023 height 55
click at [410, 591] on span "Guardar" at bounding box center [410, 595] width 57 height 15
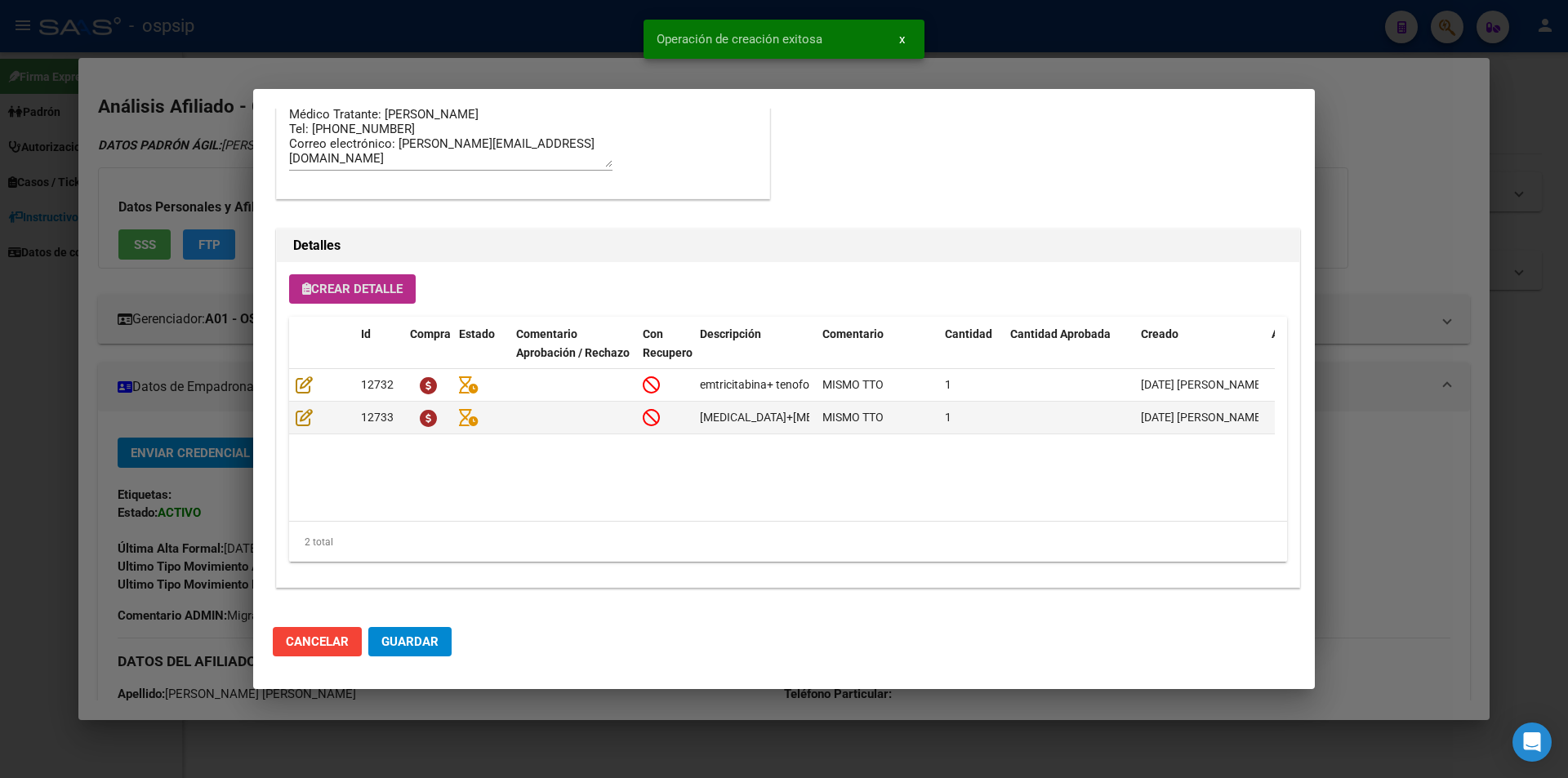
click at [418, 644] on span "Guardar" at bounding box center [410, 642] width 57 height 15
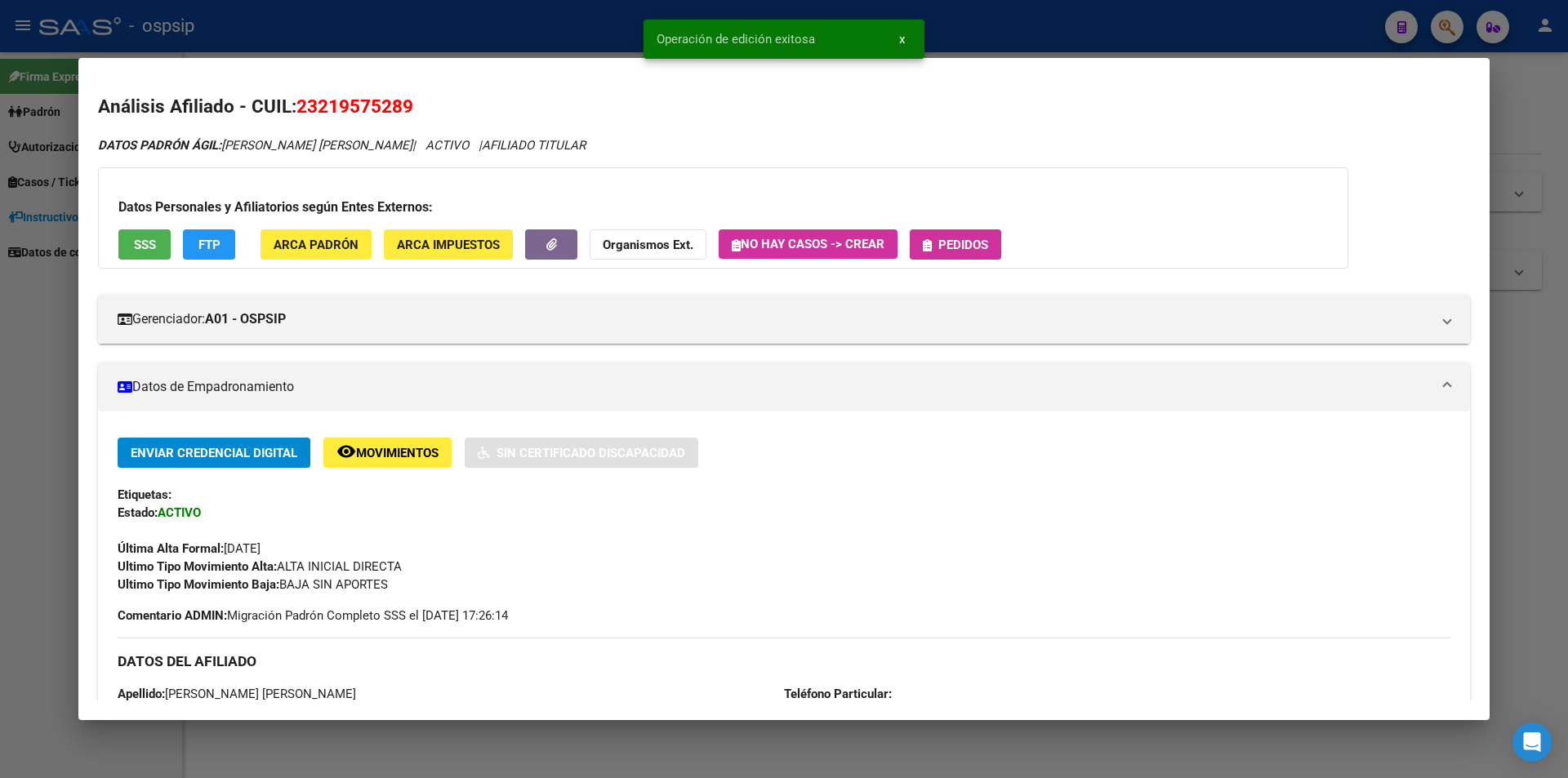
click at [988, 248] on span "Pedidos" at bounding box center [964, 245] width 49 height 15
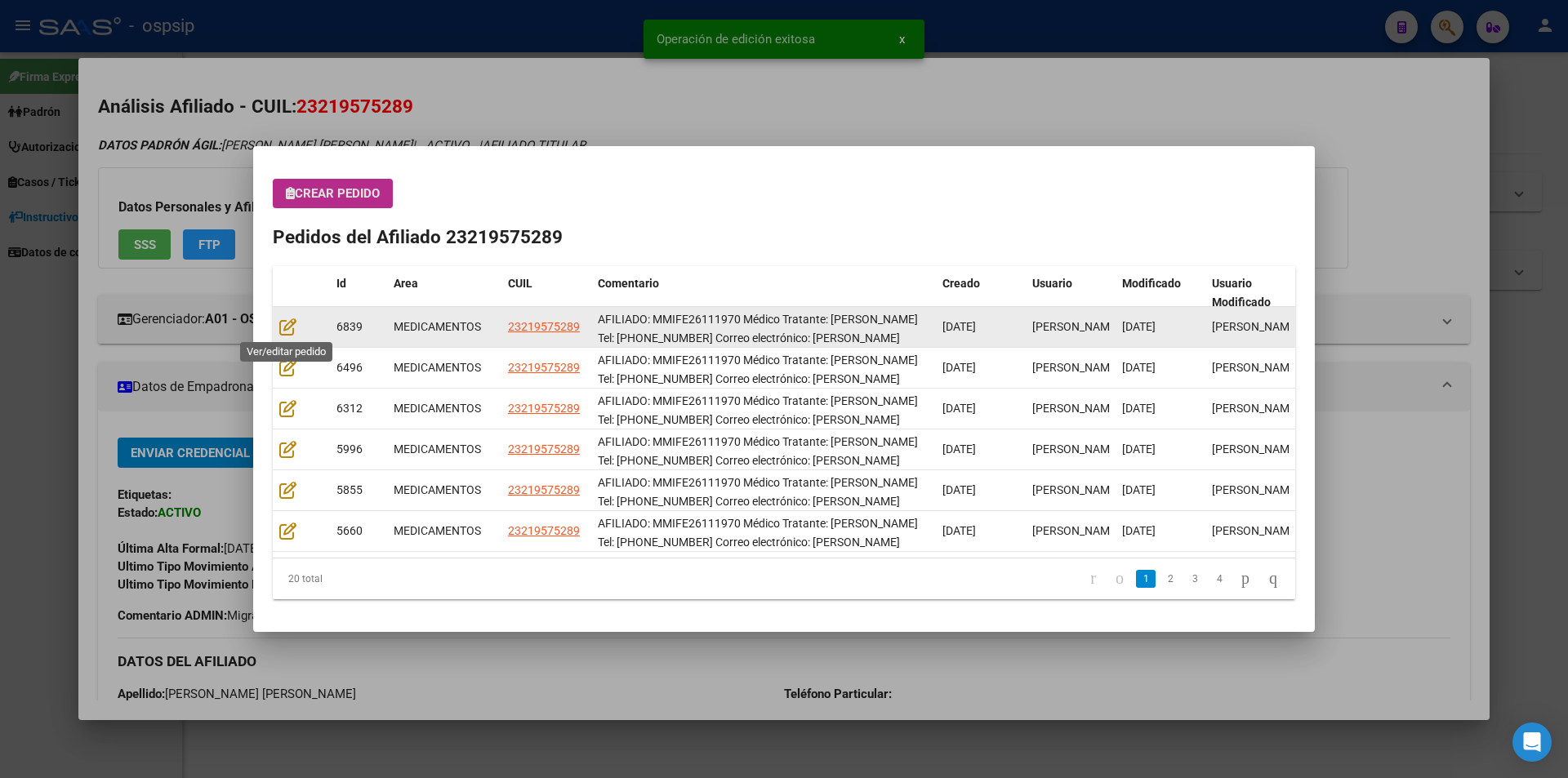
click at [299, 321] on div at bounding box center [301, 327] width 44 height 19
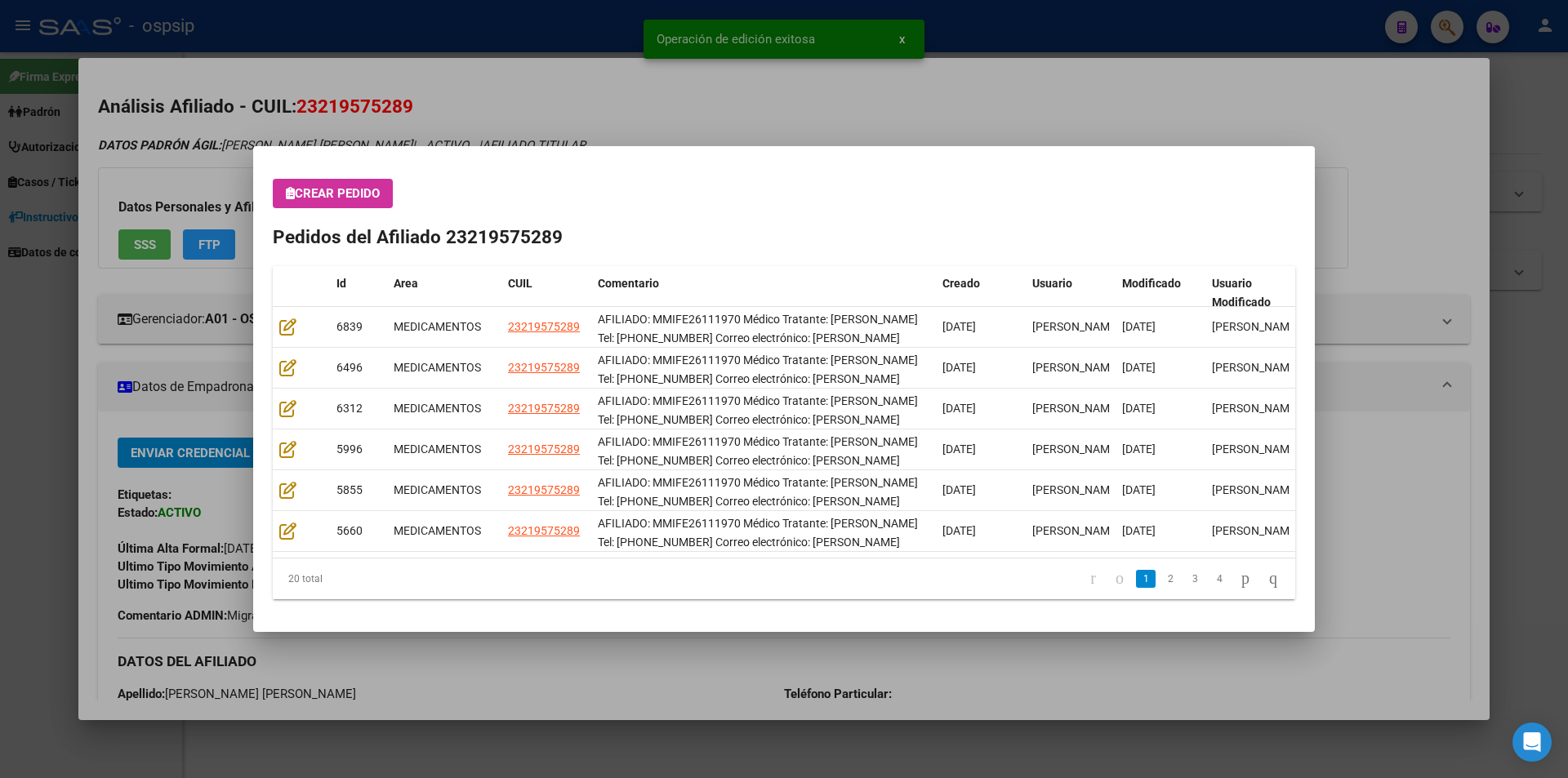
click at [258, 323] on mat-dialog-content "Crear Pedido Pedidos del Afiliado 23219575289 Id Area CUIL Comentario Creado Us…" at bounding box center [783, 389] width 1061 height 447
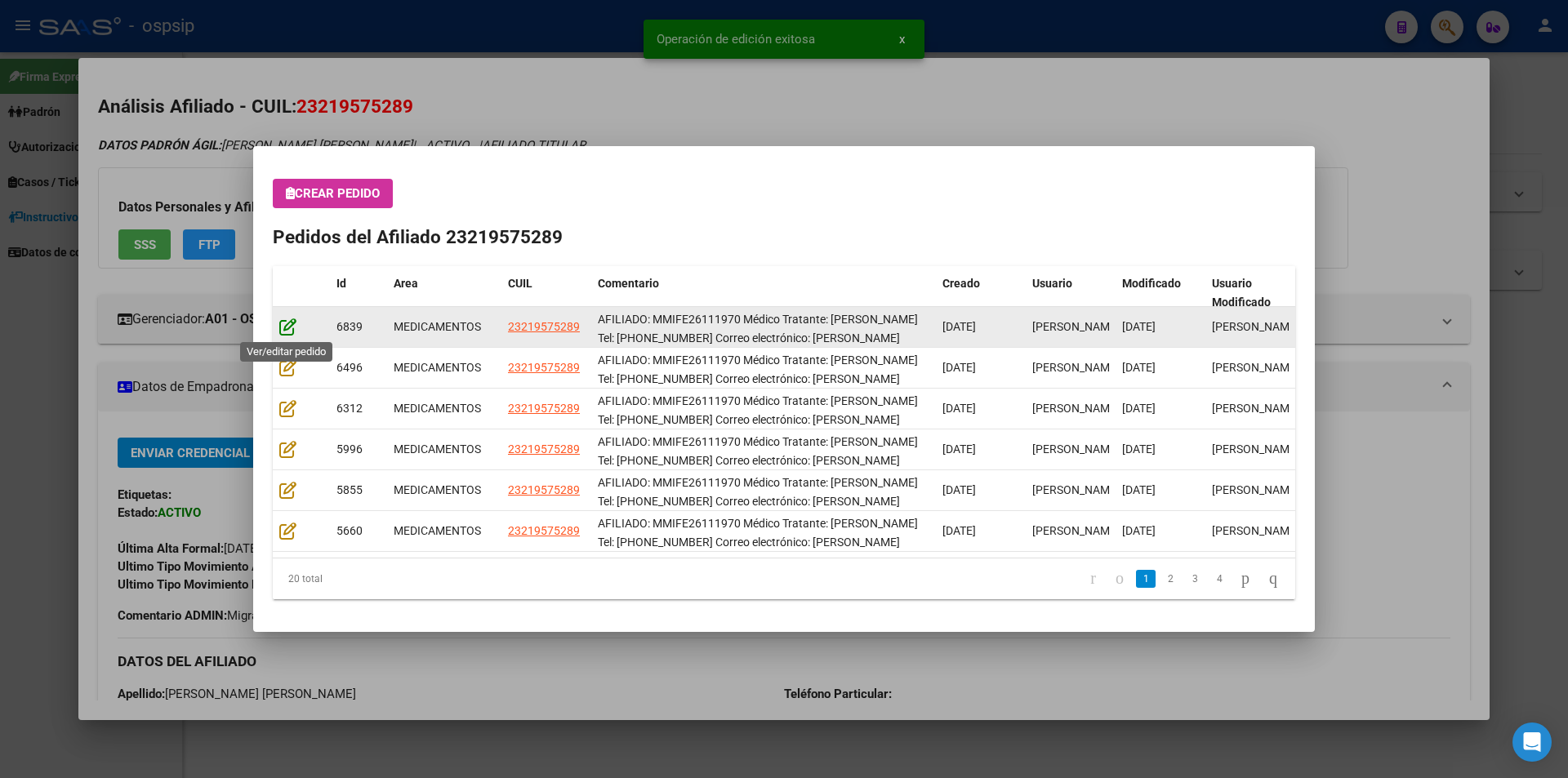
click at [290, 329] on icon at bounding box center [287, 327] width 17 height 18
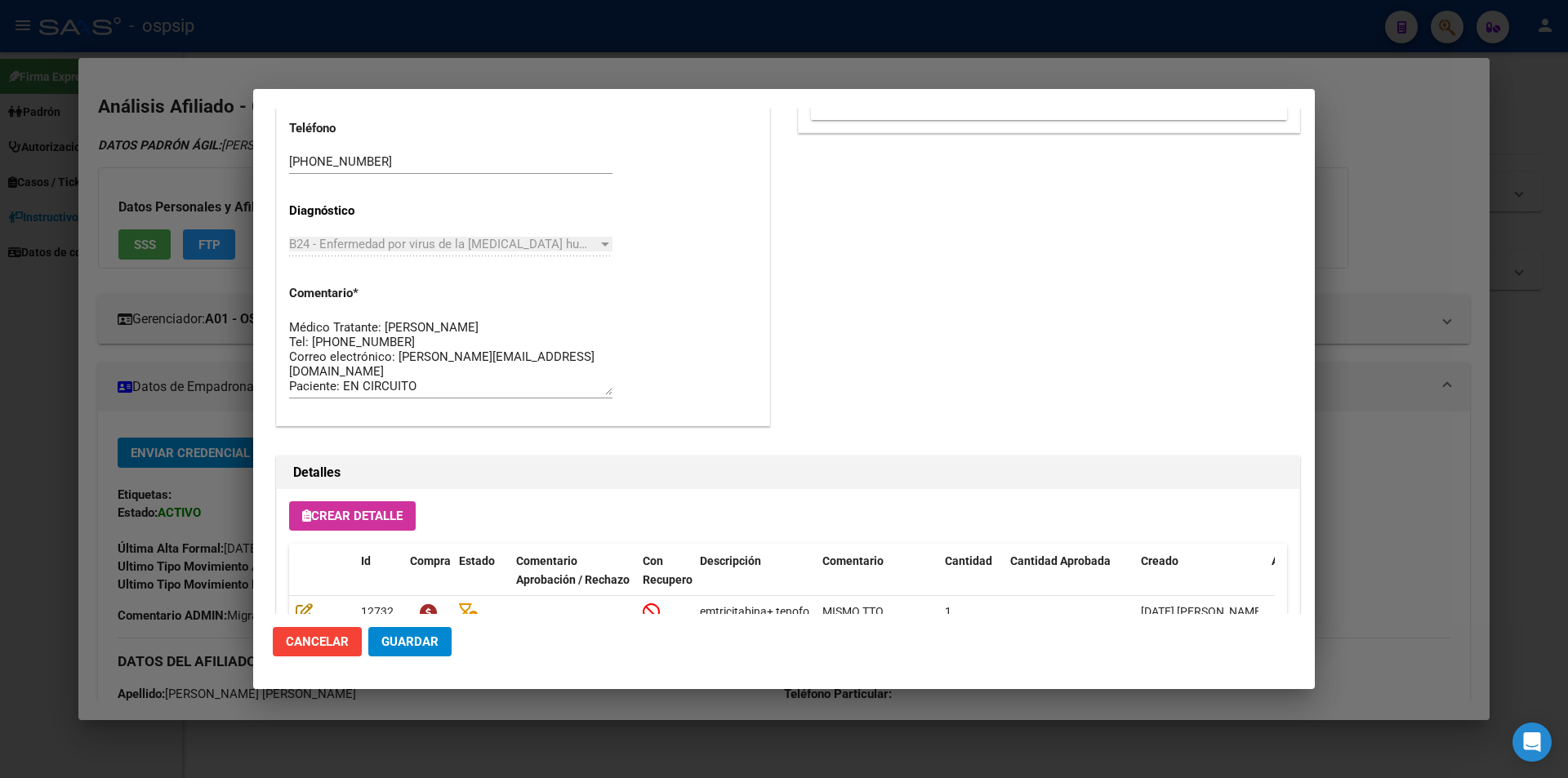
scroll to position [1044, 0]
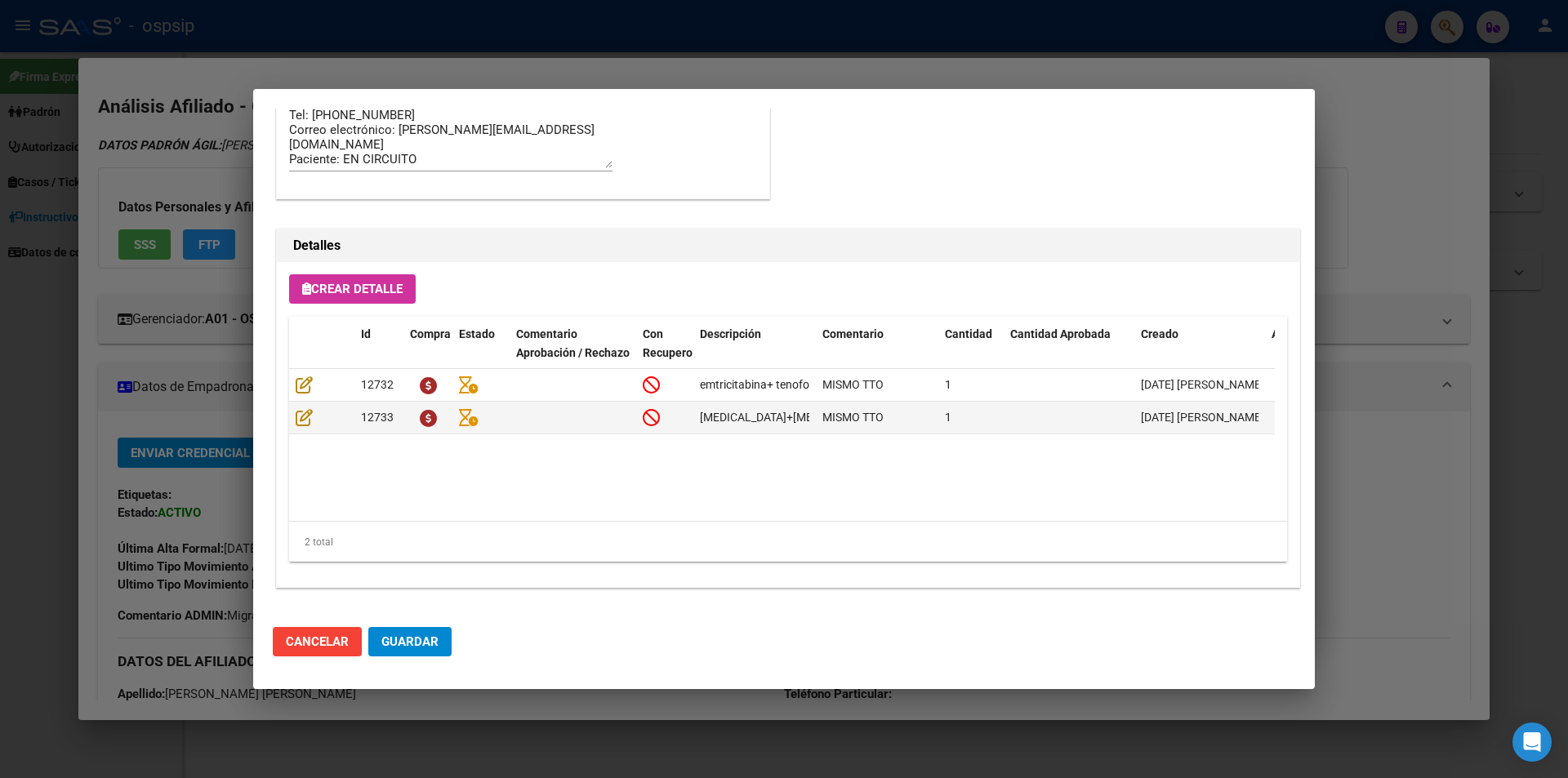
click at [426, 640] on span "Guardar" at bounding box center [410, 642] width 57 height 15
